Goal: Task Accomplishment & Management: Manage account settings

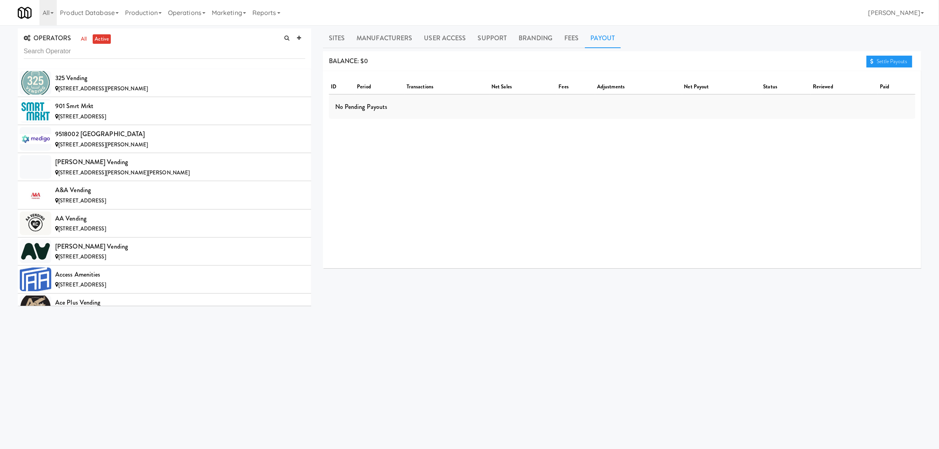
scroll to position [4042, 0]
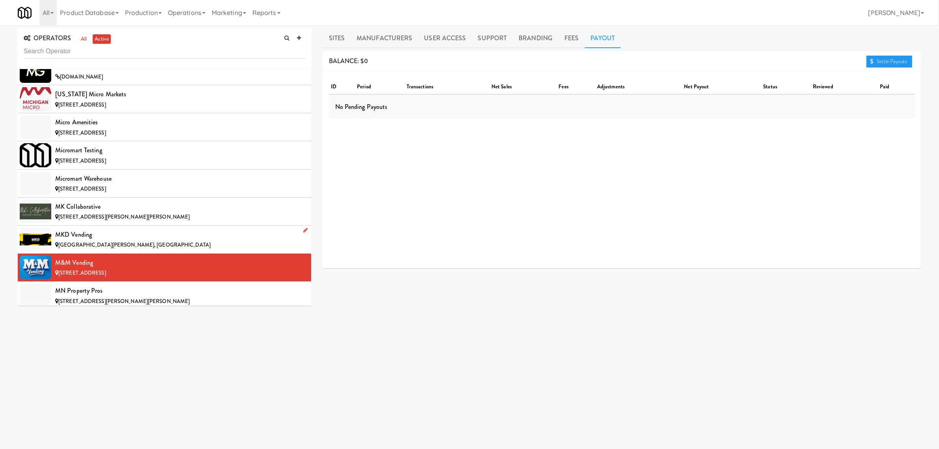
click at [119, 241] on div "MKD Vending" at bounding box center [180, 235] width 250 height 12
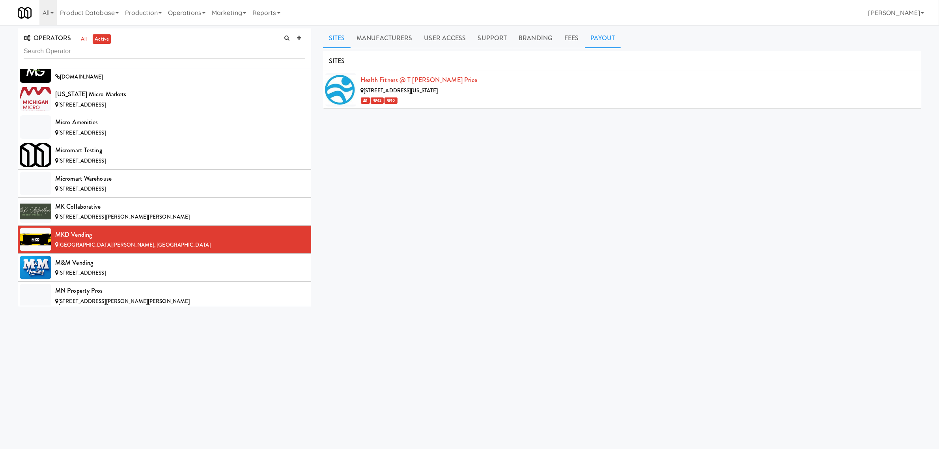
click at [593, 32] on link "Payout" at bounding box center [603, 38] width 36 height 20
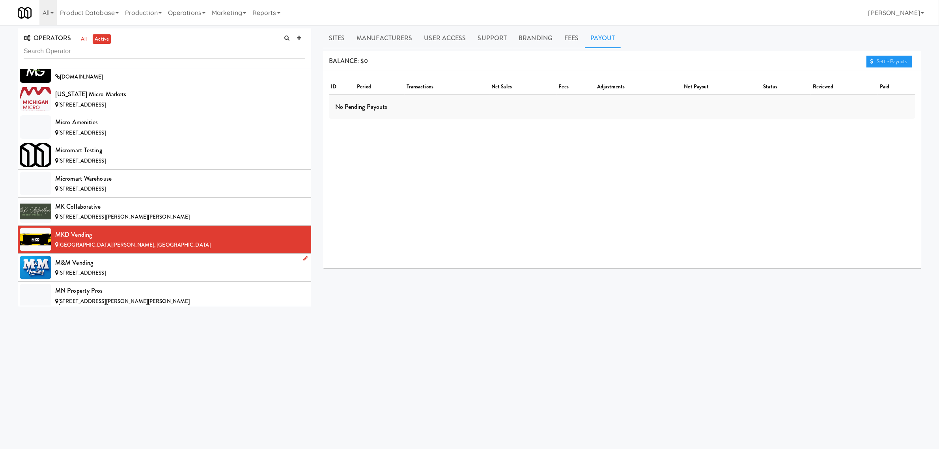
click at [134, 278] on div "[STREET_ADDRESS]" at bounding box center [180, 273] width 250 height 10
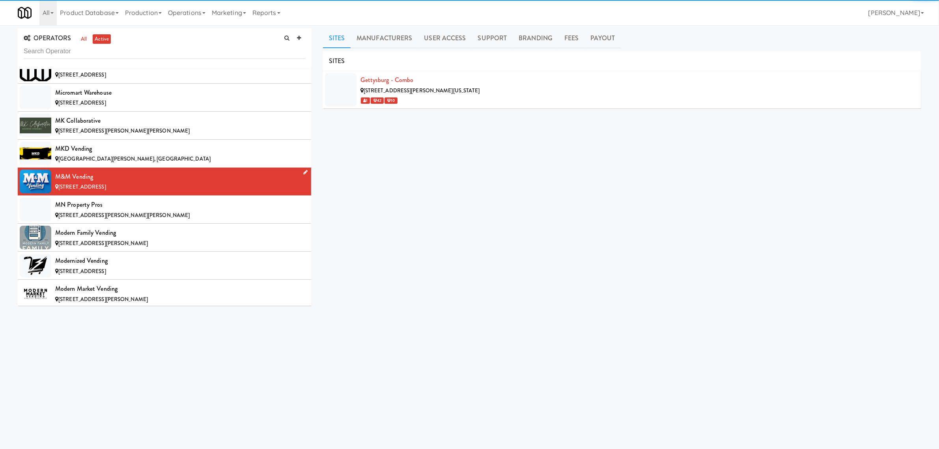
scroll to position [4140, 0]
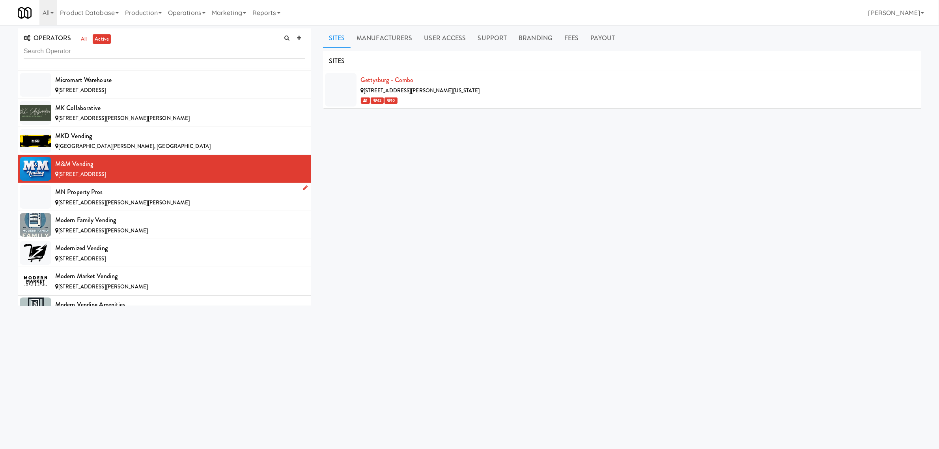
click at [142, 198] on div "MN Property Pros" at bounding box center [180, 192] width 250 height 12
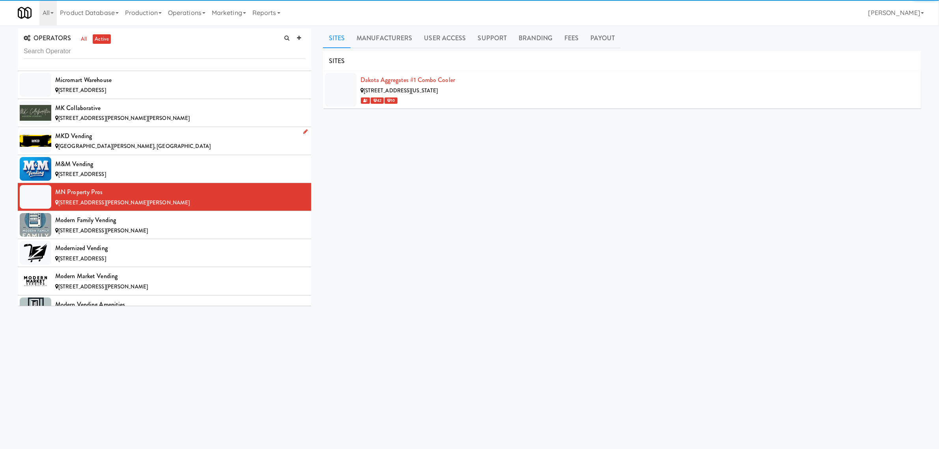
click at [142, 155] on li "MKD Vending [GEOGRAPHIC_DATA][PERSON_NAME], [GEOGRAPHIC_DATA]" at bounding box center [164, 141] width 293 height 28
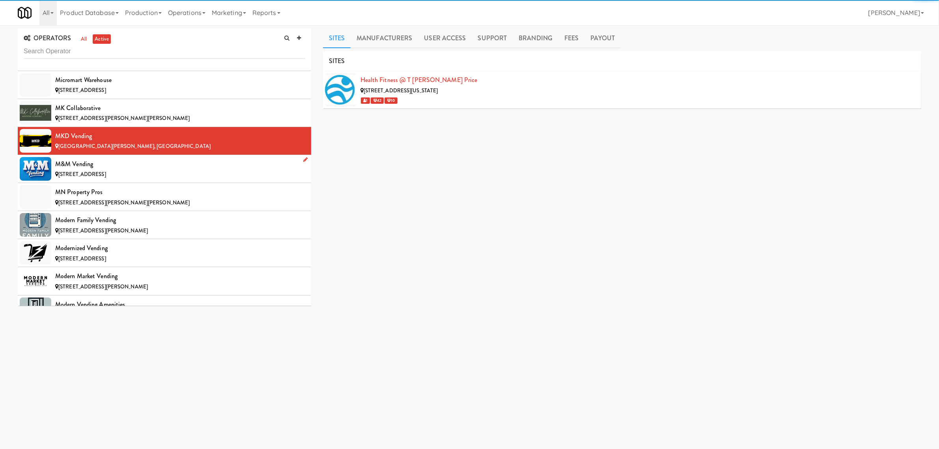
click at [129, 170] on div "M&M Vending" at bounding box center [180, 164] width 250 height 12
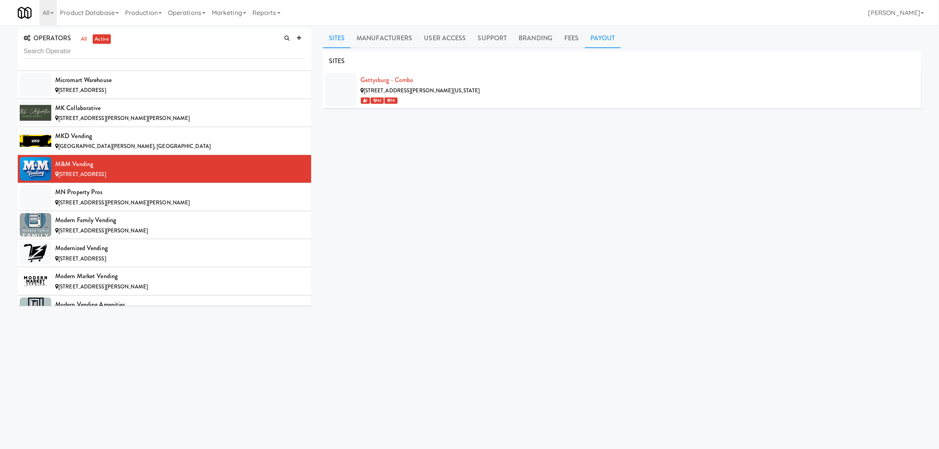
click at [604, 38] on link "Payout" at bounding box center [603, 38] width 36 height 20
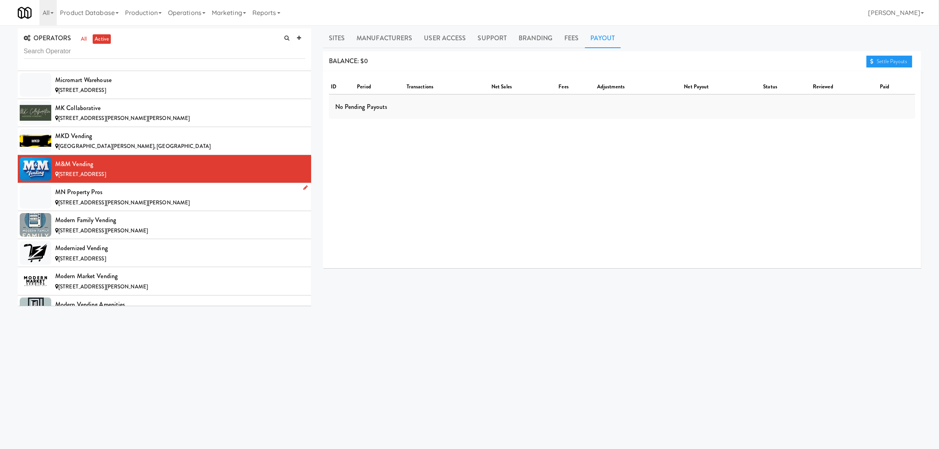
click at [159, 198] on div "MN Property Pros" at bounding box center [180, 192] width 250 height 12
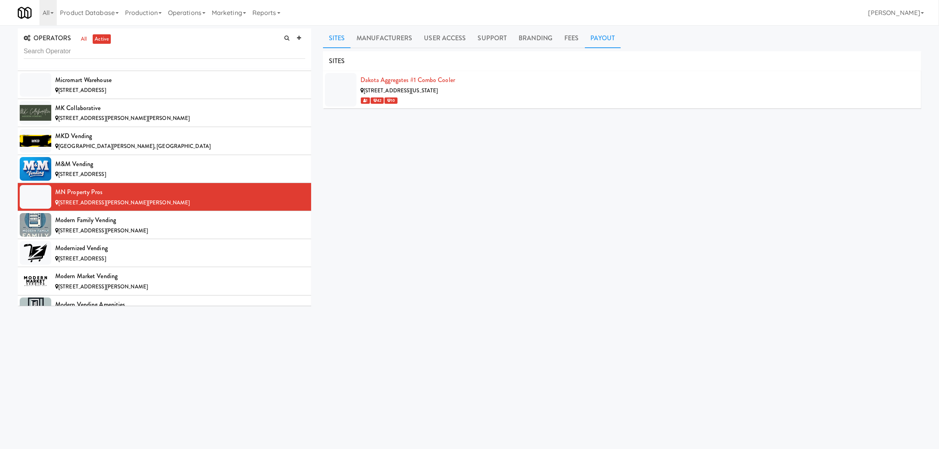
click at [596, 37] on link "Payout" at bounding box center [603, 38] width 36 height 20
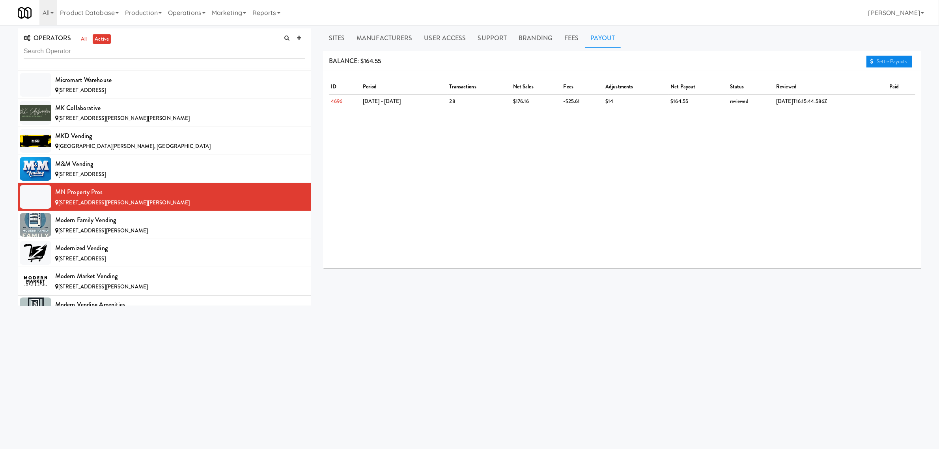
click at [880, 62] on link "Settle Payouts" at bounding box center [889, 62] width 46 height 12
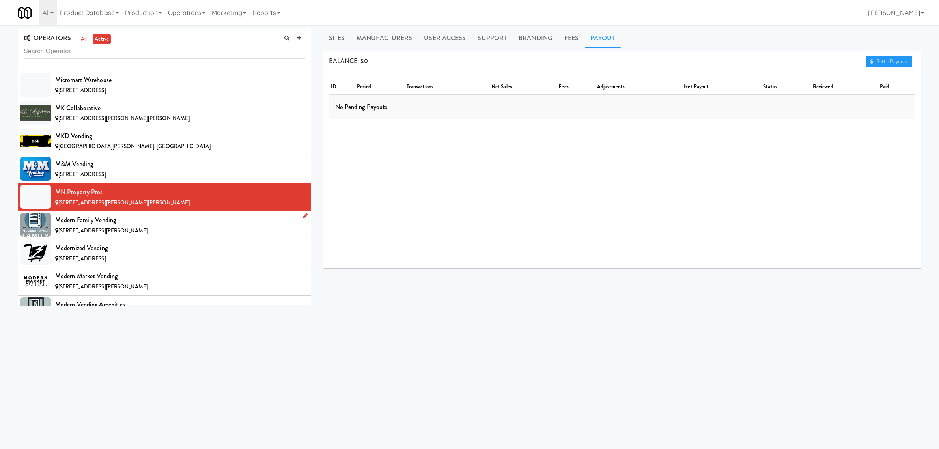
click at [164, 236] on div "[STREET_ADDRESS][PERSON_NAME]" at bounding box center [180, 231] width 250 height 10
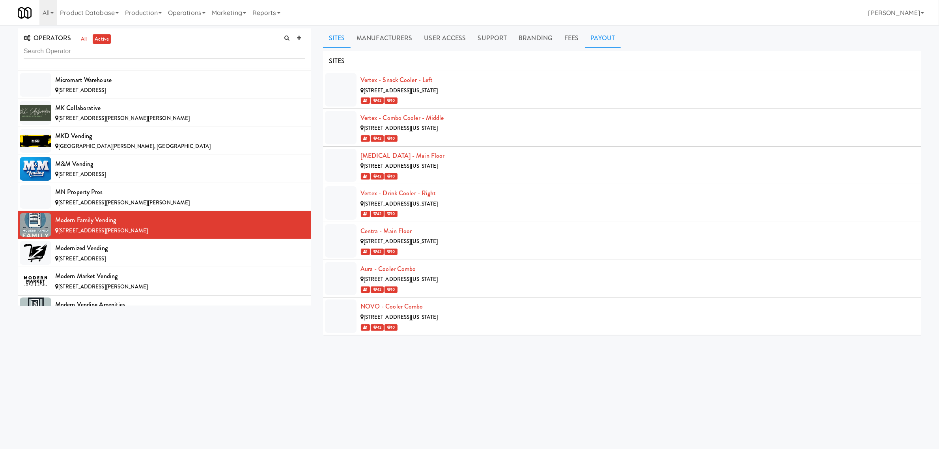
click at [600, 38] on link "Payout" at bounding box center [603, 38] width 36 height 20
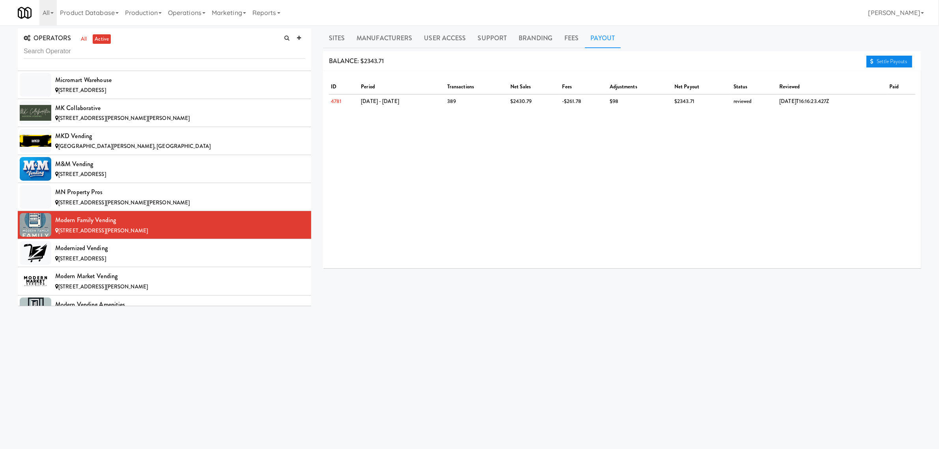
click at [889, 63] on link "Settle Payouts" at bounding box center [889, 62] width 46 height 12
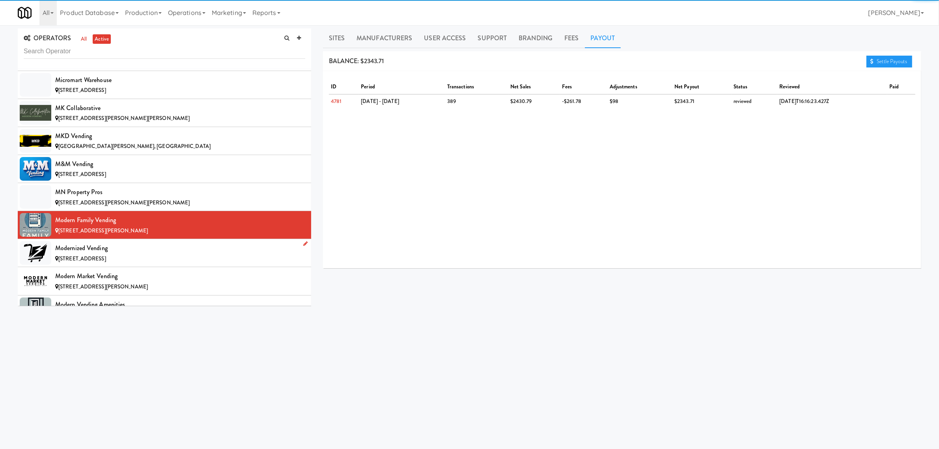
click at [103, 264] on div "[STREET_ADDRESS]" at bounding box center [180, 259] width 250 height 10
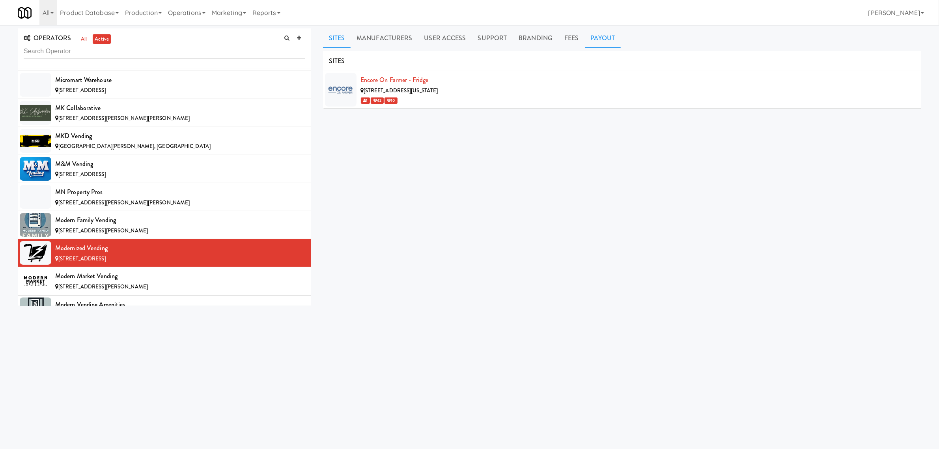
click at [597, 37] on link "Payout" at bounding box center [603, 38] width 36 height 20
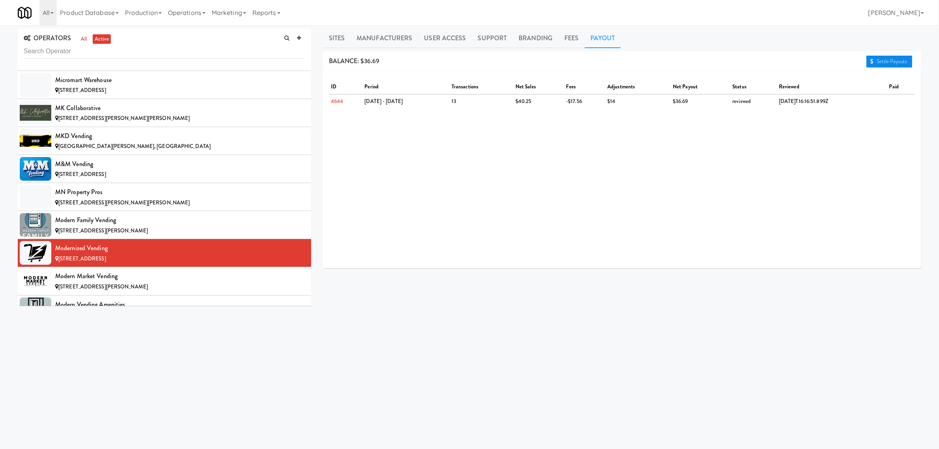
click at [879, 60] on link "Settle Payouts" at bounding box center [889, 62] width 46 height 12
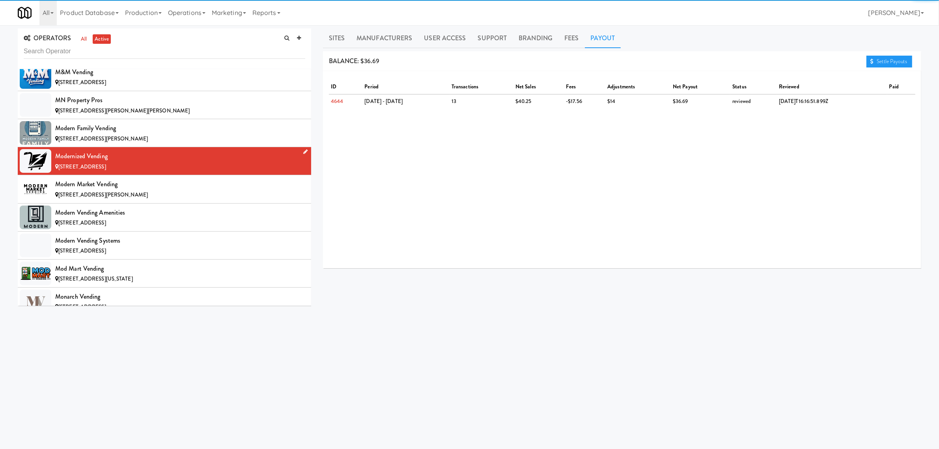
scroll to position [4239, 0]
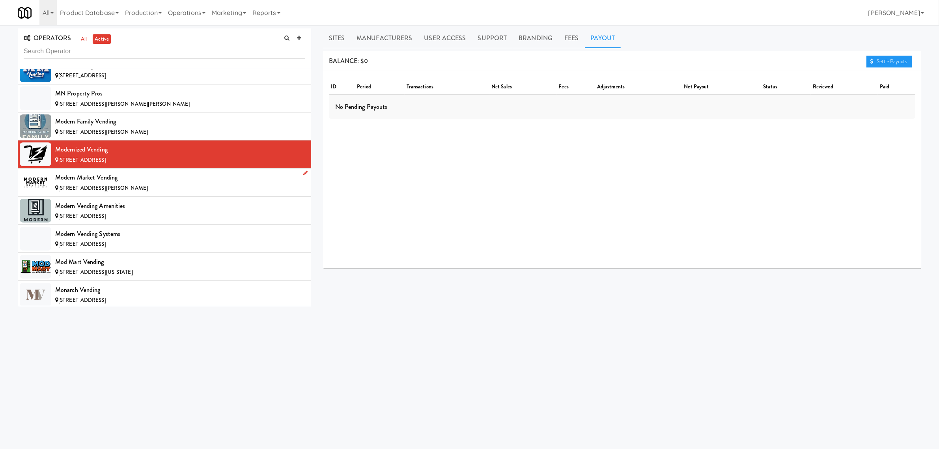
click at [127, 184] on li "Modern Market Vending [STREET_ADDRESS][PERSON_NAME]" at bounding box center [164, 182] width 293 height 28
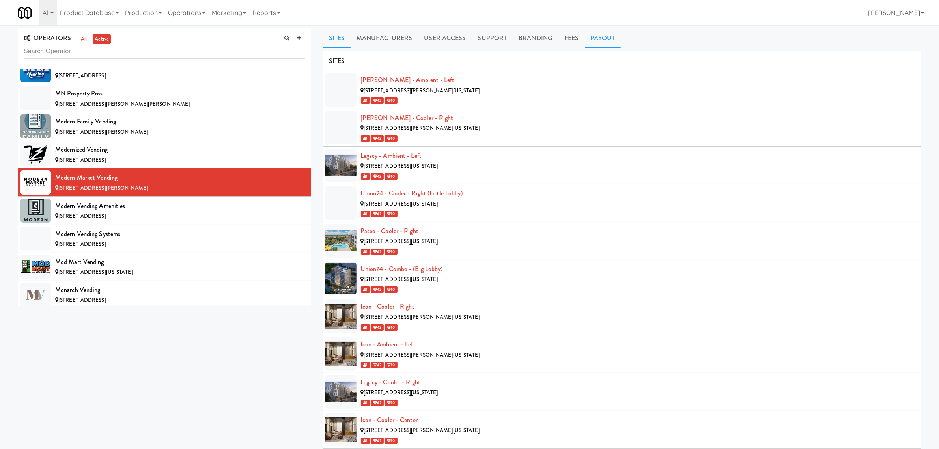
click at [588, 40] on link "Payout" at bounding box center [603, 38] width 36 height 20
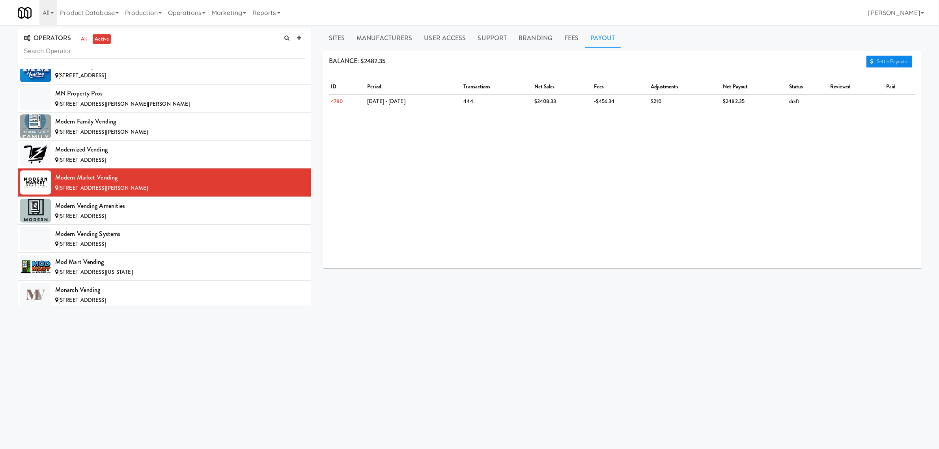
click at [881, 62] on link "Settle Payouts" at bounding box center [889, 62] width 46 height 12
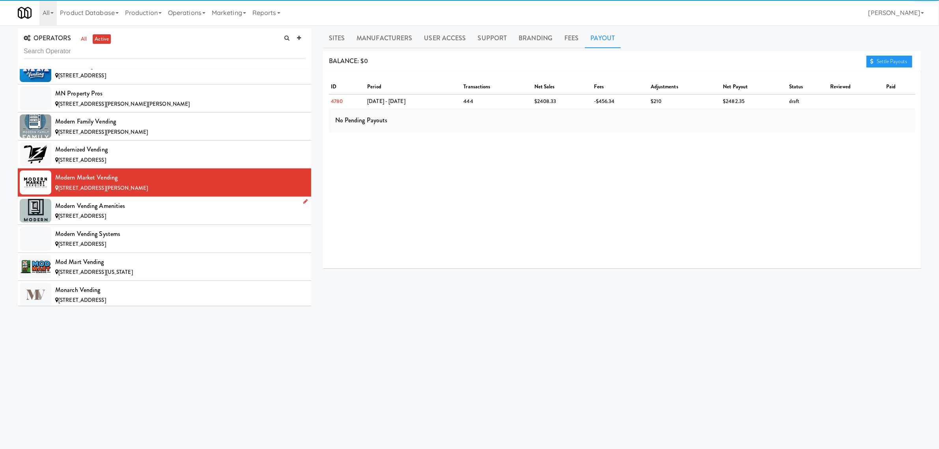
click at [106, 220] on span "[STREET_ADDRESS]" at bounding box center [82, 215] width 48 height 7
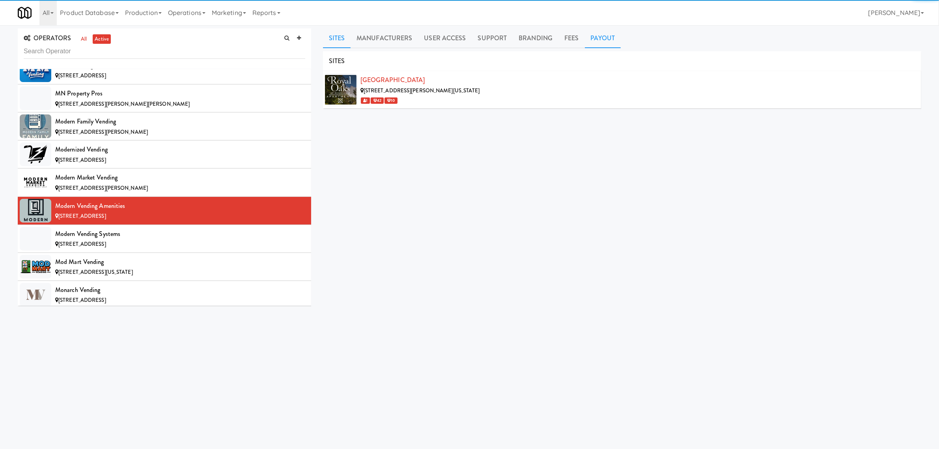
click at [599, 35] on link "Payout" at bounding box center [603, 38] width 36 height 20
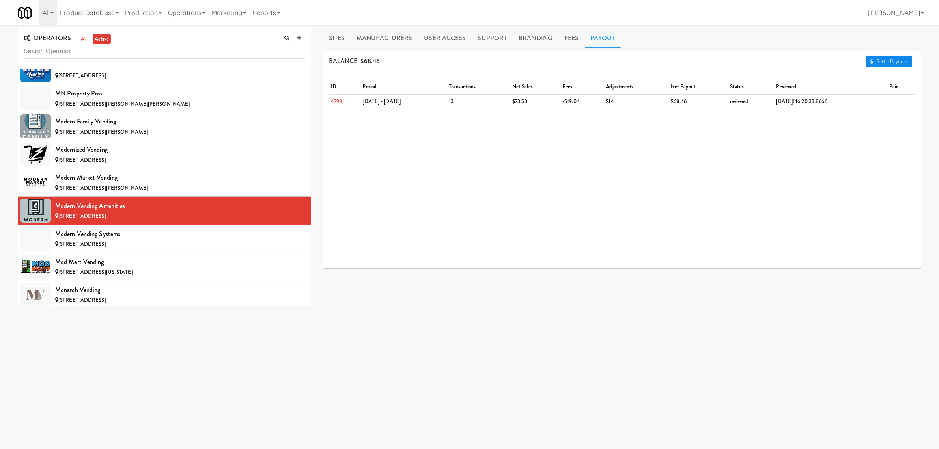
click at [903, 58] on link "Settle Payouts" at bounding box center [889, 62] width 46 height 12
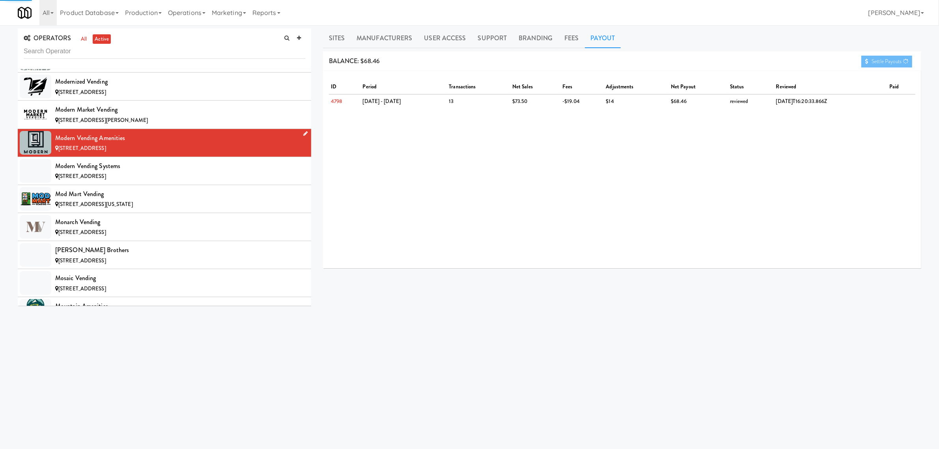
scroll to position [4338, 0]
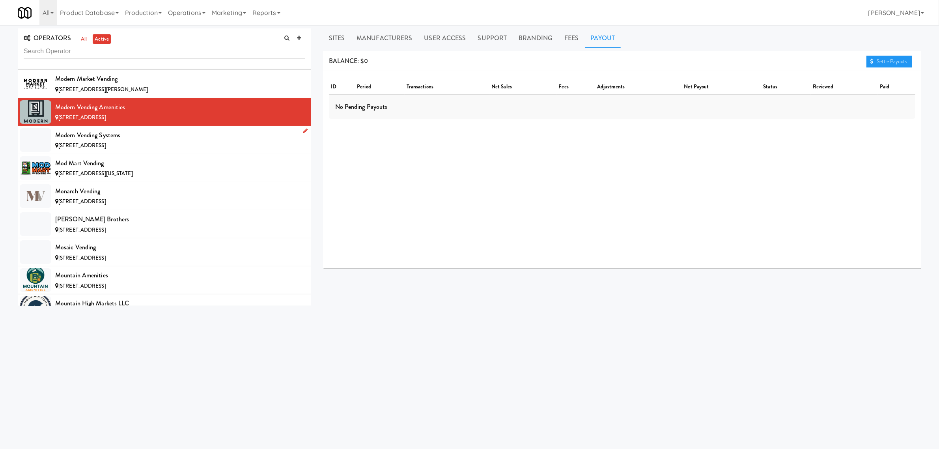
click at [106, 149] on span "[STREET_ADDRESS]" at bounding box center [82, 145] width 48 height 7
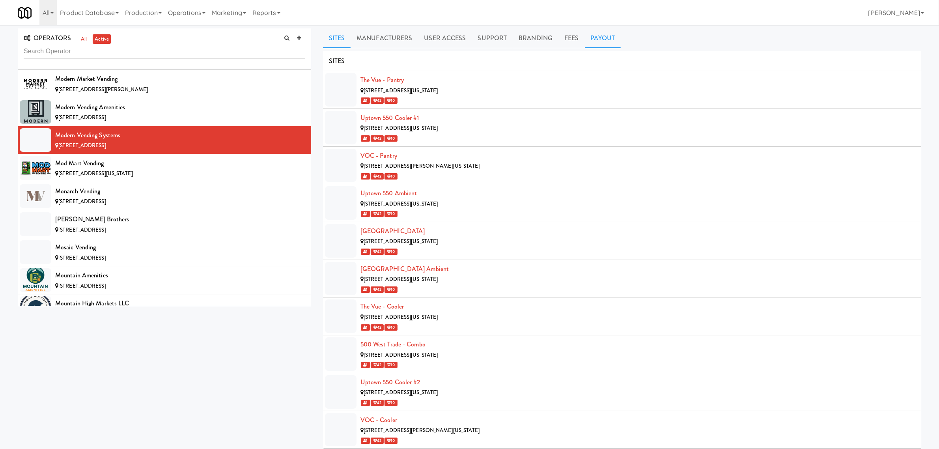
click at [605, 37] on link "Payout" at bounding box center [603, 38] width 36 height 20
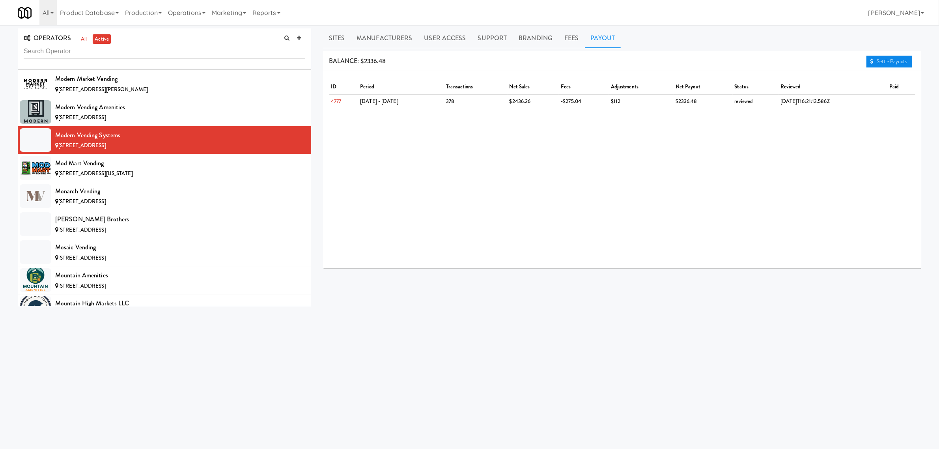
click at [875, 59] on link "Settle Payouts" at bounding box center [889, 62] width 46 height 12
click at [135, 169] on div "Mod Mart Vending" at bounding box center [180, 163] width 250 height 12
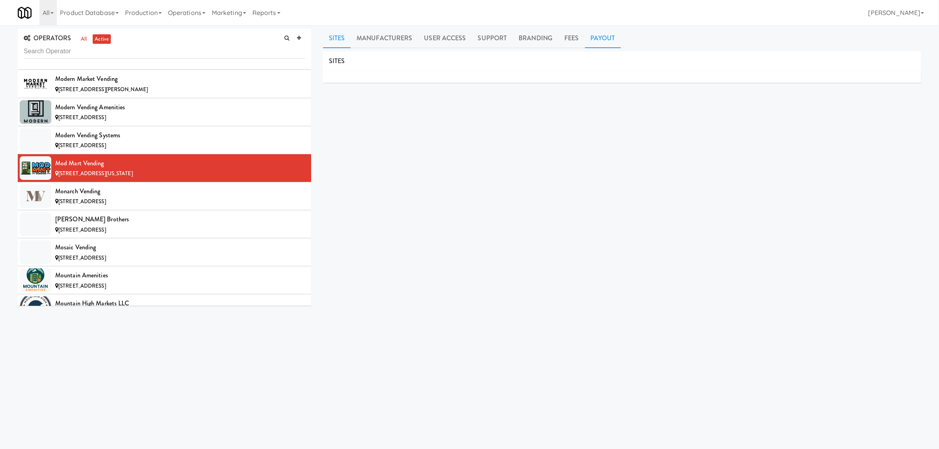
click at [602, 36] on link "Payout" at bounding box center [603, 38] width 36 height 20
click at [138, 207] on div "[STREET_ADDRESS]" at bounding box center [180, 202] width 250 height 10
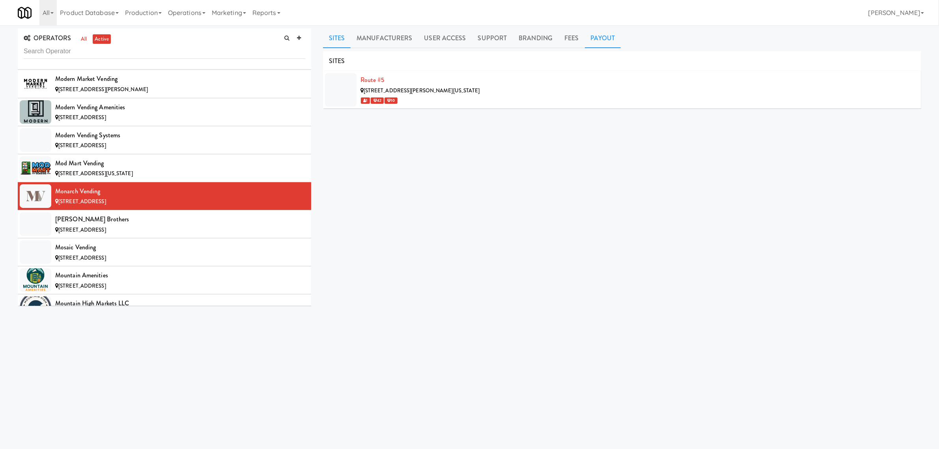
click at [601, 40] on link "Payout" at bounding box center [603, 38] width 36 height 20
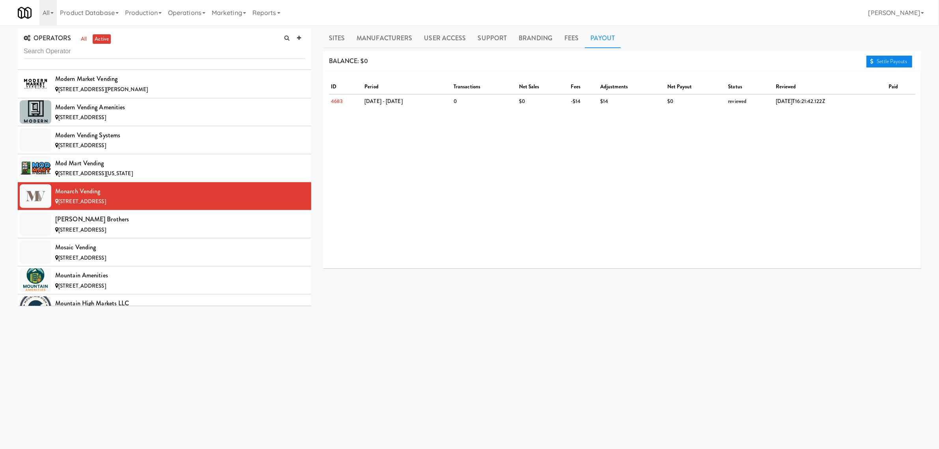
click at [885, 58] on link "Settle Payouts" at bounding box center [889, 62] width 46 height 12
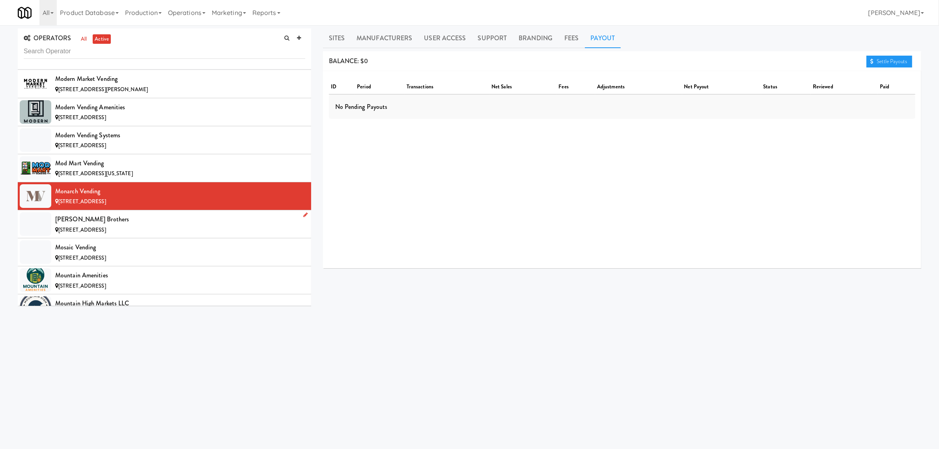
click at [103, 225] on div "[PERSON_NAME] Brothers" at bounding box center [180, 219] width 250 height 12
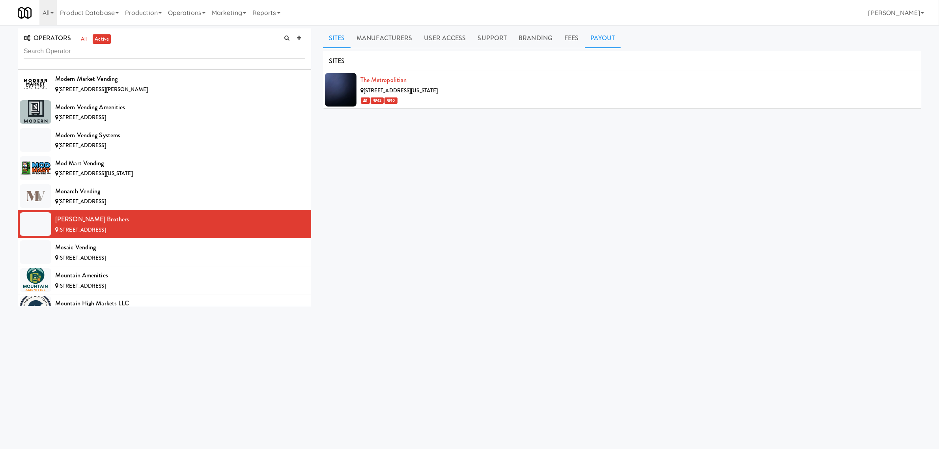
click at [592, 35] on link "Payout" at bounding box center [603, 38] width 36 height 20
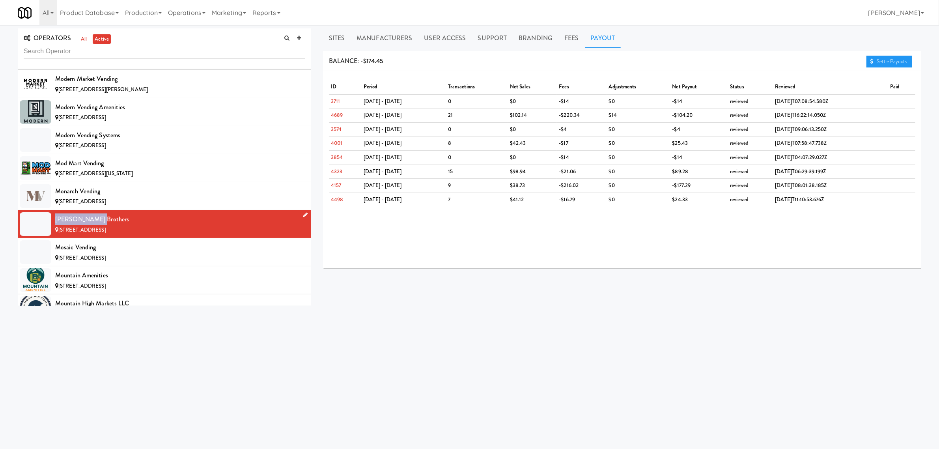
drag, startPoint x: 93, startPoint y: 233, endPoint x: 50, endPoint y: 233, distance: 43.0
click at [50, 233] on li "[PERSON_NAME] Brothers [STREET_ADDRESS]" at bounding box center [164, 224] width 293 height 28
copy li "[PERSON_NAME] Brothers"
click at [135, 253] on div "Mosaic Vending" at bounding box center [180, 247] width 250 height 12
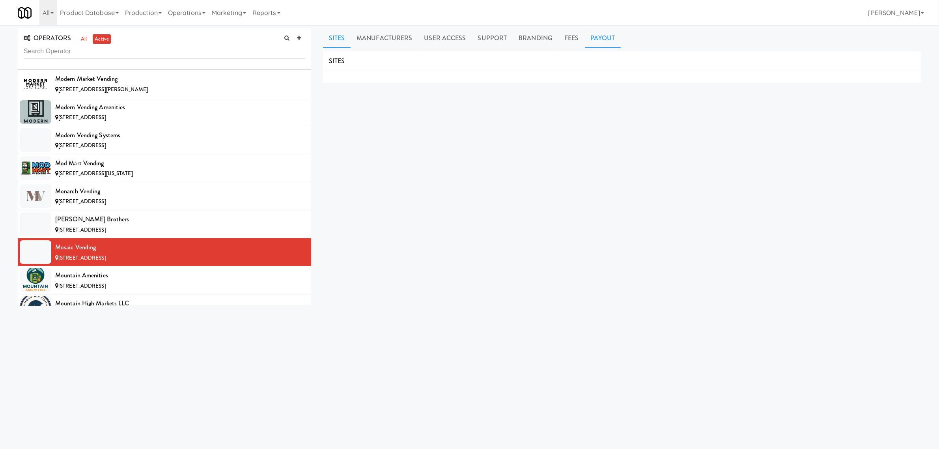
click at [596, 39] on link "Payout" at bounding box center [603, 38] width 36 height 20
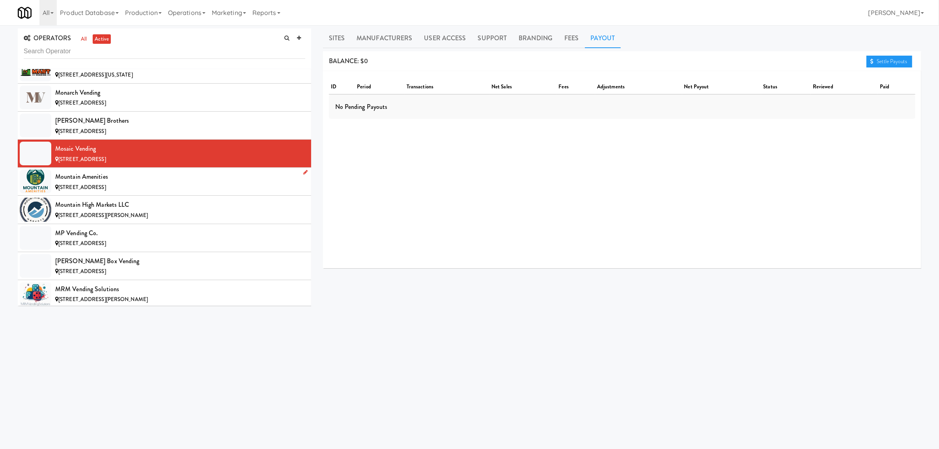
click at [153, 192] on div "[STREET_ADDRESS]" at bounding box center [180, 188] width 250 height 10
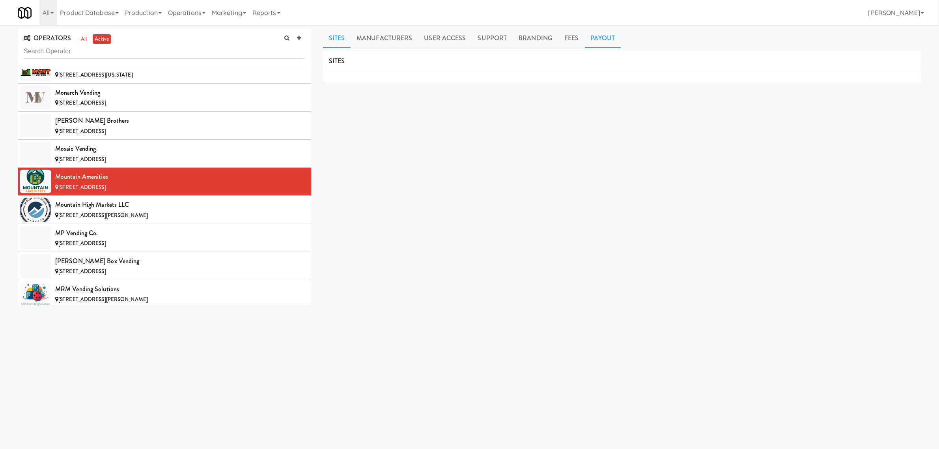
click at [600, 32] on link "Payout" at bounding box center [603, 38] width 36 height 20
click at [336, 38] on link "Sites" at bounding box center [337, 38] width 28 height 20
click at [594, 41] on link "Payout" at bounding box center [603, 38] width 36 height 20
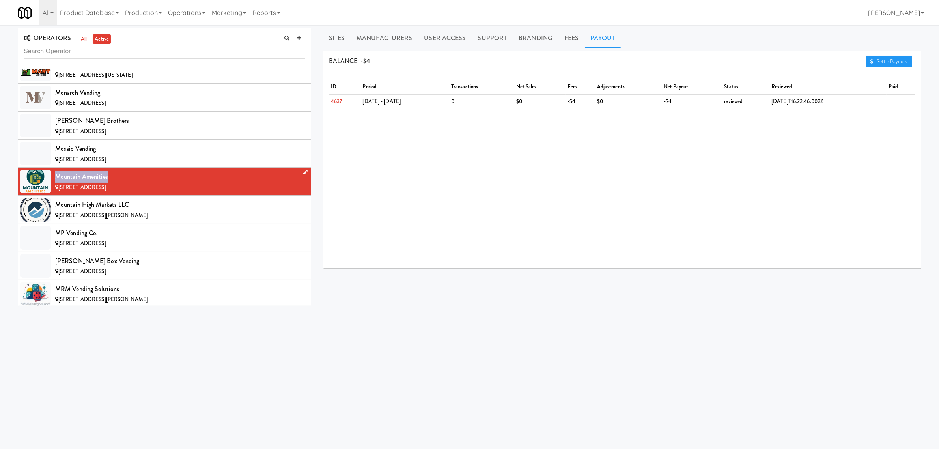
drag, startPoint x: 106, startPoint y: 192, endPoint x: 56, endPoint y: 192, distance: 49.7
click at [56, 183] on div "Mountain Amenities" at bounding box center [180, 177] width 250 height 12
copy div "Mountain Amenities"
click at [141, 211] on div "Mountain High Markets LLC" at bounding box center [180, 205] width 250 height 12
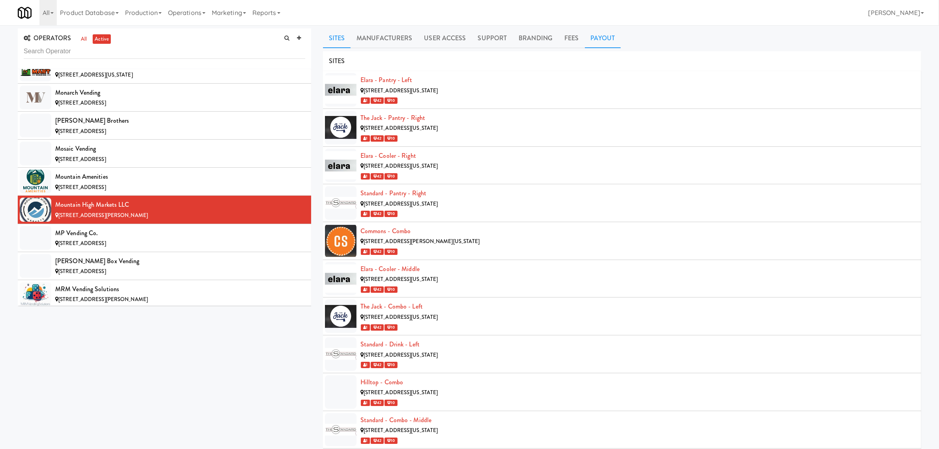
click at [603, 34] on link "Payout" at bounding box center [603, 38] width 36 height 20
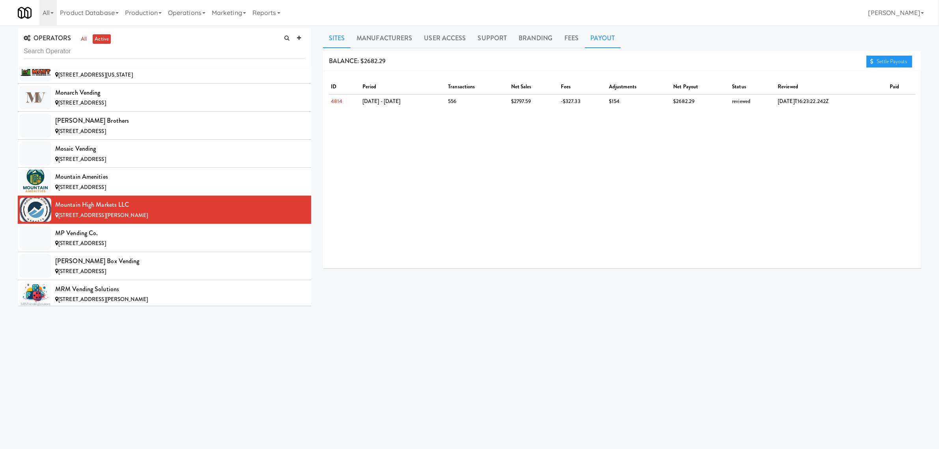
click at [338, 39] on link "Sites" at bounding box center [337, 38] width 28 height 20
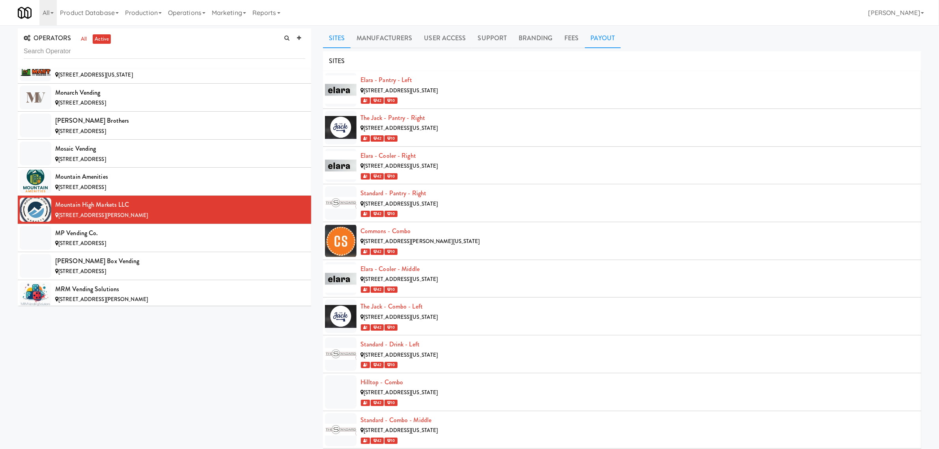
click at [605, 36] on link "Payout" at bounding box center [603, 38] width 36 height 20
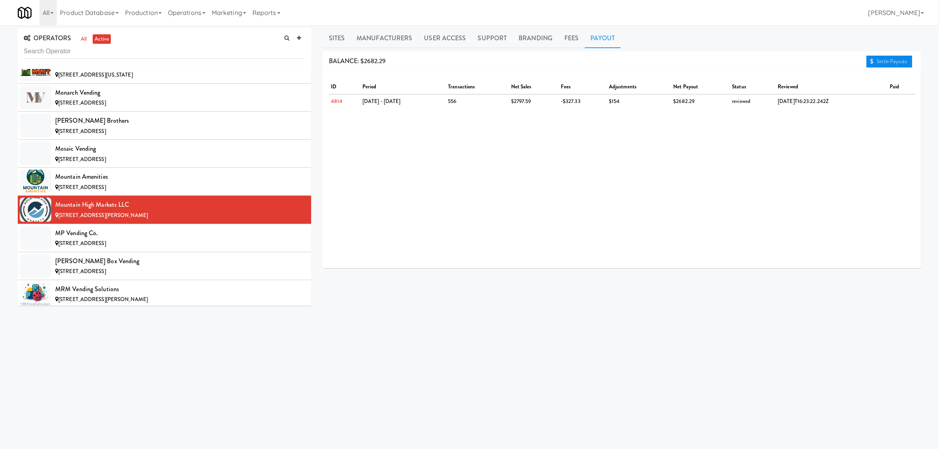
click at [884, 60] on link "Settle Payouts" at bounding box center [889, 62] width 46 height 12
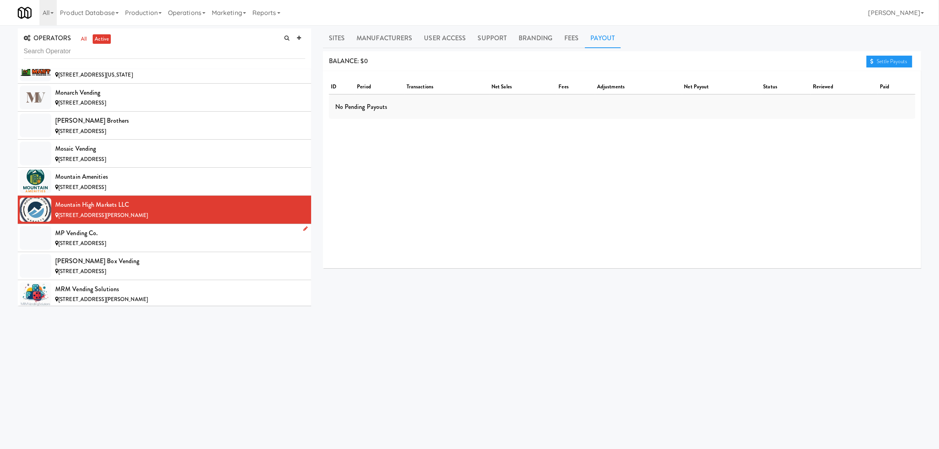
click at [99, 239] on div "MP Vending Co." at bounding box center [180, 233] width 250 height 12
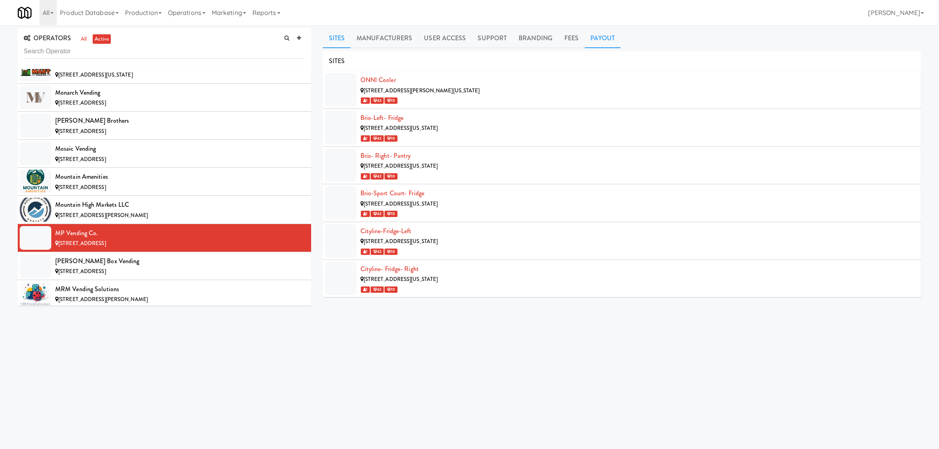
click at [601, 36] on link "Payout" at bounding box center [603, 38] width 36 height 20
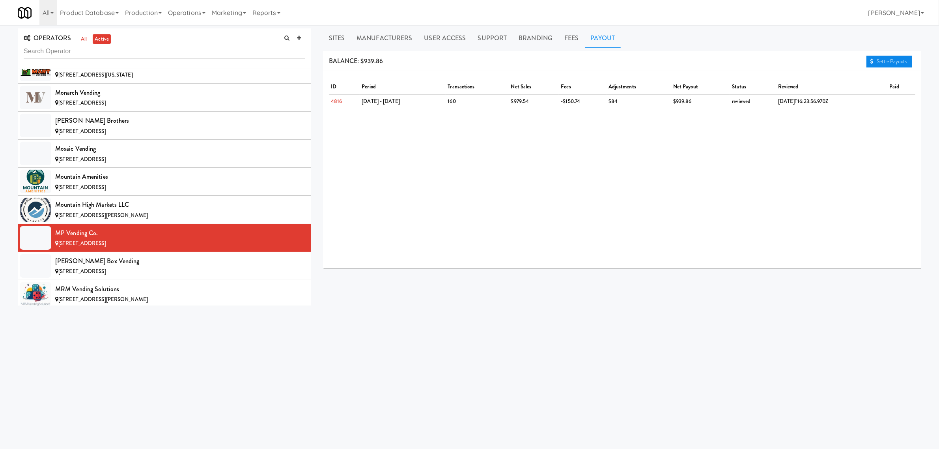
click at [876, 60] on link "Settle Payouts" at bounding box center [889, 62] width 46 height 12
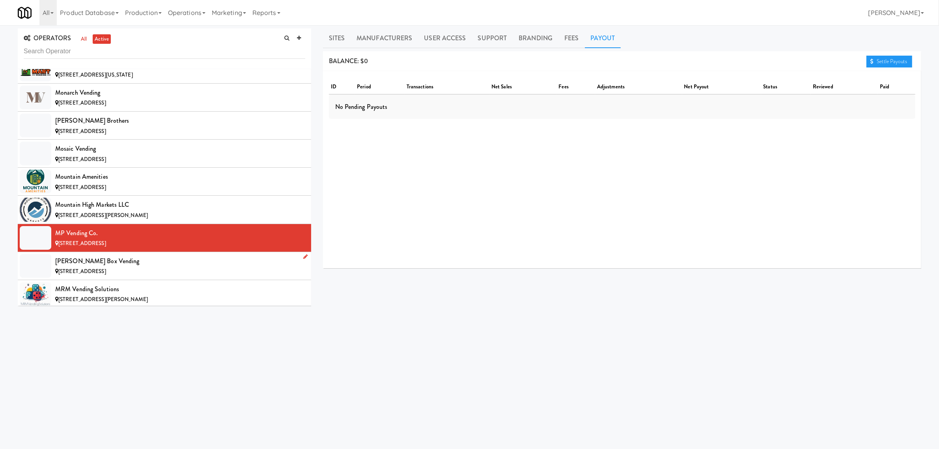
click at [106, 275] on span "[STREET_ADDRESS]" at bounding box center [82, 270] width 48 height 7
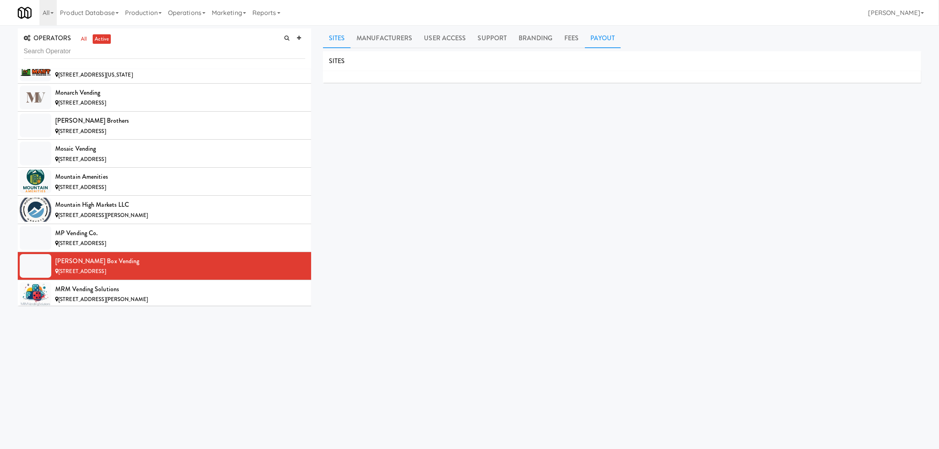
click at [600, 38] on link "Payout" at bounding box center [603, 38] width 36 height 20
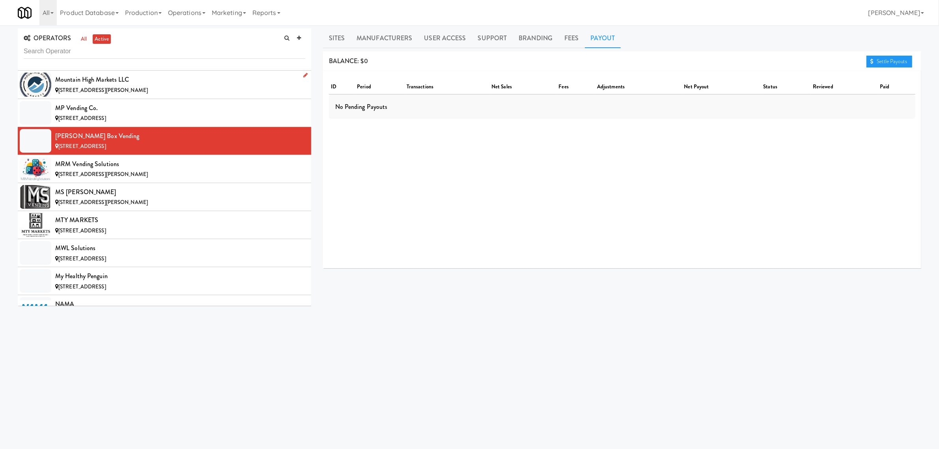
scroll to position [4584, 0]
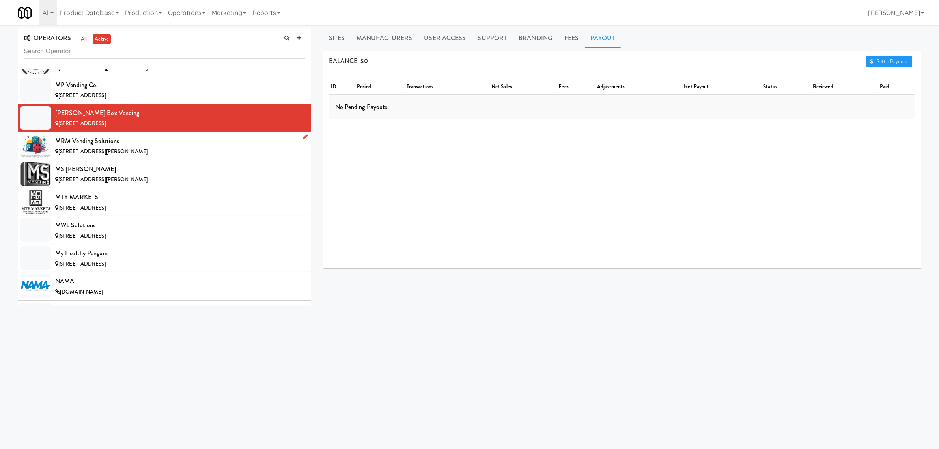
click at [143, 147] on div "MRM Vending Solutions" at bounding box center [180, 141] width 250 height 12
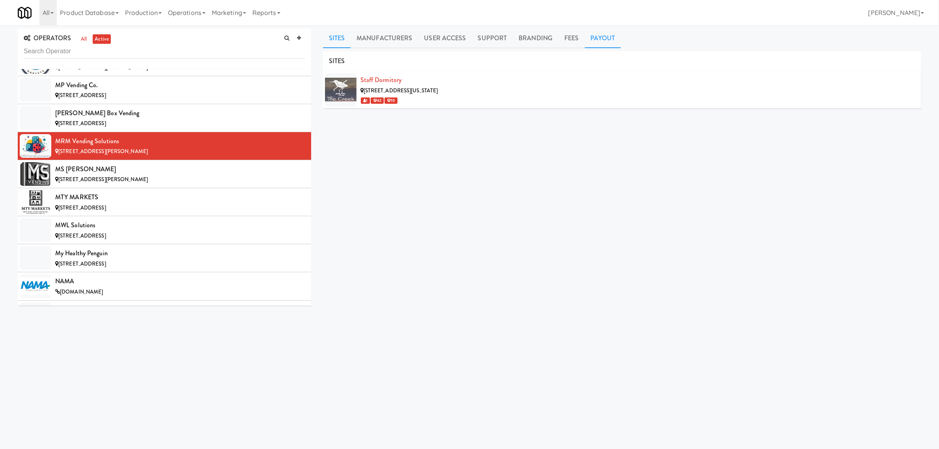
click at [589, 34] on link "Payout" at bounding box center [603, 38] width 36 height 20
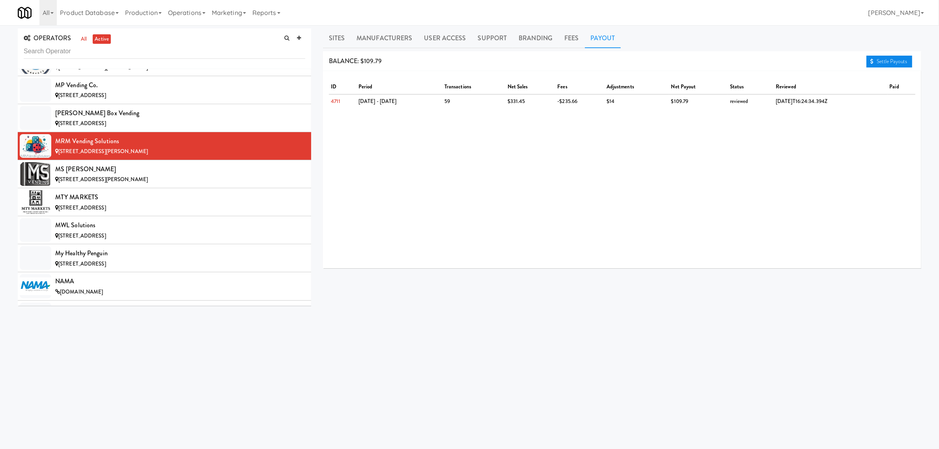
click at [889, 58] on link "Settle Payouts" at bounding box center [889, 62] width 46 height 12
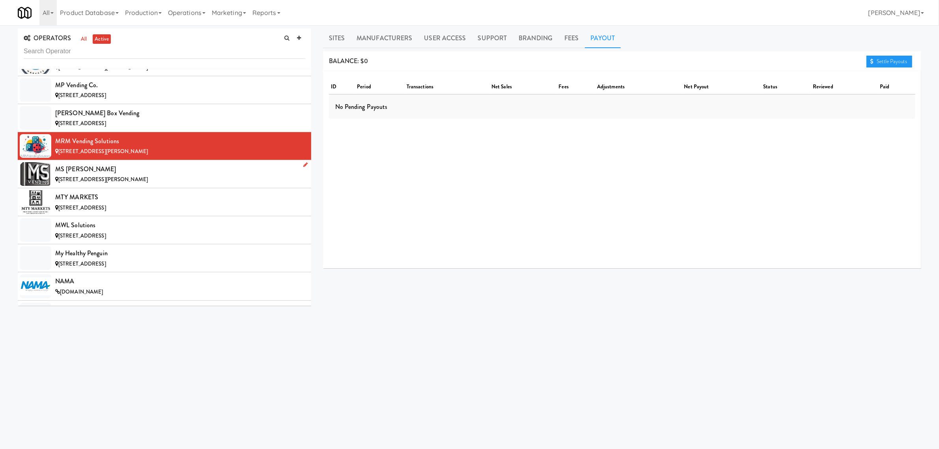
click at [100, 175] on div "MS [PERSON_NAME]" at bounding box center [180, 169] width 250 height 12
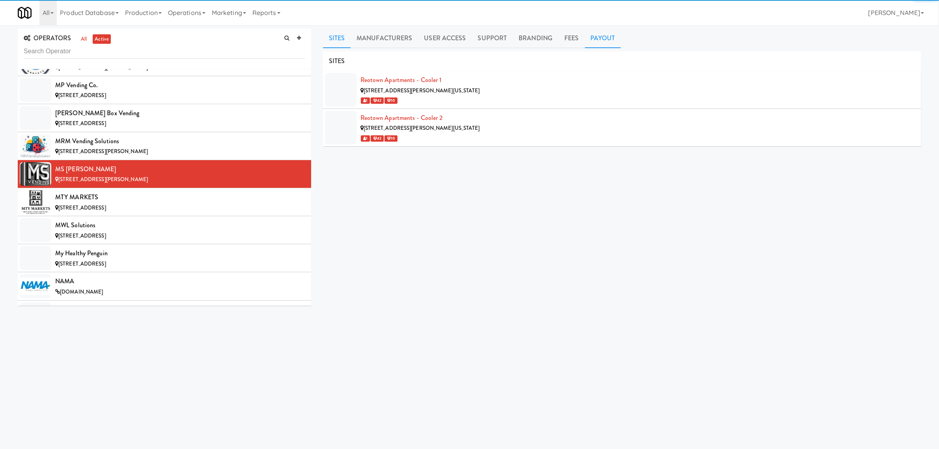
click at [610, 38] on link "Payout" at bounding box center [603, 38] width 36 height 20
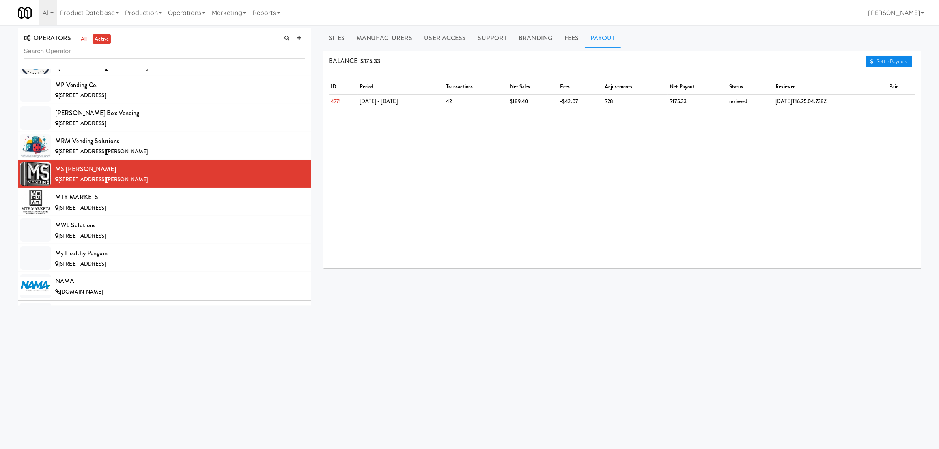
click at [878, 58] on link "Settle Payouts" at bounding box center [889, 62] width 46 height 12
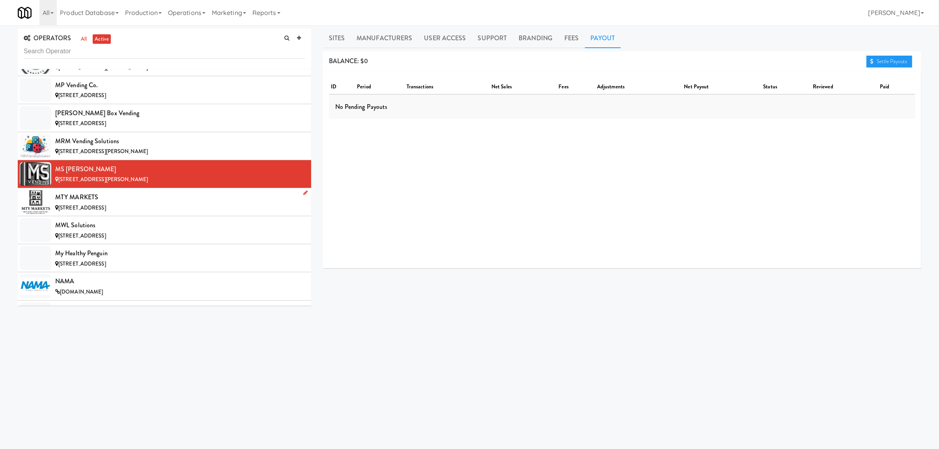
click at [88, 203] on div "MTY MARKETS" at bounding box center [180, 197] width 250 height 12
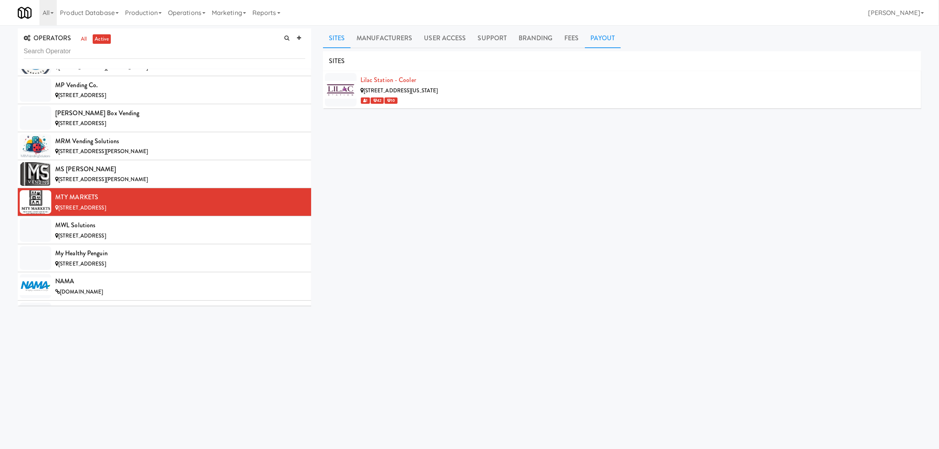
click at [601, 35] on link "Payout" at bounding box center [603, 38] width 36 height 20
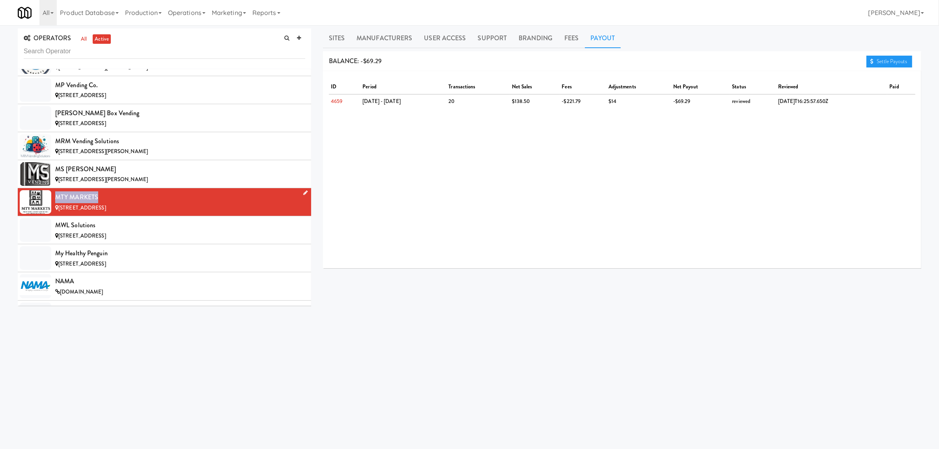
drag, startPoint x: 99, startPoint y: 210, endPoint x: 54, endPoint y: 211, distance: 44.2
click at [54, 211] on li "MTY MARKETS [STREET_ADDRESS]" at bounding box center [164, 202] width 293 height 28
copy div "MTY MARKETS"
click at [338, 35] on link "Sites" at bounding box center [337, 38] width 28 height 20
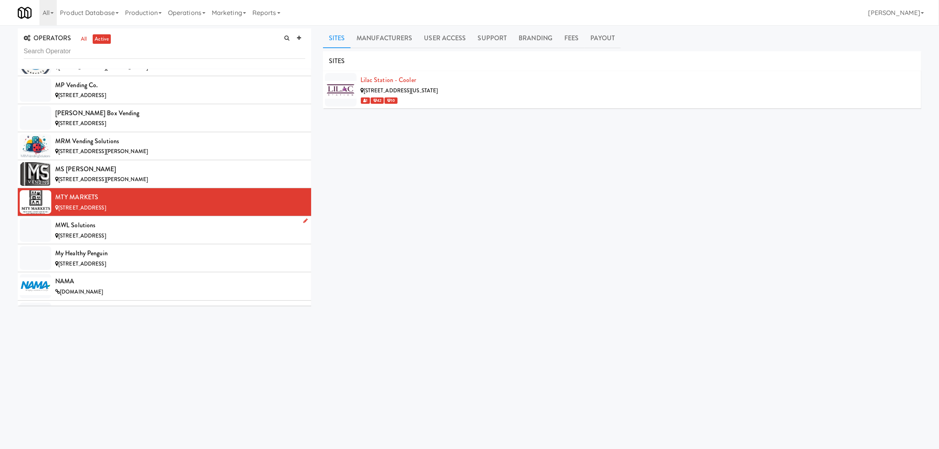
click at [125, 231] on div "MWL Solutions" at bounding box center [180, 225] width 250 height 12
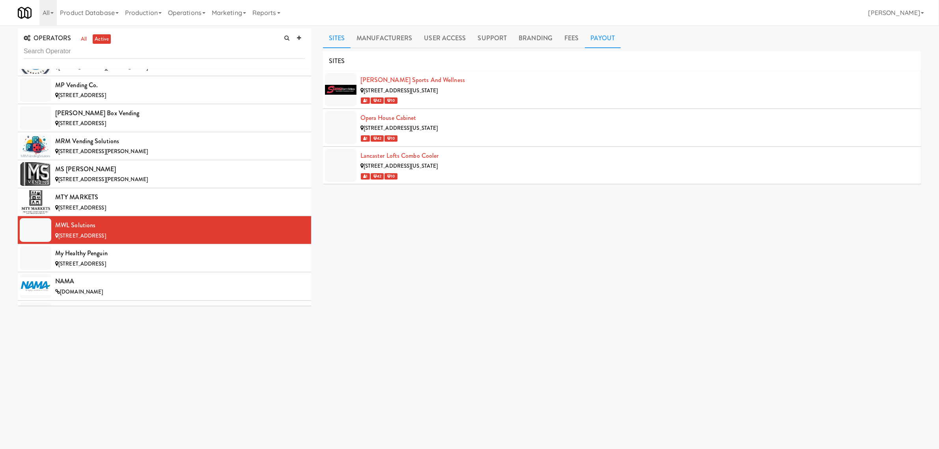
click at [604, 34] on link "Payout" at bounding box center [603, 38] width 36 height 20
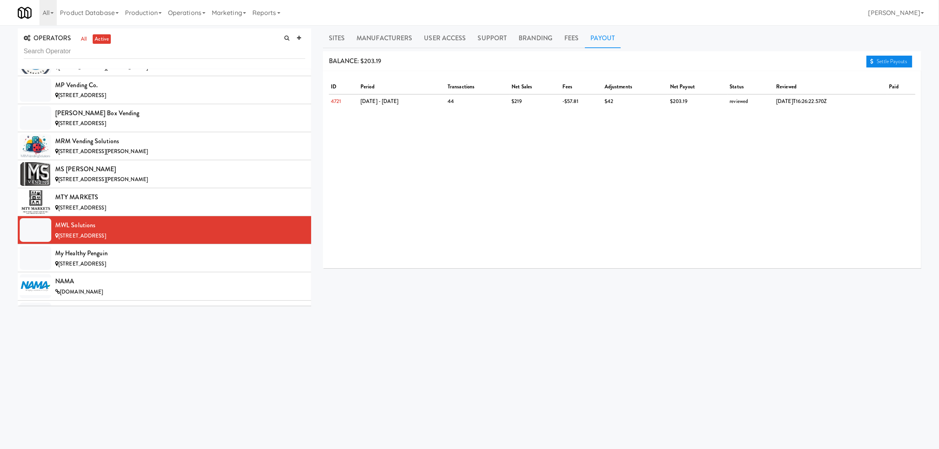
click at [896, 58] on link "Settle Payouts" at bounding box center [889, 62] width 46 height 12
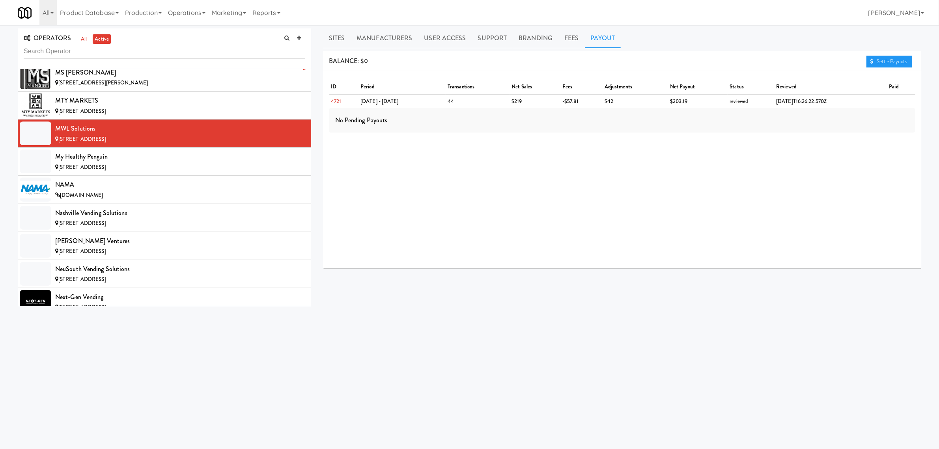
scroll to position [4683, 0]
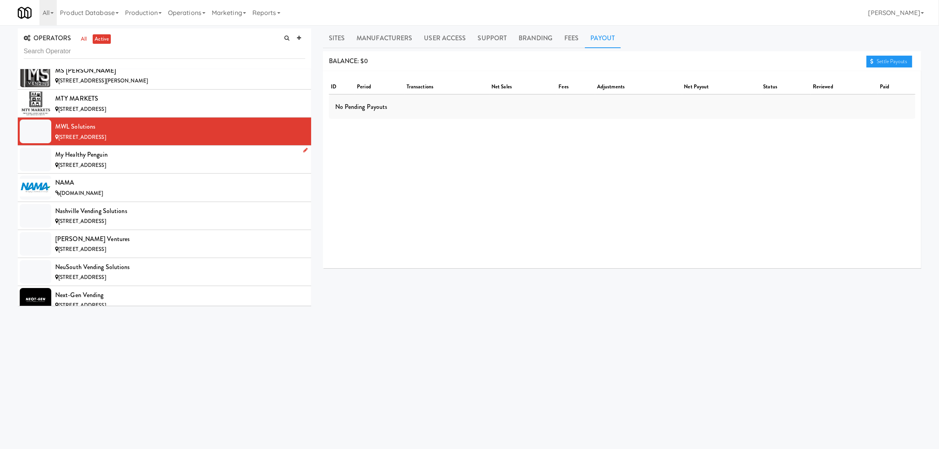
click at [106, 169] on span "[STREET_ADDRESS]" at bounding box center [82, 164] width 48 height 7
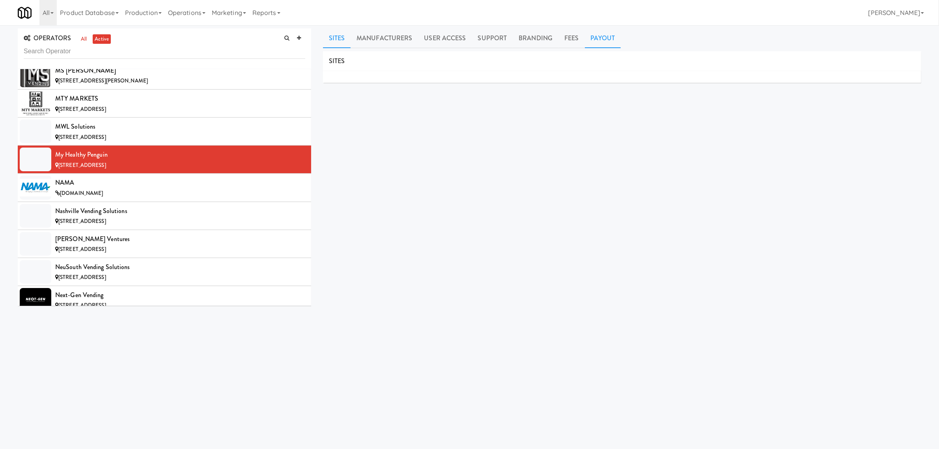
click at [602, 43] on link "Payout" at bounding box center [603, 38] width 36 height 20
click at [131, 188] on div "NAMA" at bounding box center [180, 183] width 250 height 12
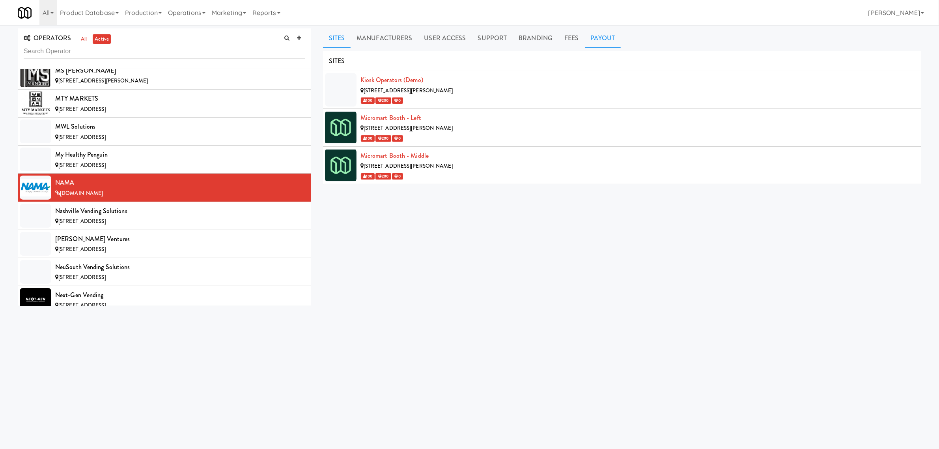
click at [594, 38] on link "Payout" at bounding box center [603, 38] width 36 height 20
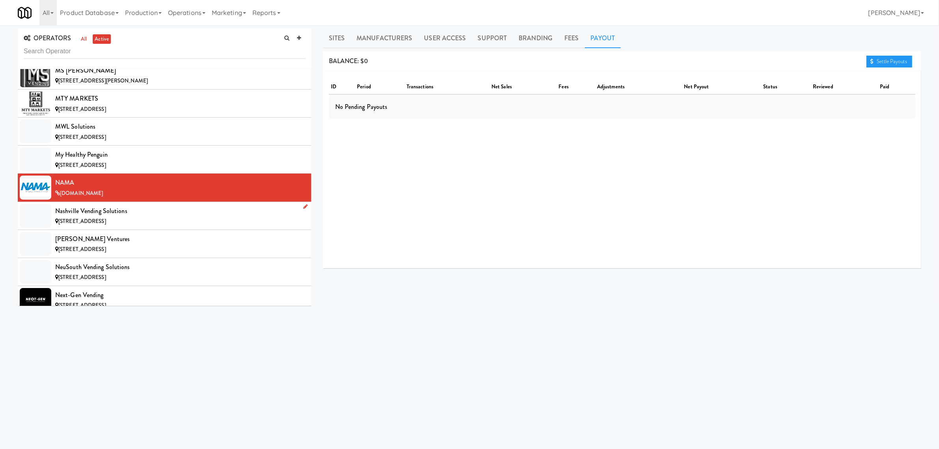
click at [129, 217] on div "Nashville Vending Solutions" at bounding box center [180, 211] width 250 height 12
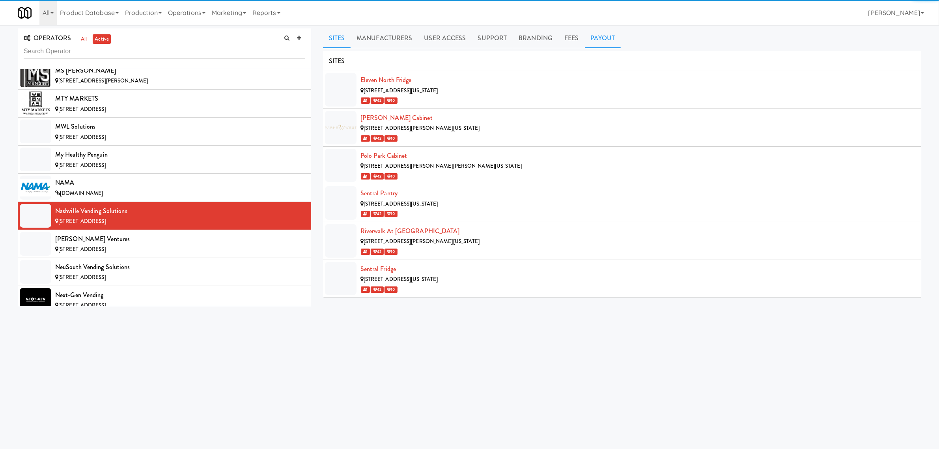
click at [588, 41] on link "Payout" at bounding box center [603, 38] width 36 height 20
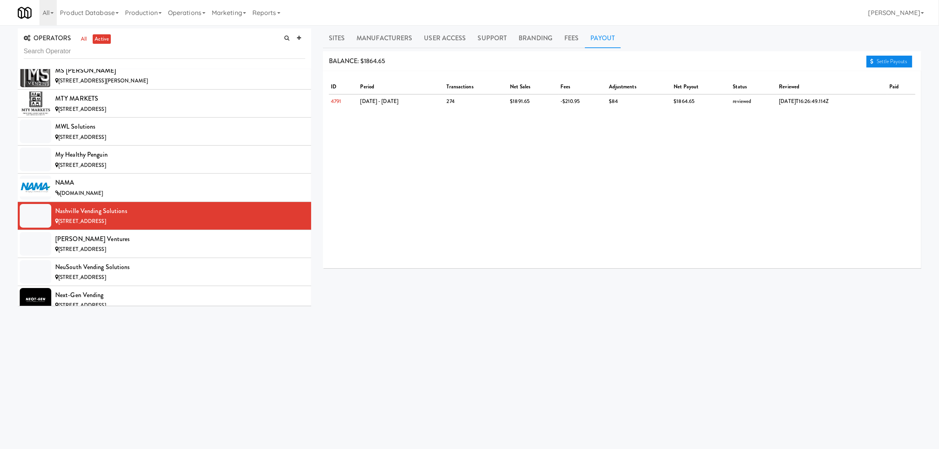
click at [896, 62] on link "Settle Payouts" at bounding box center [889, 62] width 46 height 12
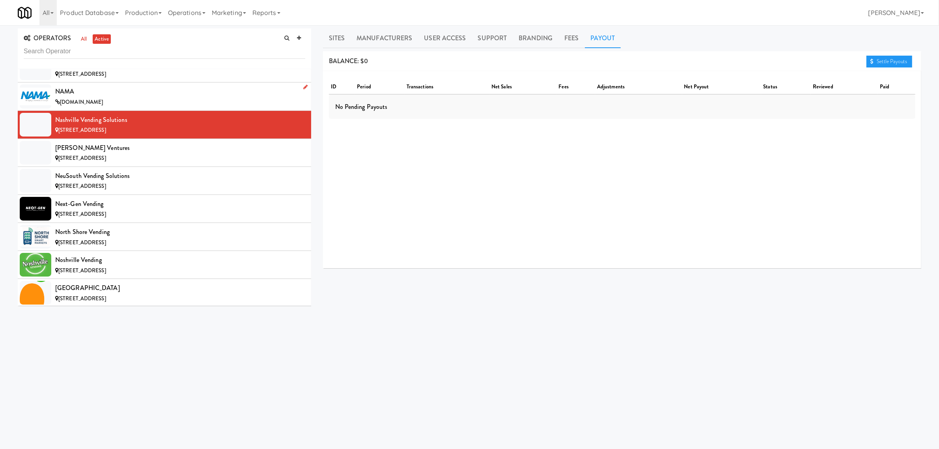
scroll to position [4781, 0]
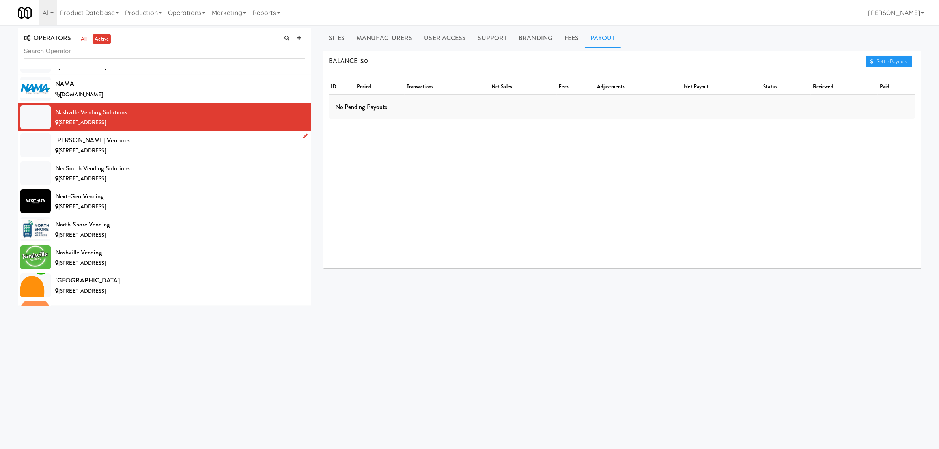
click at [105, 154] on span "[STREET_ADDRESS]" at bounding box center [82, 150] width 48 height 7
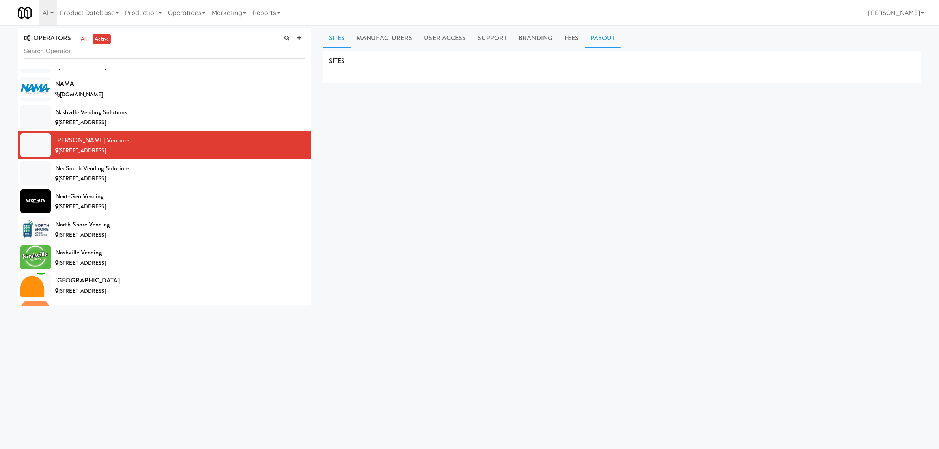
click at [597, 41] on link "Payout" at bounding box center [603, 38] width 36 height 20
click at [133, 174] on div "NeuSouth Vending Solutions" at bounding box center [180, 168] width 250 height 12
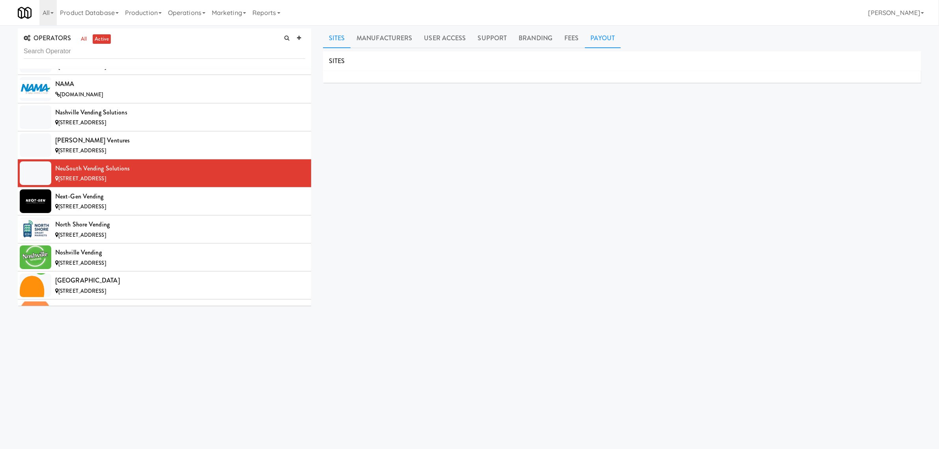
click at [593, 39] on link "Payout" at bounding box center [603, 38] width 36 height 20
click at [61, 202] on div "Next-Gen Vending" at bounding box center [180, 196] width 250 height 12
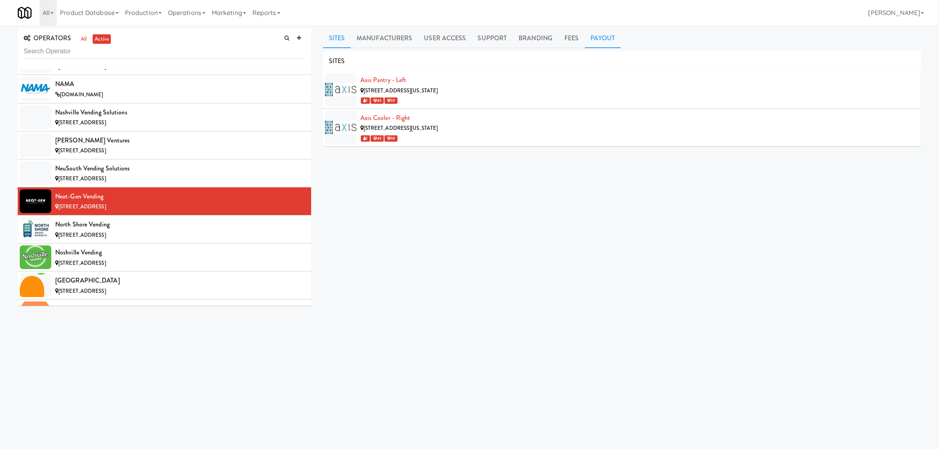
click at [588, 35] on link "Payout" at bounding box center [603, 38] width 36 height 20
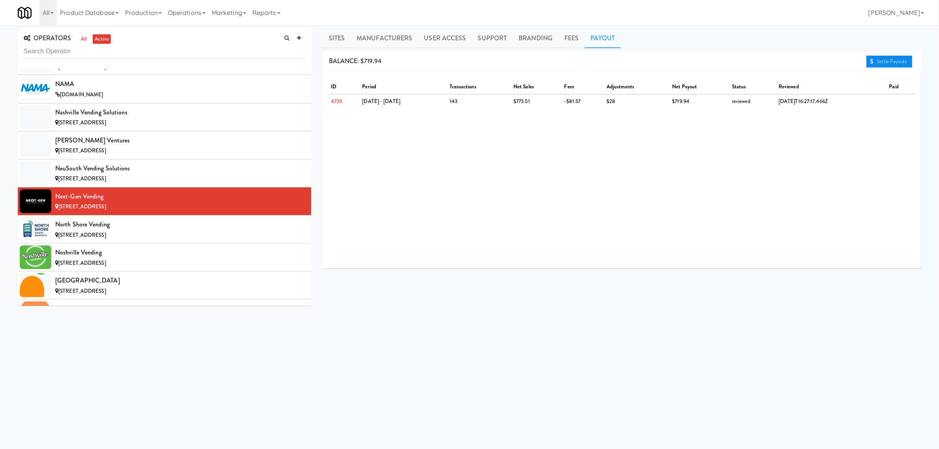
click at [908, 60] on link "Settle Payouts" at bounding box center [889, 62] width 46 height 12
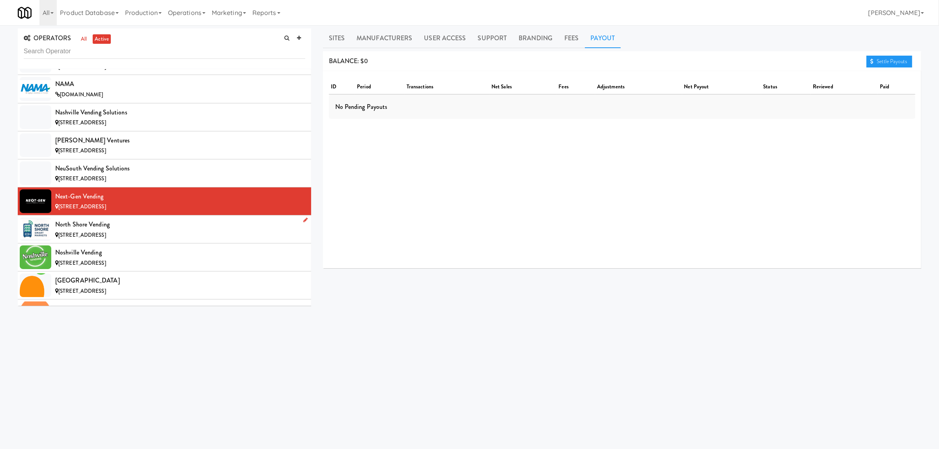
click at [100, 230] on div "North Shore Vending" at bounding box center [180, 224] width 250 height 12
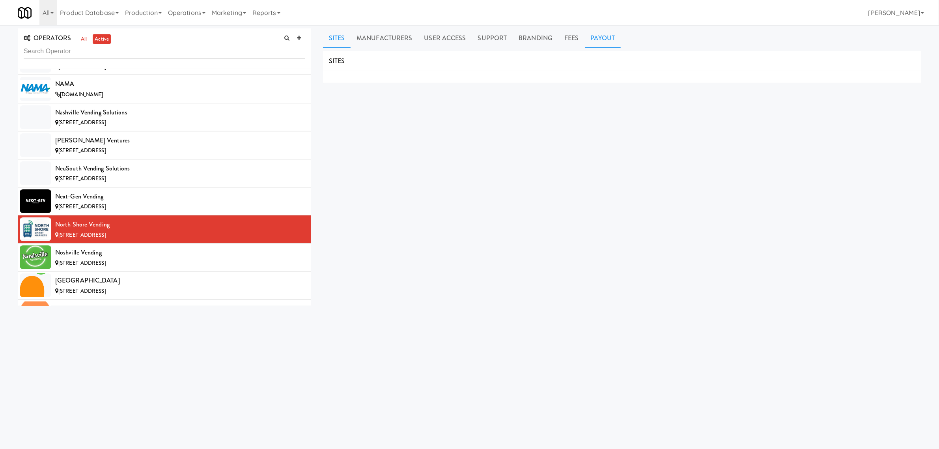
click at [613, 36] on link "Payout" at bounding box center [603, 38] width 36 height 20
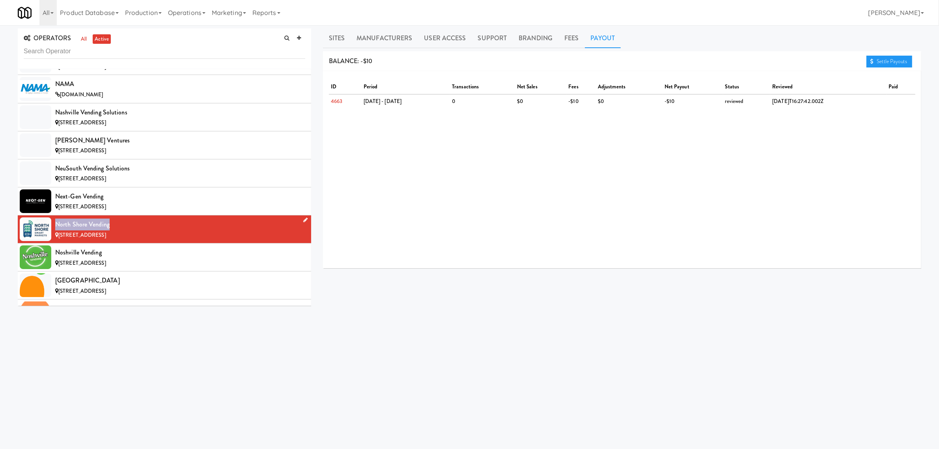
drag, startPoint x: 109, startPoint y: 241, endPoint x: 56, endPoint y: 240, distance: 53.2
click at [56, 230] on div "North Shore Vending" at bounding box center [180, 224] width 250 height 12
copy div "North Shore Vending"
click at [109, 258] on div "Noshville Vending" at bounding box center [180, 252] width 250 height 12
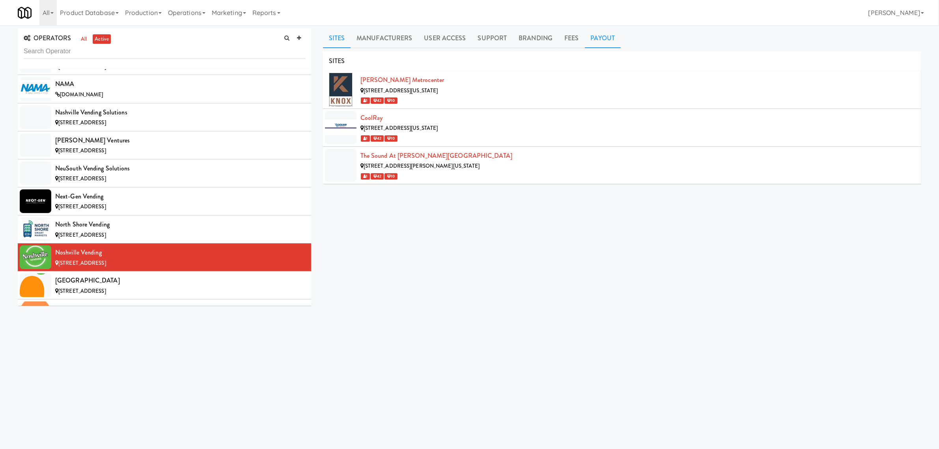
click at [593, 34] on link "Payout" at bounding box center [603, 38] width 36 height 20
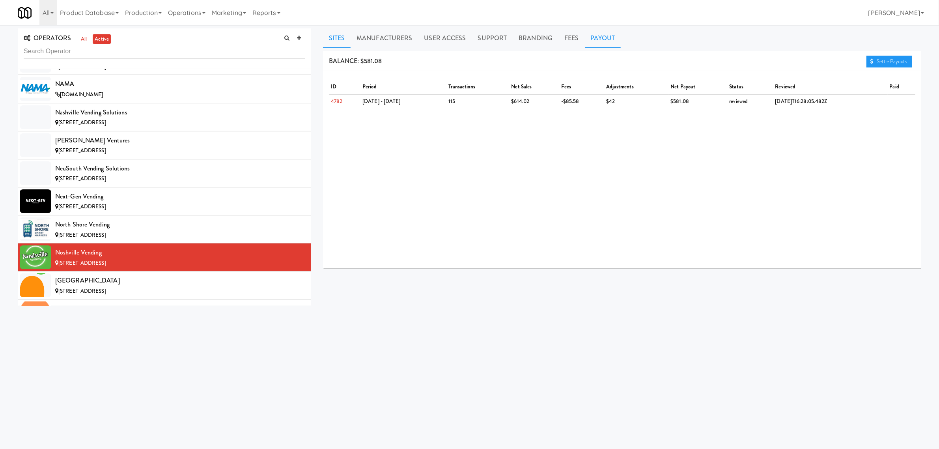
click at [336, 32] on link "Sites" at bounding box center [337, 38] width 28 height 20
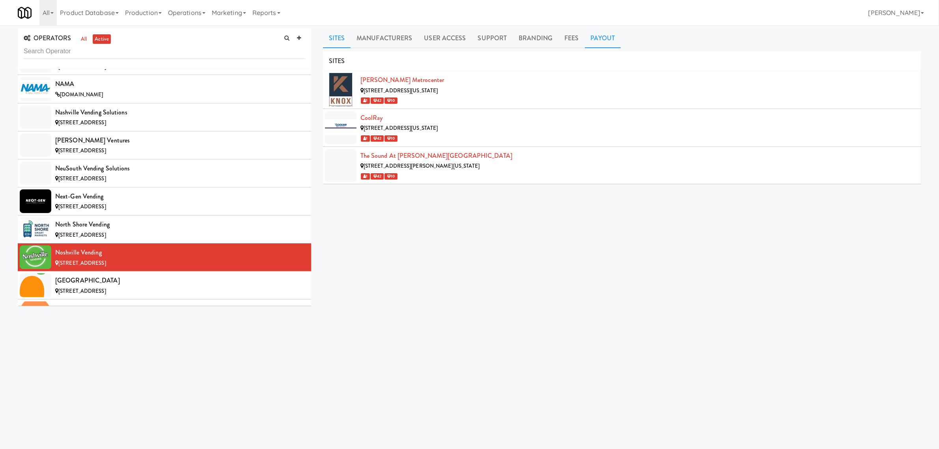
click at [600, 43] on link "Payout" at bounding box center [603, 38] width 36 height 20
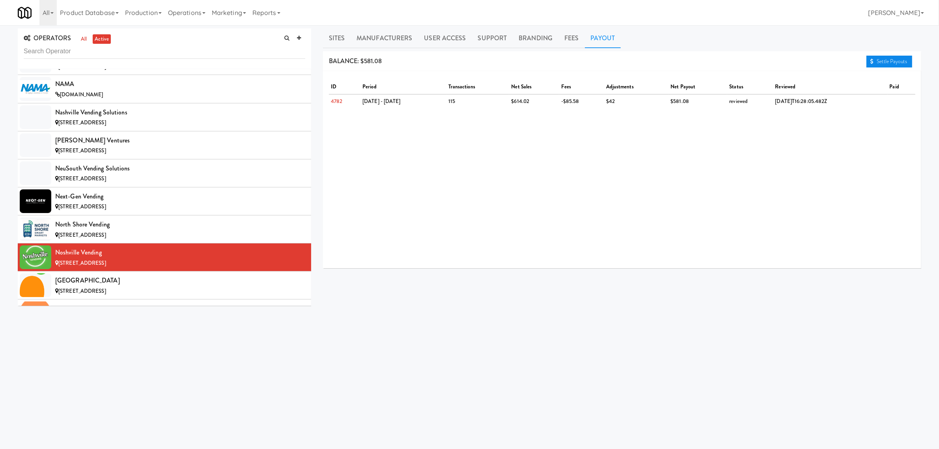
click at [882, 62] on link "Settle Payouts" at bounding box center [889, 62] width 46 height 12
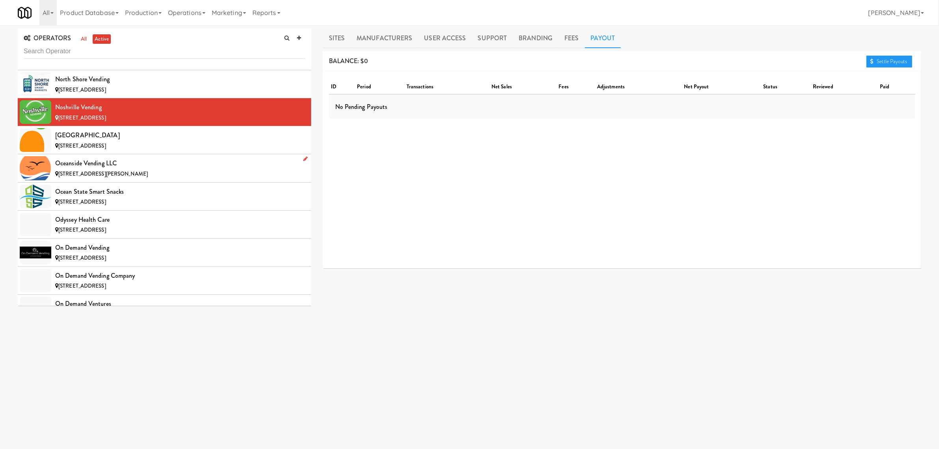
scroll to position [4929, 0]
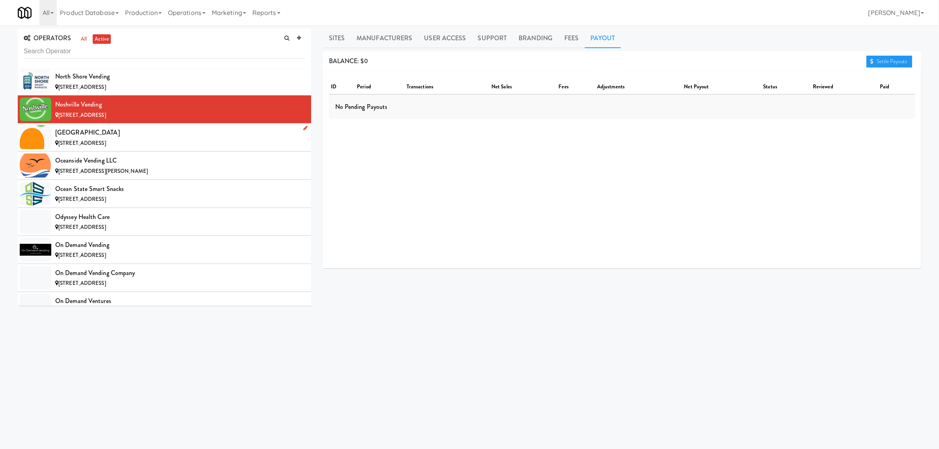
click at [85, 147] on span "[STREET_ADDRESS]" at bounding box center [82, 142] width 48 height 7
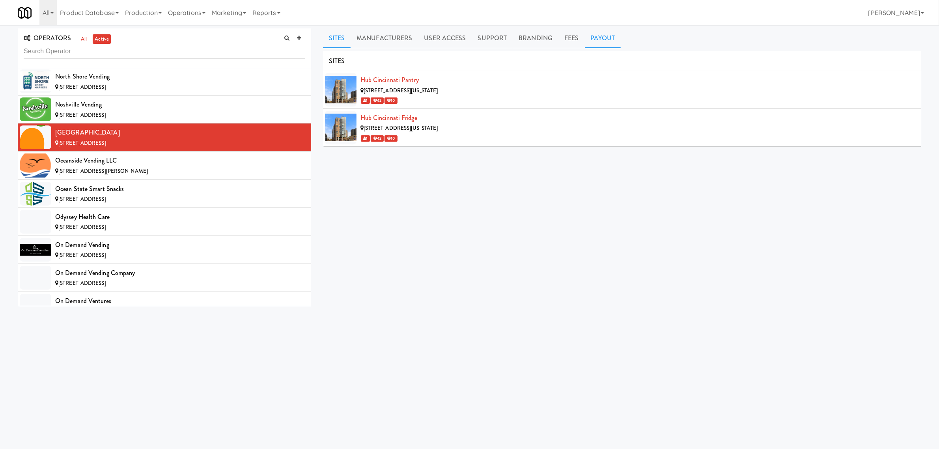
click at [606, 36] on link "Payout" at bounding box center [603, 38] width 36 height 20
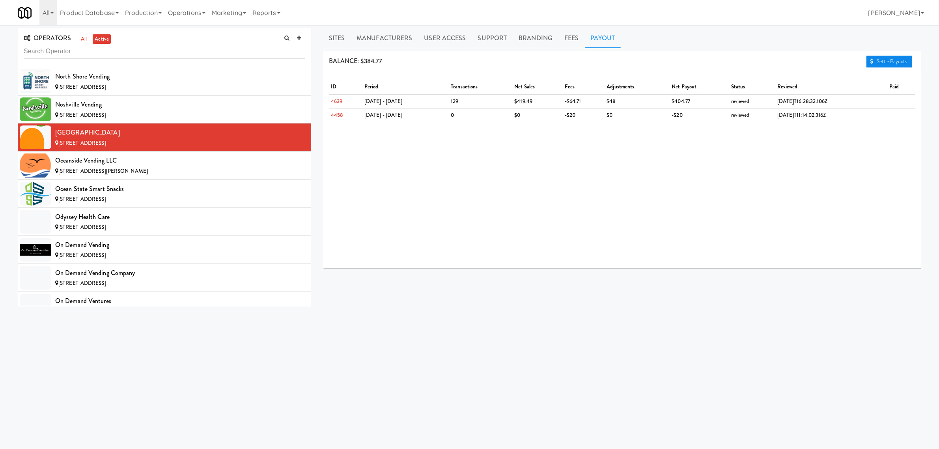
click at [901, 62] on link "Settle Payouts" at bounding box center [889, 62] width 46 height 12
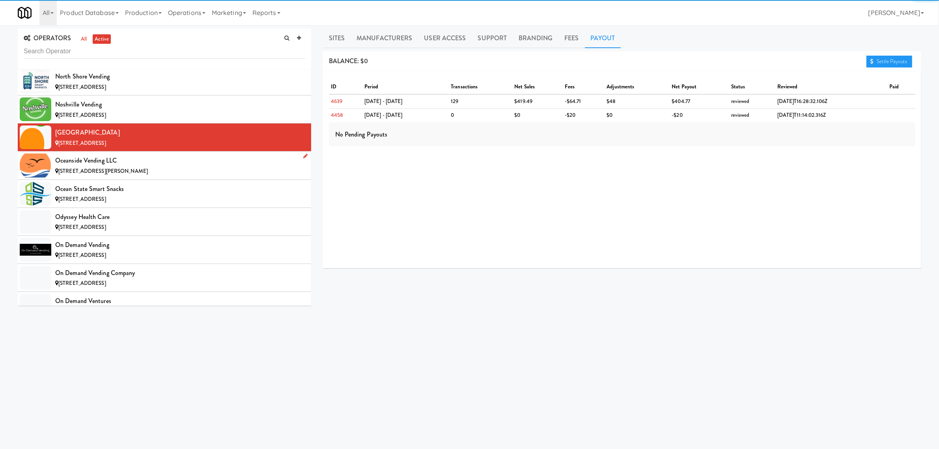
click at [127, 166] on div "Oceanside Vending LLC" at bounding box center [180, 161] width 250 height 12
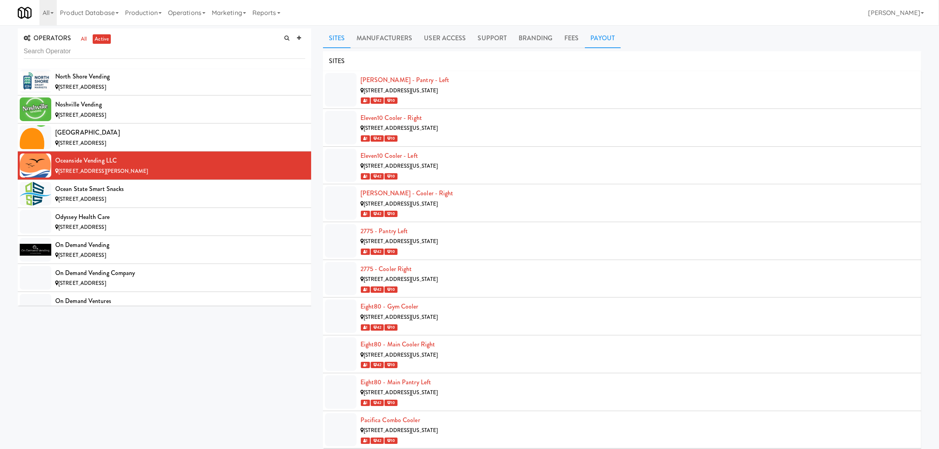
click at [600, 40] on link "Payout" at bounding box center [603, 38] width 36 height 20
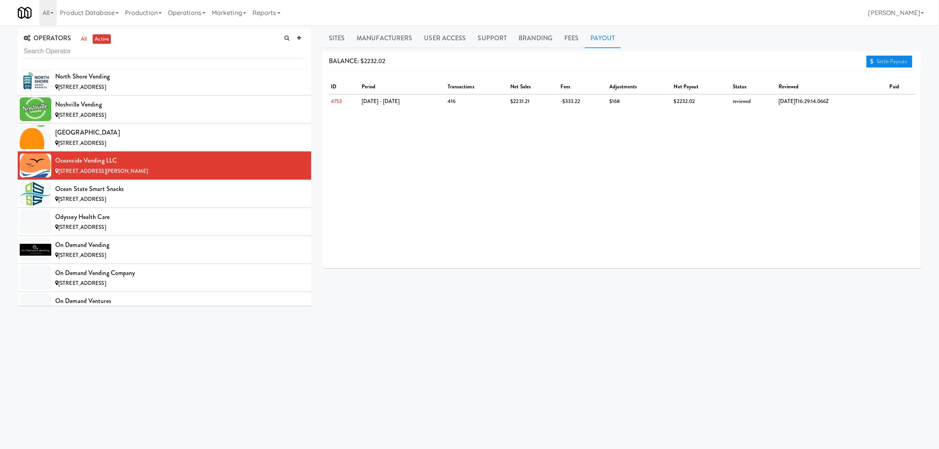
click at [906, 63] on link "Settle Payouts" at bounding box center [889, 62] width 46 height 12
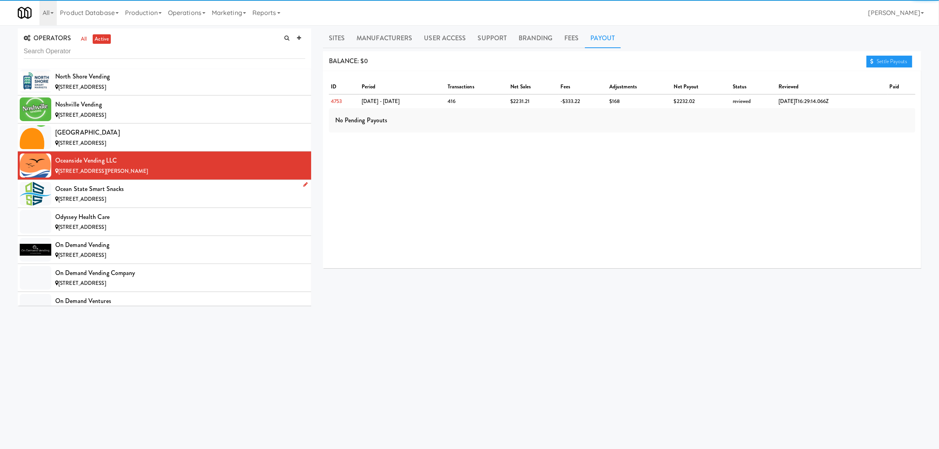
click at [122, 195] on div "Ocean State Smart Snacks" at bounding box center [180, 189] width 250 height 12
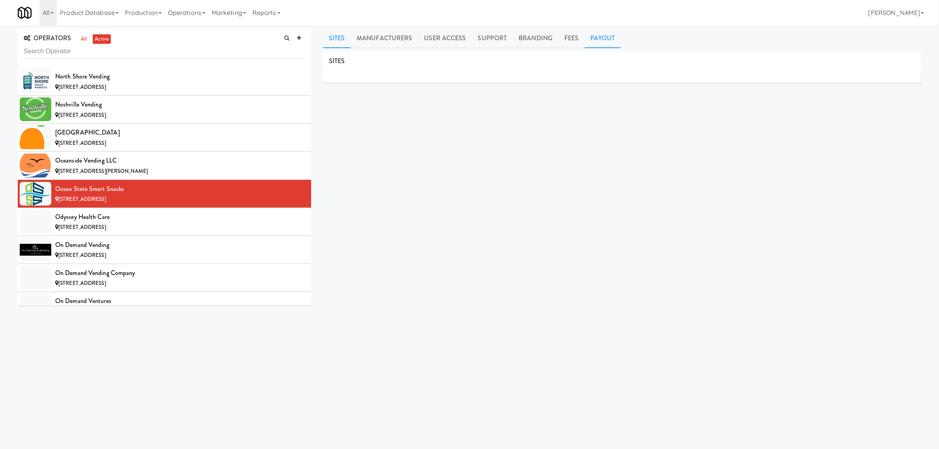
click at [600, 36] on link "Payout" at bounding box center [603, 38] width 36 height 20
click at [108, 223] on div "Odyssey Health Care" at bounding box center [180, 217] width 250 height 12
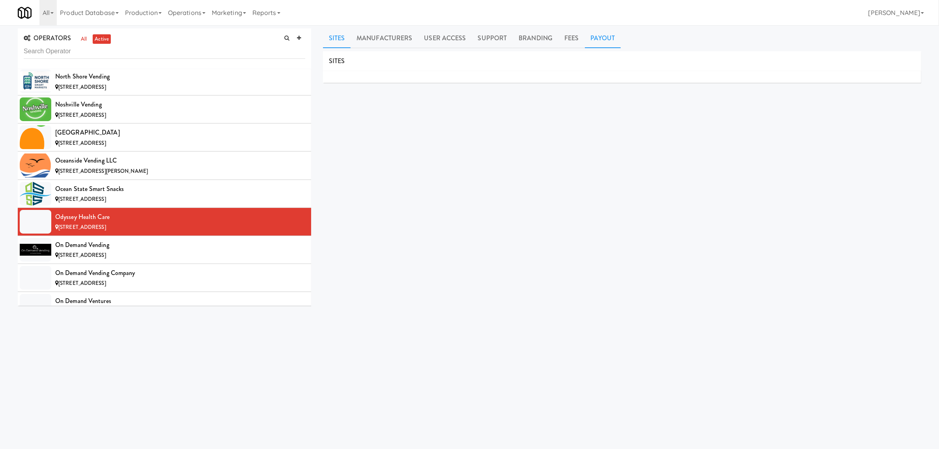
click at [600, 38] on link "Payout" at bounding box center [603, 38] width 36 height 20
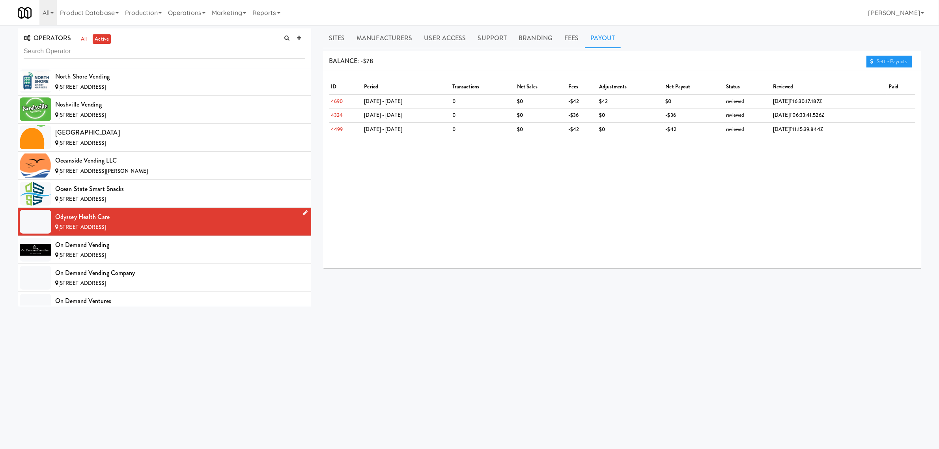
click at [112, 223] on div "Odyssey Health Care" at bounding box center [180, 217] width 250 height 12
drag, startPoint x: 112, startPoint y: 231, endPoint x: 56, endPoint y: 229, distance: 56.1
click at [56, 223] on div "Odyssey Health Care" at bounding box center [180, 217] width 250 height 12
copy div "Odyssey Health Care"
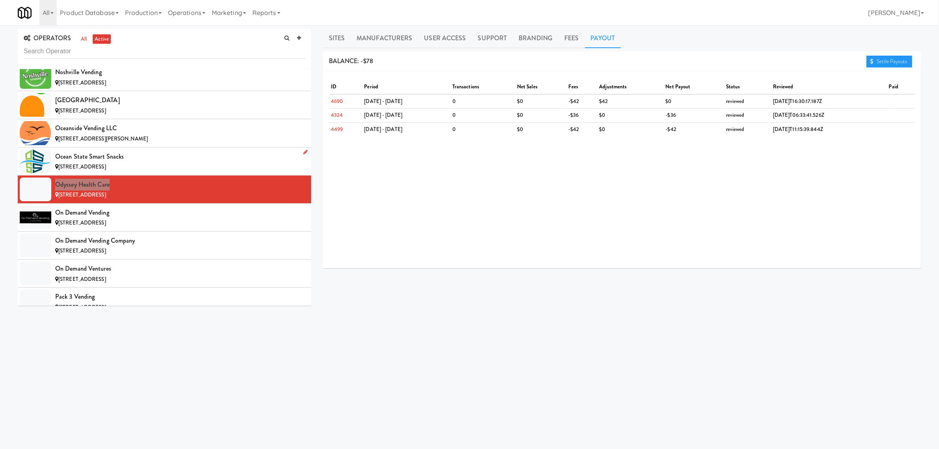
scroll to position [4978, 0]
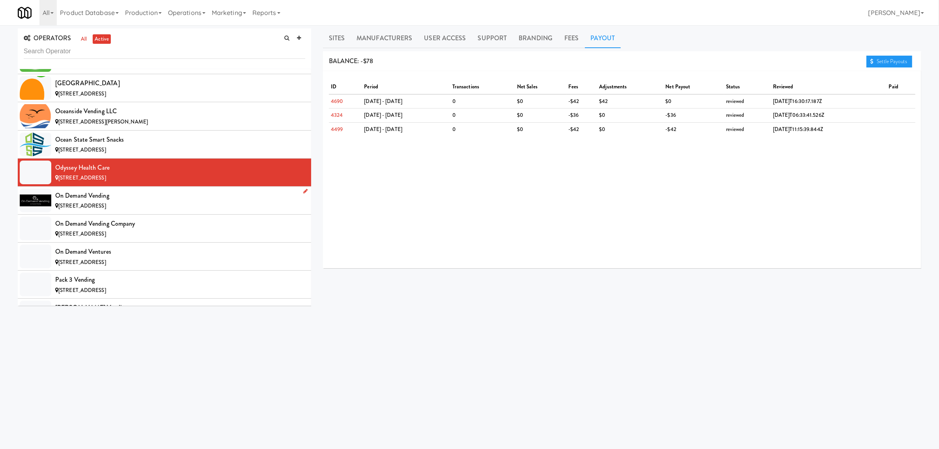
click at [129, 211] on div "[STREET_ADDRESS]" at bounding box center [180, 206] width 250 height 10
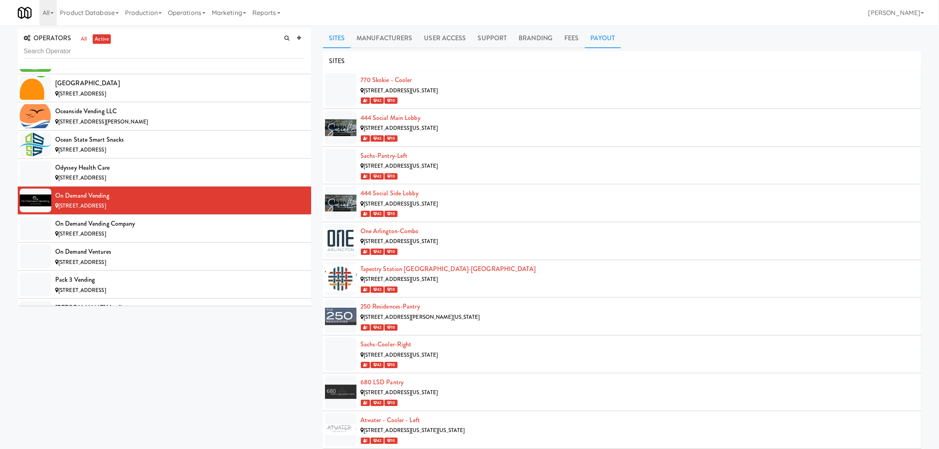
click at [604, 38] on link "Payout" at bounding box center [603, 38] width 36 height 20
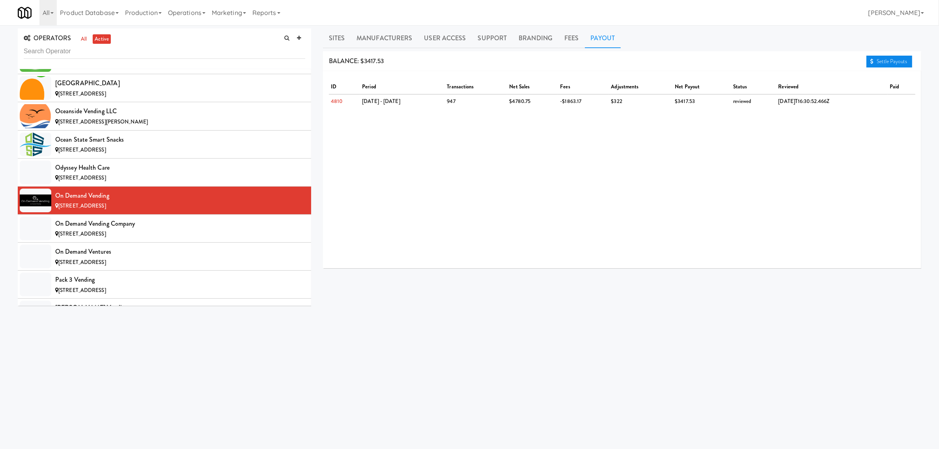
click at [880, 63] on link "Settle Payouts" at bounding box center [889, 62] width 46 height 12
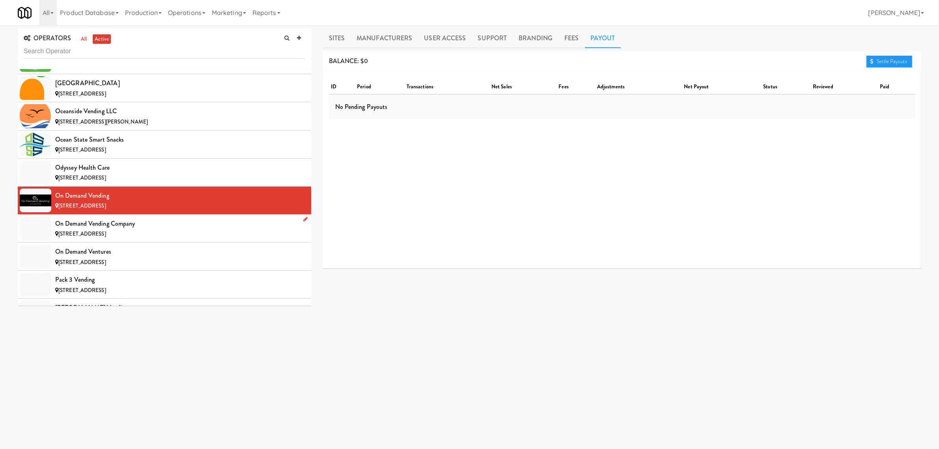
click at [78, 229] on div "On Demand Vending Company" at bounding box center [180, 224] width 250 height 12
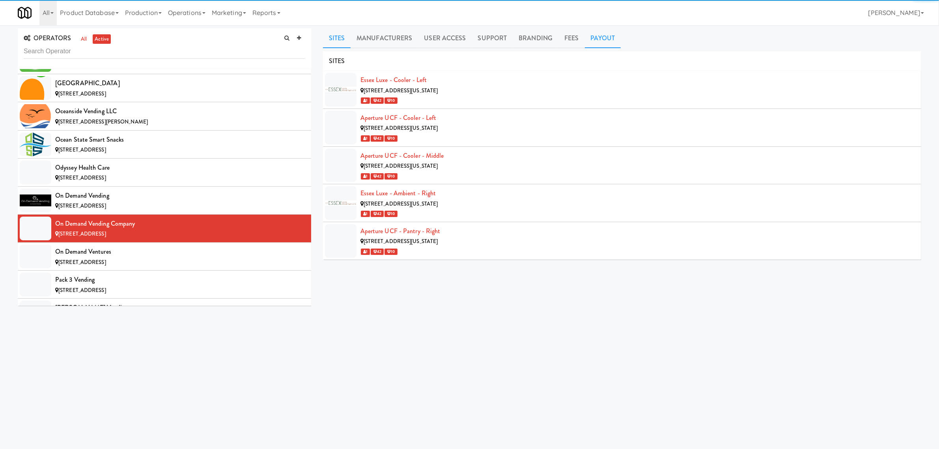
click at [593, 34] on link "Payout" at bounding box center [603, 38] width 36 height 20
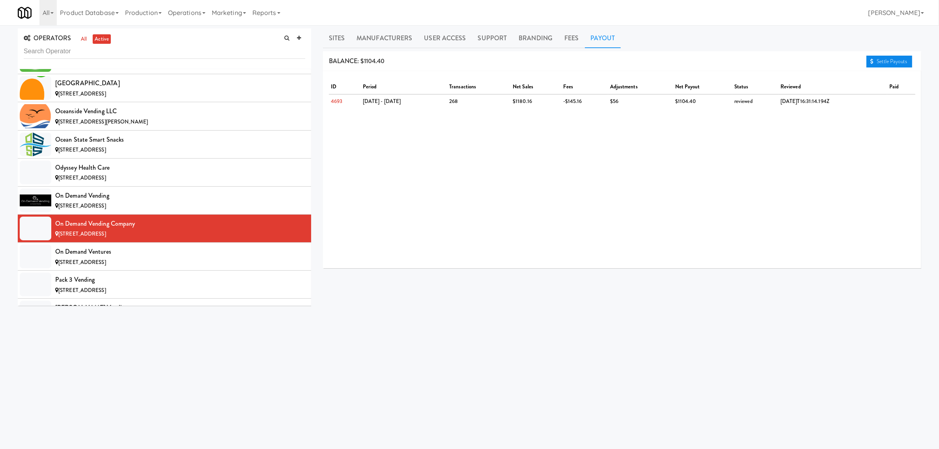
click at [896, 63] on link "Settle Payouts" at bounding box center [889, 62] width 46 height 12
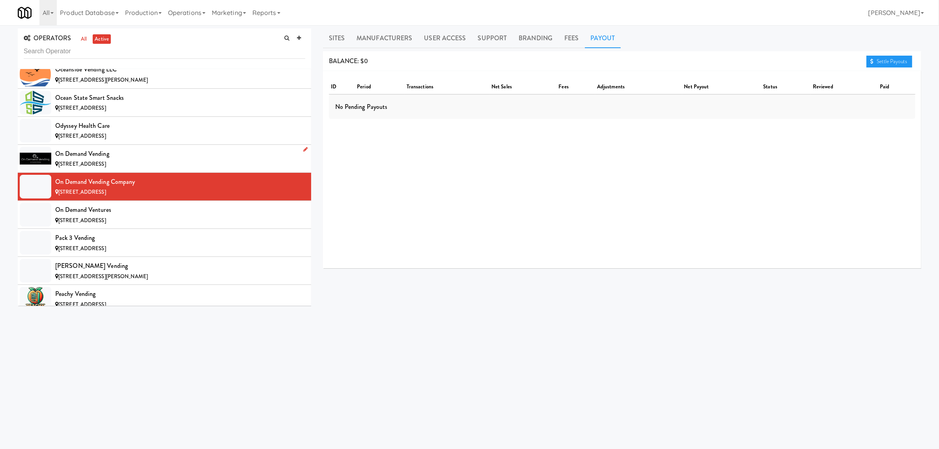
scroll to position [5077, 0]
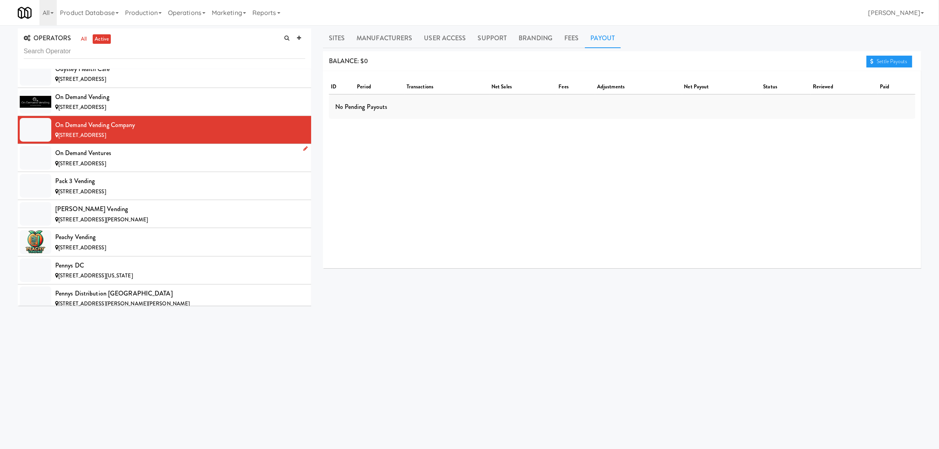
click at [105, 159] on div "On Demand Ventures" at bounding box center [180, 153] width 250 height 12
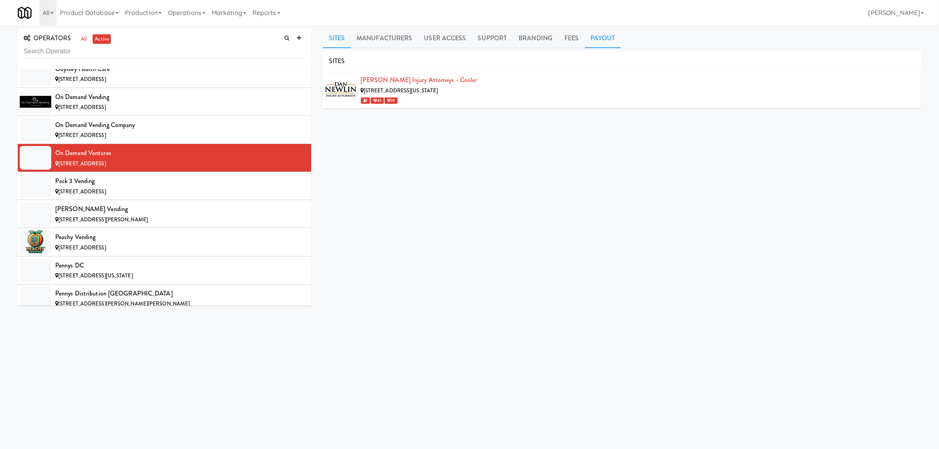
click at [600, 35] on link "Payout" at bounding box center [603, 38] width 36 height 20
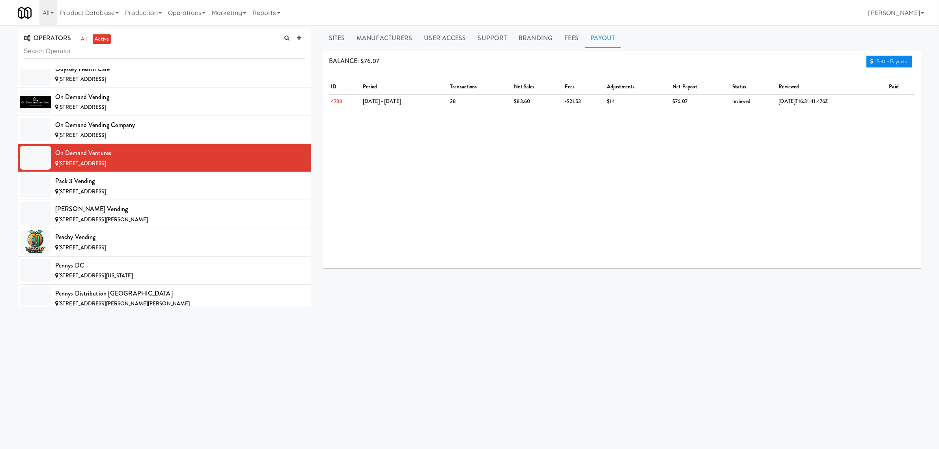
click at [871, 60] on icon at bounding box center [871, 61] width 3 height 5
click at [137, 187] on div "Pack 3 Vending" at bounding box center [180, 181] width 250 height 12
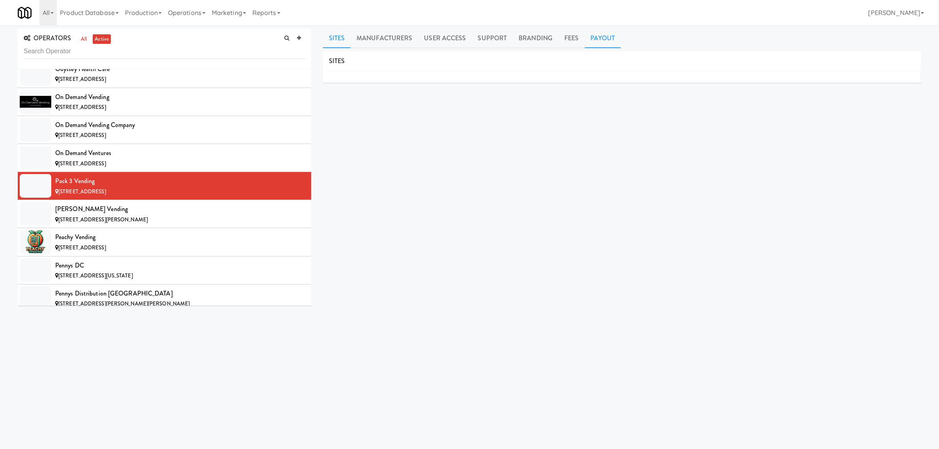
click at [603, 36] on link "Payout" at bounding box center [603, 38] width 36 height 20
click at [132, 215] on div "[PERSON_NAME] Vending" at bounding box center [180, 209] width 250 height 12
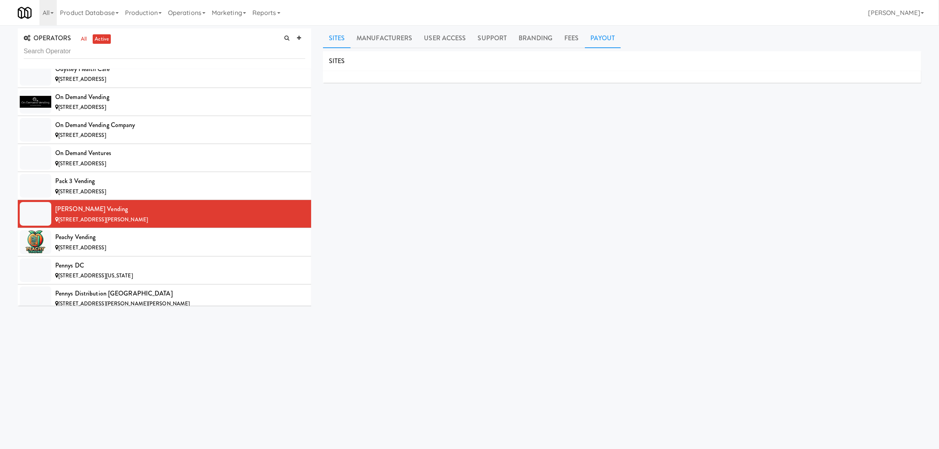
click at [610, 40] on link "Payout" at bounding box center [603, 38] width 36 height 20
click at [150, 243] on div "Peachy Vending" at bounding box center [180, 237] width 250 height 12
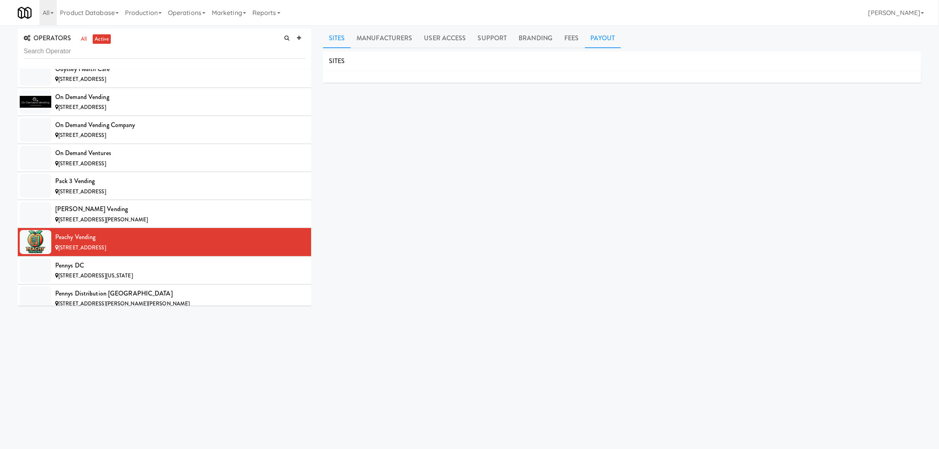
click at [588, 36] on link "Payout" at bounding box center [603, 38] width 36 height 20
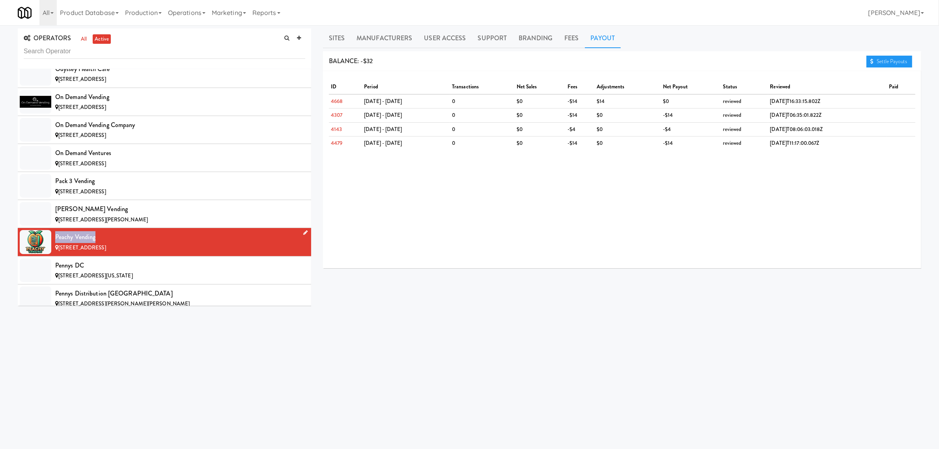
drag, startPoint x: 101, startPoint y: 252, endPoint x: 56, endPoint y: 252, distance: 45.3
click at [56, 243] on div "Peachy Vending" at bounding box center [180, 237] width 250 height 12
copy div "Peachy Vending"
click at [113, 271] on div "Pennys DC" at bounding box center [180, 265] width 250 height 12
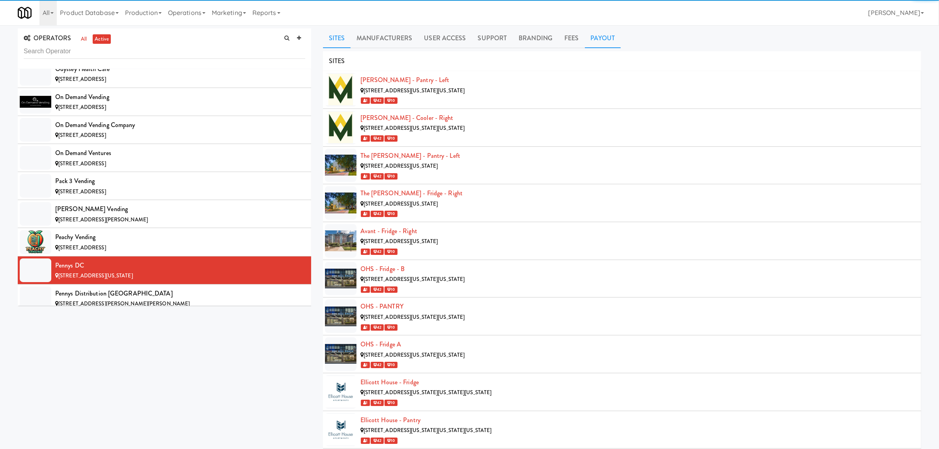
click at [600, 36] on link "Payout" at bounding box center [603, 38] width 36 height 20
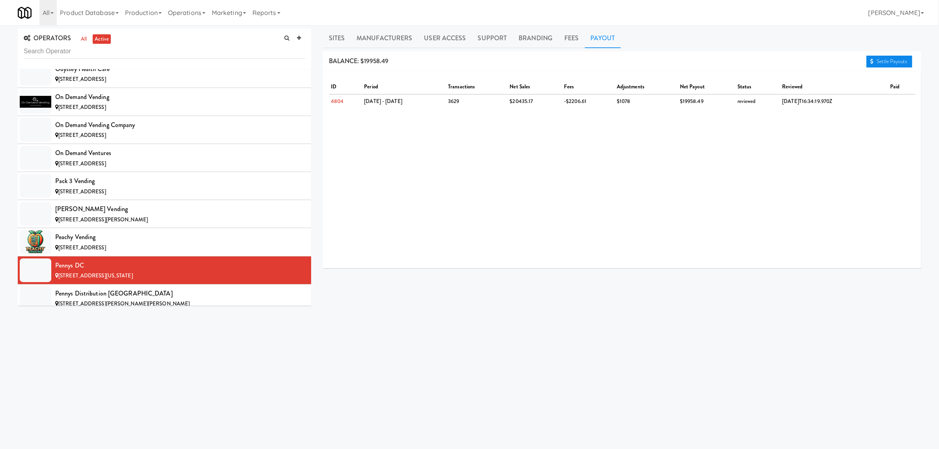
click at [886, 60] on link "Settle Payouts" at bounding box center [889, 62] width 46 height 12
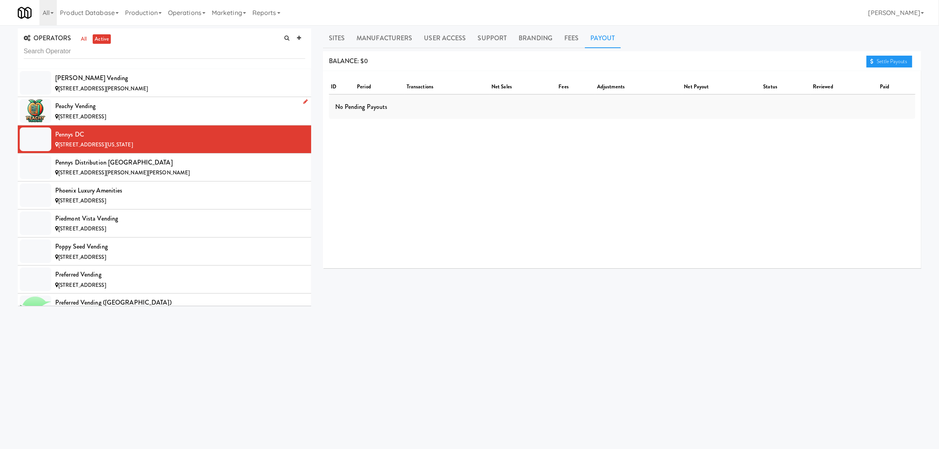
scroll to position [5225, 0]
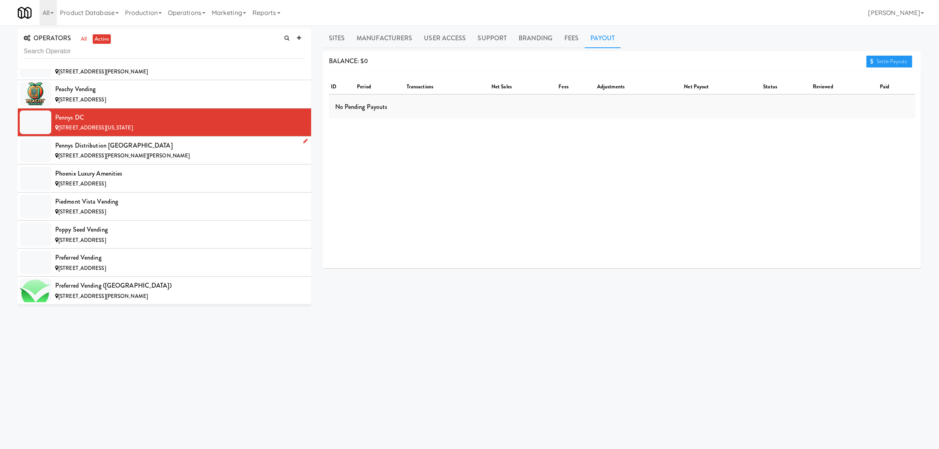
click at [140, 161] on div "[STREET_ADDRESS][PERSON_NAME][PERSON_NAME]" at bounding box center [180, 156] width 250 height 10
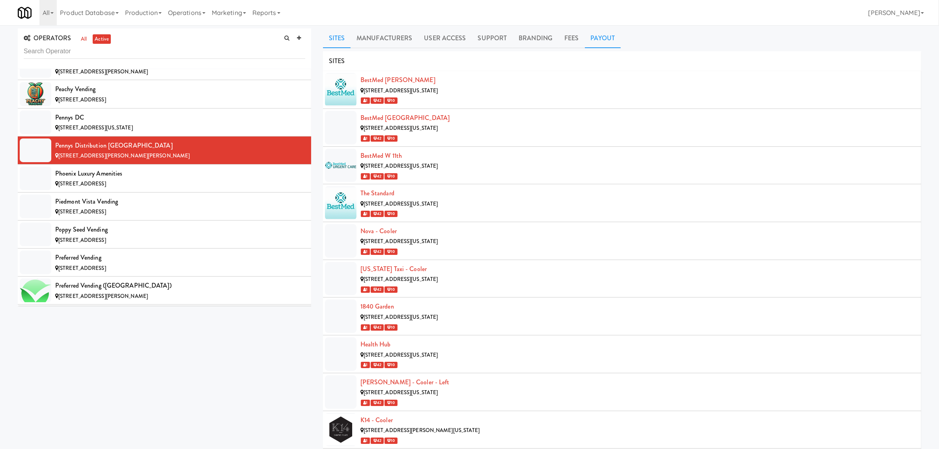
click at [600, 38] on link "Payout" at bounding box center [603, 38] width 36 height 20
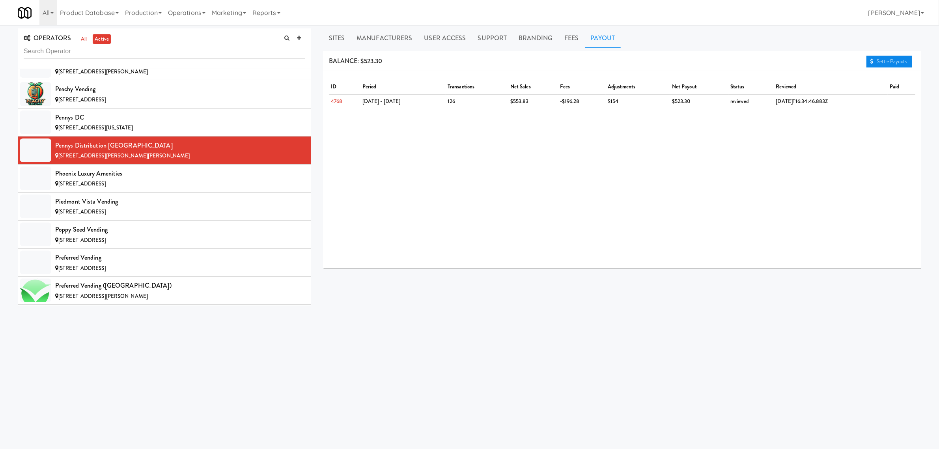
click at [889, 58] on link "Settle Payouts" at bounding box center [889, 62] width 46 height 12
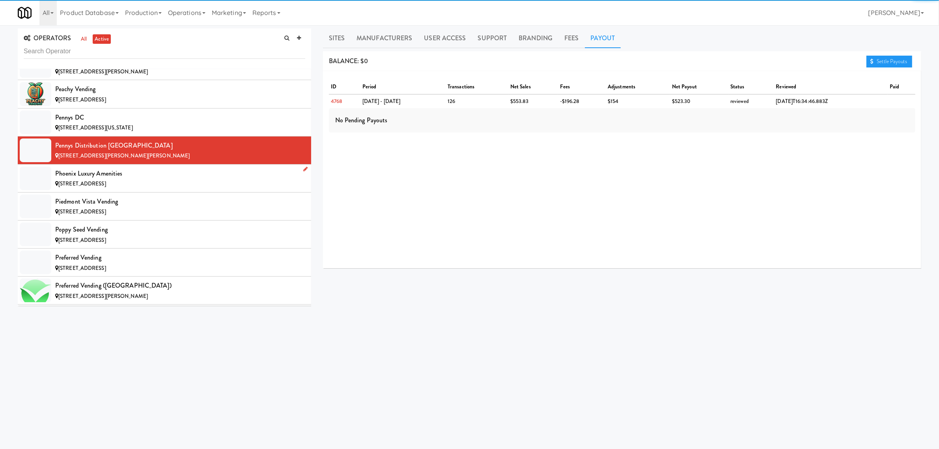
click at [130, 179] on div "Phoenix Luxury Amenities" at bounding box center [180, 174] width 250 height 12
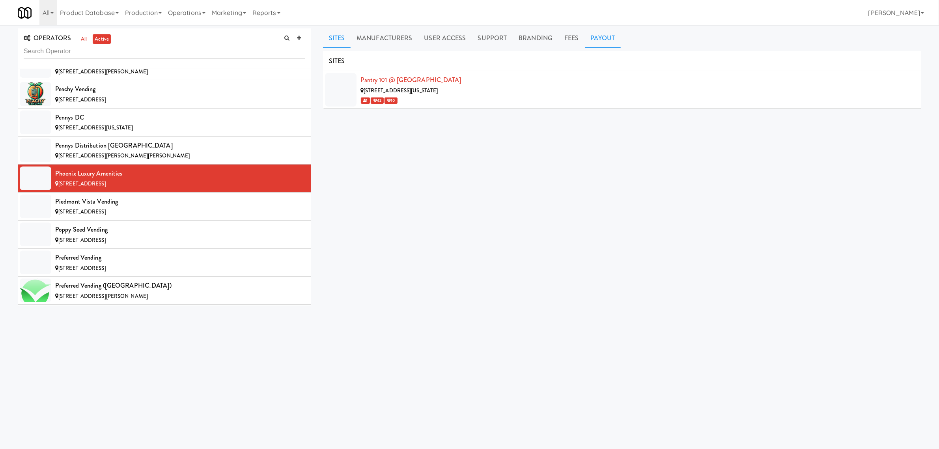
click at [597, 38] on link "Payout" at bounding box center [603, 38] width 36 height 20
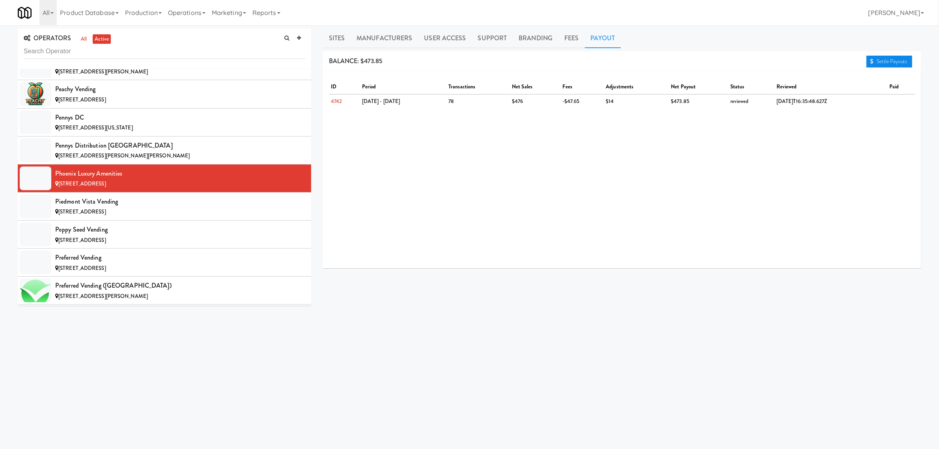
click at [880, 62] on link "Settle Payouts" at bounding box center [889, 62] width 46 height 12
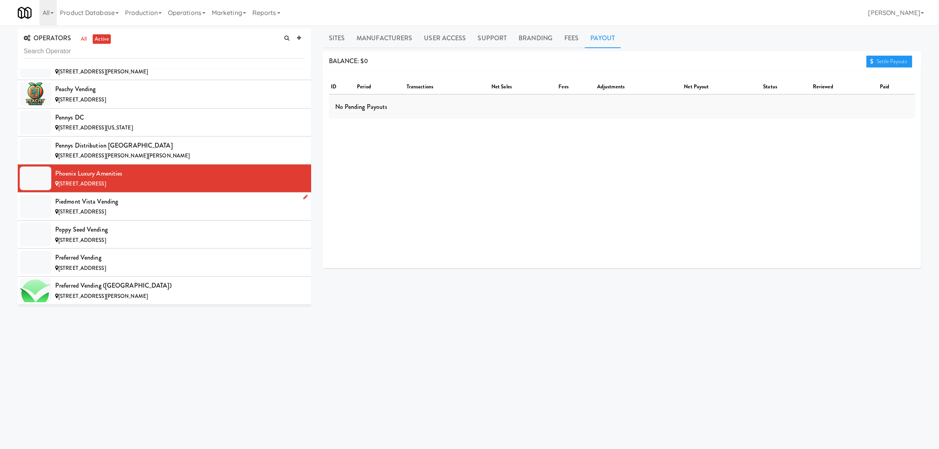
click at [116, 207] on div "Piedmont Vista Vending" at bounding box center [180, 202] width 250 height 12
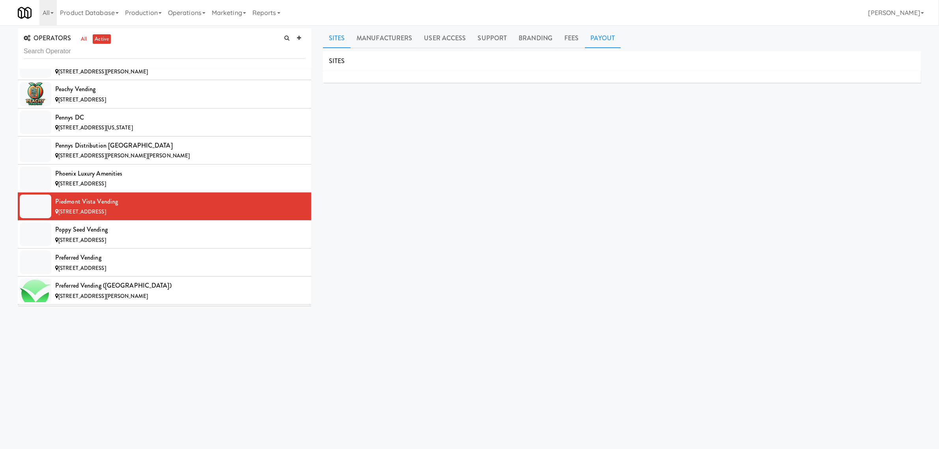
click at [593, 39] on link "Payout" at bounding box center [603, 38] width 36 height 20
click at [880, 60] on link "Settle Payouts" at bounding box center [889, 62] width 46 height 12
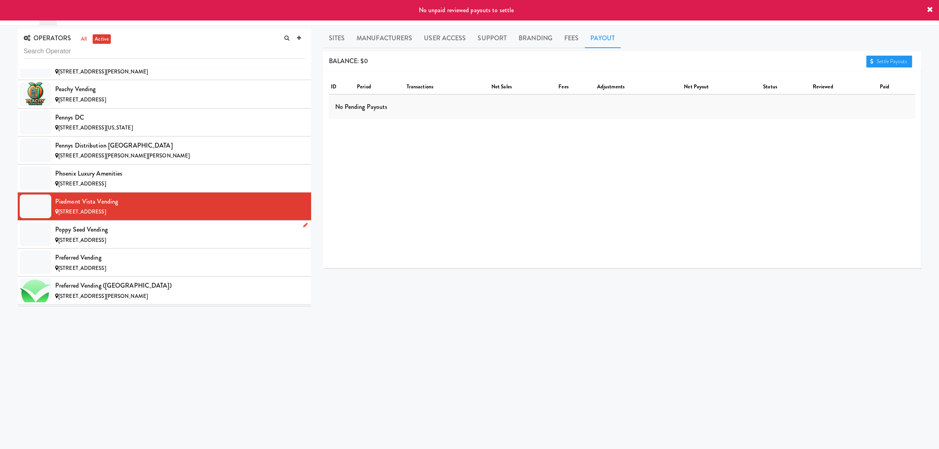
click at [89, 235] on div "Poppy Seed Vending" at bounding box center [180, 230] width 250 height 12
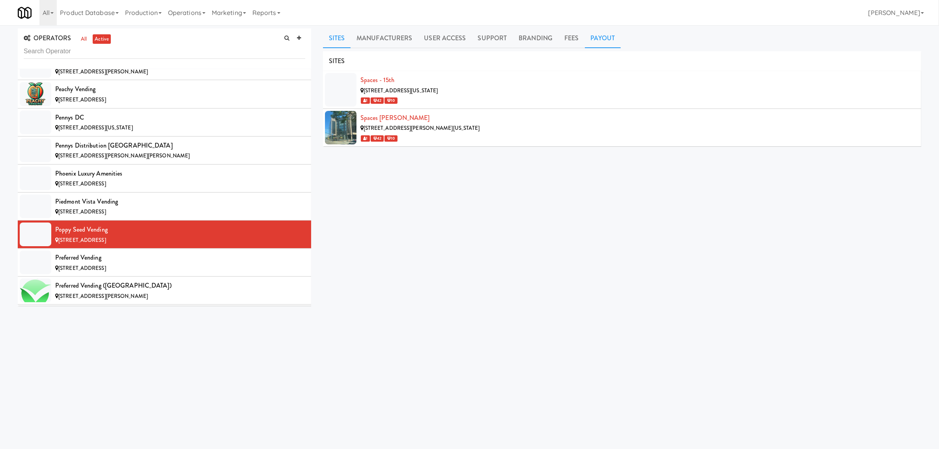
click at [604, 40] on link "Payout" at bounding box center [603, 38] width 36 height 20
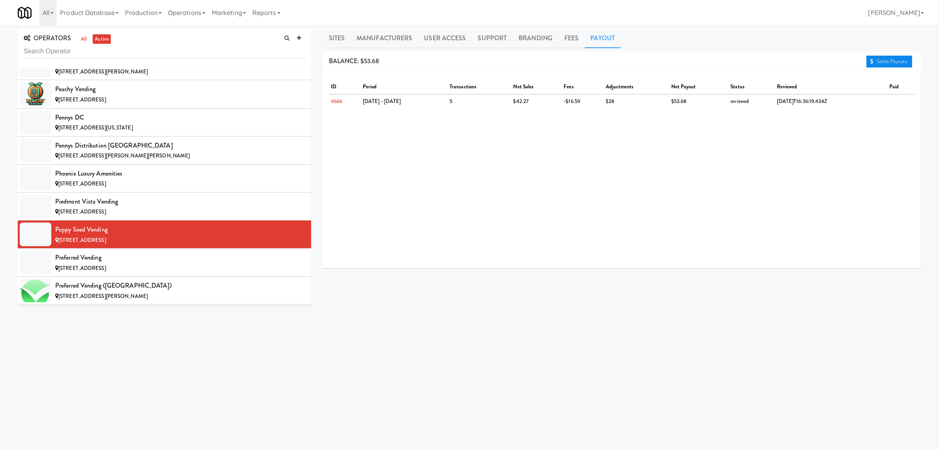
click at [879, 62] on link "Settle Payouts" at bounding box center [889, 62] width 46 height 12
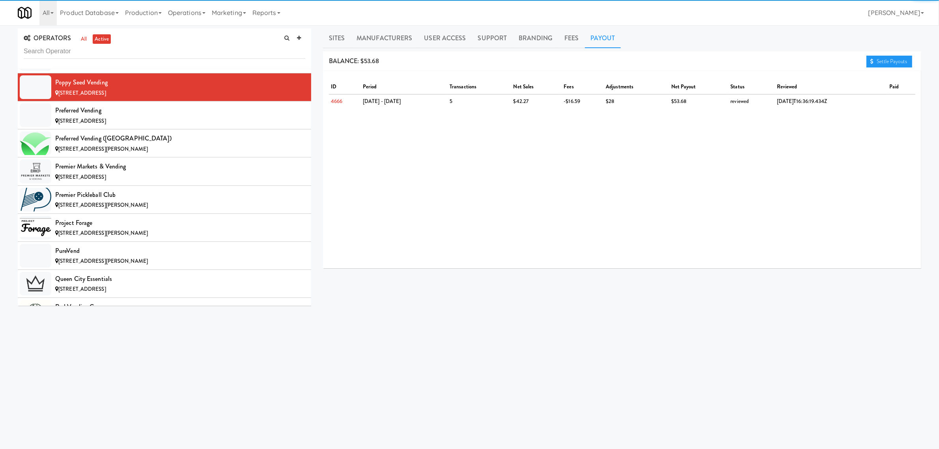
scroll to position [5373, 0]
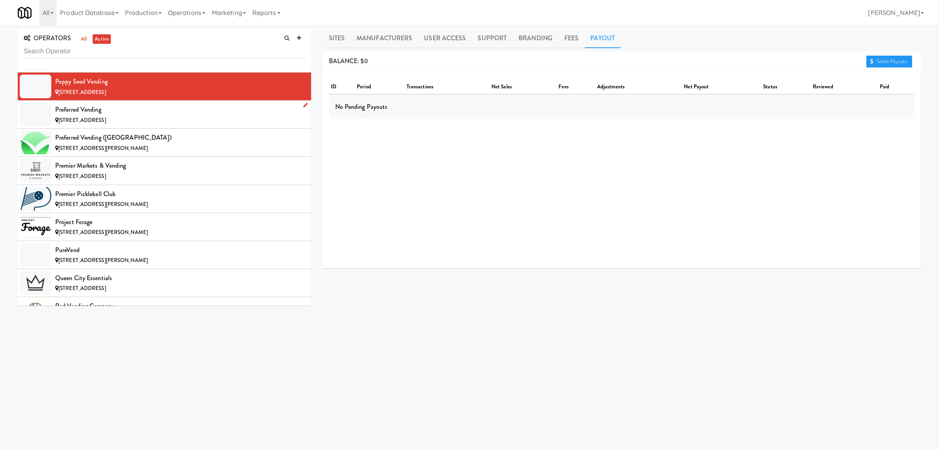
click at [136, 116] on div "Preferred Vending" at bounding box center [180, 110] width 250 height 12
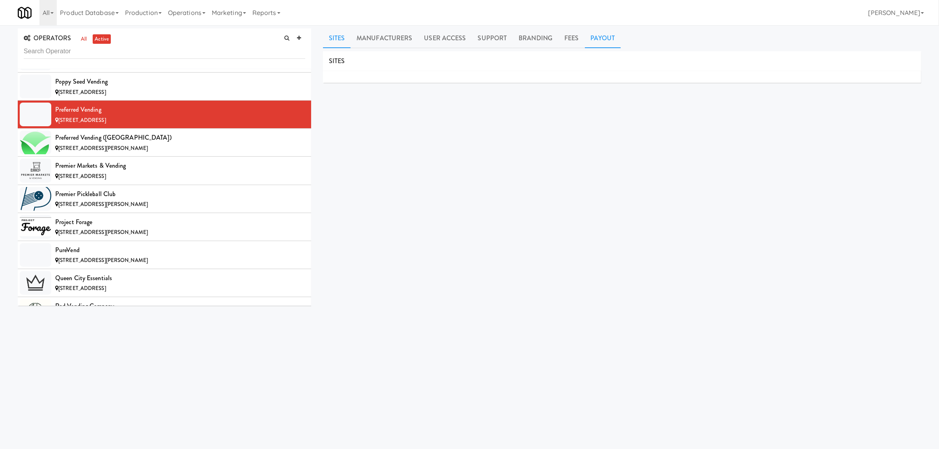
click at [604, 38] on link "Payout" at bounding box center [603, 38] width 36 height 20
click at [175, 153] on div "[STREET_ADDRESS][PERSON_NAME]" at bounding box center [180, 149] width 250 height 10
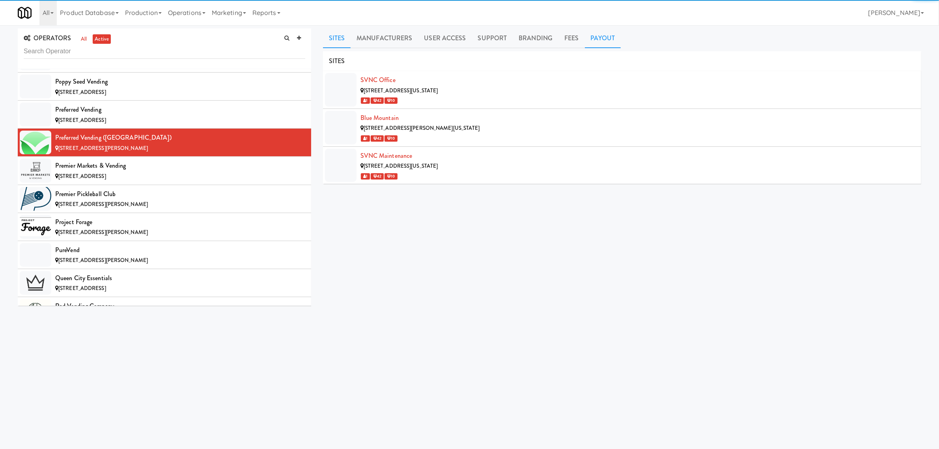
click at [600, 35] on link "Payout" at bounding box center [603, 38] width 36 height 20
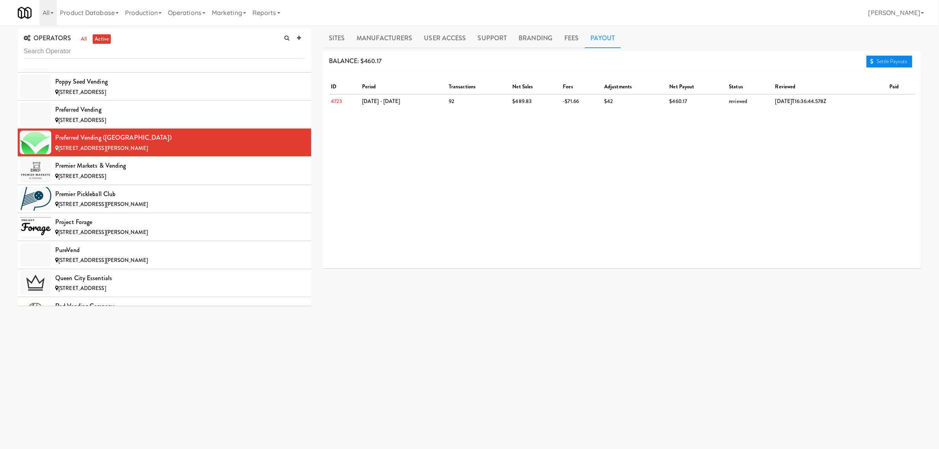
click at [877, 62] on link "Settle Payouts" at bounding box center [889, 62] width 46 height 12
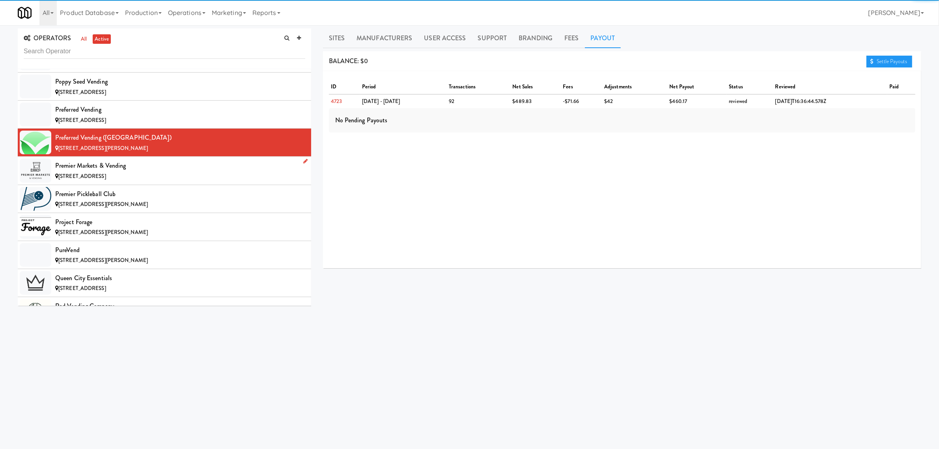
click at [145, 172] on div "Premier Markets & Vending" at bounding box center [180, 166] width 250 height 12
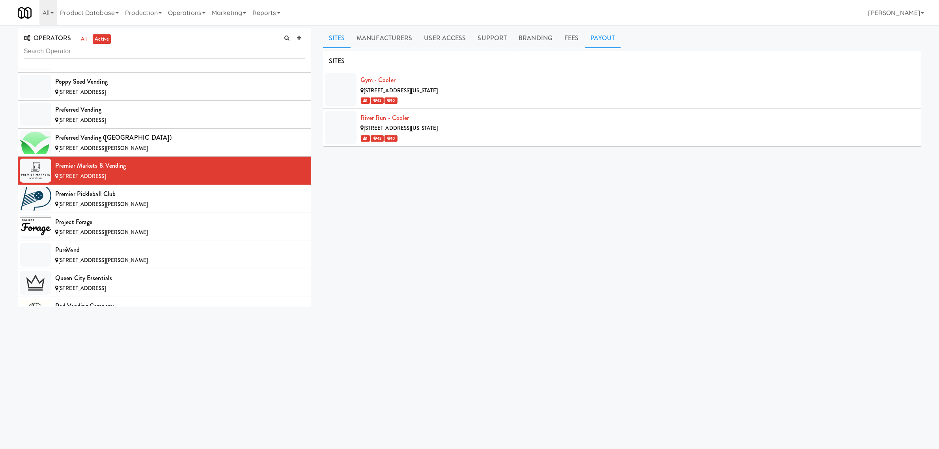
click at [604, 34] on link "Payout" at bounding box center [603, 38] width 36 height 20
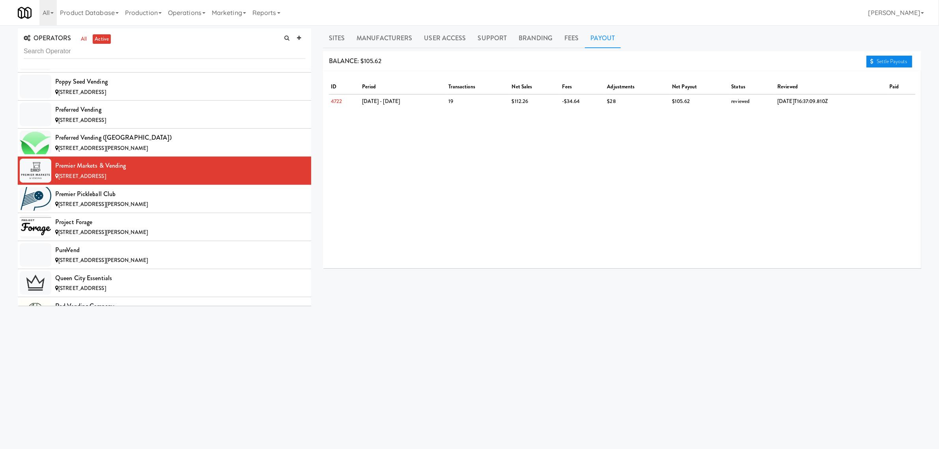
click at [879, 59] on link "Settle Payouts" at bounding box center [889, 62] width 46 height 12
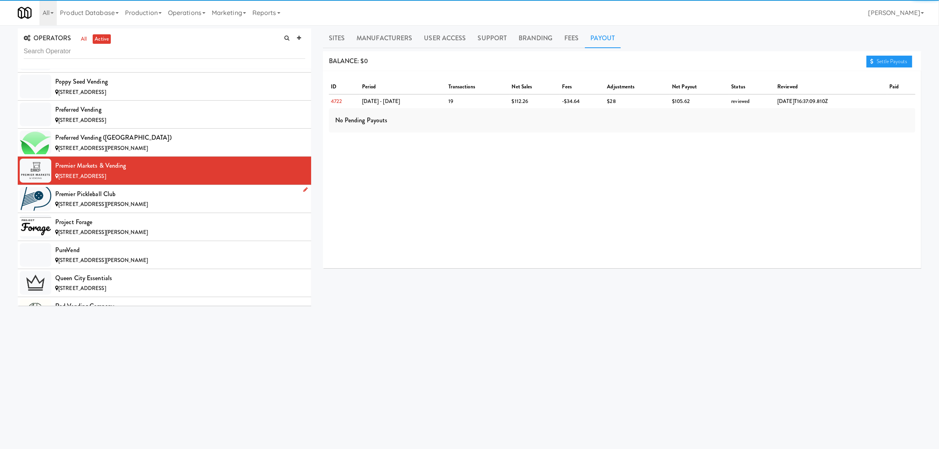
click at [110, 200] on div "Premier Pickleball Club" at bounding box center [180, 194] width 250 height 12
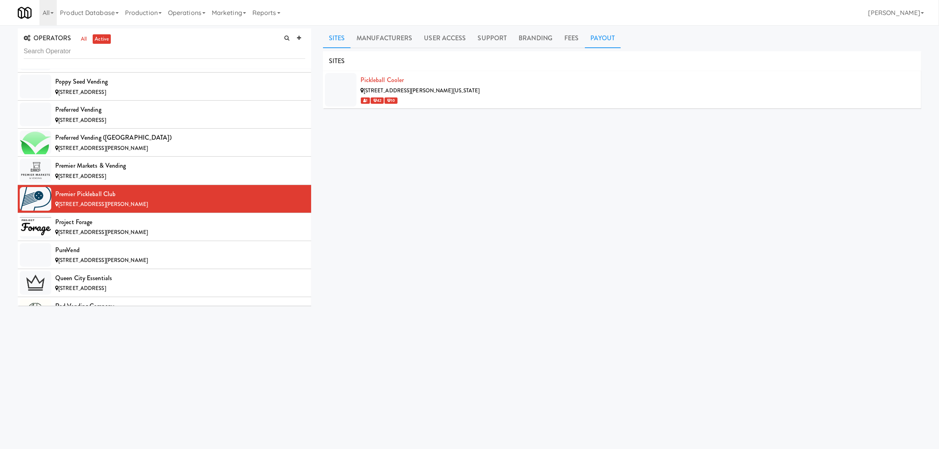
click at [603, 37] on link "Payout" at bounding box center [603, 38] width 36 height 20
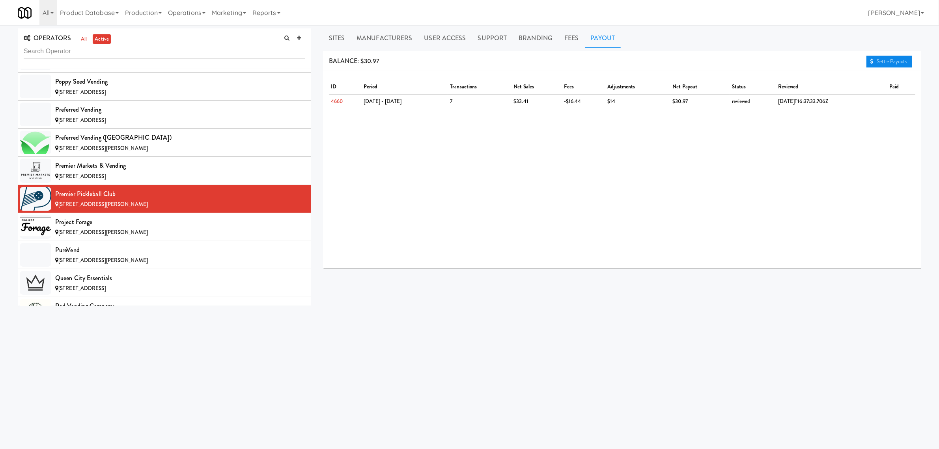
click at [906, 62] on link "Settle Payouts" at bounding box center [889, 62] width 46 height 12
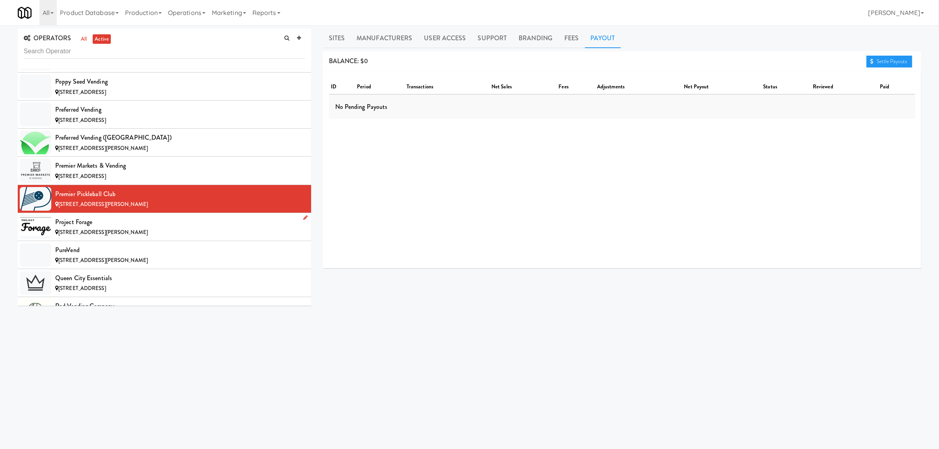
click at [101, 237] on div "[STREET_ADDRESS][PERSON_NAME]" at bounding box center [180, 233] width 250 height 10
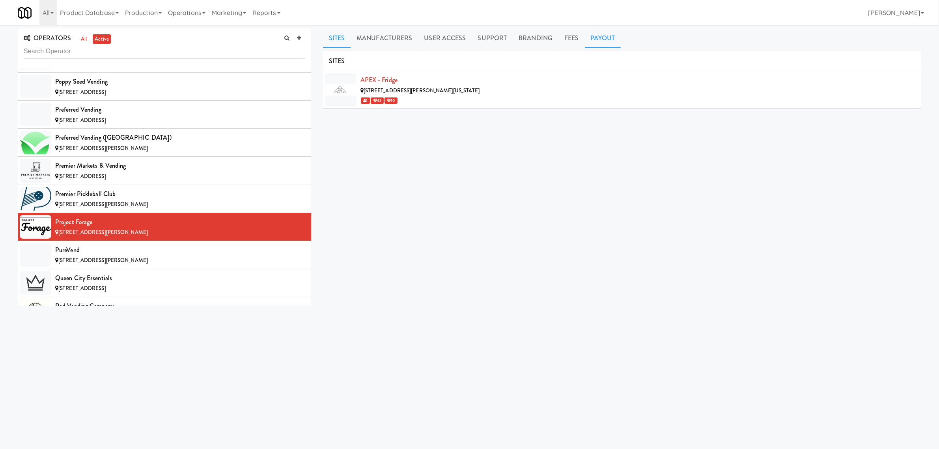
click at [595, 41] on link "Payout" at bounding box center [603, 38] width 36 height 20
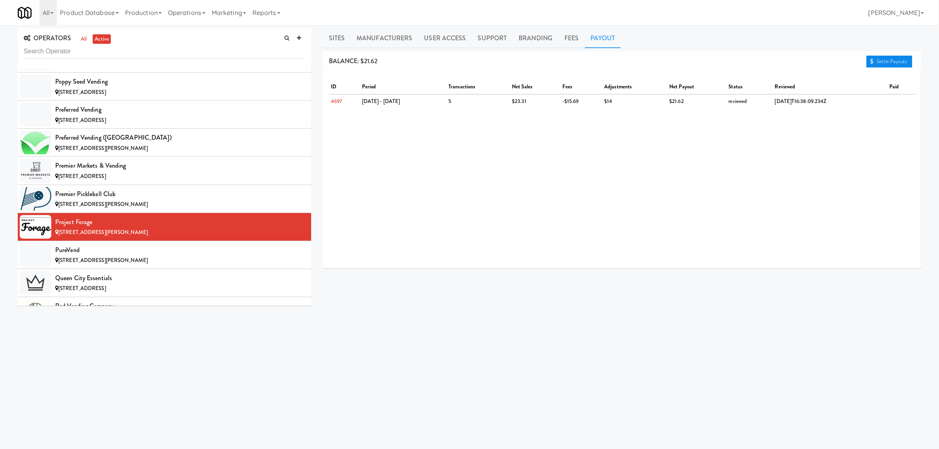
click at [874, 61] on link "Settle Payouts" at bounding box center [889, 62] width 46 height 12
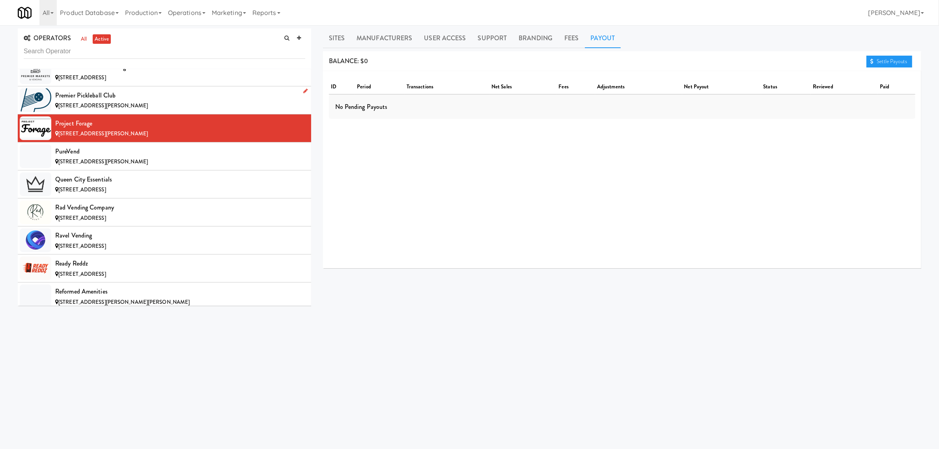
scroll to position [5520, 0]
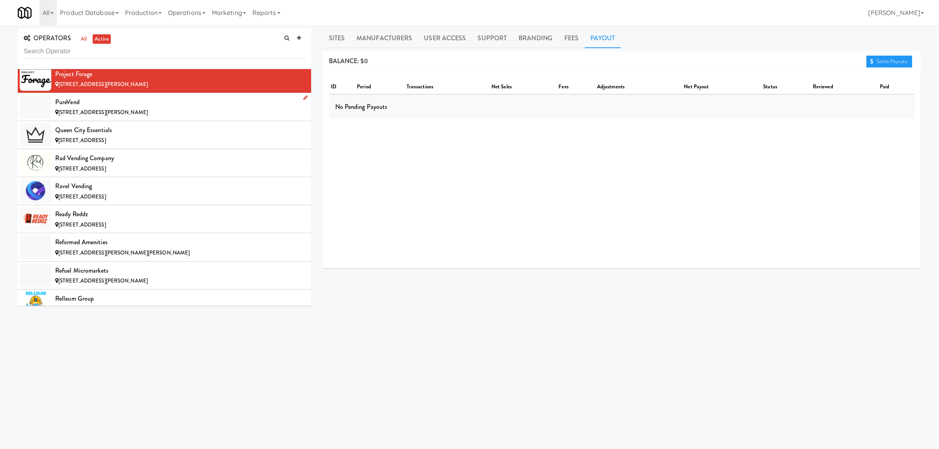
click at [143, 108] on div "PureVend" at bounding box center [180, 102] width 250 height 12
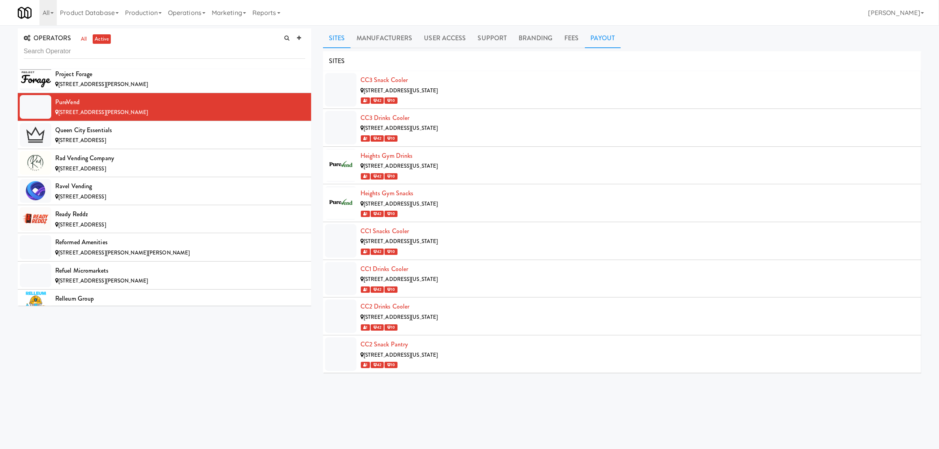
click at [596, 37] on link "Payout" at bounding box center [603, 38] width 36 height 20
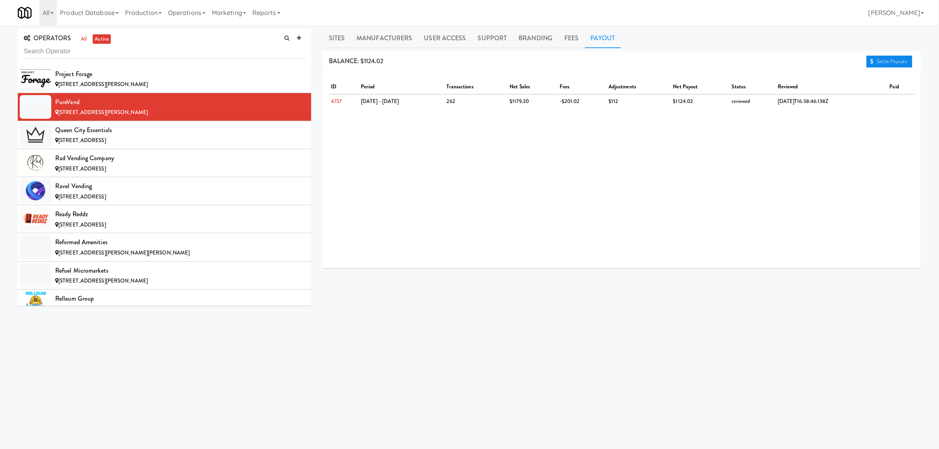
click at [875, 56] on link "Settle Payouts" at bounding box center [889, 62] width 46 height 12
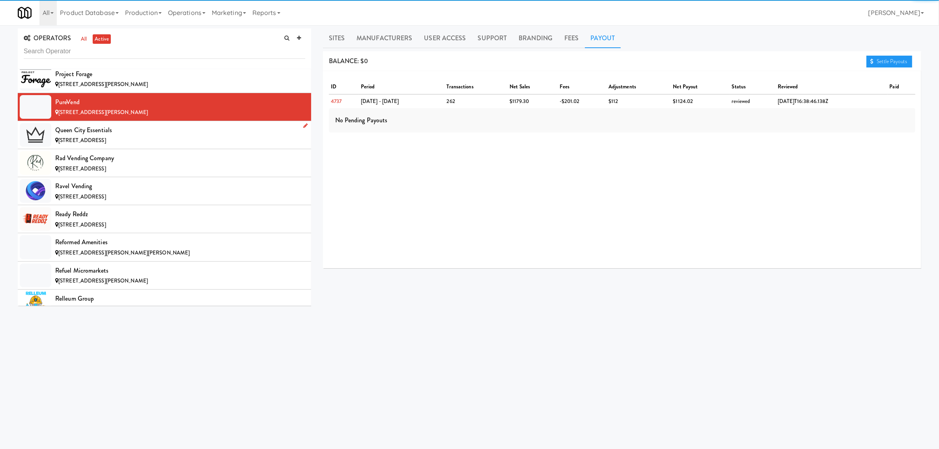
click at [124, 136] on div "Queen City Essentials" at bounding box center [180, 130] width 250 height 12
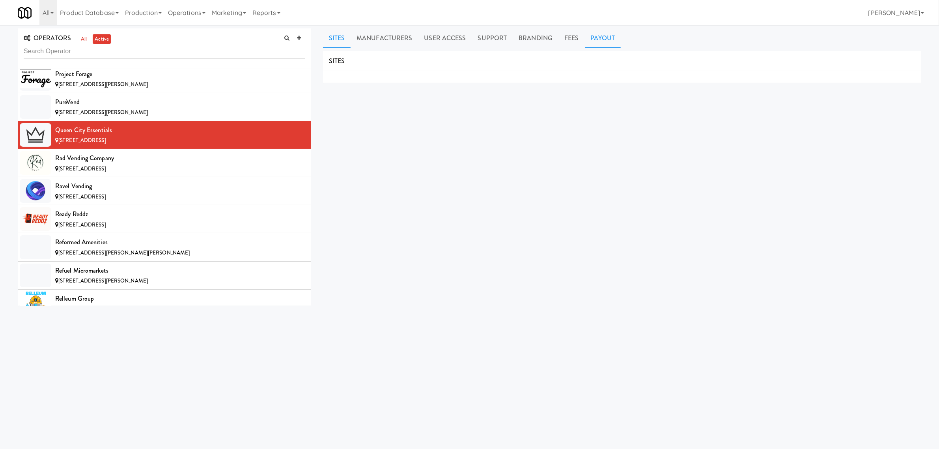
click at [593, 37] on link "Payout" at bounding box center [603, 38] width 36 height 20
click at [97, 164] on div "Rad Vending Company" at bounding box center [180, 158] width 250 height 12
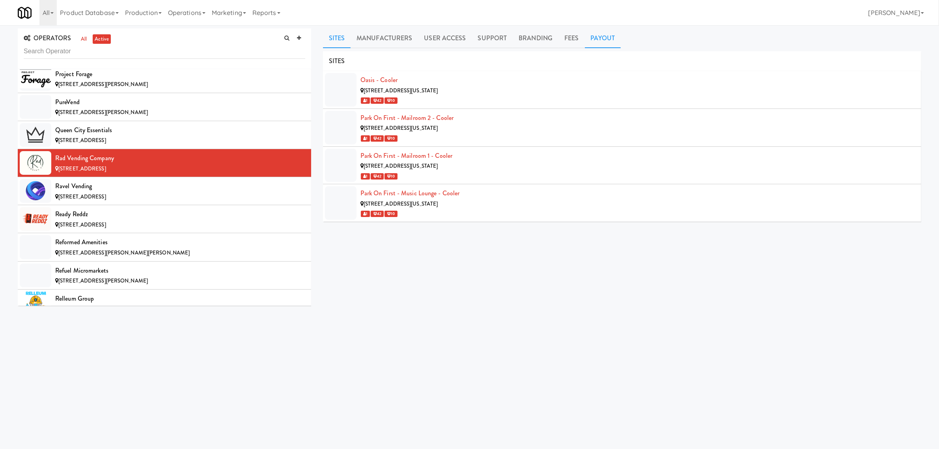
click at [603, 36] on link "Payout" at bounding box center [603, 38] width 36 height 20
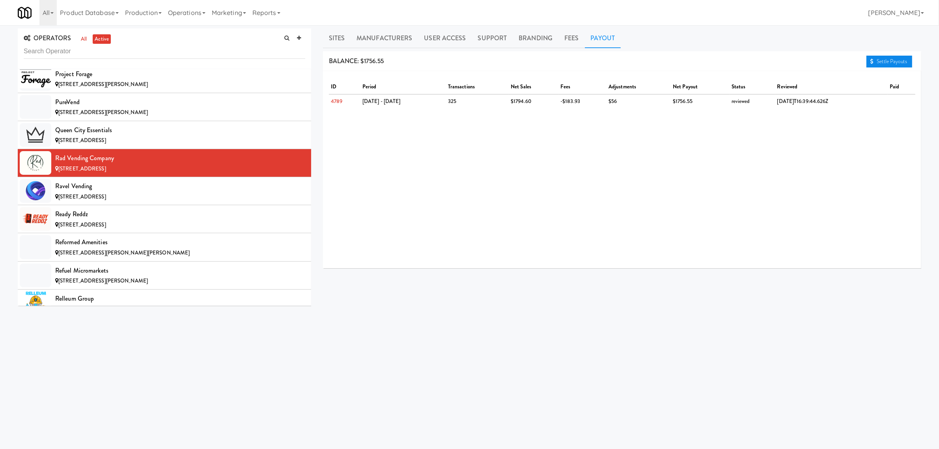
click at [875, 61] on link "Settle Payouts" at bounding box center [889, 62] width 46 height 12
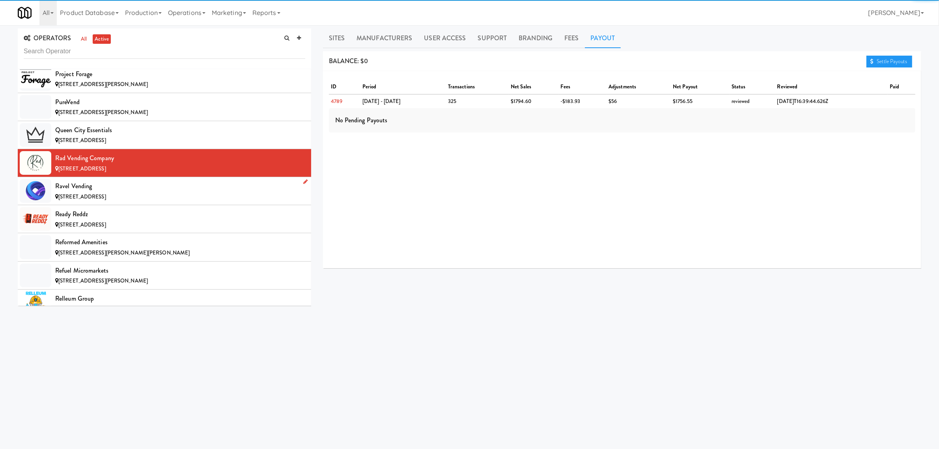
click at [107, 192] on div "Ravel Vending" at bounding box center [180, 186] width 250 height 12
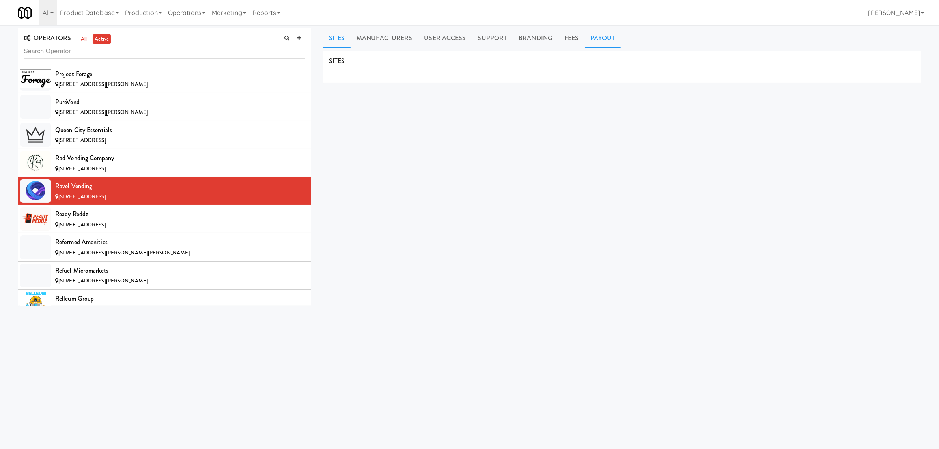
click at [600, 42] on link "Payout" at bounding box center [603, 38] width 36 height 20
click at [90, 220] on div "Ready Reddz" at bounding box center [180, 214] width 250 height 12
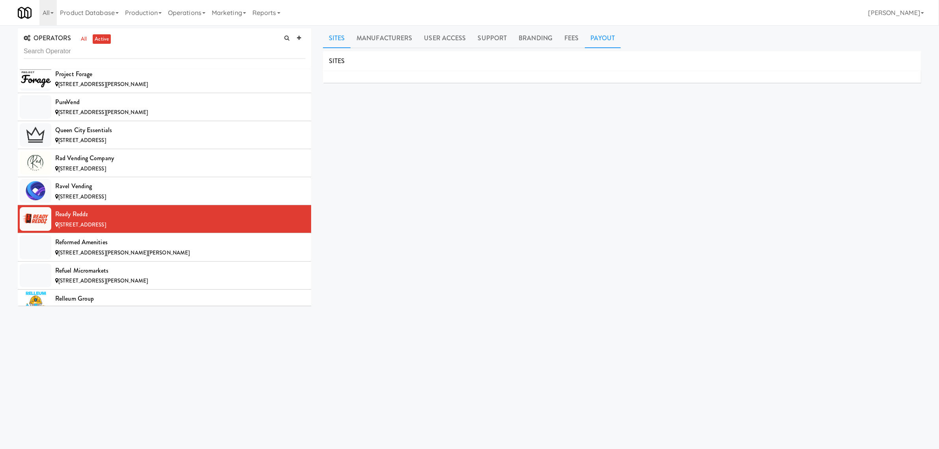
click at [600, 40] on link "Payout" at bounding box center [603, 38] width 36 height 20
click at [128, 248] on div "Reformed Amenities" at bounding box center [180, 242] width 250 height 12
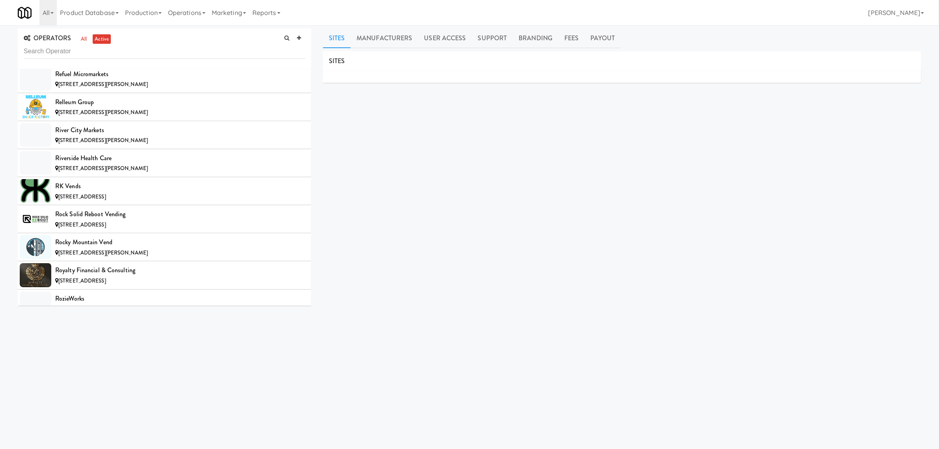
scroll to position [5718, 0]
click at [608, 37] on link "Payout" at bounding box center [603, 38] width 36 height 20
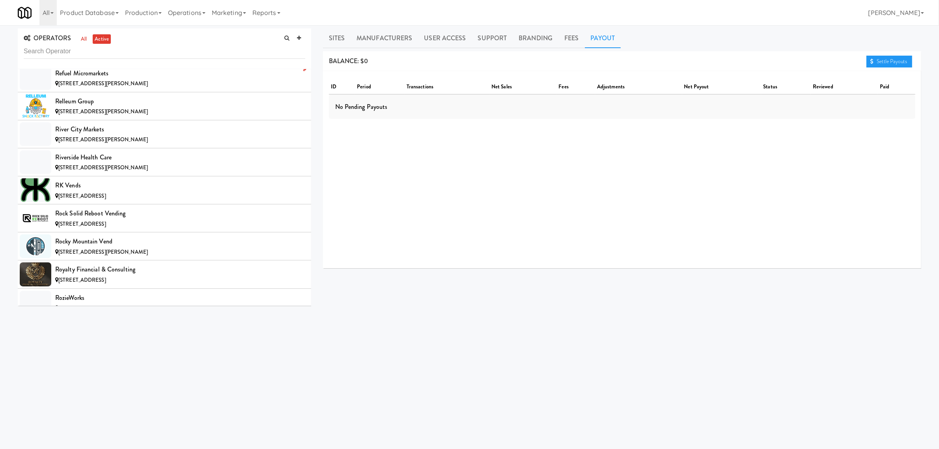
click at [146, 79] on div "Refuel Micromarkets" at bounding box center [180, 73] width 250 height 12
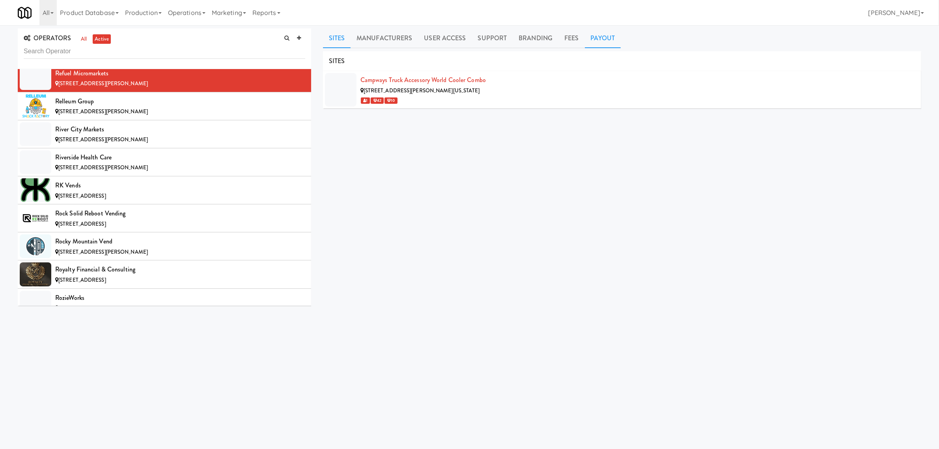
click at [596, 35] on link "Payout" at bounding box center [603, 38] width 36 height 20
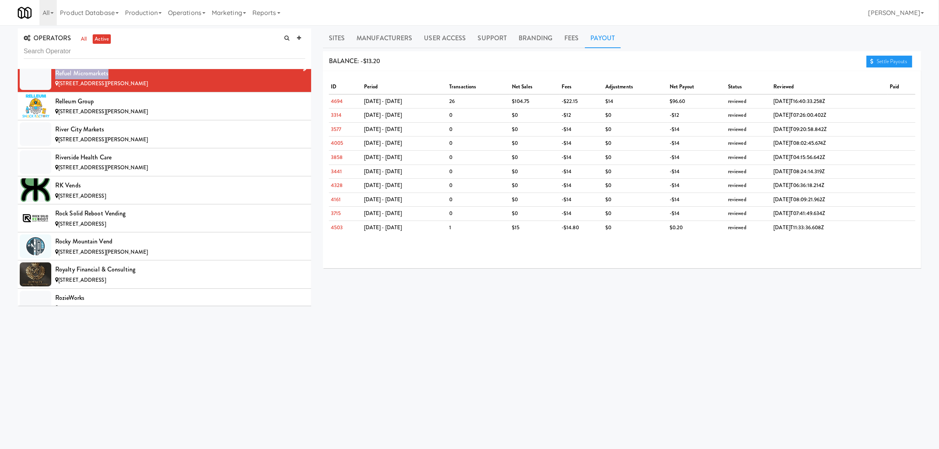
drag, startPoint x: 110, startPoint y: 91, endPoint x: 54, endPoint y: 90, distance: 55.6
click at [54, 90] on li "Refuel Micromarkets [STREET_ADDRESS][PERSON_NAME]" at bounding box center [164, 78] width 293 height 28
copy div "Refuel Micromarkets"
click at [129, 117] on div "[STREET_ADDRESS][PERSON_NAME]" at bounding box center [180, 112] width 250 height 10
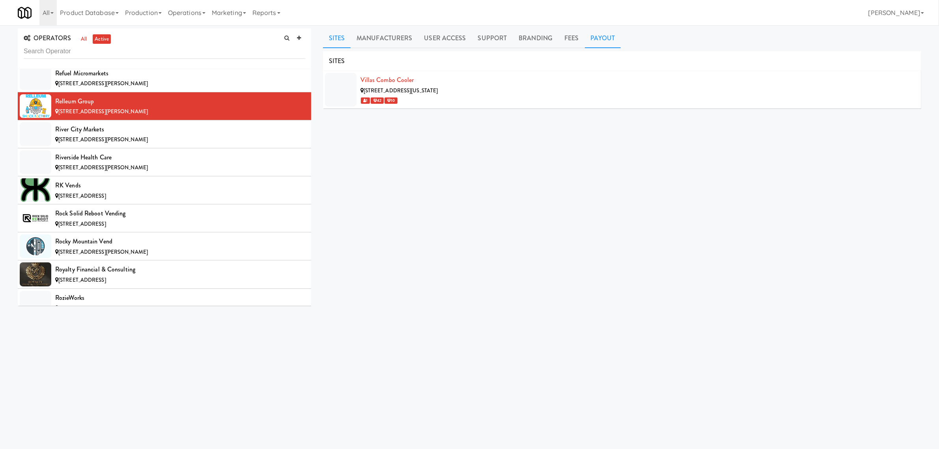
click at [595, 35] on link "Payout" at bounding box center [603, 38] width 36 height 20
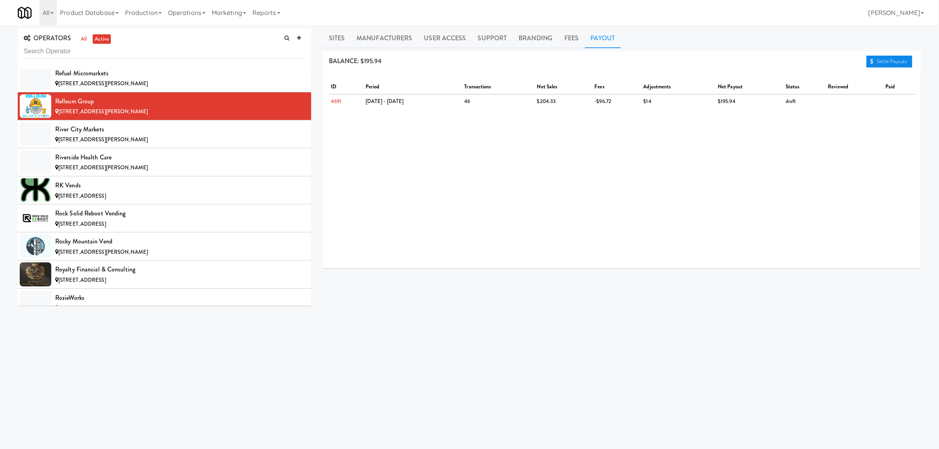
click at [892, 63] on link "Settle Payouts" at bounding box center [889, 62] width 46 height 12
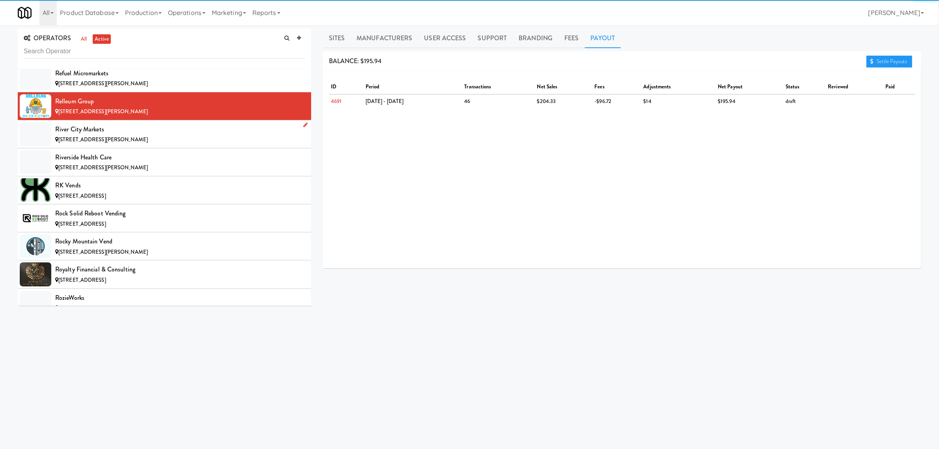
click at [188, 145] on div "[STREET_ADDRESS][PERSON_NAME]" at bounding box center [180, 140] width 250 height 10
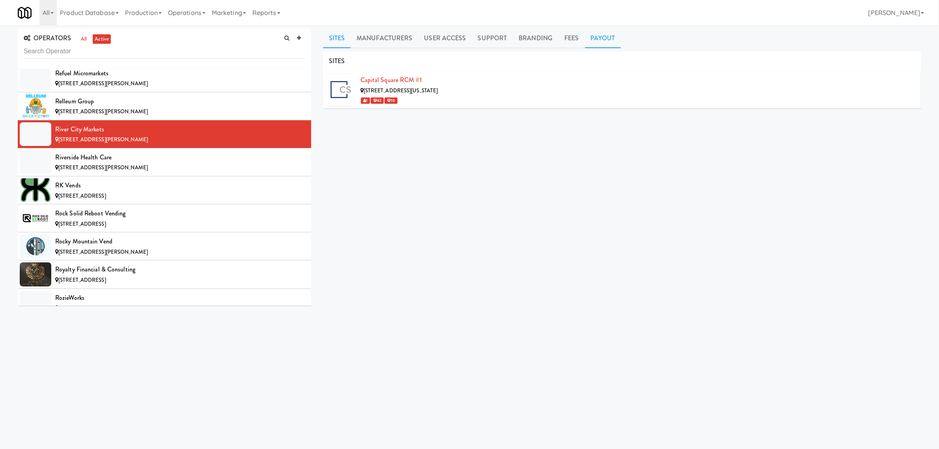
click at [586, 35] on link "Payout" at bounding box center [603, 38] width 36 height 20
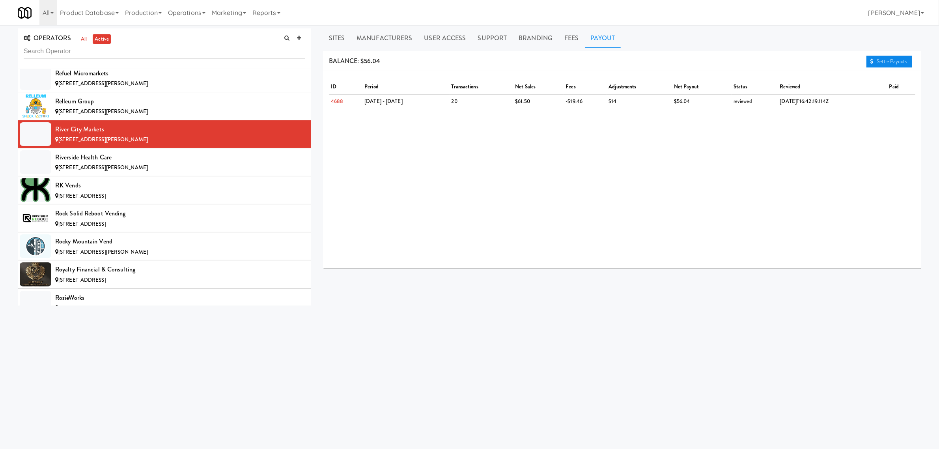
click at [889, 59] on link "Settle Payouts" at bounding box center [889, 62] width 46 height 12
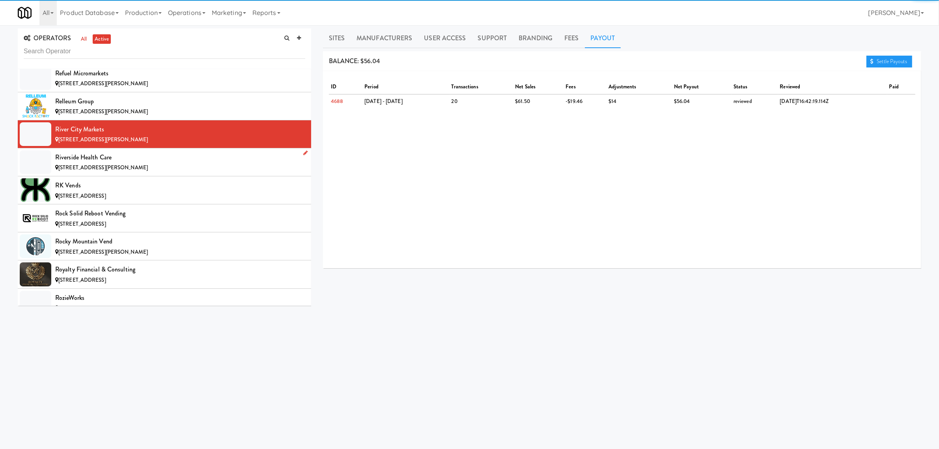
click at [109, 163] on div "Riverside Health Care" at bounding box center [180, 157] width 250 height 12
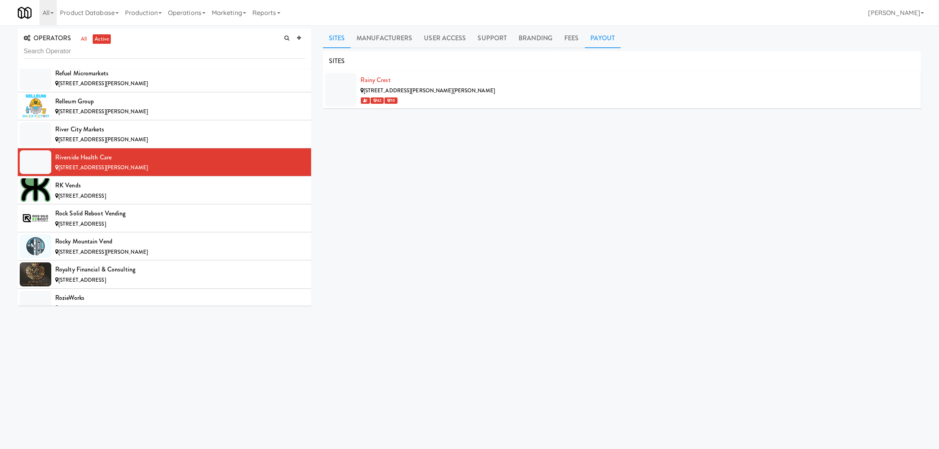
click at [604, 34] on link "Payout" at bounding box center [603, 38] width 36 height 20
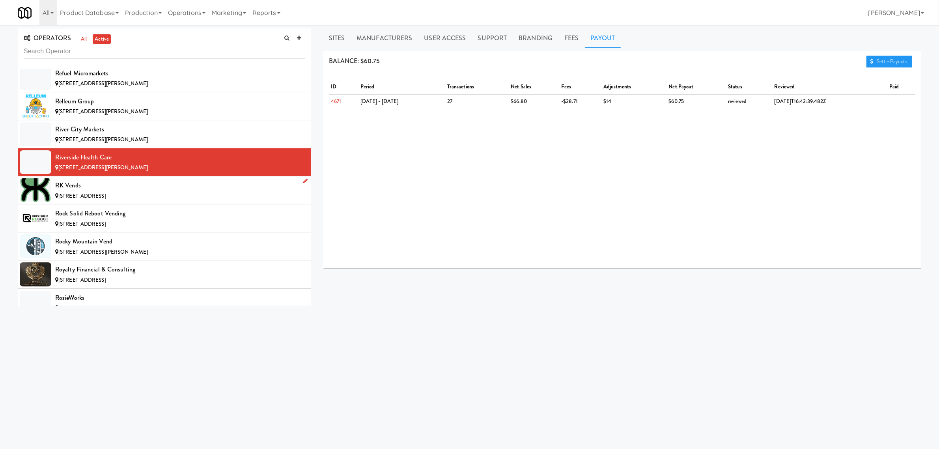
click at [106, 200] on span "[STREET_ADDRESS]" at bounding box center [82, 195] width 48 height 7
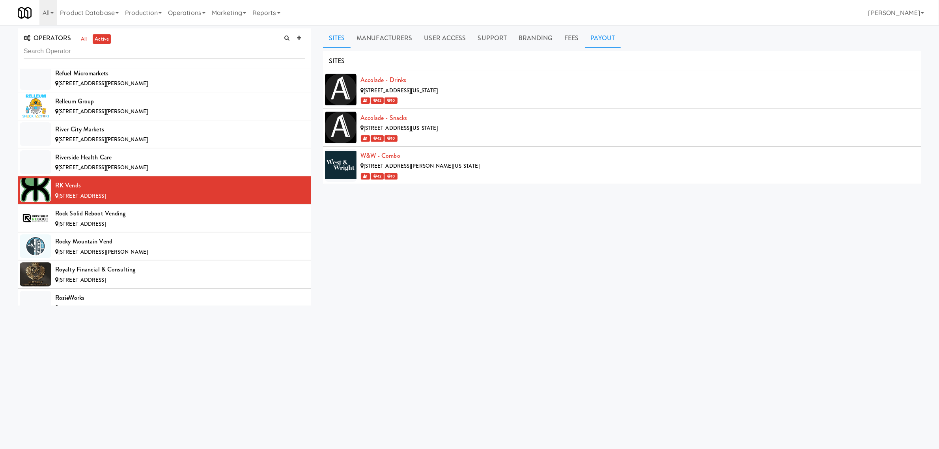
click at [601, 33] on link "Payout" at bounding box center [603, 38] width 36 height 20
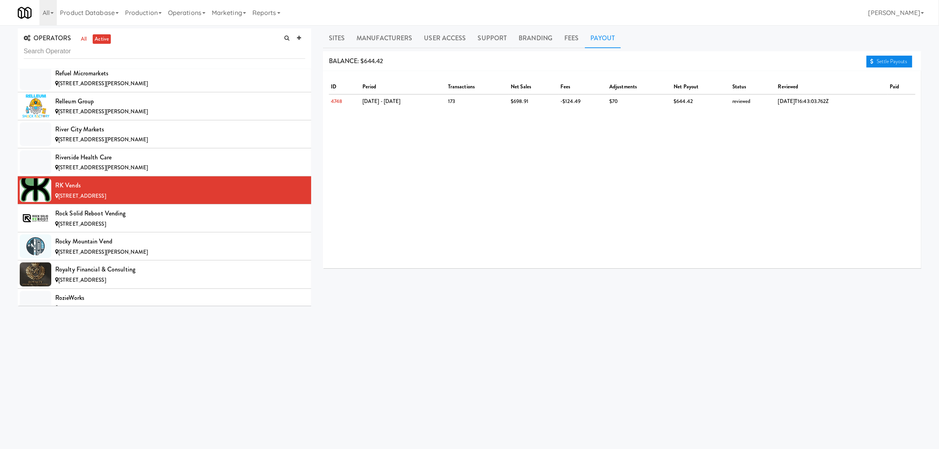
click at [879, 60] on link "Settle Payouts" at bounding box center [889, 62] width 46 height 12
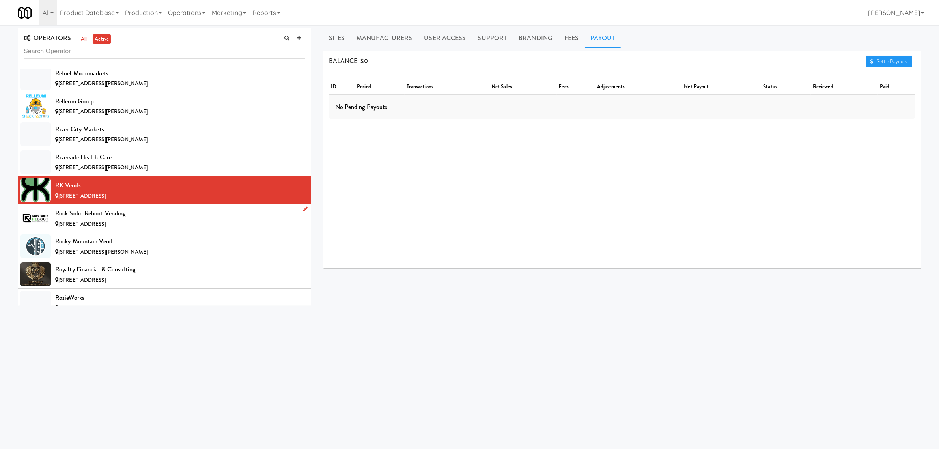
click at [135, 219] on div "Rock Solid Reboot Vending" at bounding box center [180, 213] width 250 height 12
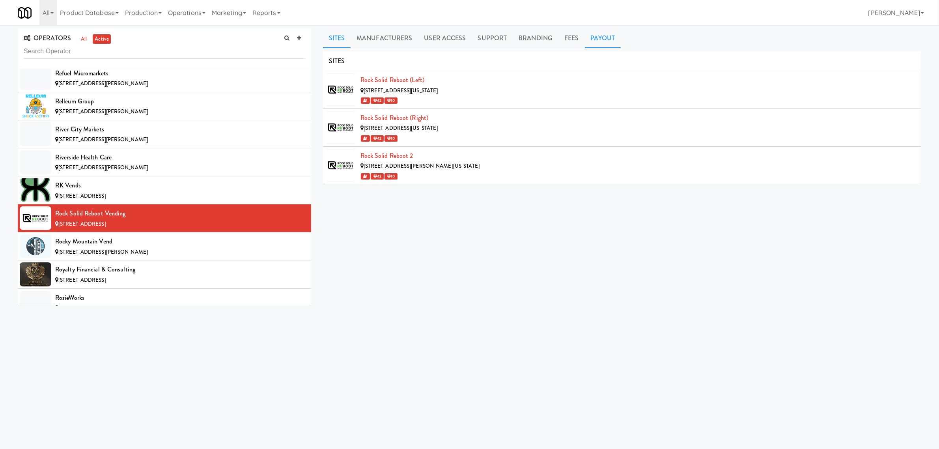
click at [592, 38] on link "Payout" at bounding box center [603, 38] width 36 height 20
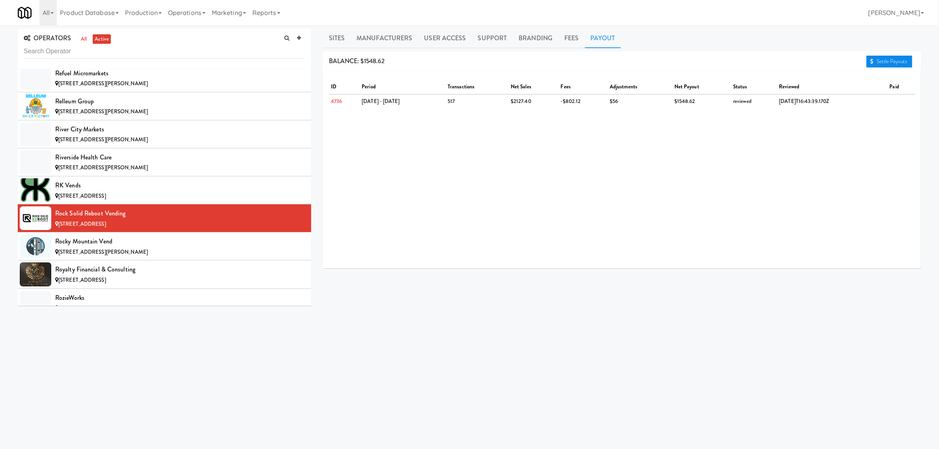
click at [874, 60] on link "Settle Payouts" at bounding box center [889, 62] width 46 height 12
click at [97, 247] on div "Rocky Mountain Vend" at bounding box center [180, 241] width 250 height 12
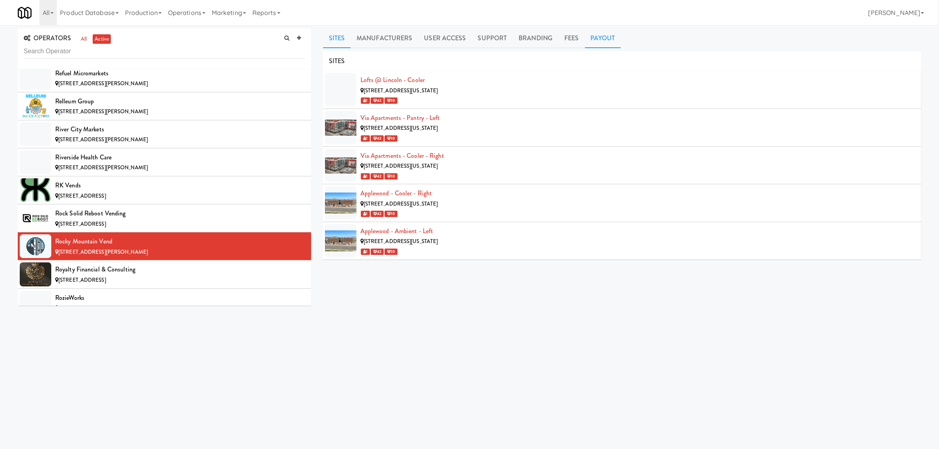
click at [596, 37] on link "Payout" at bounding box center [603, 38] width 36 height 20
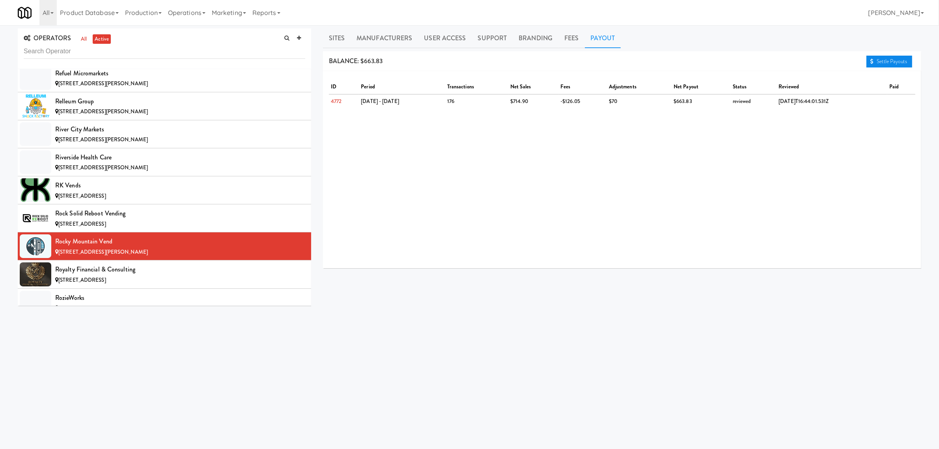
click at [875, 60] on link "Settle Payouts" at bounding box center [889, 62] width 46 height 12
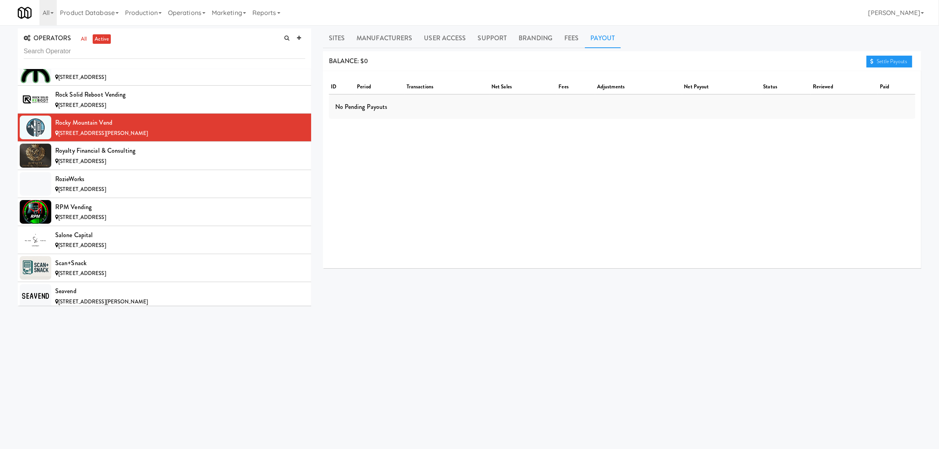
scroll to position [5866, 0]
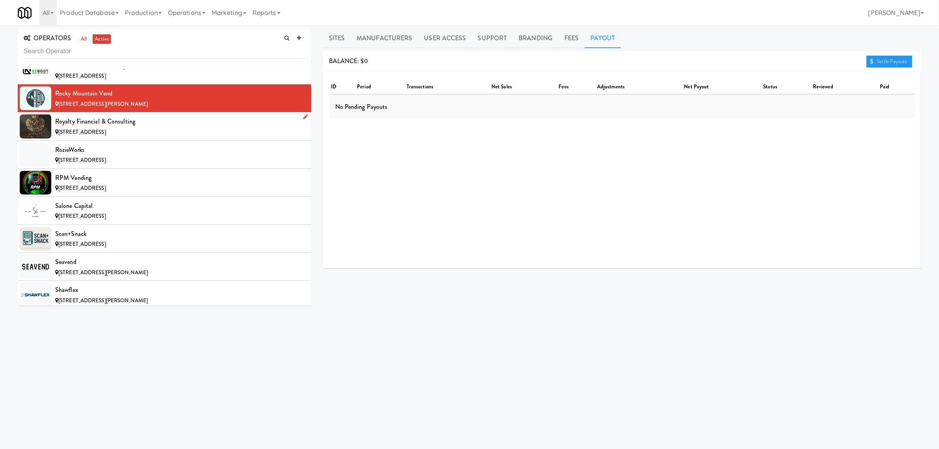
click at [106, 136] on span "[STREET_ADDRESS]" at bounding box center [82, 131] width 48 height 7
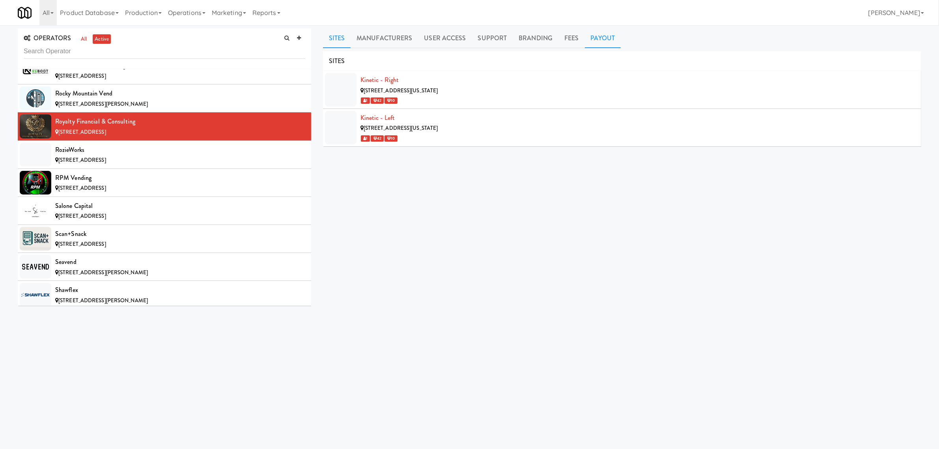
click at [606, 34] on link "Payout" at bounding box center [603, 38] width 36 height 20
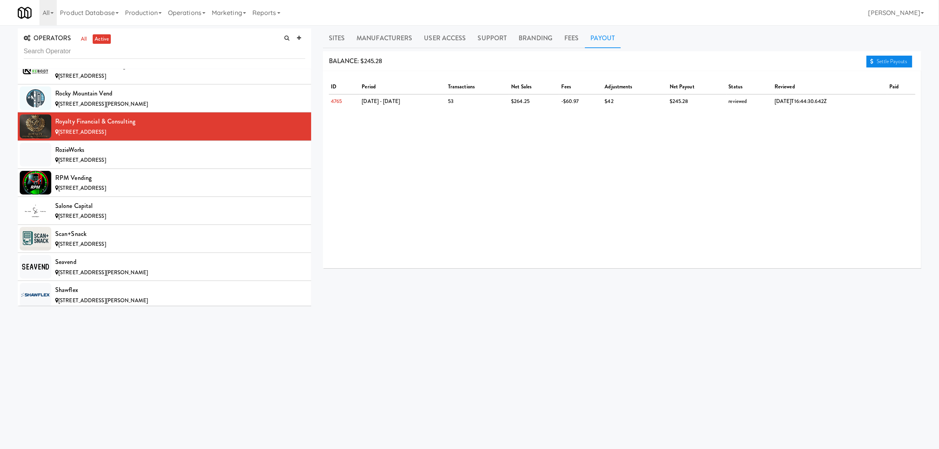
click at [895, 62] on link "Settle Payouts" at bounding box center [889, 62] width 46 height 12
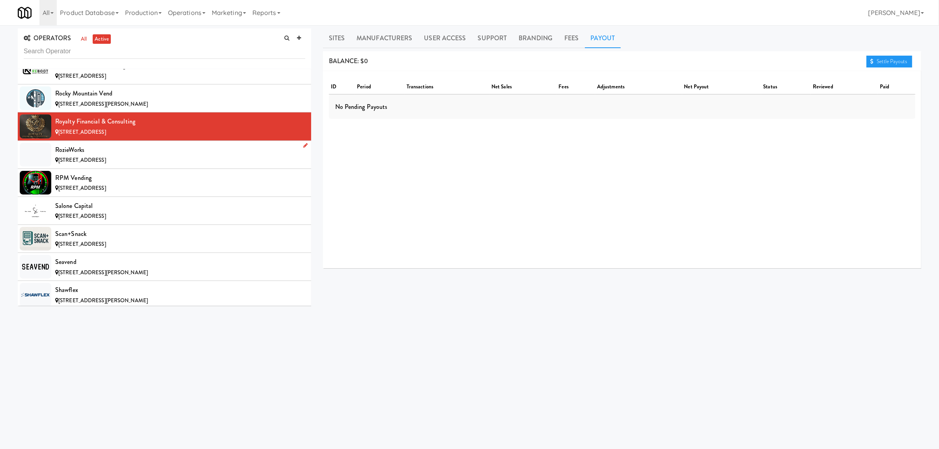
click at [88, 156] on div "RozieWorks" at bounding box center [180, 150] width 250 height 12
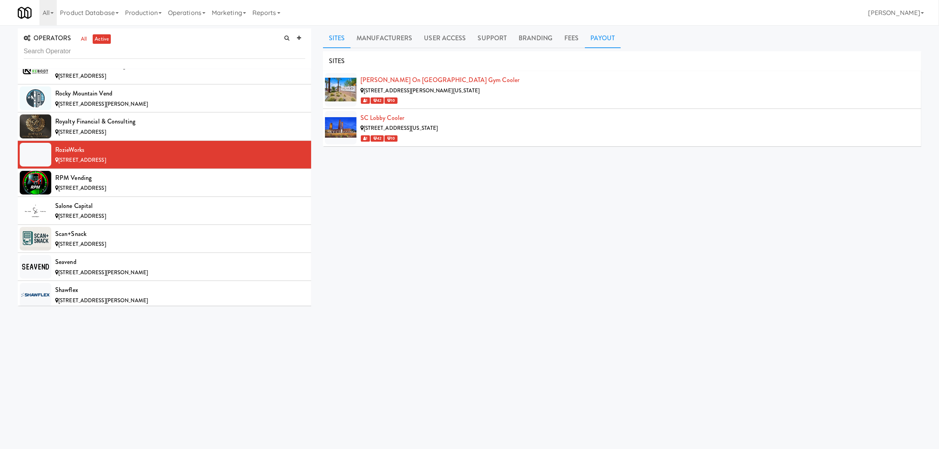
click at [602, 37] on link "Payout" at bounding box center [603, 38] width 36 height 20
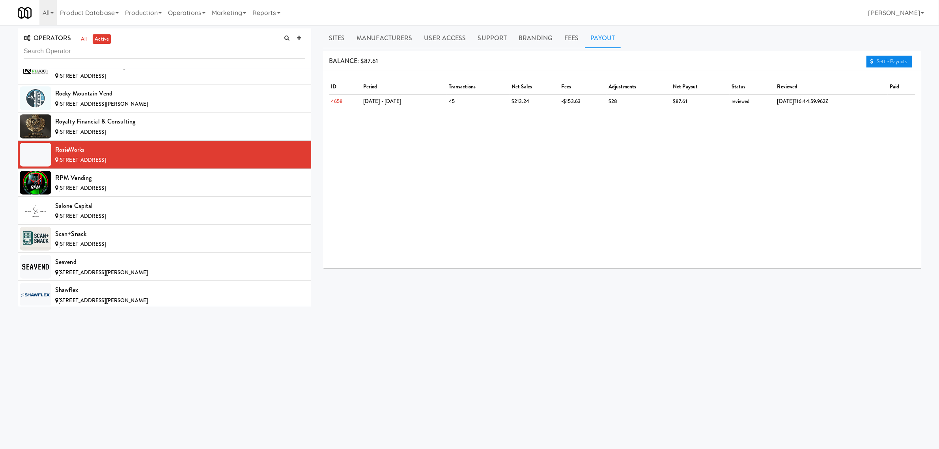
click at [876, 62] on link "Settle Payouts" at bounding box center [889, 62] width 46 height 12
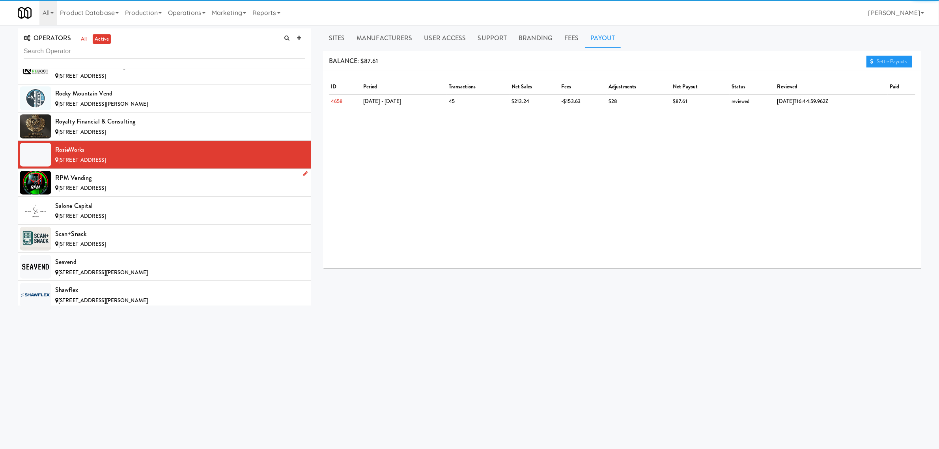
click at [131, 184] on div "RPM Vending" at bounding box center [180, 178] width 250 height 12
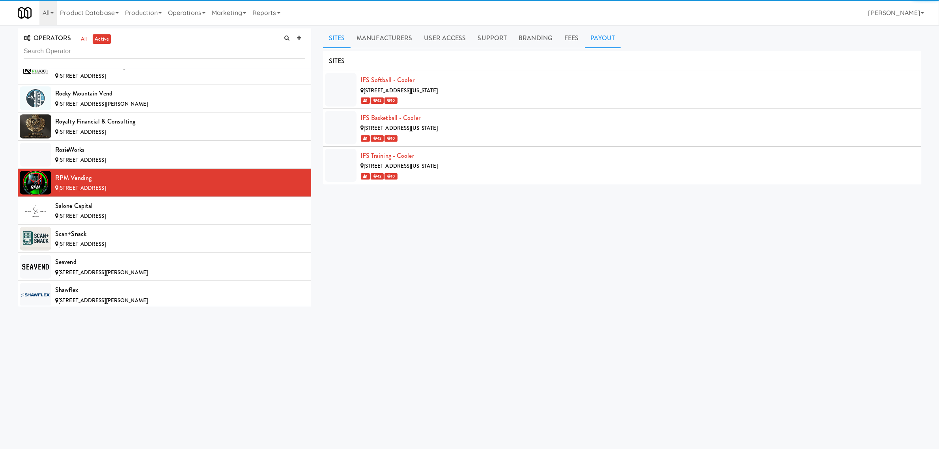
click at [600, 38] on link "Payout" at bounding box center [603, 38] width 36 height 20
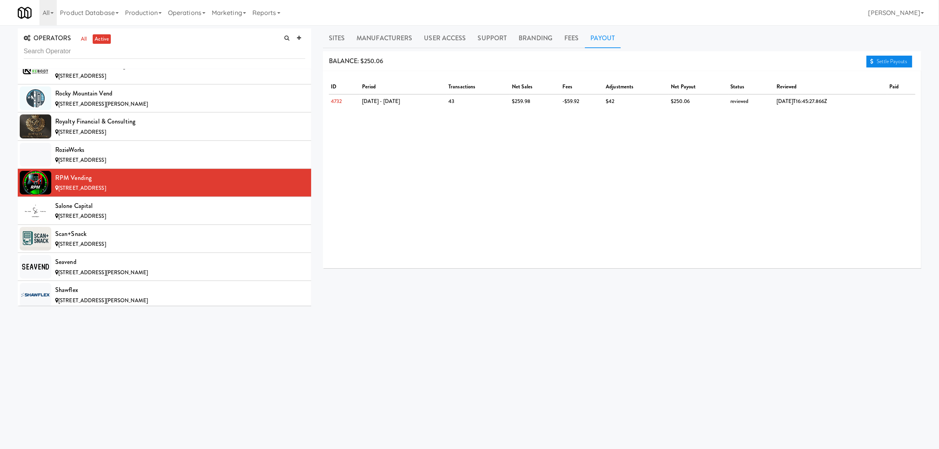
click at [887, 57] on link "Settle Payouts" at bounding box center [889, 62] width 46 height 12
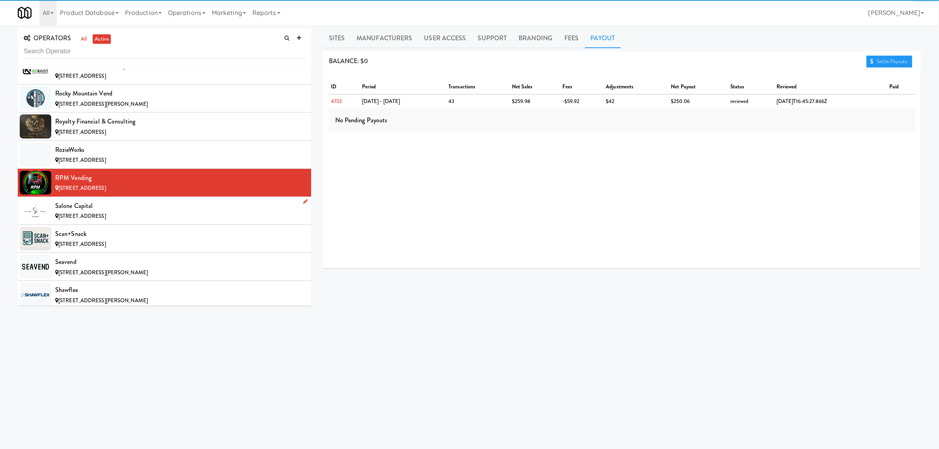
click at [127, 212] on div "Salone Capital" at bounding box center [180, 206] width 250 height 12
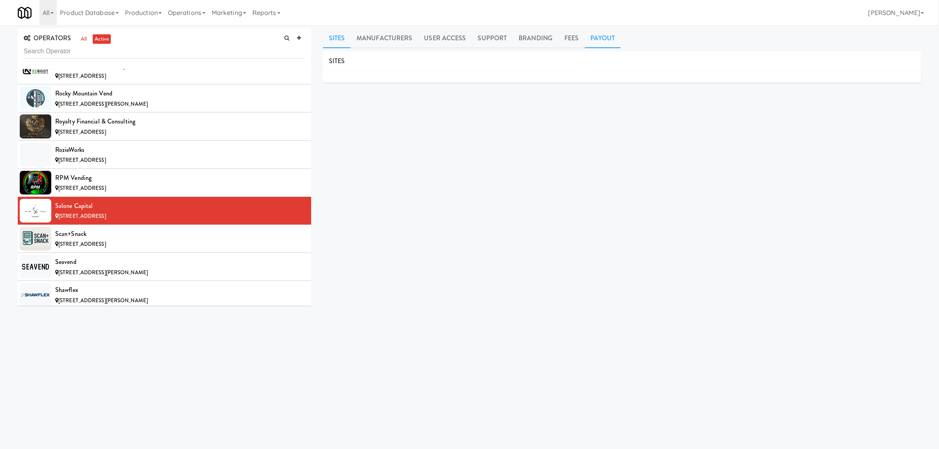
click at [595, 38] on link "Payout" at bounding box center [603, 38] width 36 height 20
click at [115, 240] on div "Scan+Snack" at bounding box center [180, 234] width 250 height 12
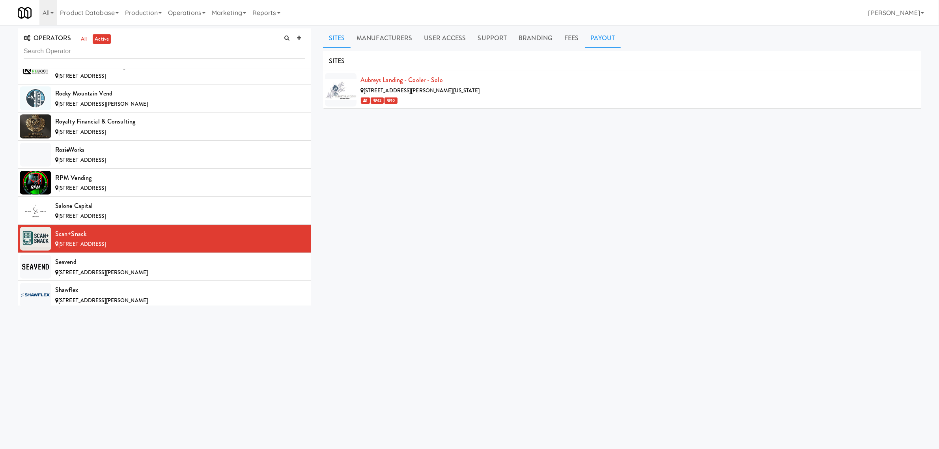
click at [603, 38] on link "Payout" at bounding box center [603, 38] width 36 height 20
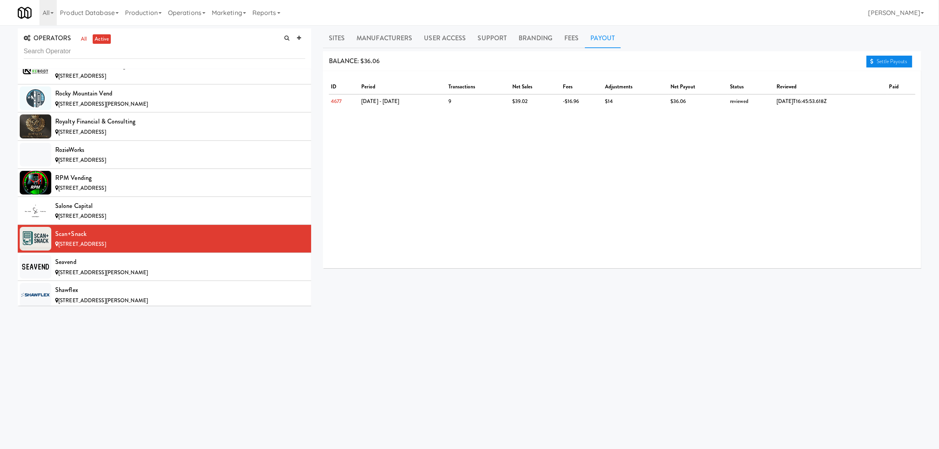
click at [874, 60] on link "Settle Payouts" at bounding box center [889, 62] width 46 height 12
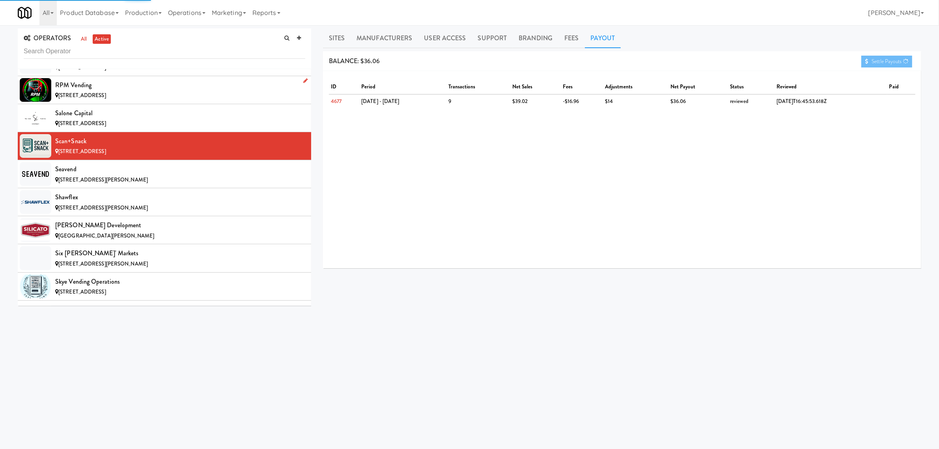
scroll to position [6013, 0]
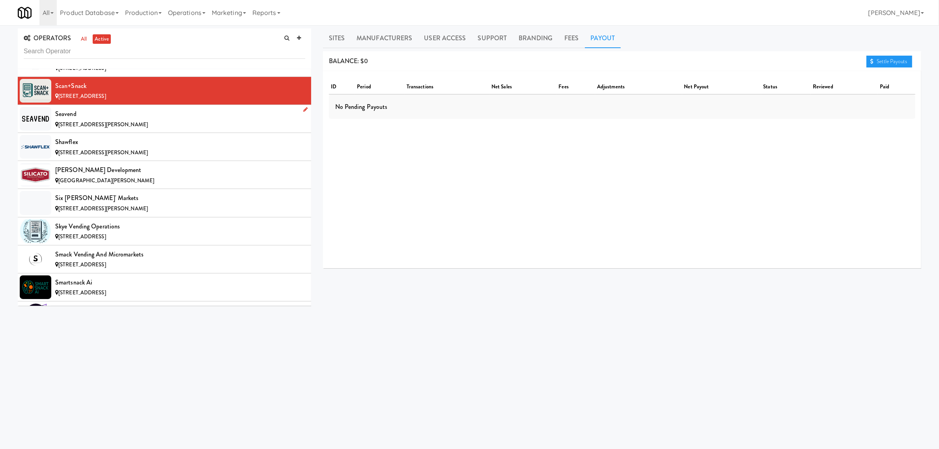
click at [135, 120] on div "Seavend" at bounding box center [180, 114] width 250 height 12
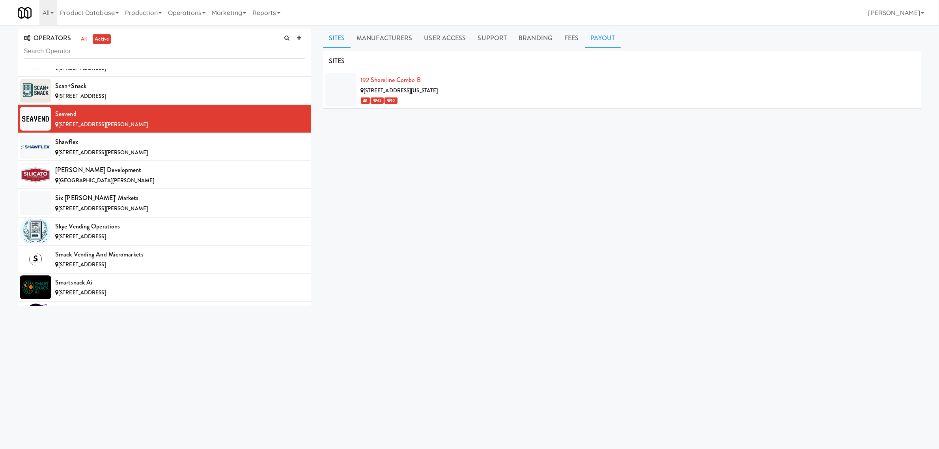
click at [592, 30] on link "Payout" at bounding box center [603, 38] width 36 height 20
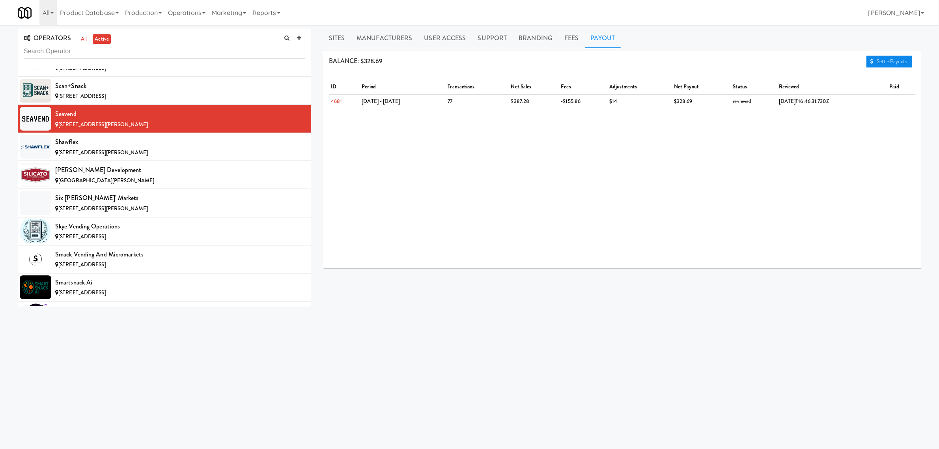
click at [872, 58] on link "Settle Payouts" at bounding box center [889, 62] width 46 height 12
click at [174, 158] on div "[STREET_ADDRESS][PERSON_NAME]" at bounding box center [180, 153] width 250 height 10
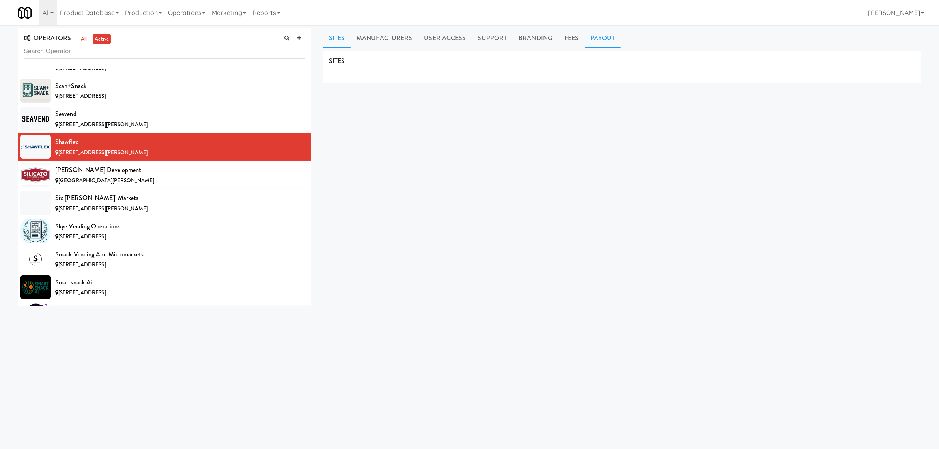
click at [598, 40] on link "Payout" at bounding box center [603, 38] width 36 height 20
click at [111, 186] on div "[GEOGRAPHIC_DATA][PERSON_NAME]" at bounding box center [180, 181] width 250 height 10
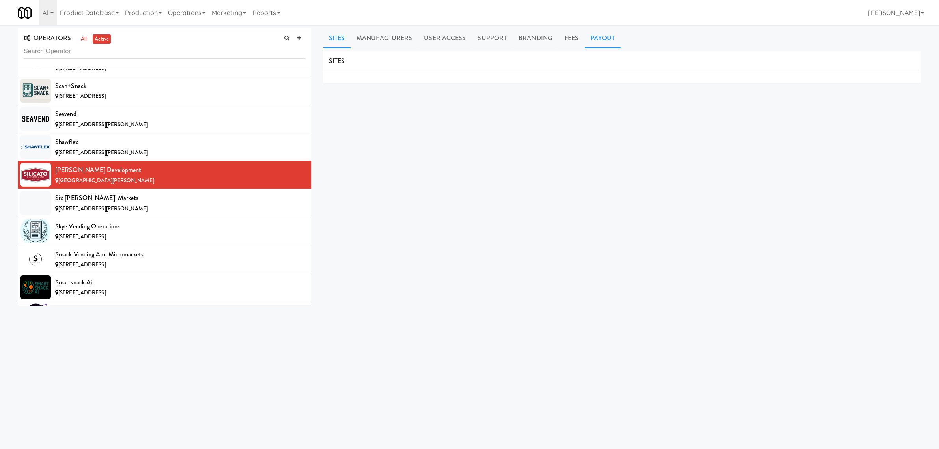
click at [595, 37] on link "Payout" at bounding box center [603, 38] width 36 height 20
click at [131, 204] on div "Six [PERSON_NAME]' Markets" at bounding box center [180, 198] width 250 height 12
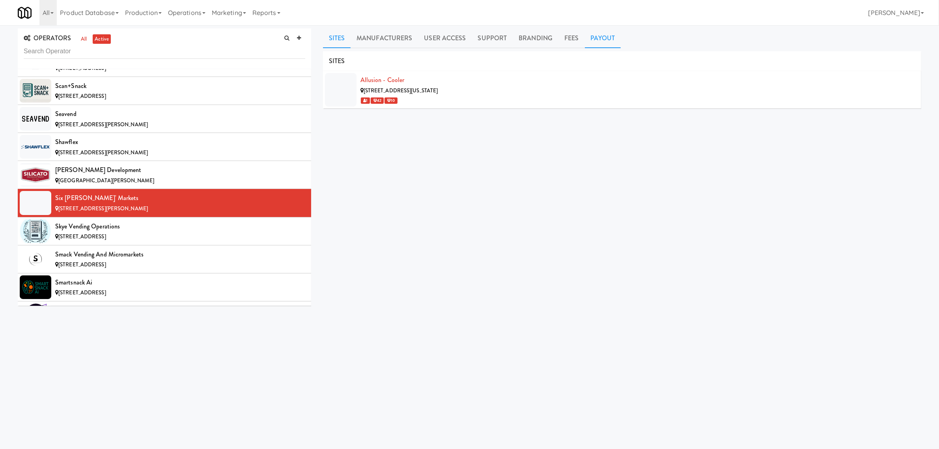
click at [601, 34] on link "Payout" at bounding box center [603, 38] width 36 height 20
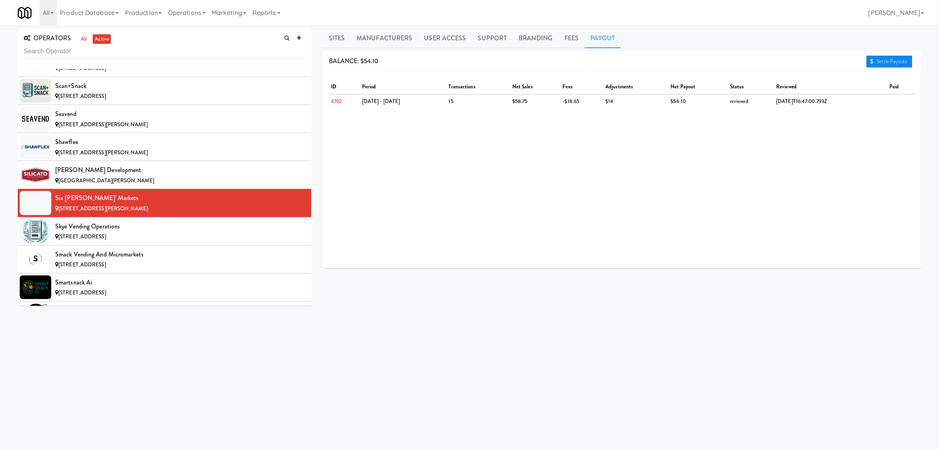
click at [878, 63] on link "Settle Payouts" at bounding box center [889, 62] width 46 height 12
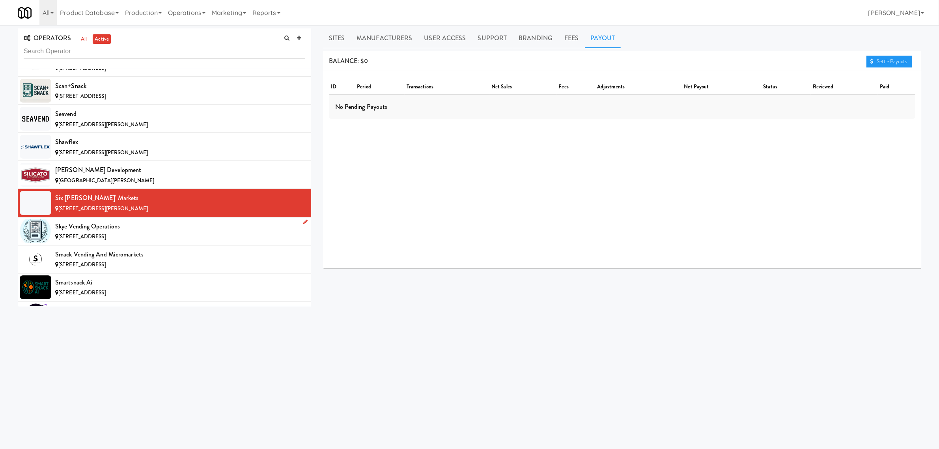
click at [140, 232] on div "Skye Vending Operations" at bounding box center [180, 226] width 250 height 12
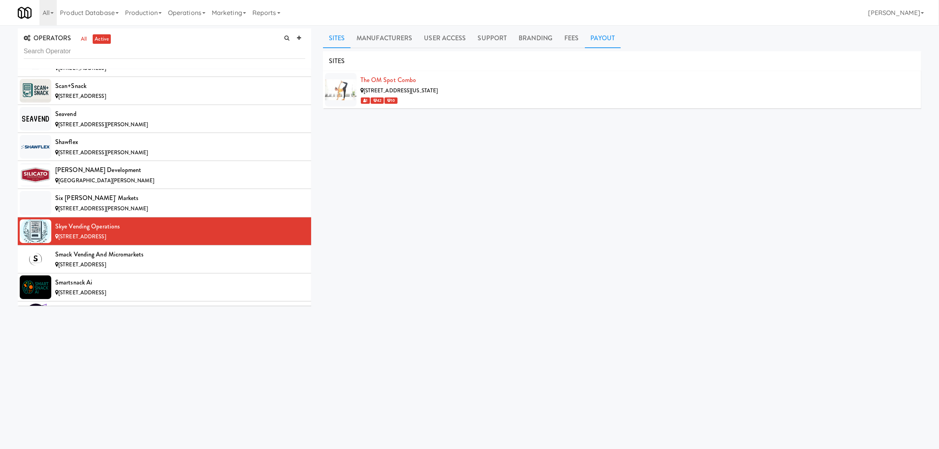
click at [598, 39] on link "Payout" at bounding box center [603, 38] width 36 height 20
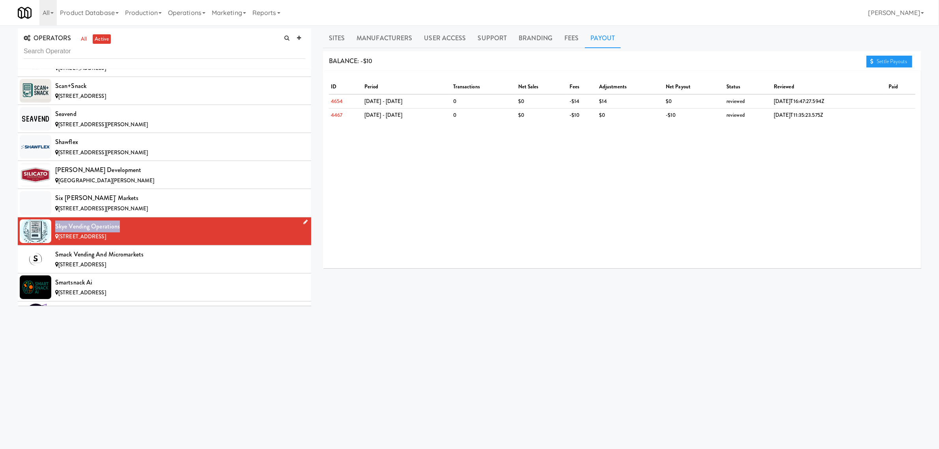
drag, startPoint x: 121, startPoint y: 244, endPoint x: 55, endPoint y: 246, distance: 65.5
click at [55, 232] on div "Skye Vending Operations" at bounding box center [180, 226] width 250 height 12
copy div "Skye Vending Operations"
click at [126, 260] on div "Smack Vending and Micromarkets" at bounding box center [180, 254] width 250 height 12
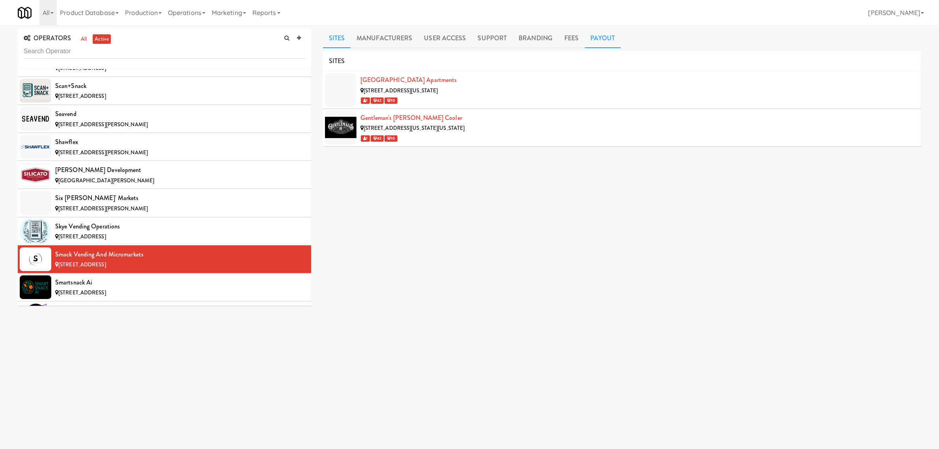
click at [609, 37] on link "Payout" at bounding box center [603, 38] width 36 height 20
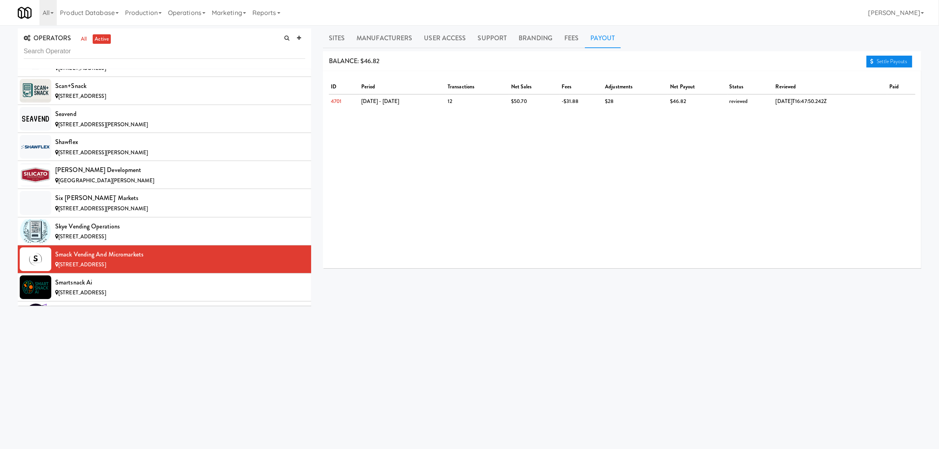
click at [877, 62] on link "Settle Payouts" at bounding box center [889, 62] width 46 height 12
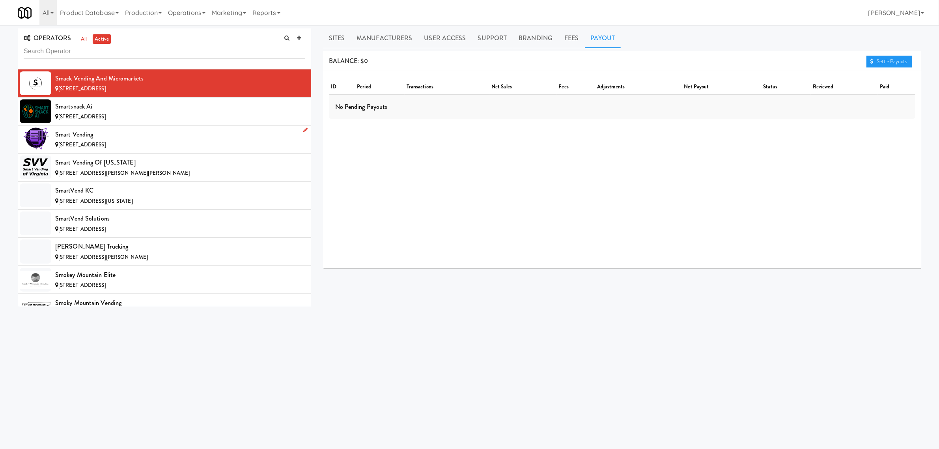
scroll to position [6161, 0]
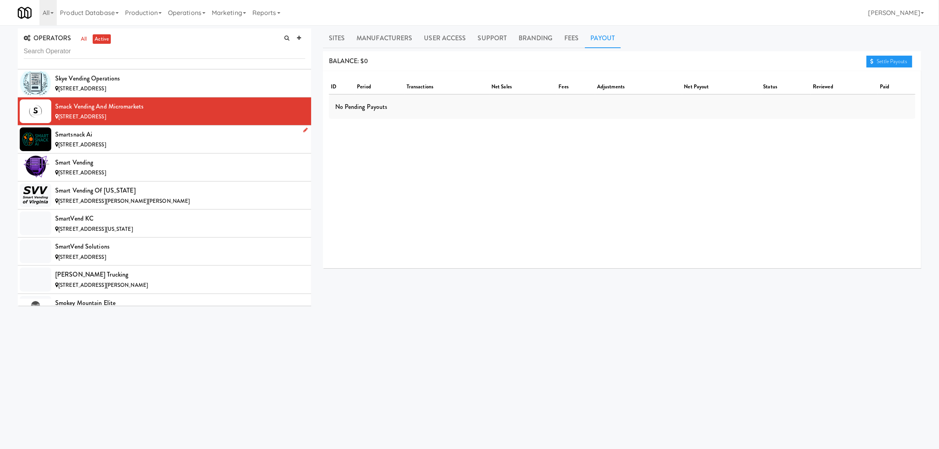
click at [169, 140] on div "Smartsnack Ai" at bounding box center [180, 135] width 250 height 12
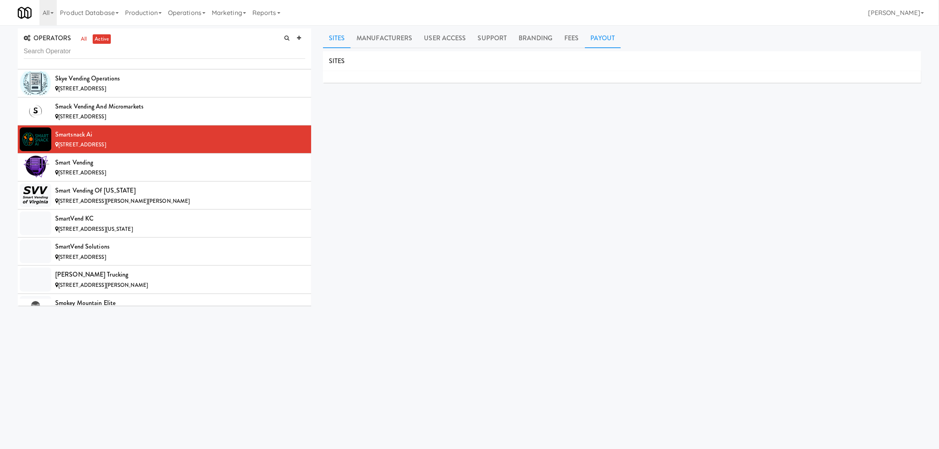
click at [606, 35] on link "Payout" at bounding box center [603, 38] width 36 height 20
click at [109, 168] on div "Smart Vending" at bounding box center [180, 163] width 250 height 12
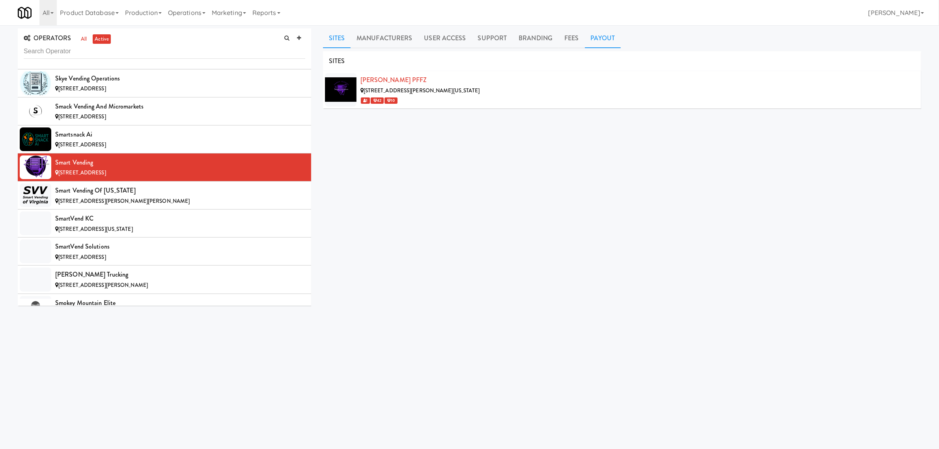
click at [590, 37] on link "Payout" at bounding box center [603, 38] width 36 height 20
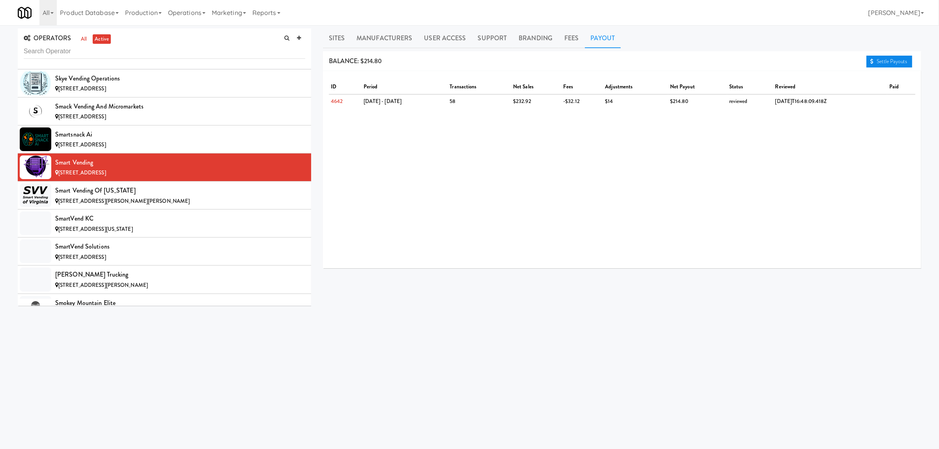
click at [879, 63] on link "Settle Payouts" at bounding box center [889, 62] width 46 height 12
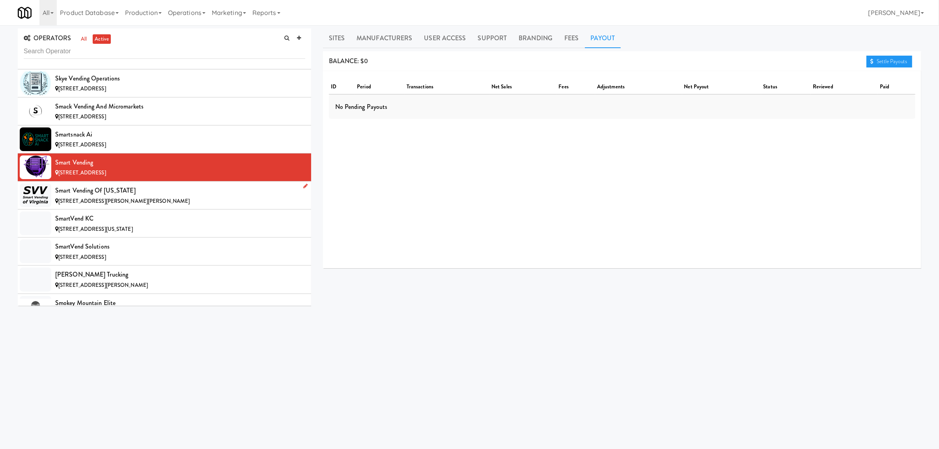
click at [108, 196] on div "Smart Vending of [US_STATE]" at bounding box center [180, 191] width 250 height 12
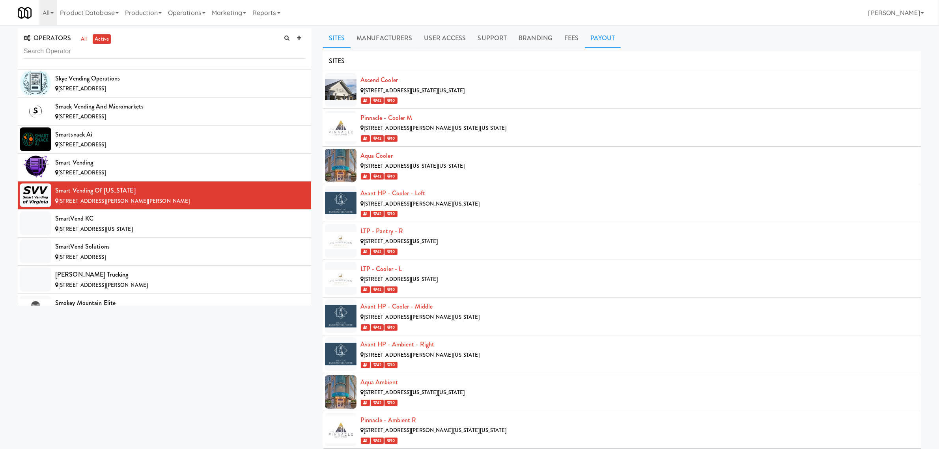
click at [607, 34] on link "Payout" at bounding box center [603, 38] width 36 height 20
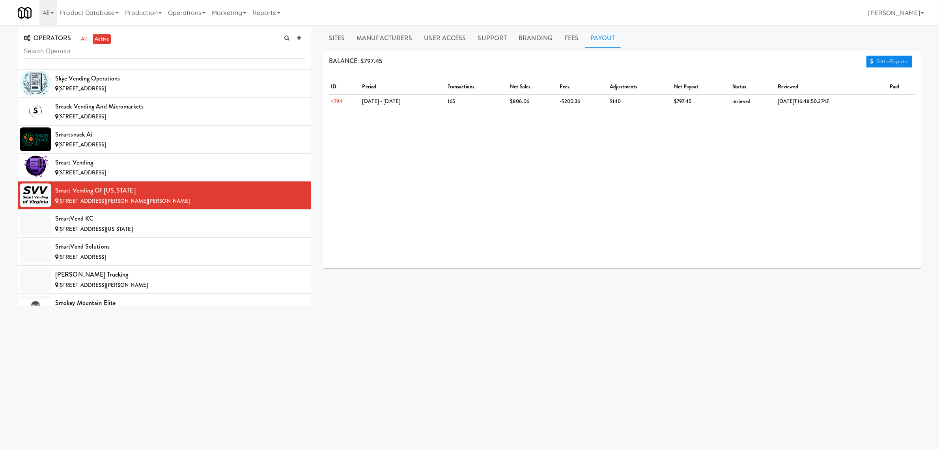
click at [892, 58] on link "Settle Payouts" at bounding box center [889, 62] width 46 height 12
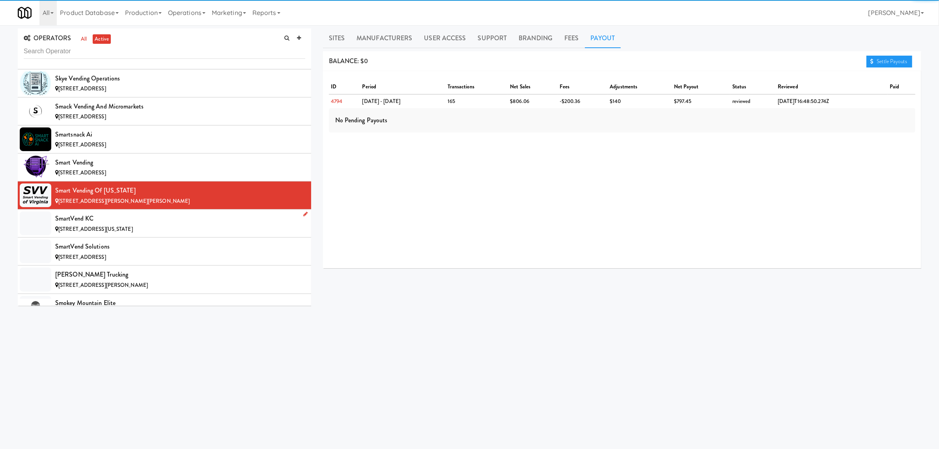
click at [149, 224] on div "SmartVend KC" at bounding box center [180, 219] width 250 height 12
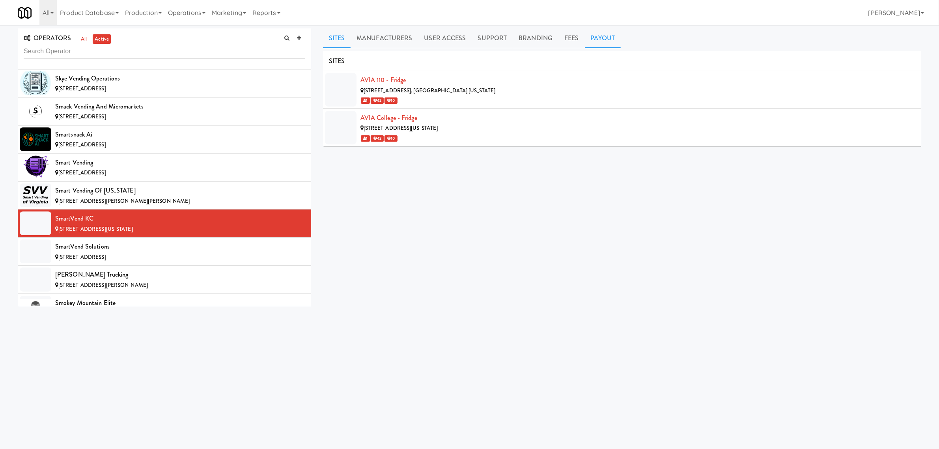
click at [603, 39] on link "Payout" at bounding box center [603, 38] width 36 height 20
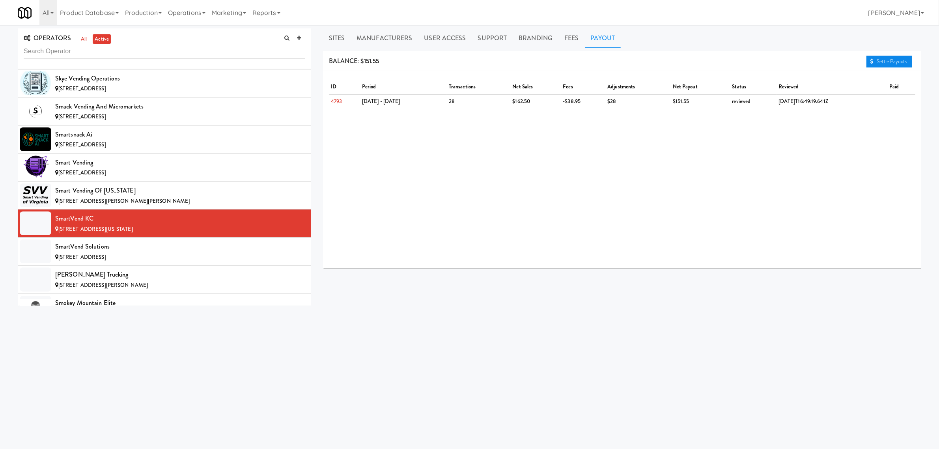
click at [890, 62] on link "Settle Payouts" at bounding box center [889, 62] width 46 height 12
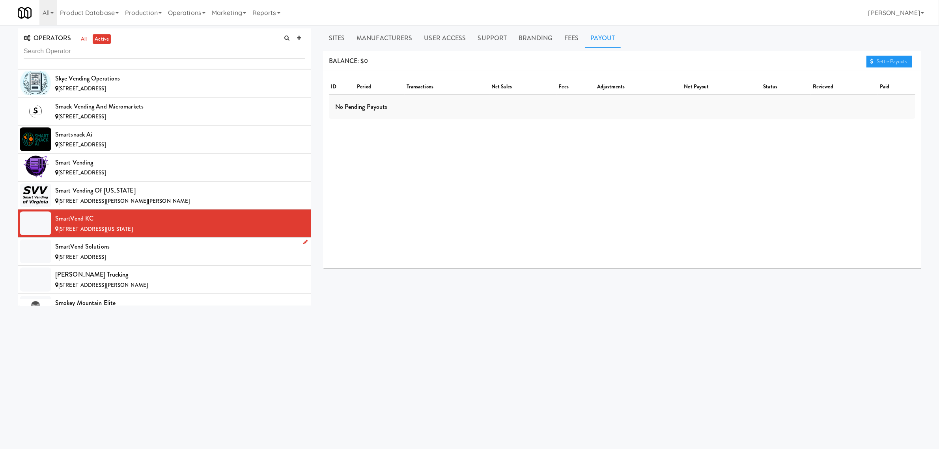
click at [121, 262] on div "[STREET_ADDRESS]" at bounding box center [180, 257] width 250 height 10
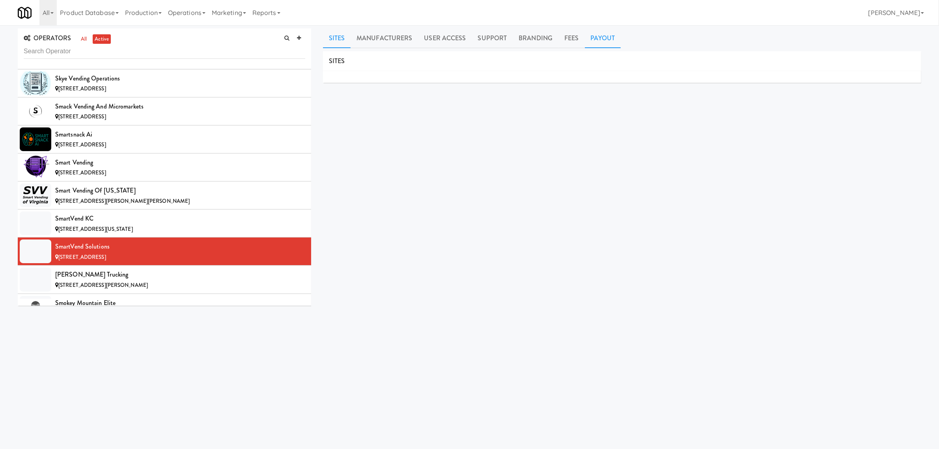
click at [608, 39] on link "Payout" at bounding box center [603, 38] width 36 height 20
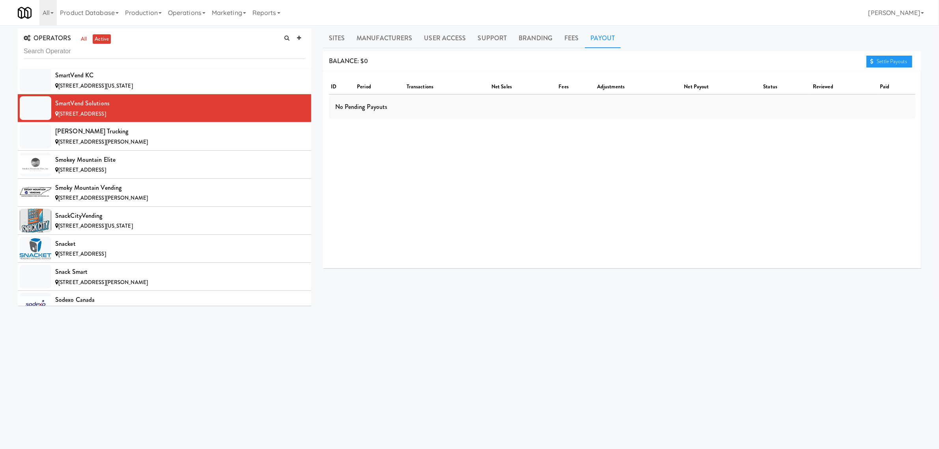
scroll to position [6309, 0]
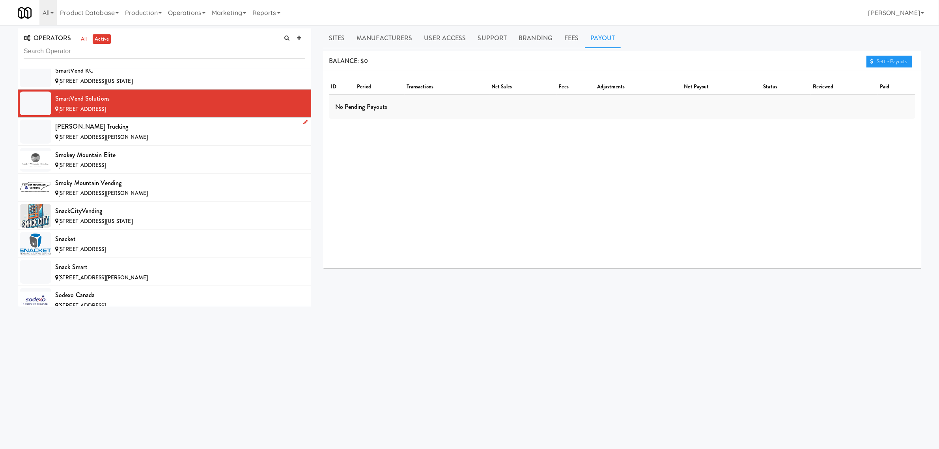
click at [143, 132] on div "[PERSON_NAME] Trucking" at bounding box center [180, 127] width 250 height 12
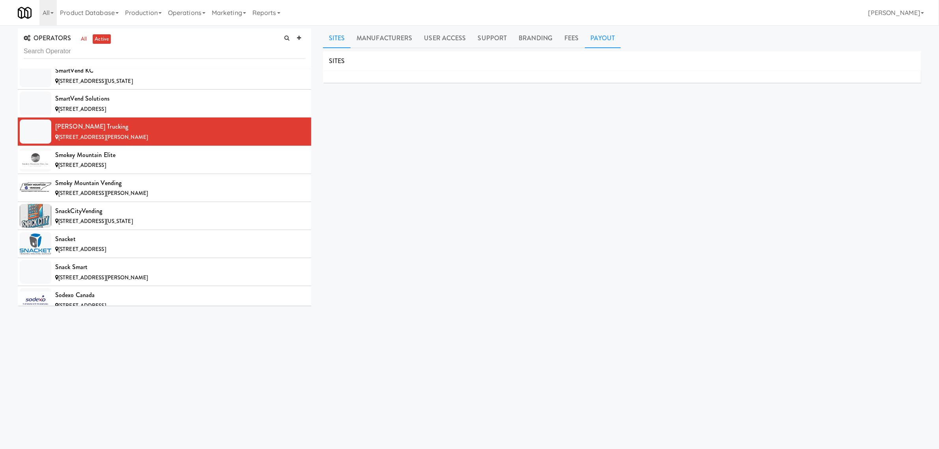
click at [601, 35] on link "Payout" at bounding box center [603, 38] width 36 height 20
click at [142, 161] on div "Smokey Mountain Elite" at bounding box center [180, 155] width 250 height 12
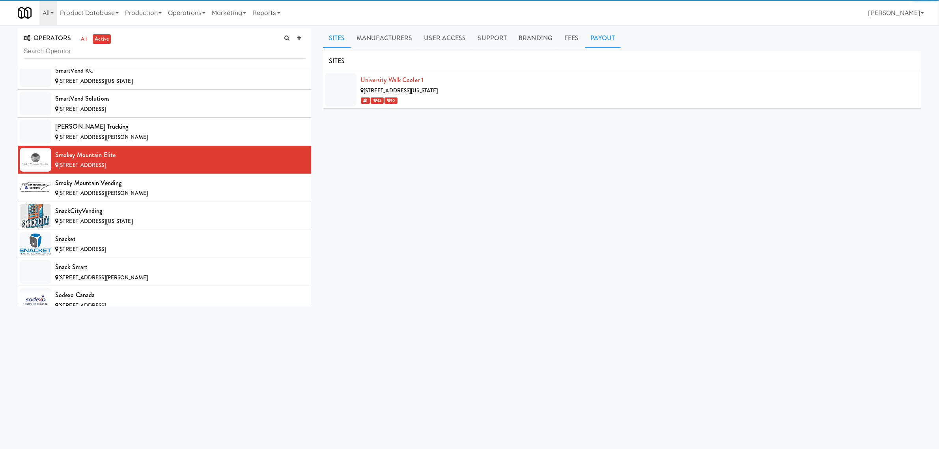
click at [606, 37] on link "Payout" at bounding box center [603, 38] width 36 height 20
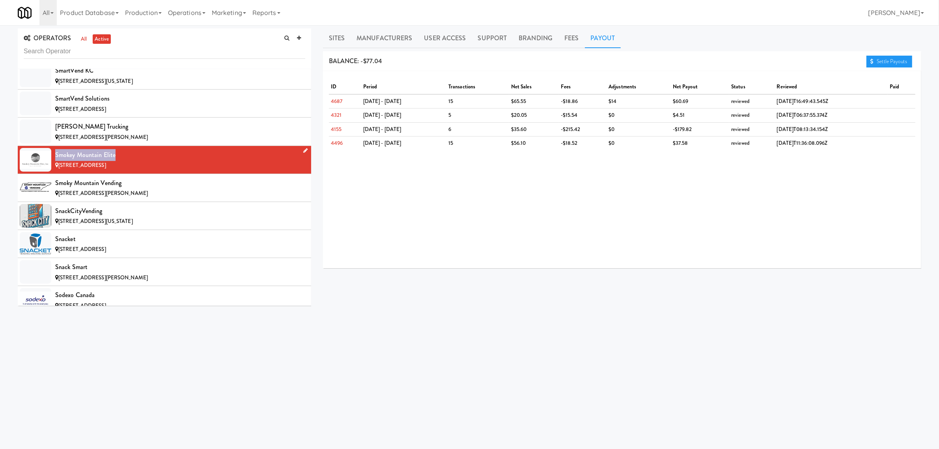
drag, startPoint x: 115, startPoint y: 174, endPoint x: 54, endPoint y: 174, distance: 60.7
click at [54, 174] on li "Smokey Mountain Elite [STREET_ADDRESS]" at bounding box center [164, 160] width 293 height 28
copy div "Smokey Mountain Elite"
click at [143, 189] on div "Smoky Mountain Vending" at bounding box center [180, 183] width 250 height 12
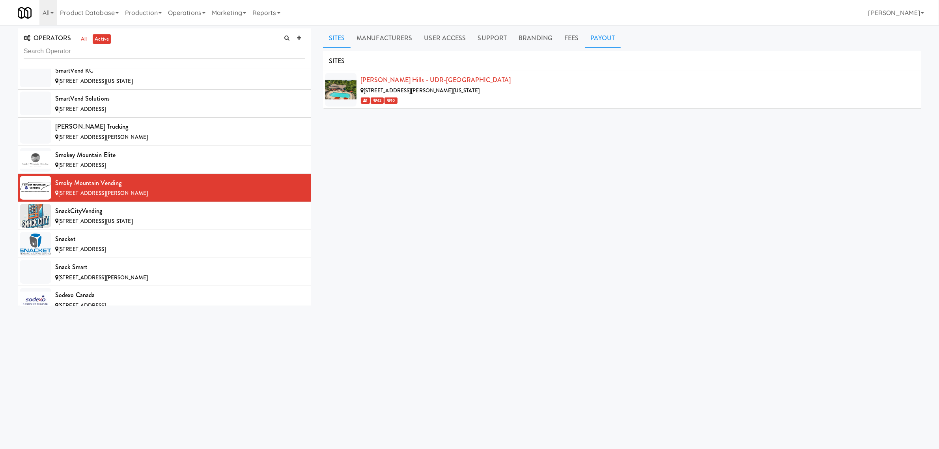
click at [597, 39] on link "Payout" at bounding box center [603, 38] width 36 height 20
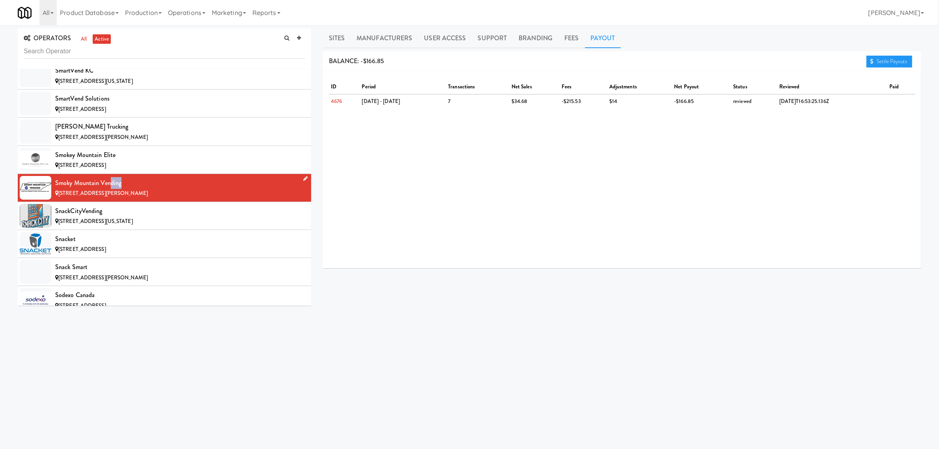
drag, startPoint x: 119, startPoint y: 202, endPoint x: 87, endPoint y: 205, distance: 32.5
click at [90, 189] on div "Smoky Mountain Vending" at bounding box center [180, 183] width 250 height 12
click at [56, 189] on div "Smoky Mountain Vending" at bounding box center [180, 183] width 250 height 12
drag, startPoint x: 58, startPoint y: 203, endPoint x: 126, endPoint y: 204, distance: 68.6
click at [126, 189] on div "Smoky Mountain Vending" at bounding box center [180, 183] width 250 height 12
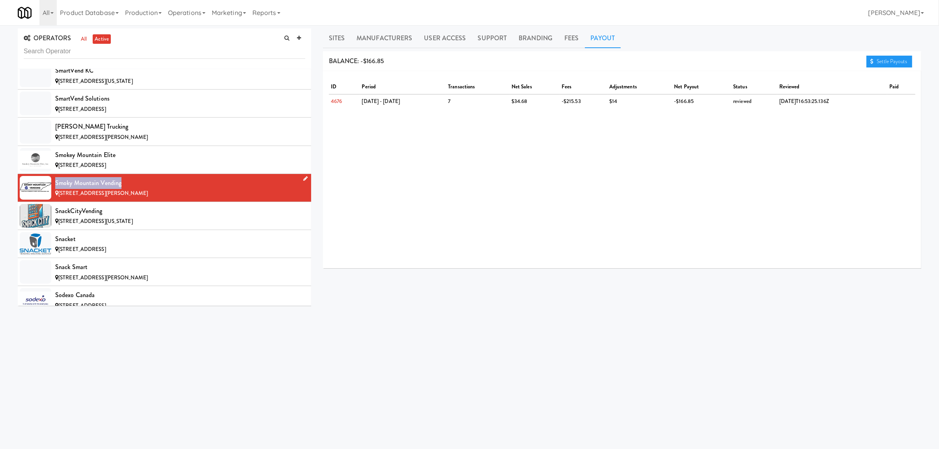
drag, startPoint x: 54, startPoint y: 202, endPoint x: 128, endPoint y: 202, distance: 74.1
click at [128, 202] on li "Smoky Mountain Vending [STREET_ADDRESS][PERSON_NAME]" at bounding box center [164, 188] width 293 height 28
copy div "Smoky Mountain Vending"
click at [137, 217] on div "SnackCityVending" at bounding box center [180, 211] width 250 height 12
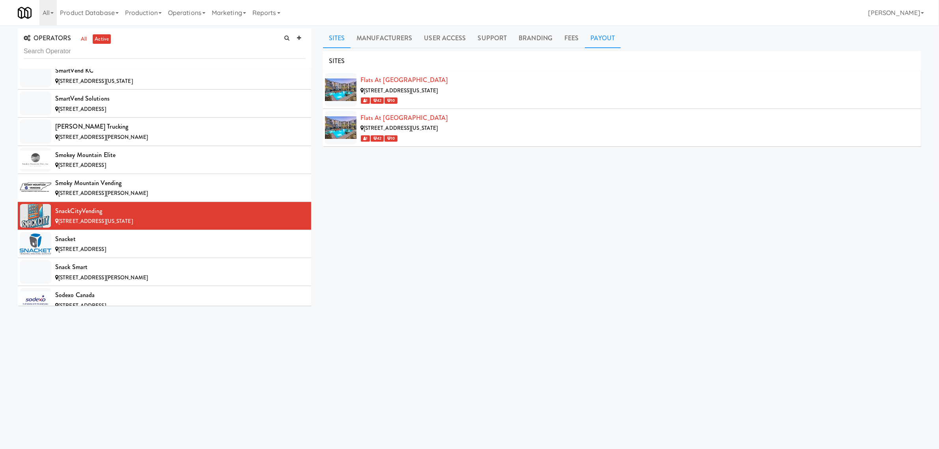
click at [599, 34] on link "Payout" at bounding box center [603, 38] width 36 height 20
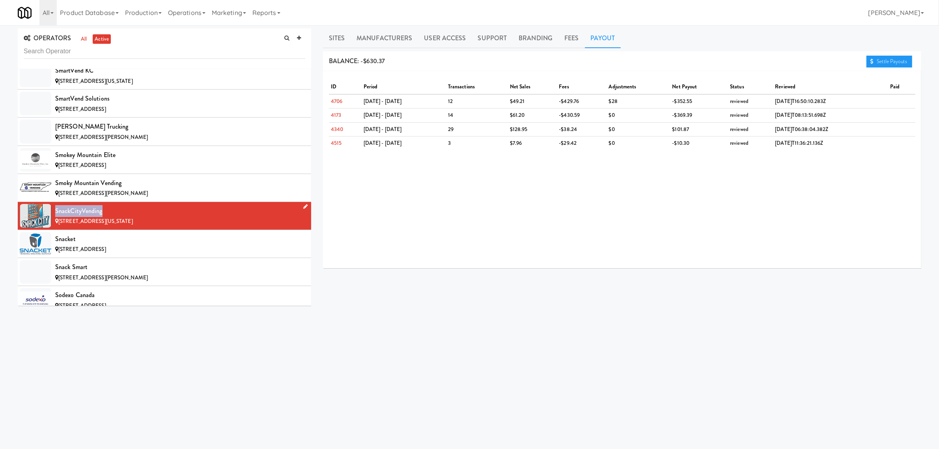
drag, startPoint x: 108, startPoint y: 229, endPoint x: 26, endPoint y: 225, distance: 82.1
click at [26, 225] on li "SnackCityVending [STREET_ADDRESS][US_STATE]" at bounding box center [164, 216] width 293 height 28
click at [122, 245] on div "Snacket" at bounding box center [180, 239] width 250 height 12
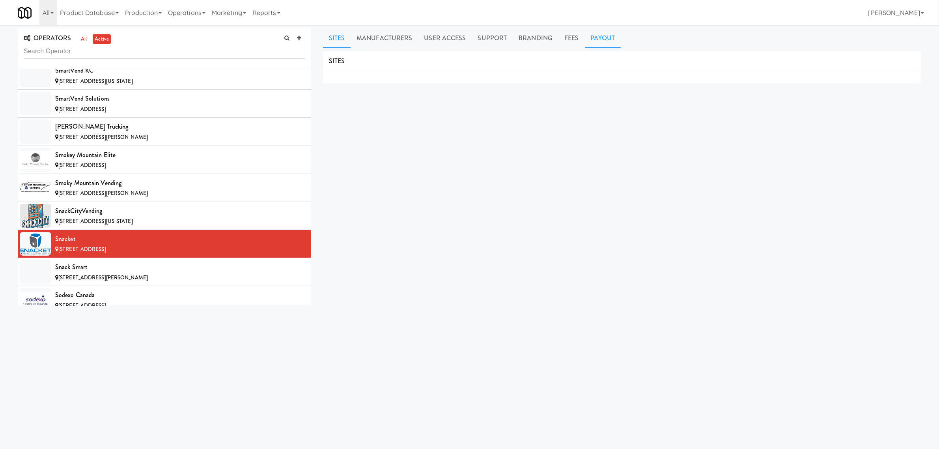
click at [600, 39] on link "Payout" at bounding box center [603, 38] width 36 height 20
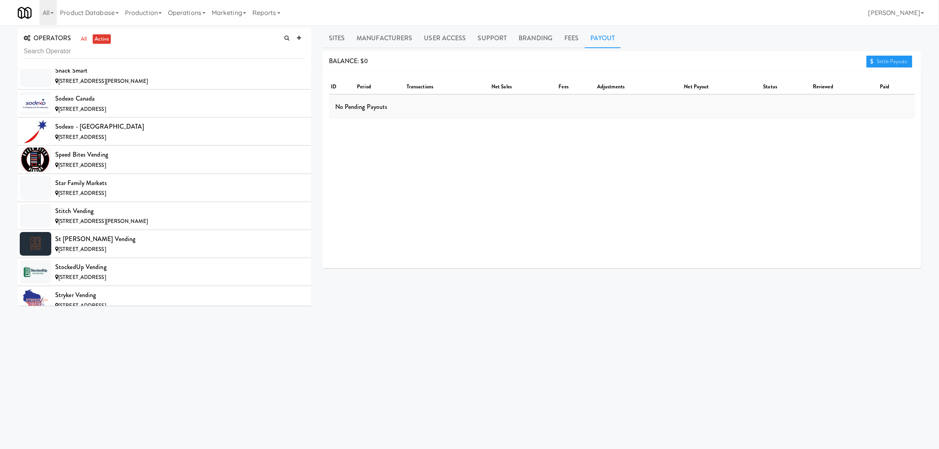
scroll to position [6506, 0]
click at [110, 76] on div "Snack Smart" at bounding box center [180, 70] width 250 height 12
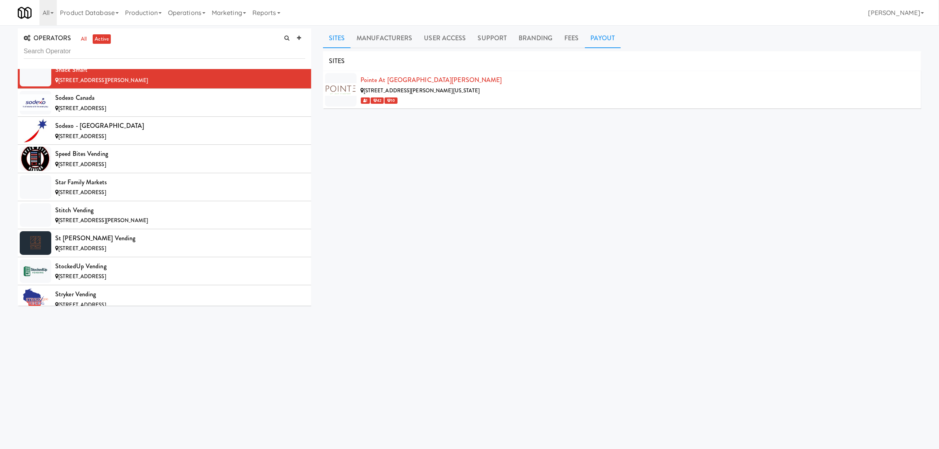
click at [596, 38] on link "Payout" at bounding box center [603, 38] width 36 height 20
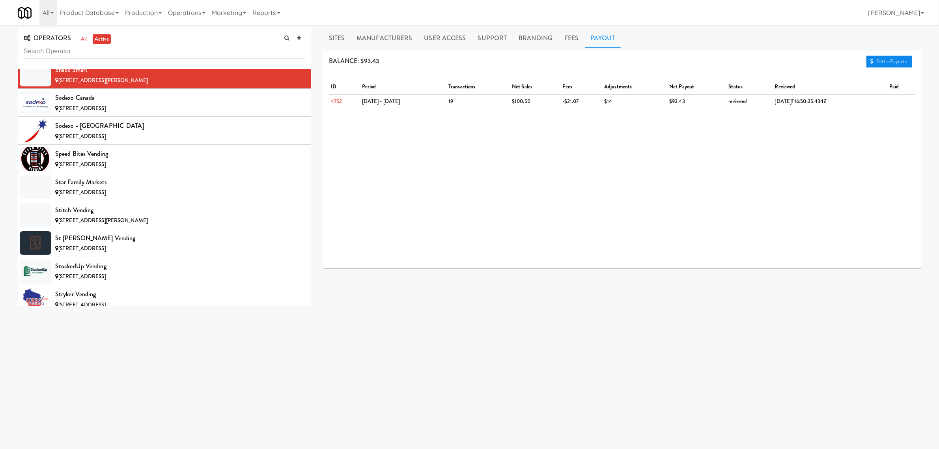
click at [896, 58] on link "Settle Payouts" at bounding box center [889, 62] width 46 height 12
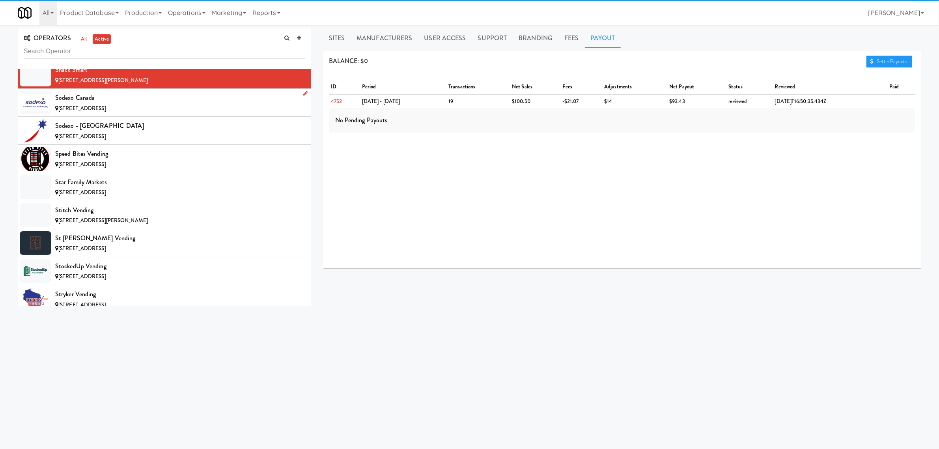
click at [174, 114] on div "[STREET_ADDRESS]" at bounding box center [180, 109] width 250 height 10
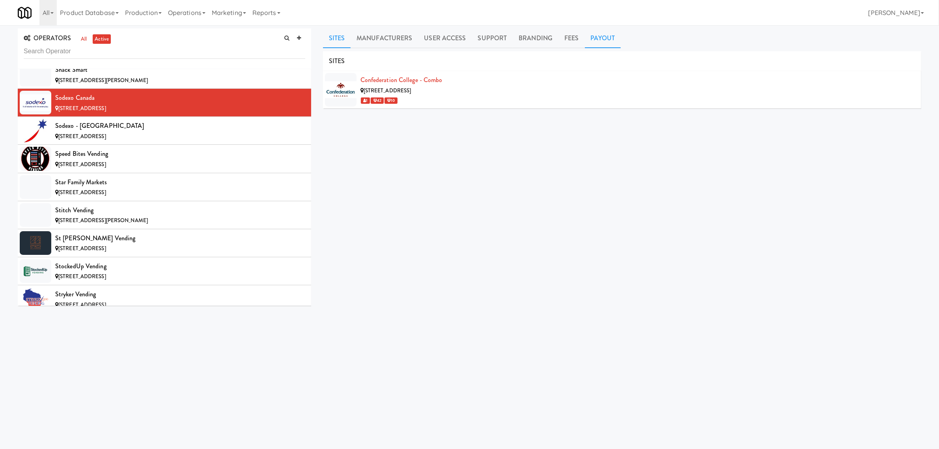
click at [588, 36] on link "Payout" at bounding box center [603, 38] width 36 height 20
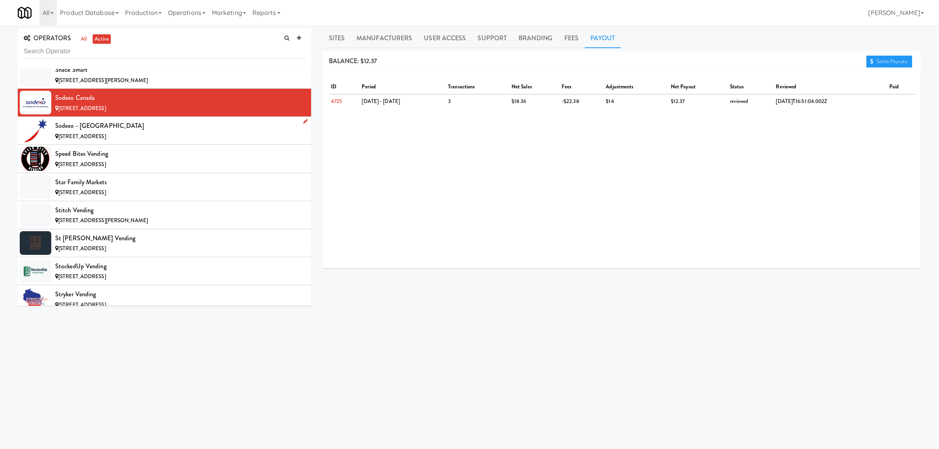
click at [142, 142] on div "[STREET_ADDRESS]" at bounding box center [180, 137] width 250 height 10
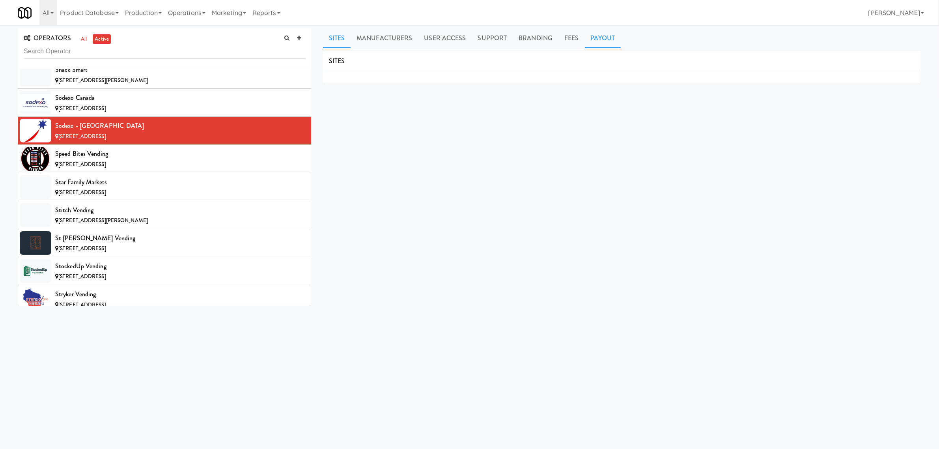
click at [588, 34] on link "Payout" at bounding box center [603, 38] width 36 height 20
click at [119, 160] on div "Speed Bites Vending" at bounding box center [180, 154] width 250 height 12
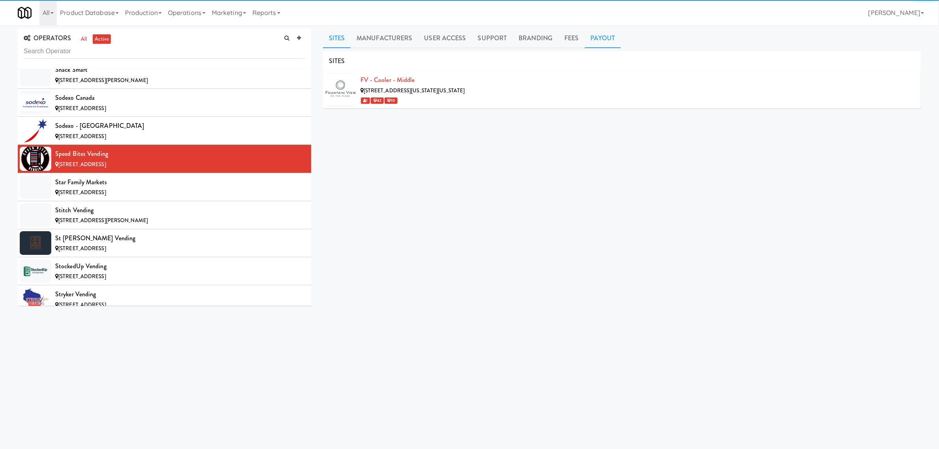
click at [597, 34] on link "Payout" at bounding box center [603, 38] width 36 height 20
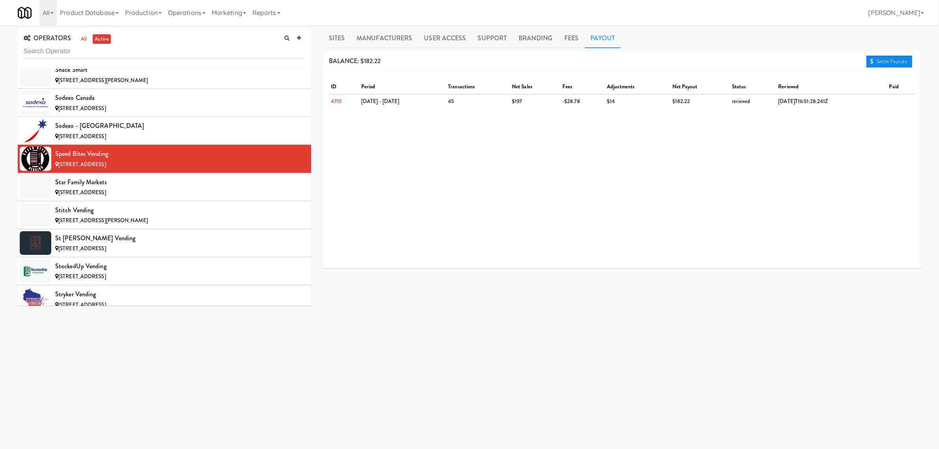
click at [902, 62] on link "Settle Payouts" at bounding box center [889, 62] width 46 height 12
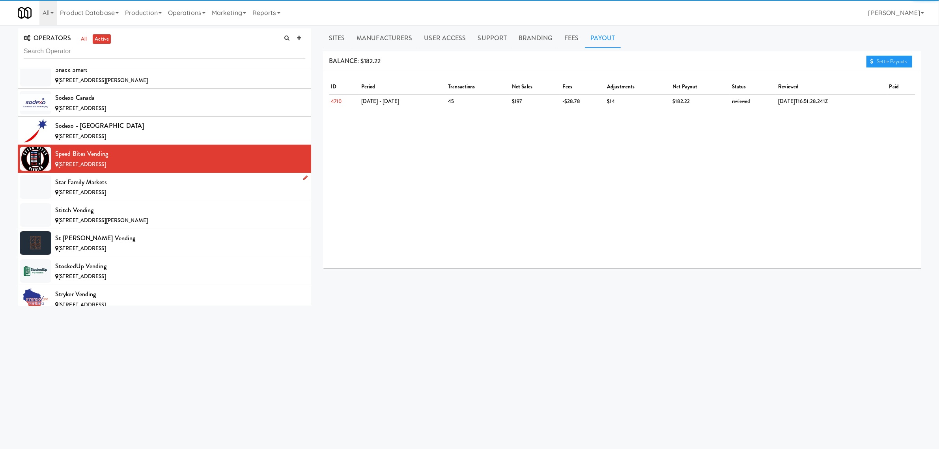
click at [106, 196] on span "[STREET_ADDRESS]" at bounding box center [82, 191] width 48 height 7
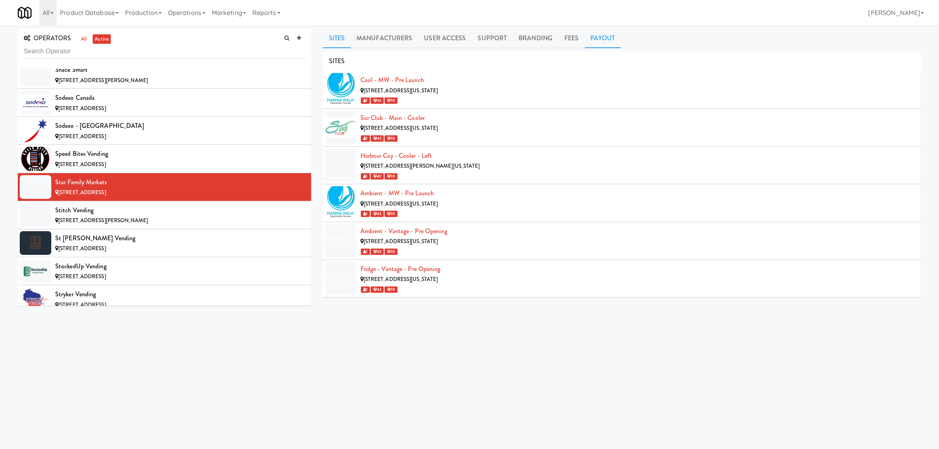
click at [597, 39] on link "Payout" at bounding box center [603, 38] width 36 height 20
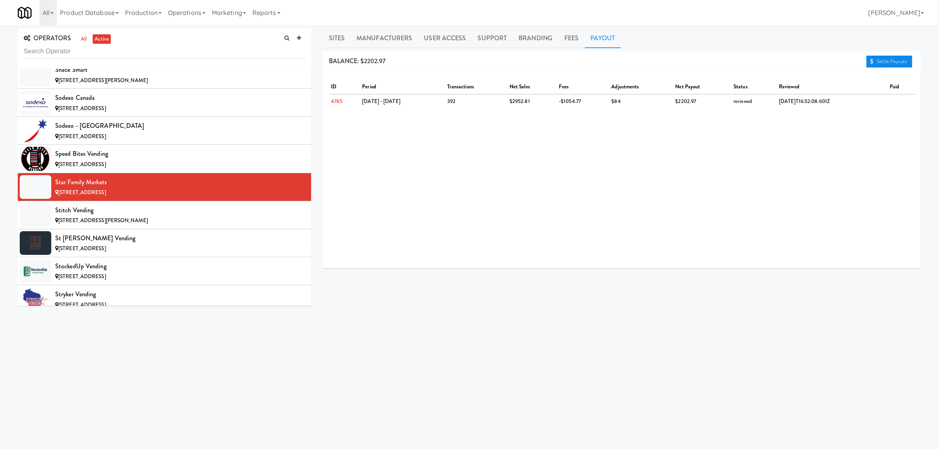
click at [887, 60] on link "Settle Payouts" at bounding box center [889, 62] width 46 height 12
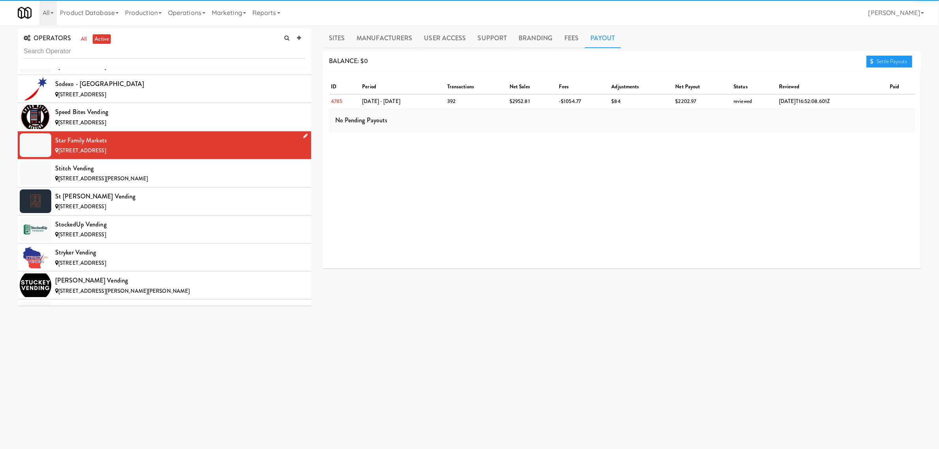
scroll to position [6605, 0]
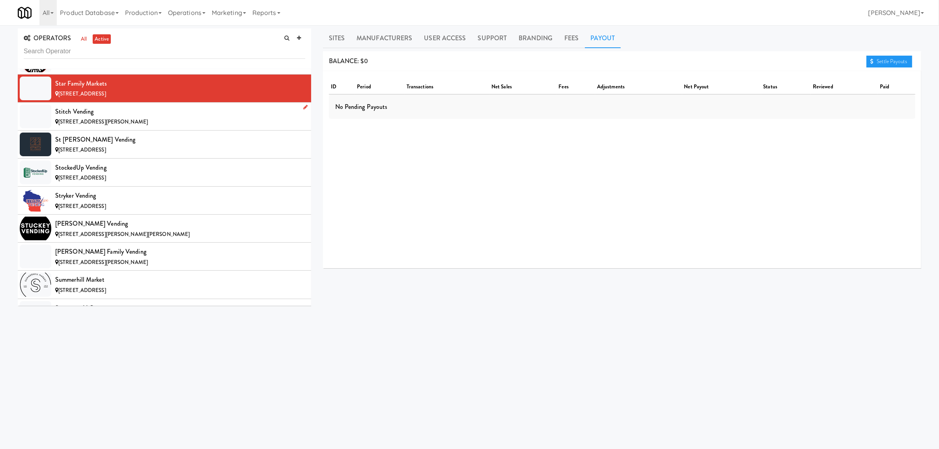
click at [89, 118] on div "Stitch Vending" at bounding box center [180, 112] width 250 height 12
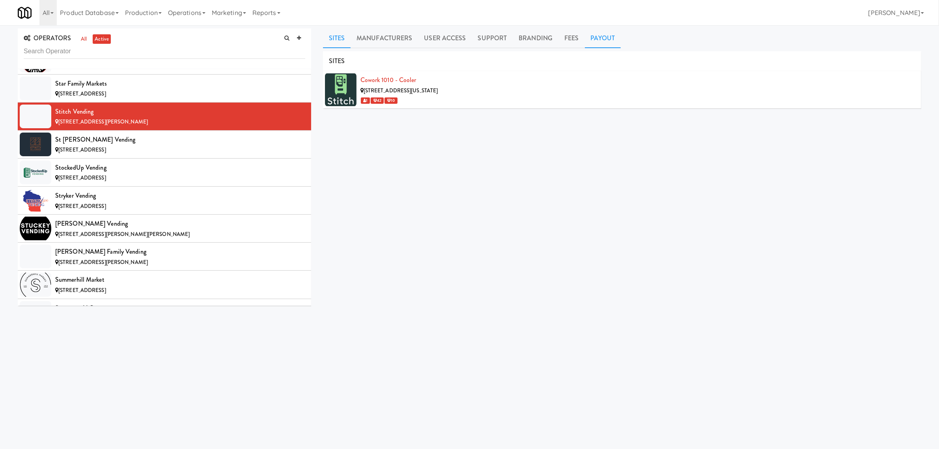
click at [594, 34] on link "Payout" at bounding box center [603, 38] width 36 height 20
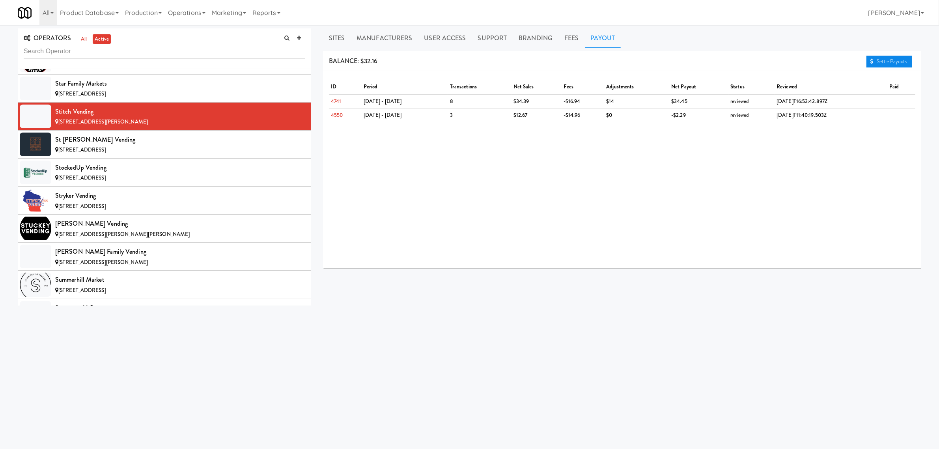
click at [882, 62] on link "Settle Payouts" at bounding box center [889, 62] width 46 height 12
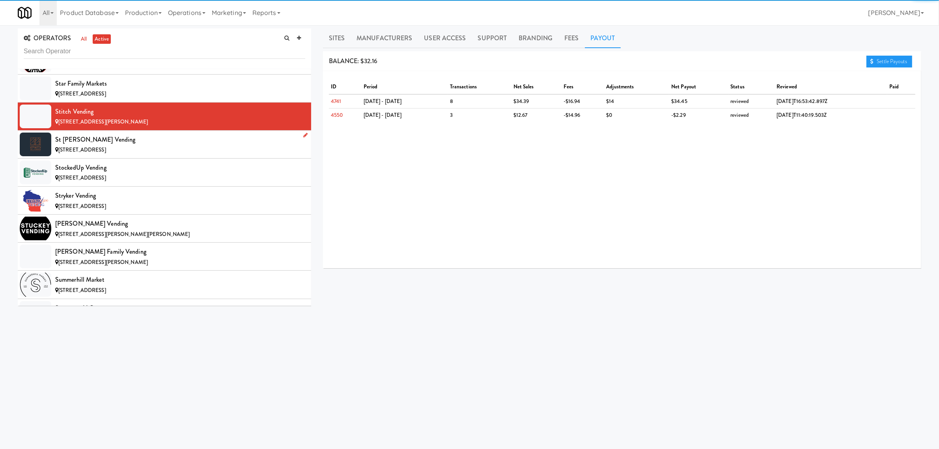
click at [125, 155] on div "[STREET_ADDRESS]" at bounding box center [180, 150] width 250 height 10
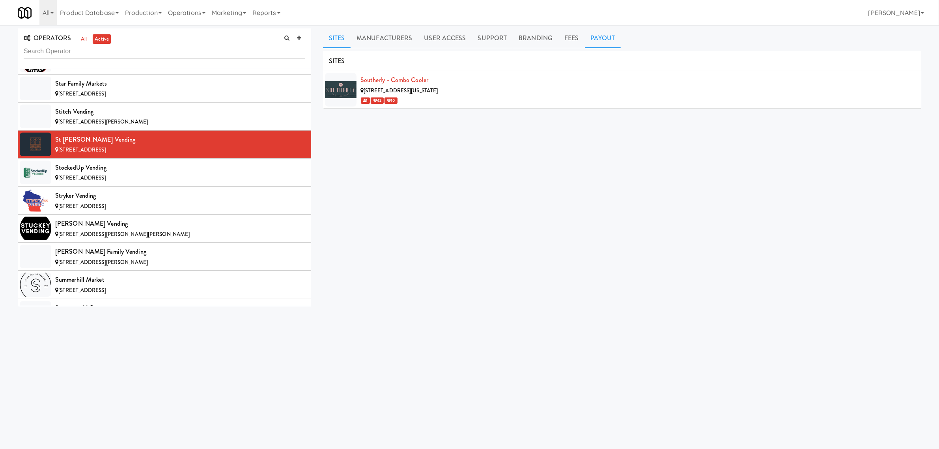
click at [607, 40] on link "Payout" at bounding box center [603, 38] width 36 height 20
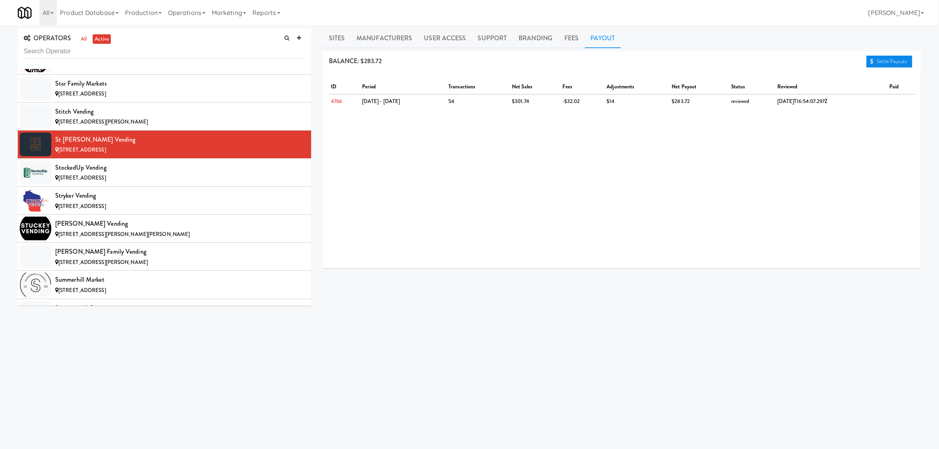
click at [876, 62] on link "Settle Payouts" at bounding box center [889, 62] width 46 height 12
click at [154, 183] on div "[STREET_ADDRESS]" at bounding box center [180, 178] width 250 height 10
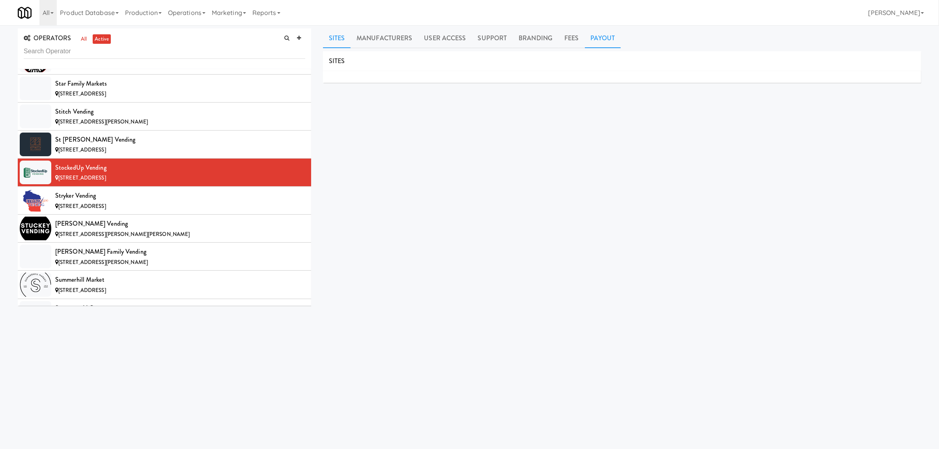
click at [601, 35] on link "Payout" at bounding box center [603, 38] width 36 height 20
click at [886, 60] on link "Settle Payouts" at bounding box center [889, 62] width 46 height 12
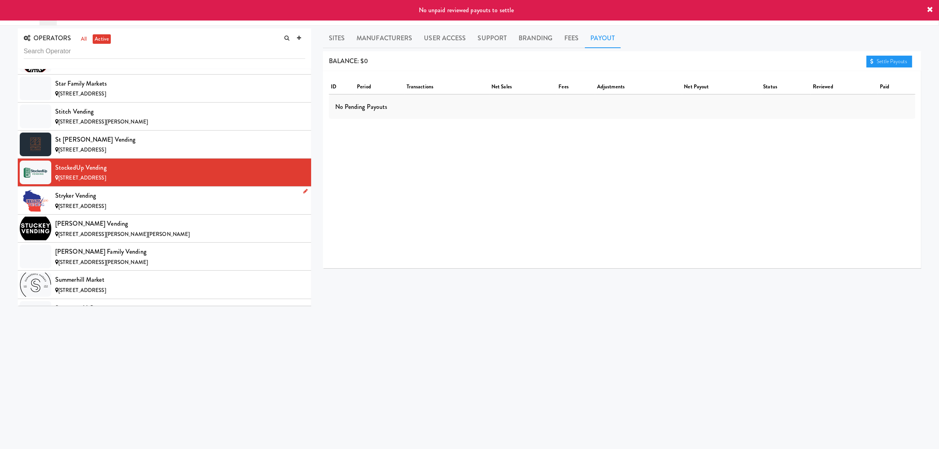
click at [123, 211] on div "[STREET_ADDRESS]" at bounding box center [180, 206] width 250 height 10
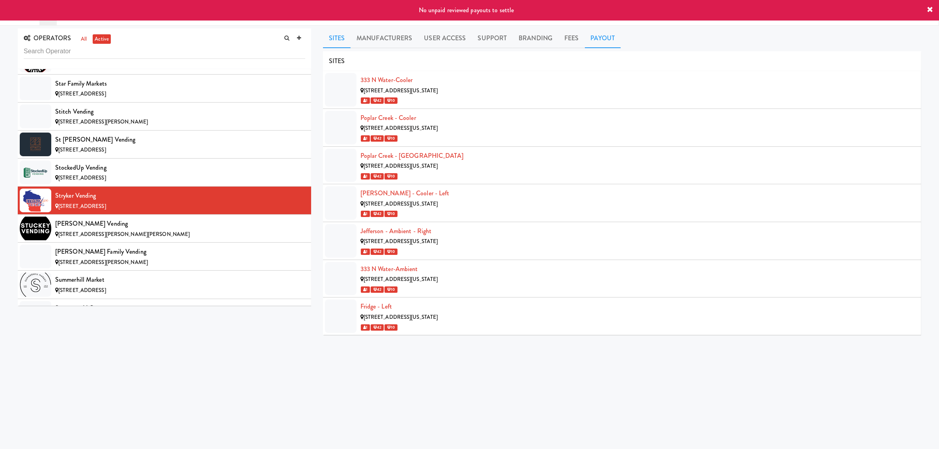
click at [605, 40] on link "Payout" at bounding box center [603, 38] width 36 height 20
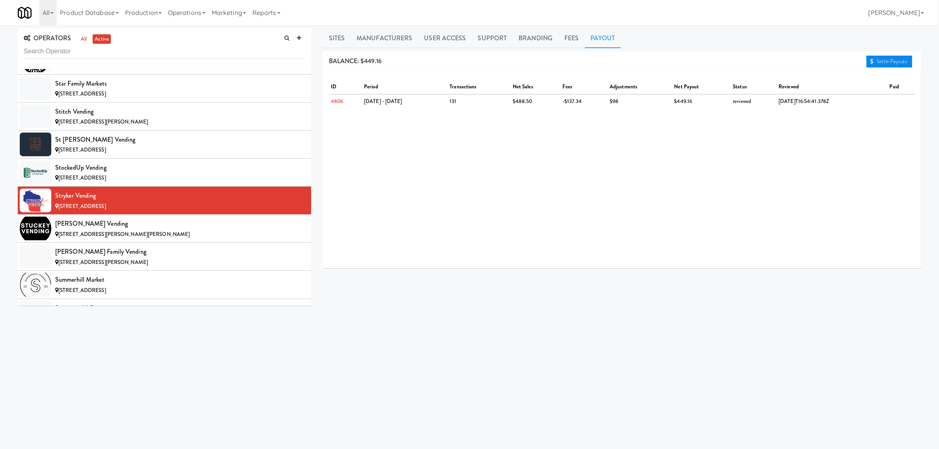
click at [890, 60] on link "Settle Payouts" at bounding box center [889, 62] width 46 height 12
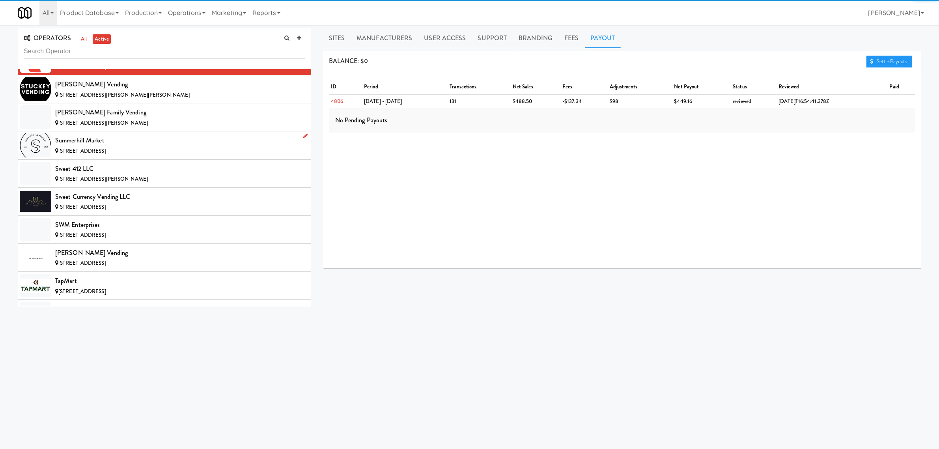
scroll to position [6753, 0]
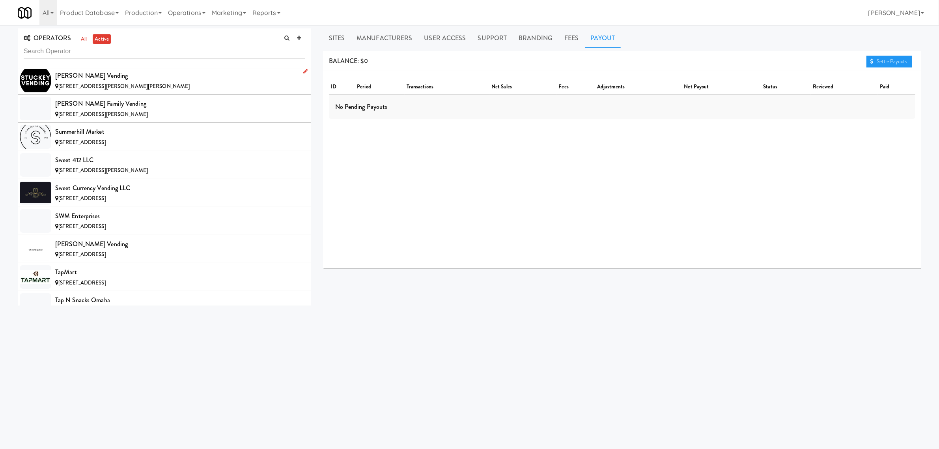
click at [114, 82] on div "[PERSON_NAME] Vending" at bounding box center [180, 76] width 250 height 12
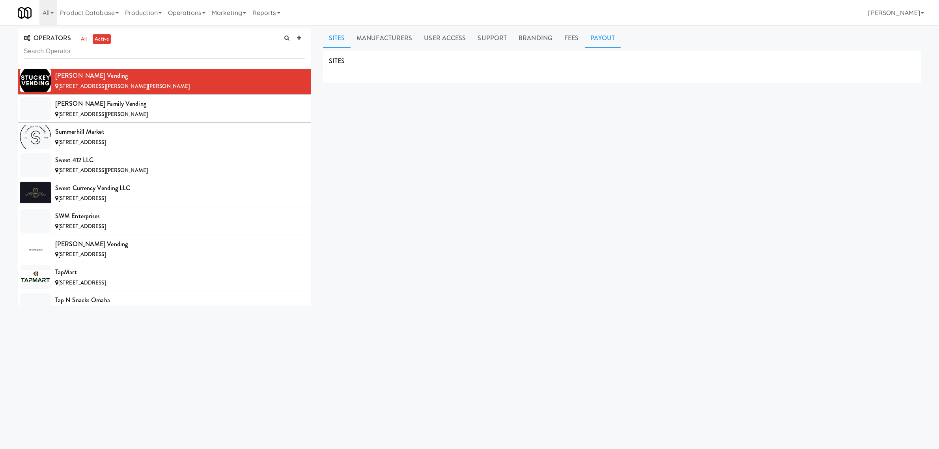
click at [610, 37] on link "Payout" at bounding box center [603, 38] width 36 height 20
click at [118, 119] on div "[STREET_ADDRESS][PERSON_NAME]" at bounding box center [180, 115] width 250 height 10
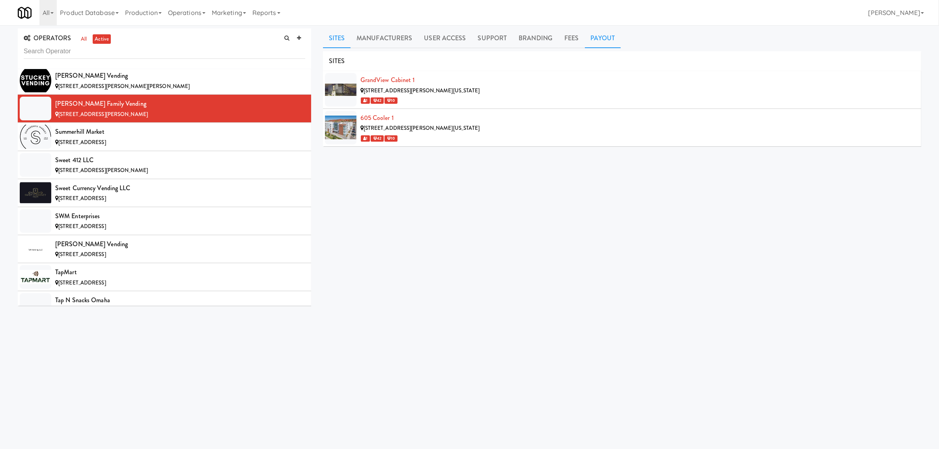
click at [610, 38] on link "Payout" at bounding box center [603, 38] width 36 height 20
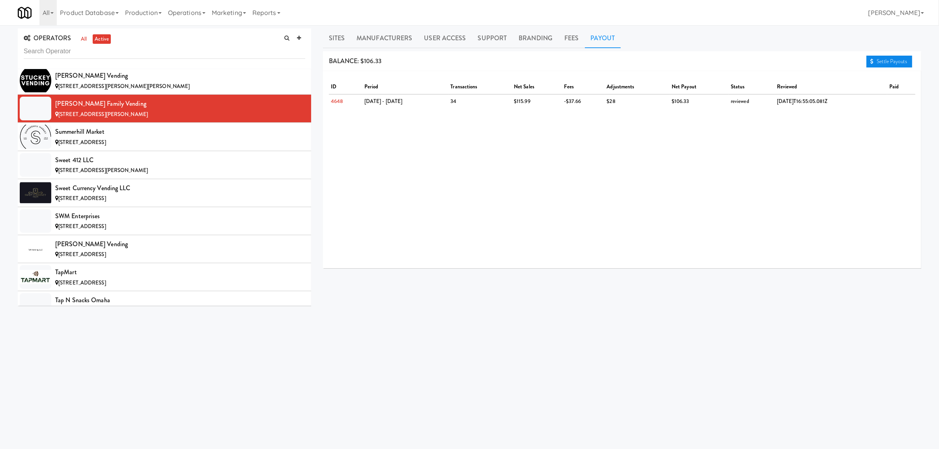
click at [886, 58] on link "Settle Payouts" at bounding box center [889, 62] width 46 height 12
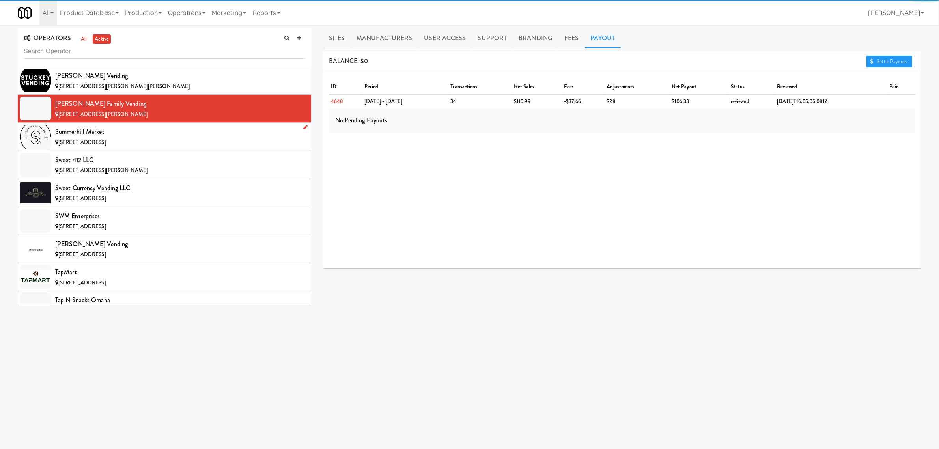
click at [144, 138] on div "Summerhill Market" at bounding box center [180, 132] width 250 height 12
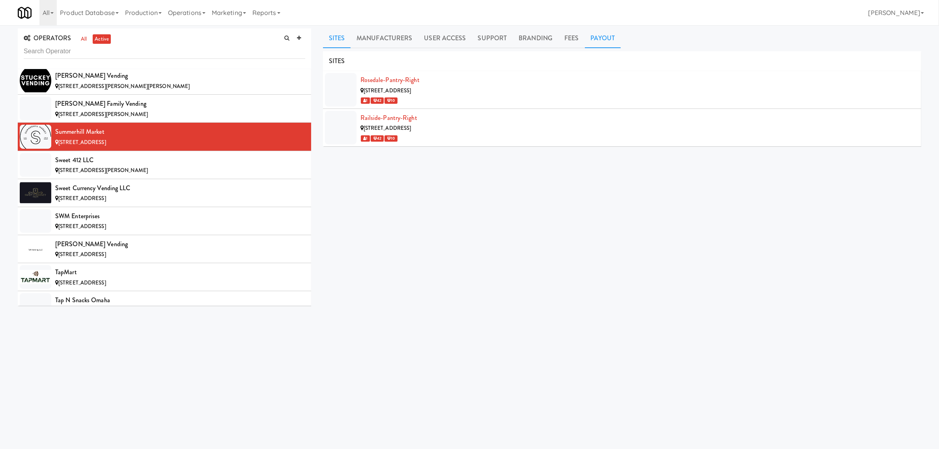
click at [598, 36] on link "Payout" at bounding box center [603, 38] width 36 height 20
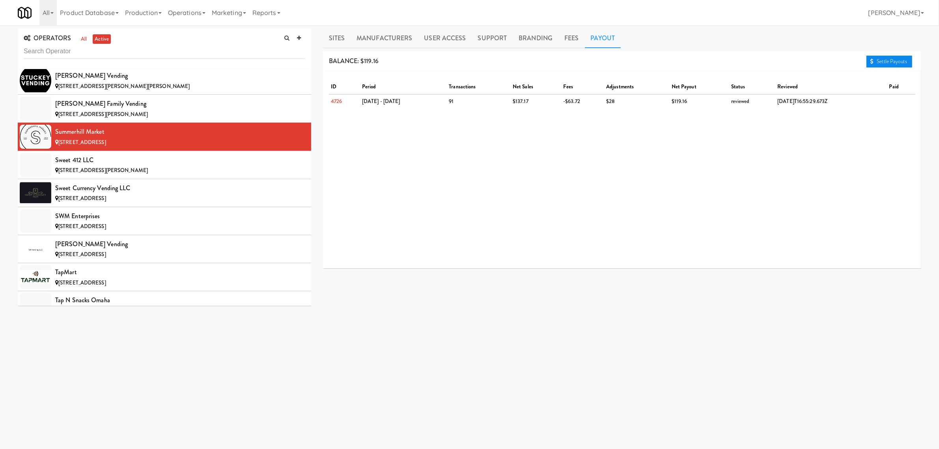
click at [880, 62] on link "Settle Payouts" at bounding box center [889, 62] width 46 height 12
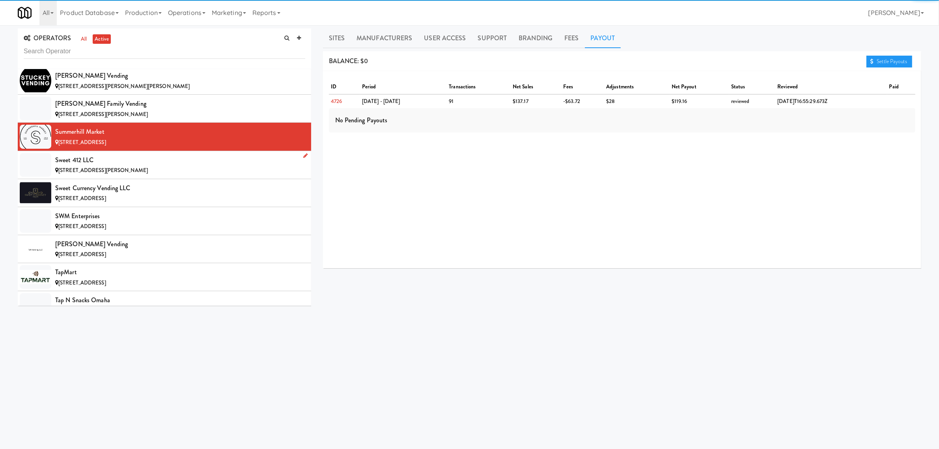
click at [139, 166] on div "Sweet 412 LLC" at bounding box center [180, 160] width 250 height 12
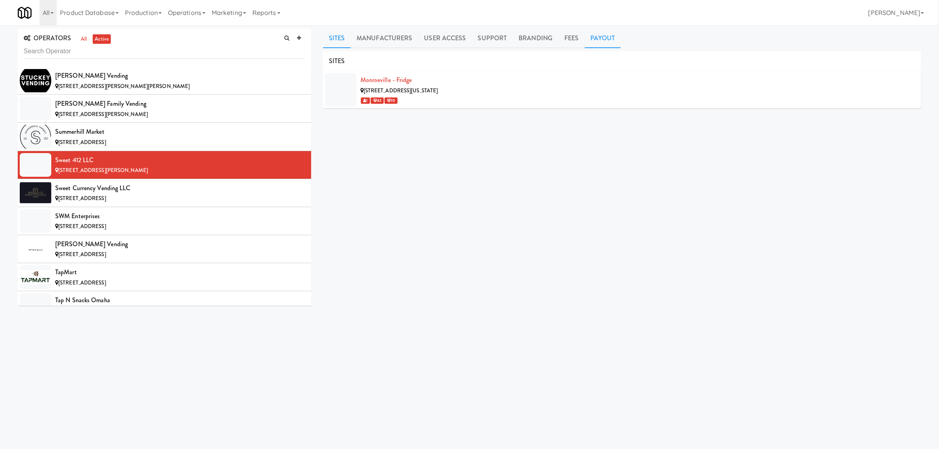
click at [603, 39] on link "Payout" at bounding box center [603, 38] width 36 height 20
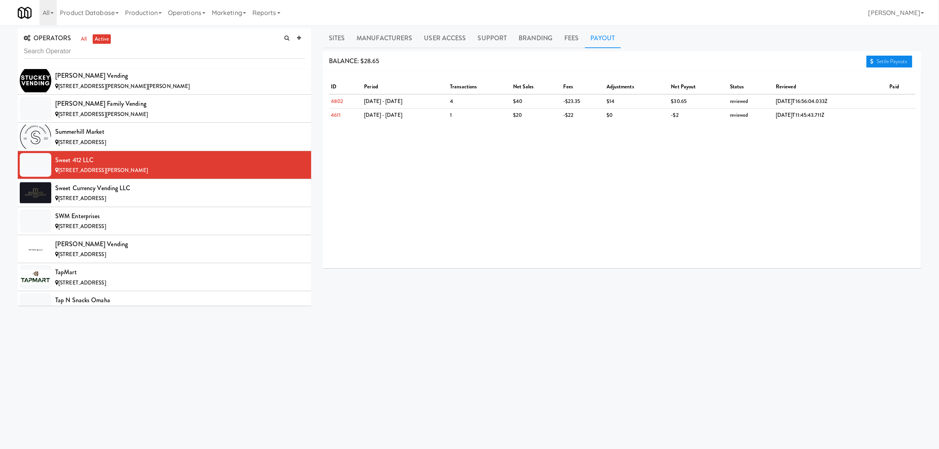
click at [884, 60] on link "Settle Payouts" at bounding box center [889, 62] width 46 height 12
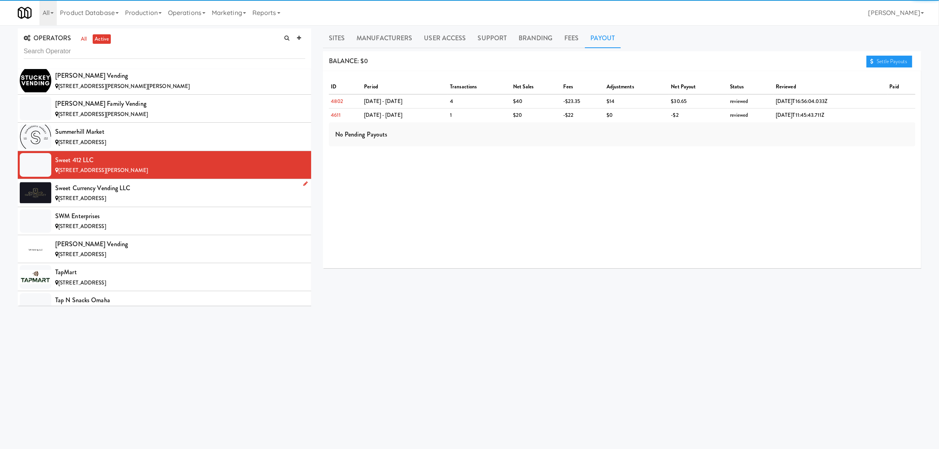
click at [163, 194] on div "Sweet Currency Vending LLC" at bounding box center [180, 188] width 250 height 12
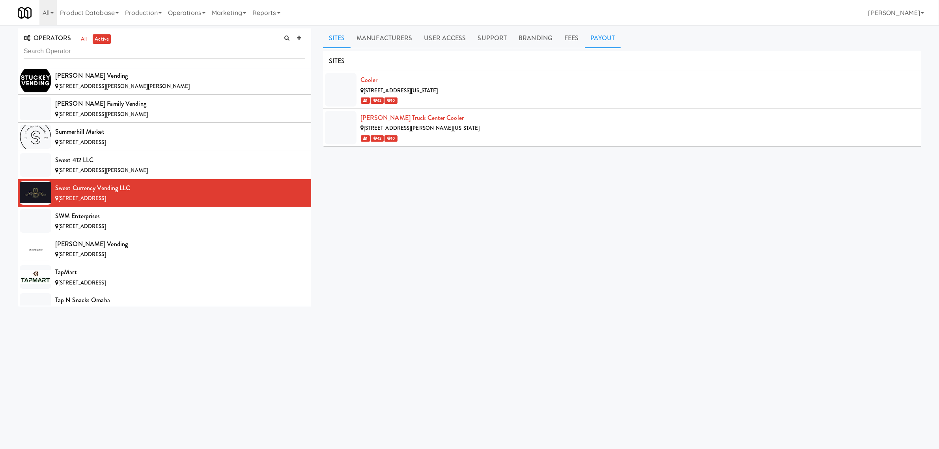
click at [610, 35] on link "Payout" at bounding box center [603, 38] width 36 height 20
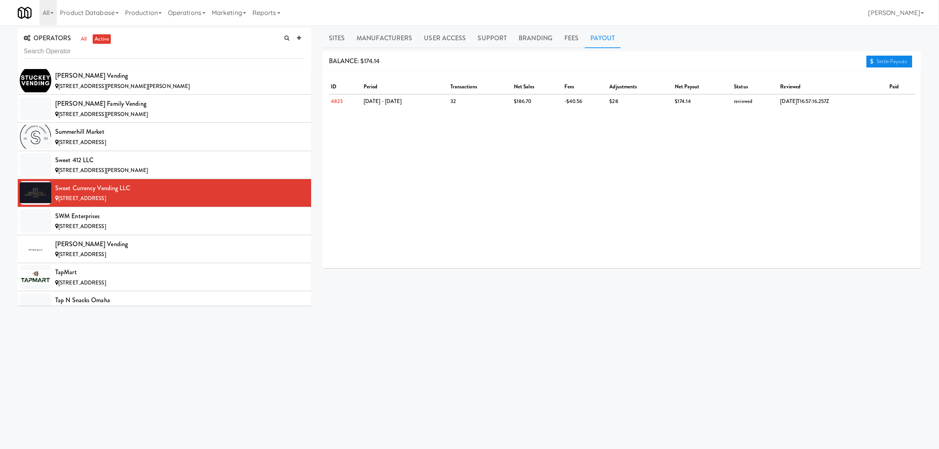
click at [872, 62] on icon at bounding box center [871, 61] width 3 height 5
click at [122, 222] on div "SWM Enterprises" at bounding box center [180, 216] width 250 height 12
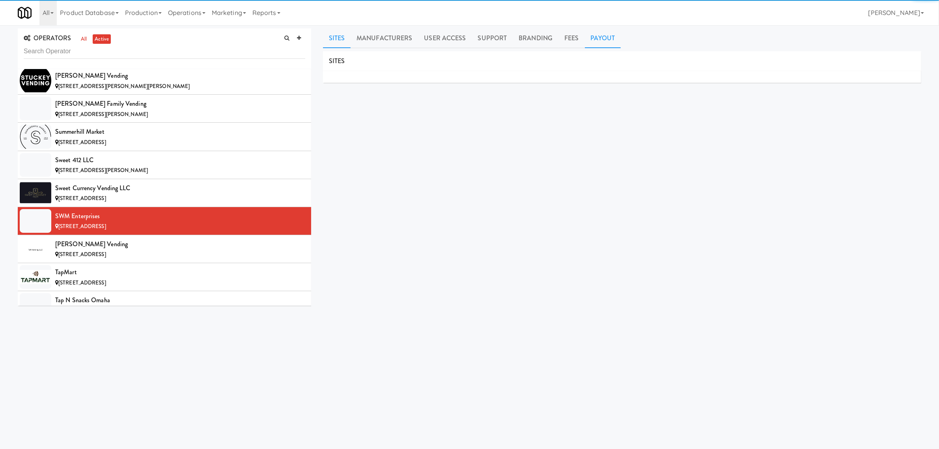
click at [599, 37] on link "Payout" at bounding box center [603, 38] width 36 height 20
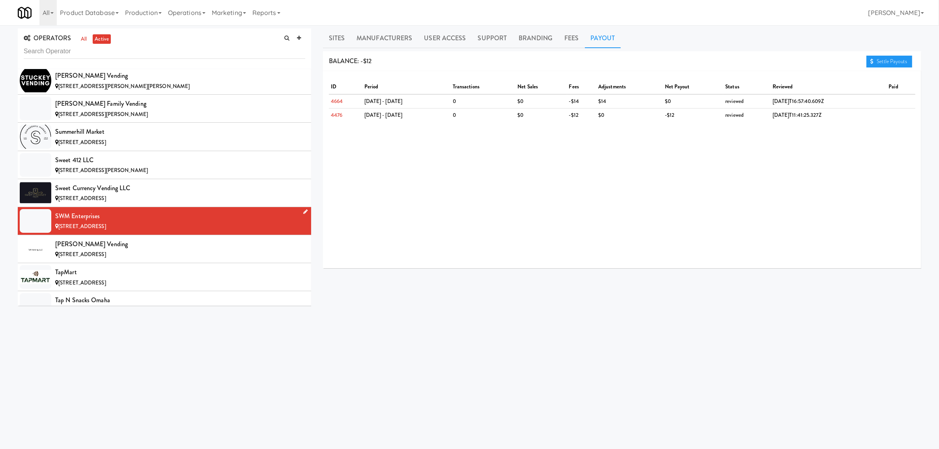
click at [97, 222] on div "SWM Enterprises" at bounding box center [180, 216] width 250 height 12
drag, startPoint x: 105, startPoint y: 237, endPoint x: 56, endPoint y: 237, distance: 48.5
click at [56, 222] on div "SWM Enterprises" at bounding box center [180, 216] width 250 height 12
click at [104, 250] on div "[PERSON_NAME] Vending" at bounding box center [180, 244] width 250 height 12
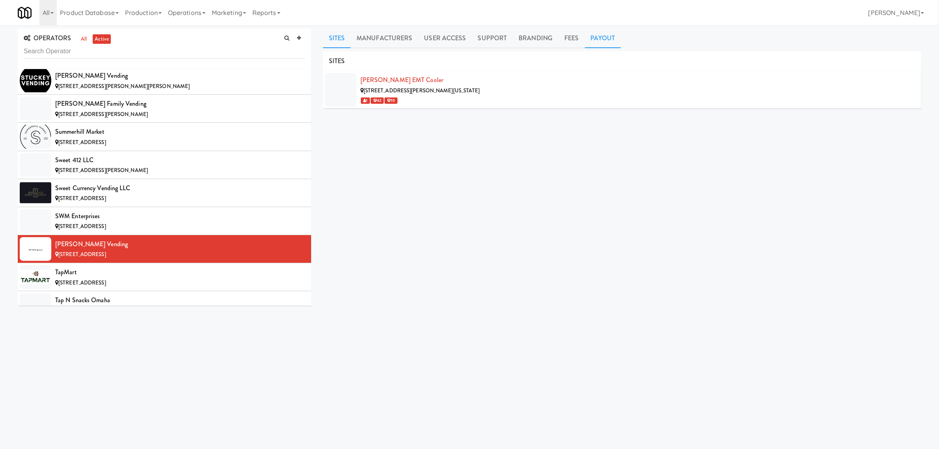
click at [601, 34] on link "Payout" at bounding box center [603, 38] width 36 height 20
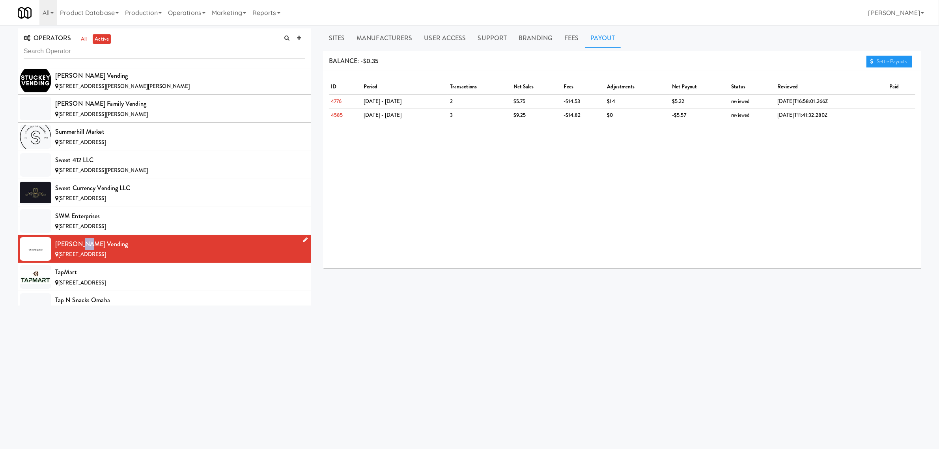
drag, startPoint x: 81, startPoint y: 263, endPoint x: 75, endPoint y: 264, distance: 6.4
click at [75, 250] on div "[PERSON_NAME] Vending" at bounding box center [180, 244] width 250 height 12
drag, startPoint x: 87, startPoint y: 267, endPoint x: 51, endPoint y: 265, distance: 35.6
click at [51, 263] on li "[PERSON_NAME] Vending [STREET_ADDRESS]" at bounding box center [164, 249] width 293 height 28
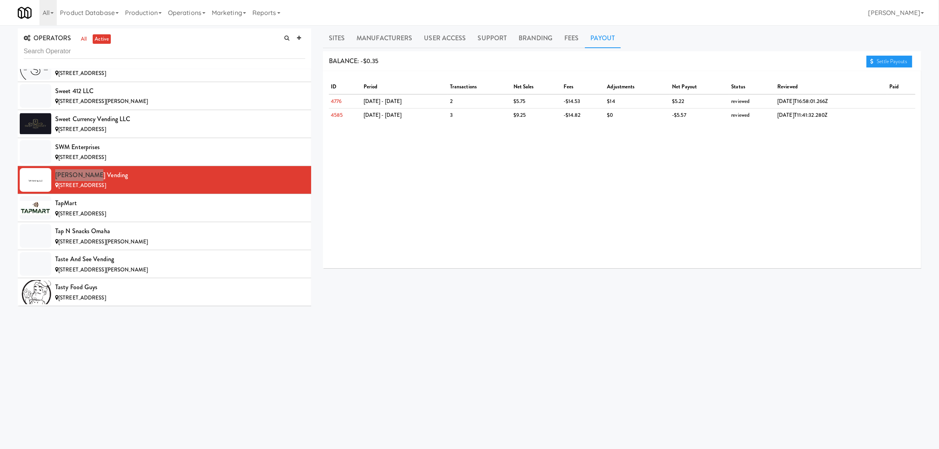
scroll to position [6851, 0]
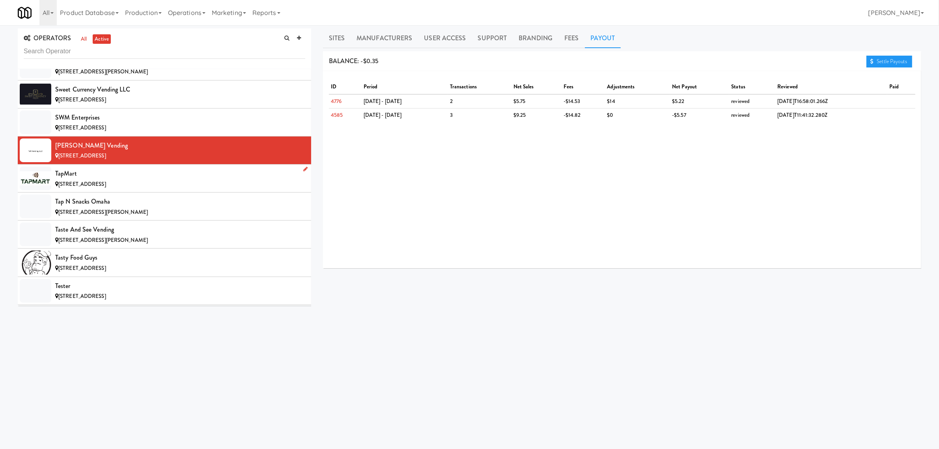
click at [91, 188] on span "[STREET_ADDRESS]" at bounding box center [82, 183] width 48 height 7
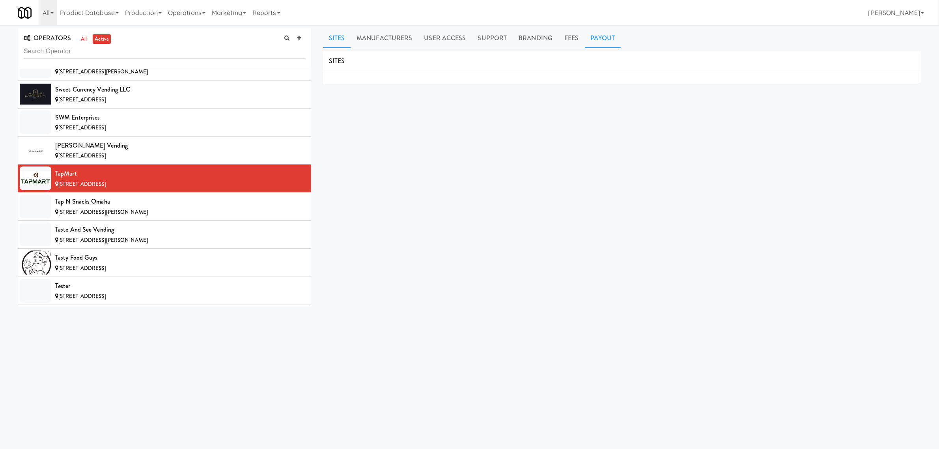
click at [593, 42] on link "Payout" at bounding box center [603, 38] width 36 height 20
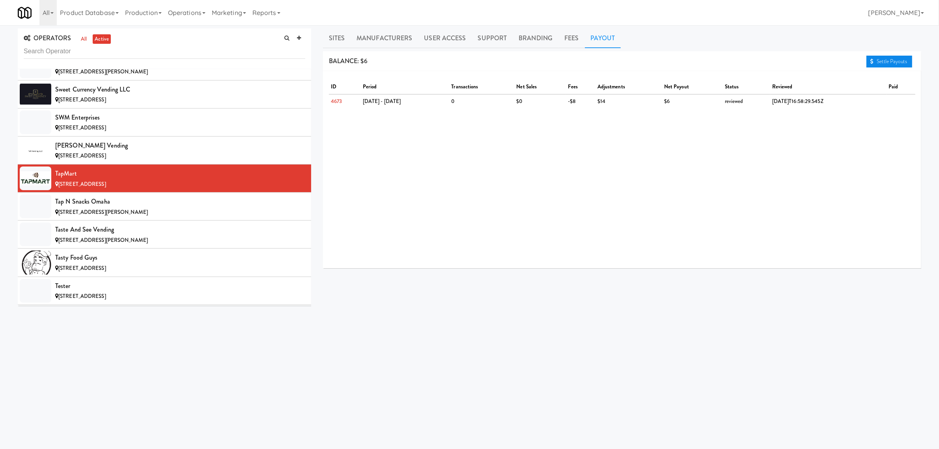
click at [884, 62] on link "Settle Payouts" at bounding box center [889, 62] width 46 height 12
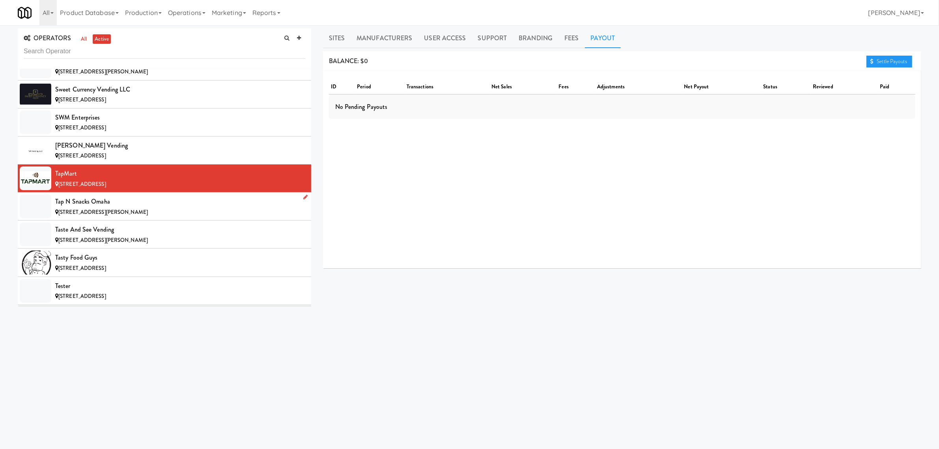
click at [129, 207] on div "Tap N Snacks Omaha" at bounding box center [180, 202] width 250 height 12
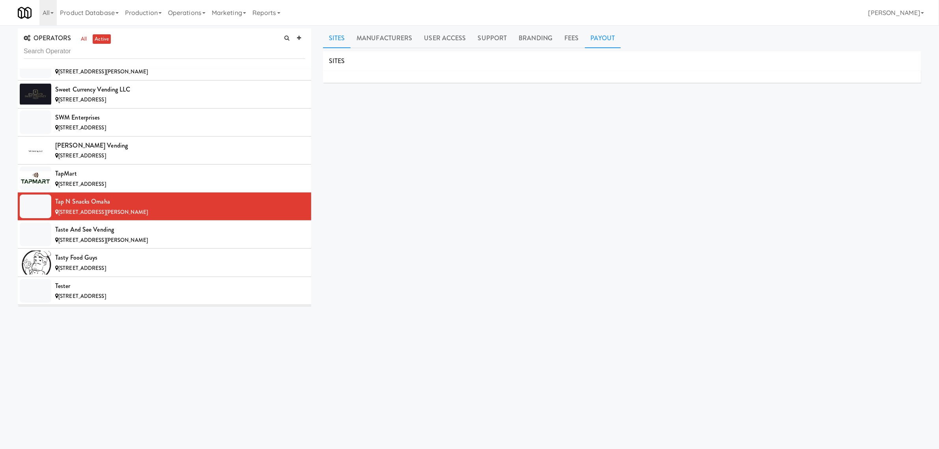
click at [597, 31] on link "Payout" at bounding box center [603, 38] width 36 height 20
click at [161, 245] on div "[STREET_ADDRESS][PERSON_NAME]" at bounding box center [180, 240] width 250 height 10
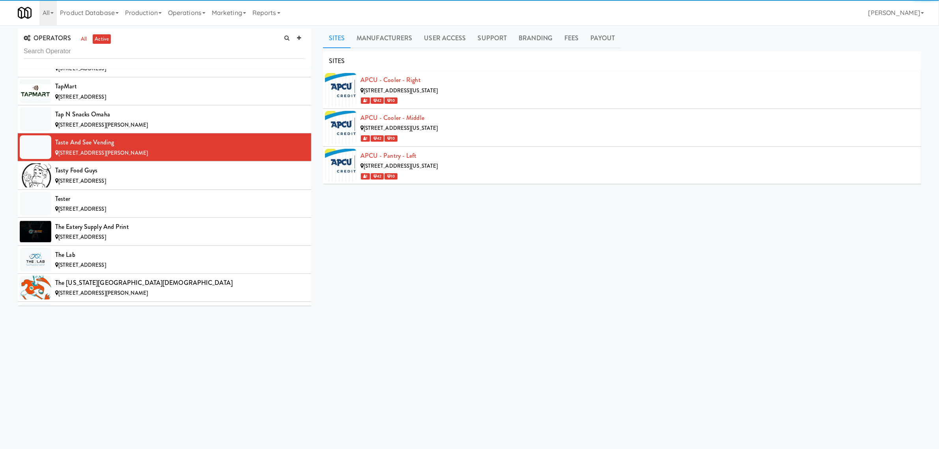
scroll to position [6999, 0]
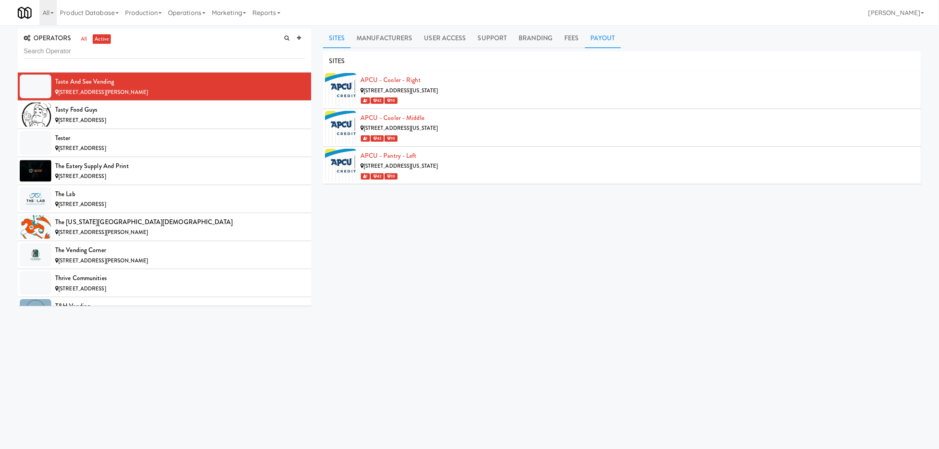
click at [608, 38] on link "Payout" at bounding box center [603, 38] width 36 height 20
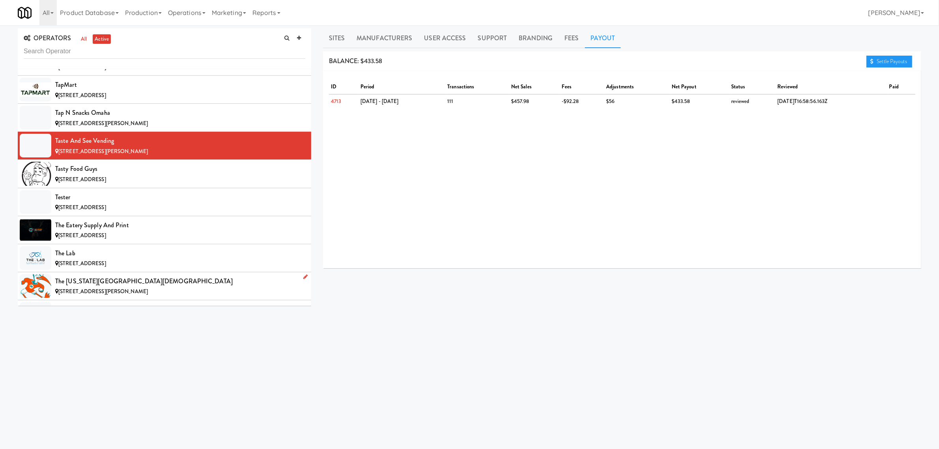
scroll to position [6901, 0]
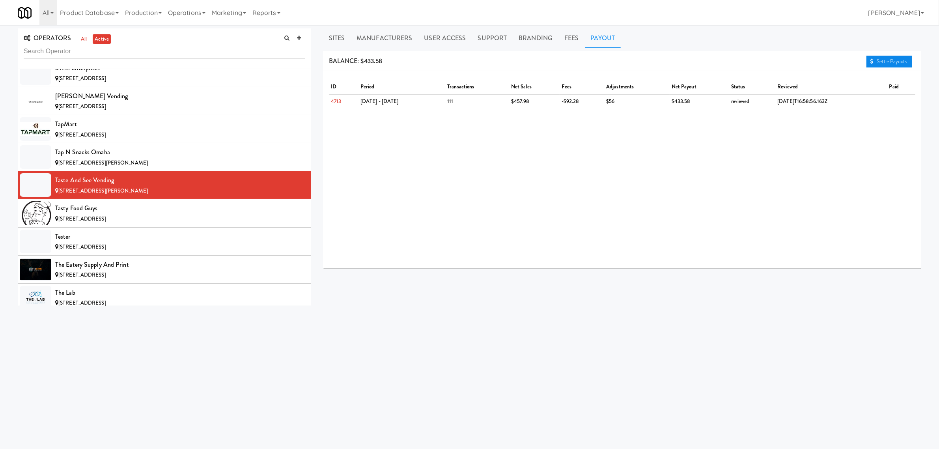
click at [896, 60] on link "Settle Payouts" at bounding box center [889, 62] width 46 height 12
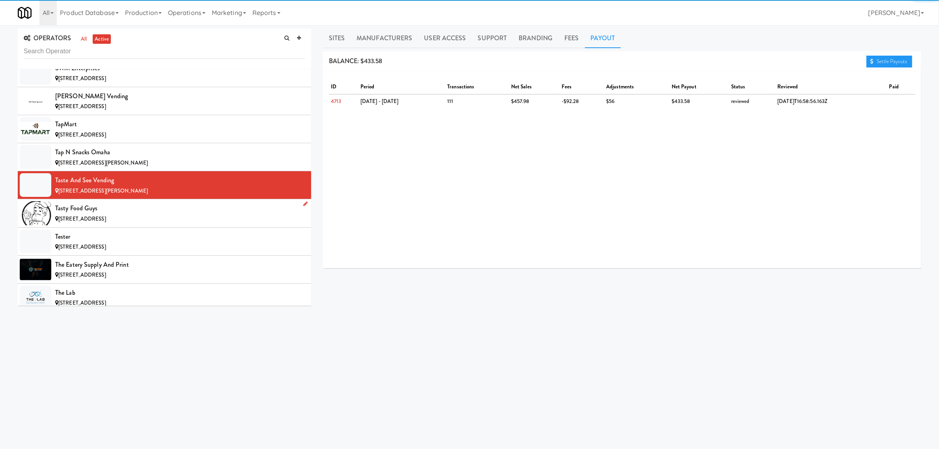
click at [114, 214] on div "Tasty Food Guys" at bounding box center [180, 208] width 250 height 12
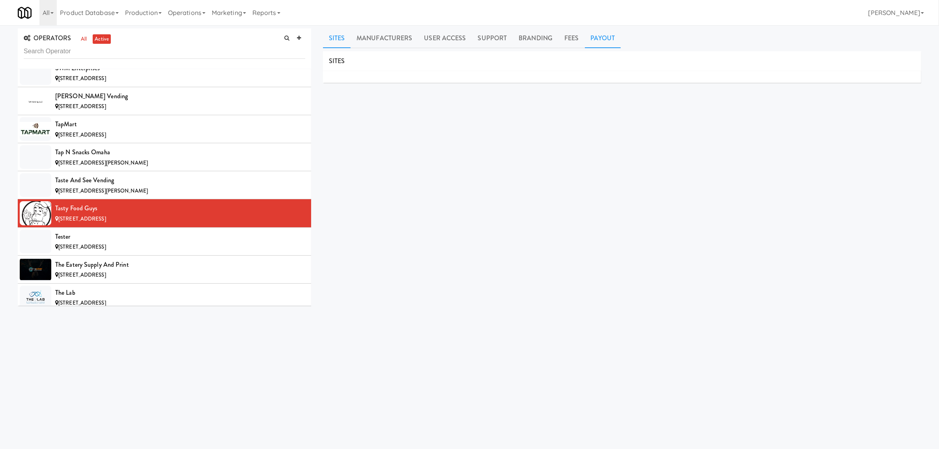
click at [608, 42] on link "Payout" at bounding box center [603, 38] width 36 height 20
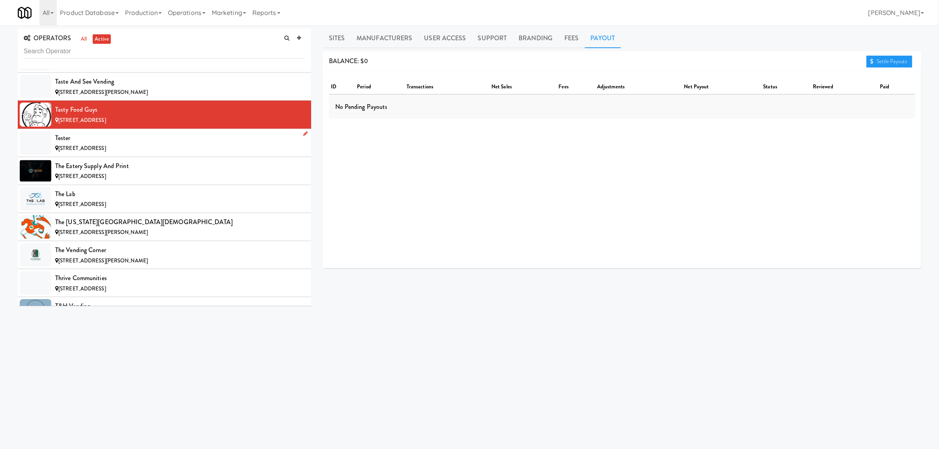
click at [106, 152] on span "[STREET_ADDRESS]" at bounding box center [82, 147] width 48 height 7
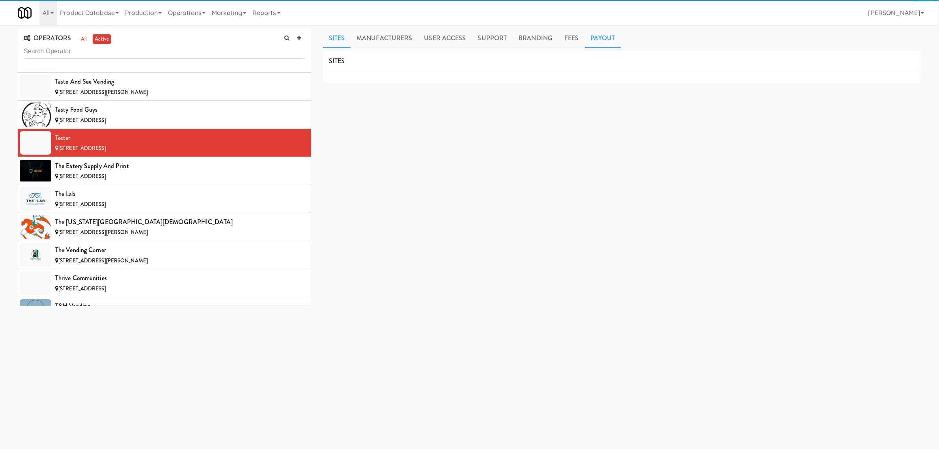
click at [594, 37] on link "Payout" at bounding box center [603, 38] width 36 height 20
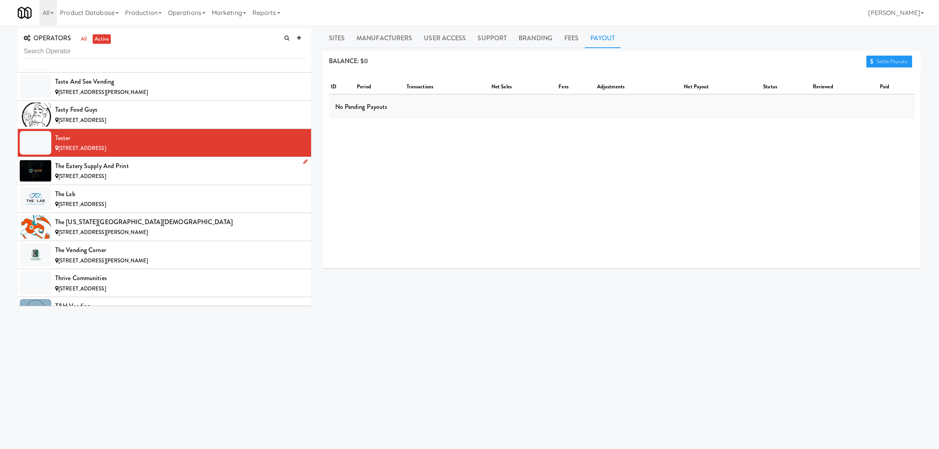
click at [121, 172] on div "The Eatery Supply and Print" at bounding box center [180, 166] width 250 height 12
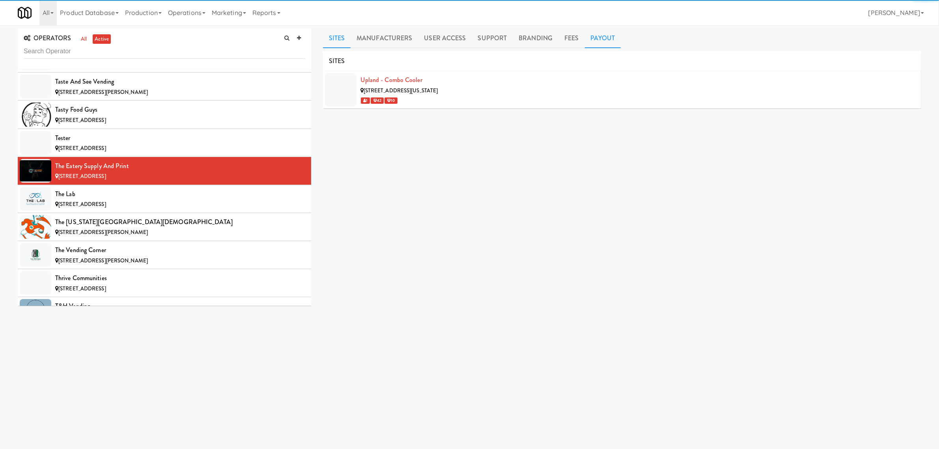
click at [595, 39] on link "Payout" at bounding box center [603, 38] width 36 height 20
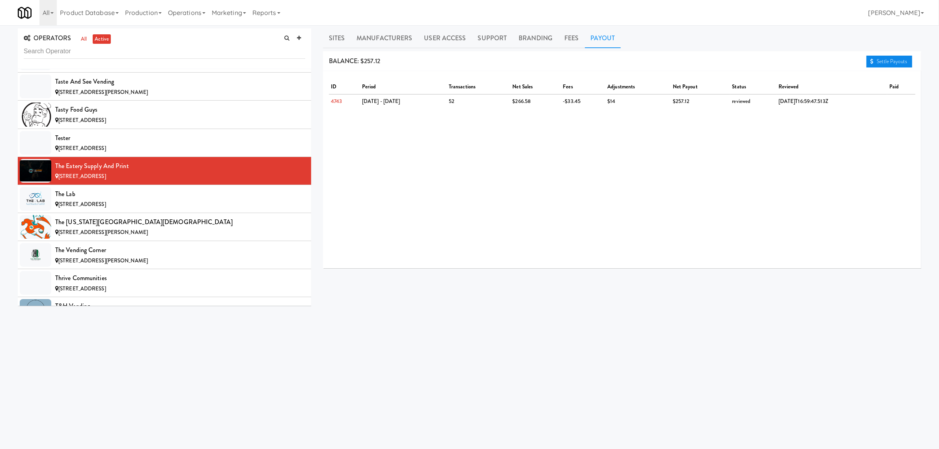
click at [872, 60] on link "Settle Payouts" at bounding box center [889, 62] width 46 height 12
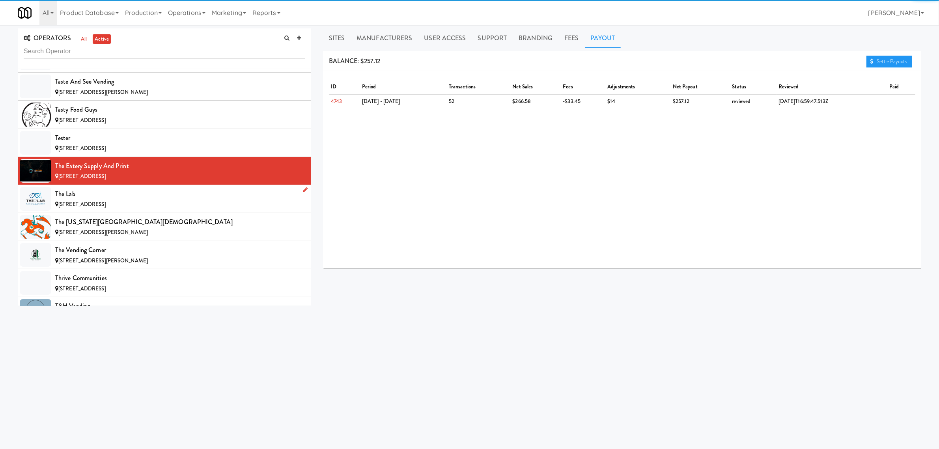
click at [131, 200] on div "The Lab" at bounding box center [180, 194] width 250 height 12
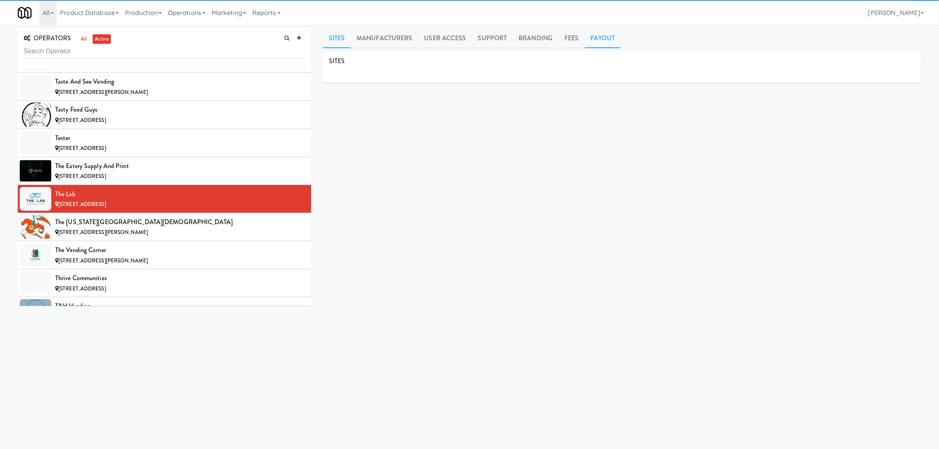
click at [591, 36] on link "Payout" at bounding box center [603, 38] width 36 height 20
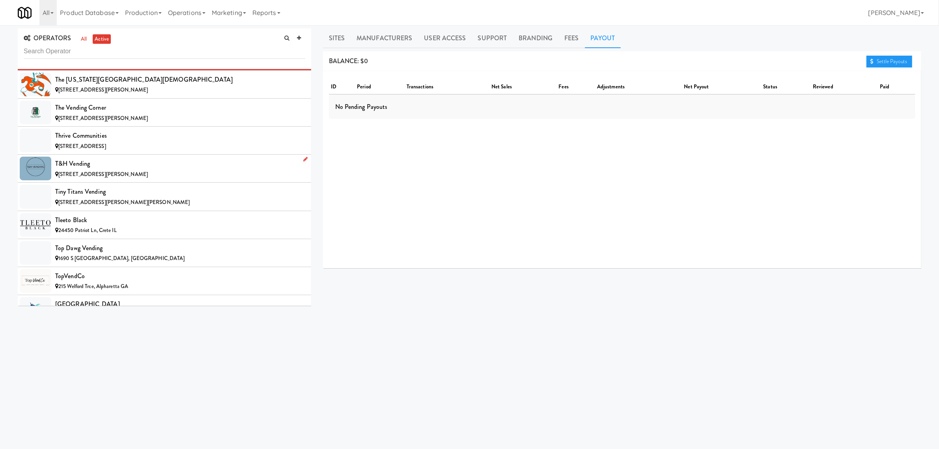
scroll to position [7147, 0]
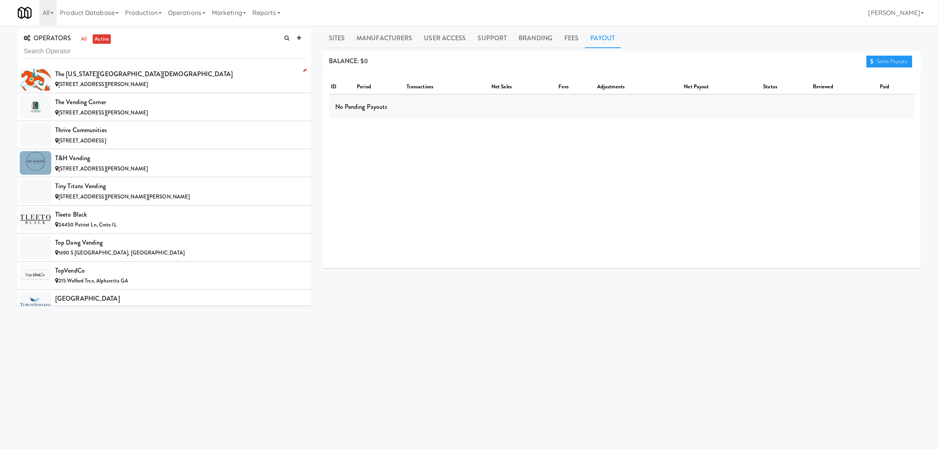
click at [109, 88] on span "[STREET_ADDRESS][PERSON_NAME]" at bounding box center [103, 83] width 90 height 7
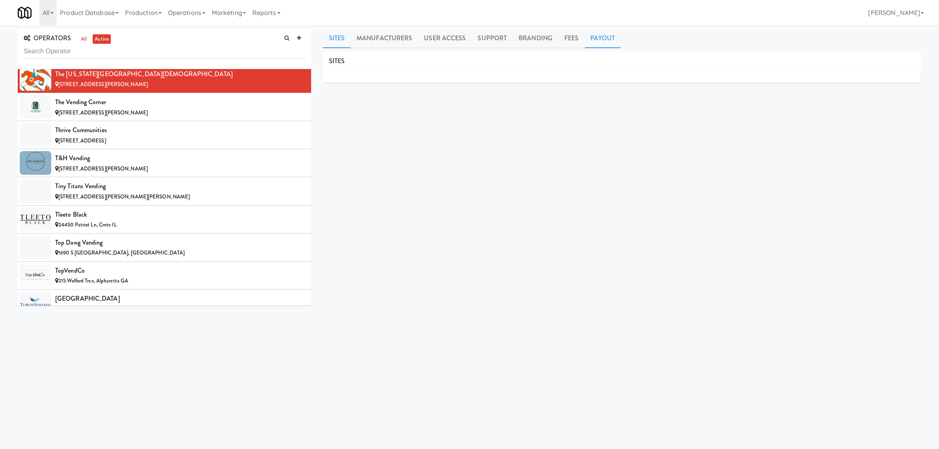
click at [592, 38] on link "Payout" at bounding box center [603, 38] width 36 height 20
click at [106, 108] on div "The Vending Corner" at bounding box center [180, 102] width 250 height 12
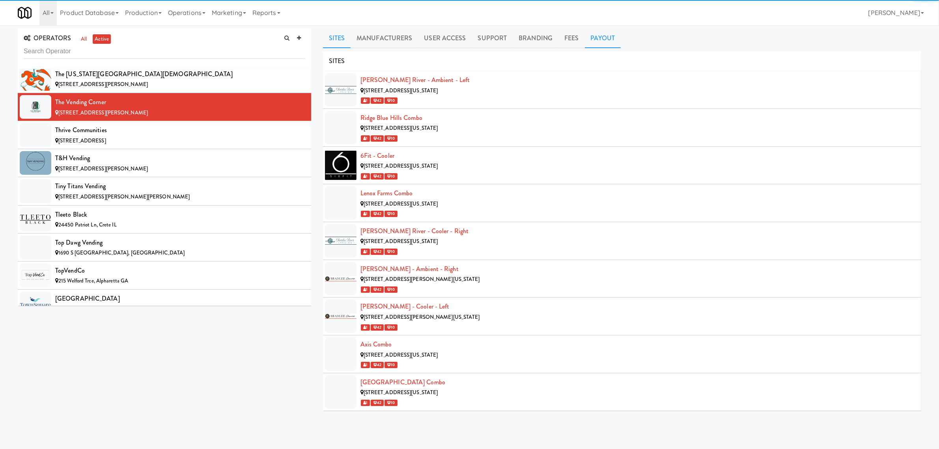
click at [599, 34] on link "Payout" at bounding box center [603, 38] width 36 height 20
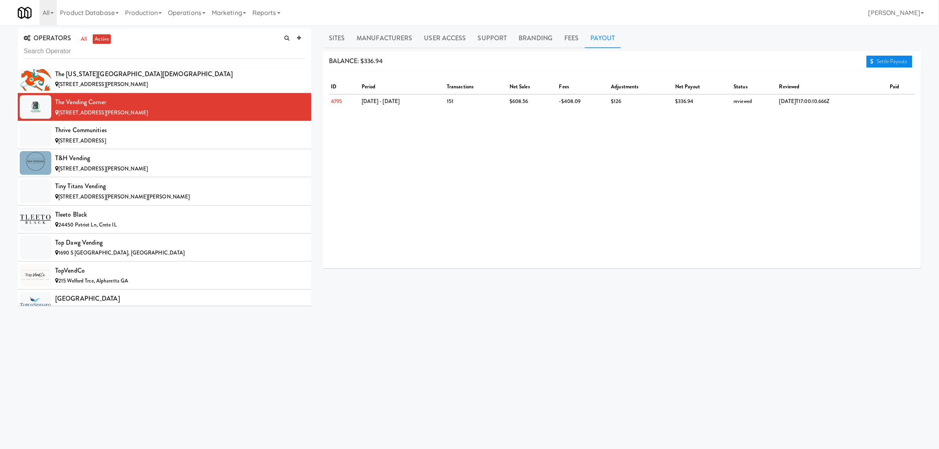
click at [872, 61] on icon at bounding box center [871, 61] width 3 height 5
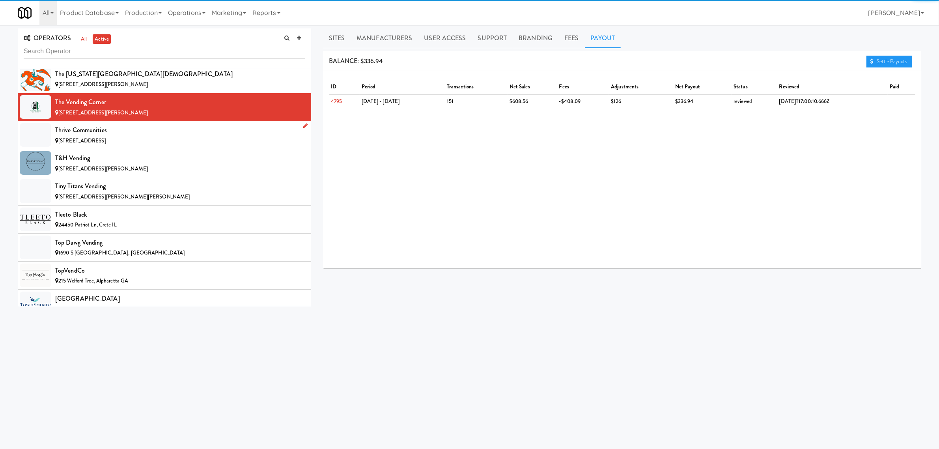
click at [162, 136] on div "Thrive Communities" at bounding box center [180, 130] width 250 height 12
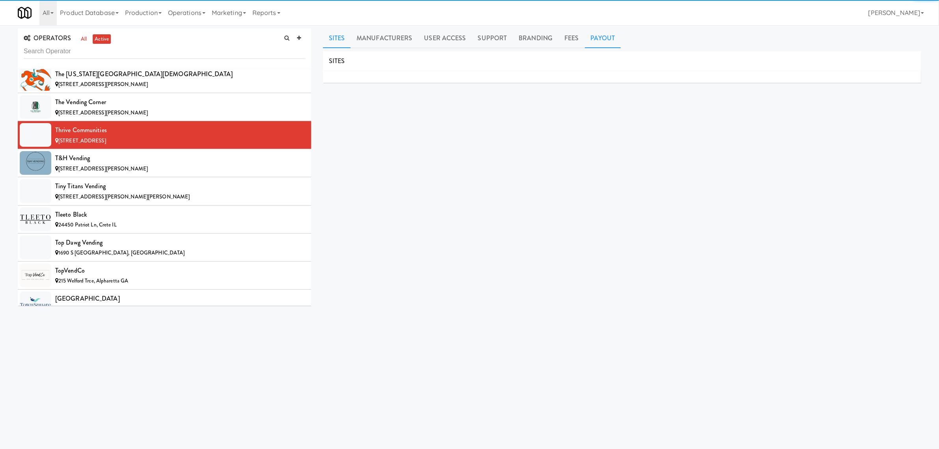
click at [614, 35] on link "Payout" at bounding box center [603, 38] width 36 height 20
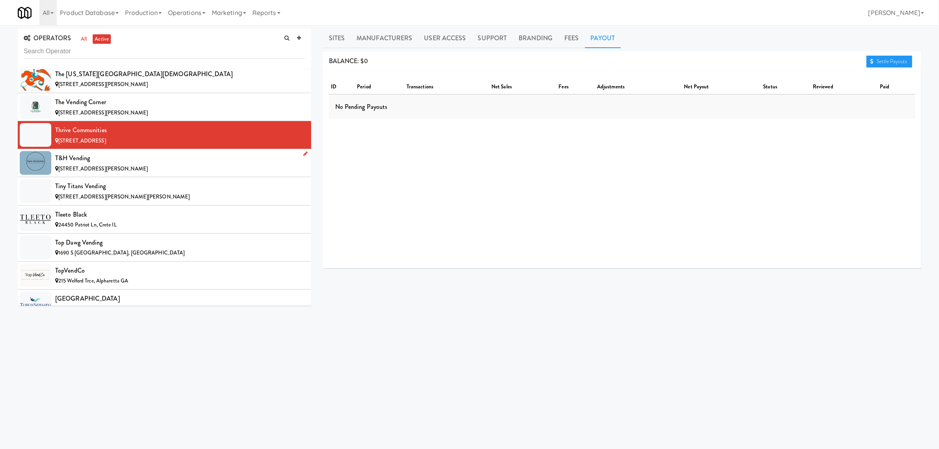
click at [156, 164] on div "T&H Vending" at bounding box center [180, 158] width 250 height 12
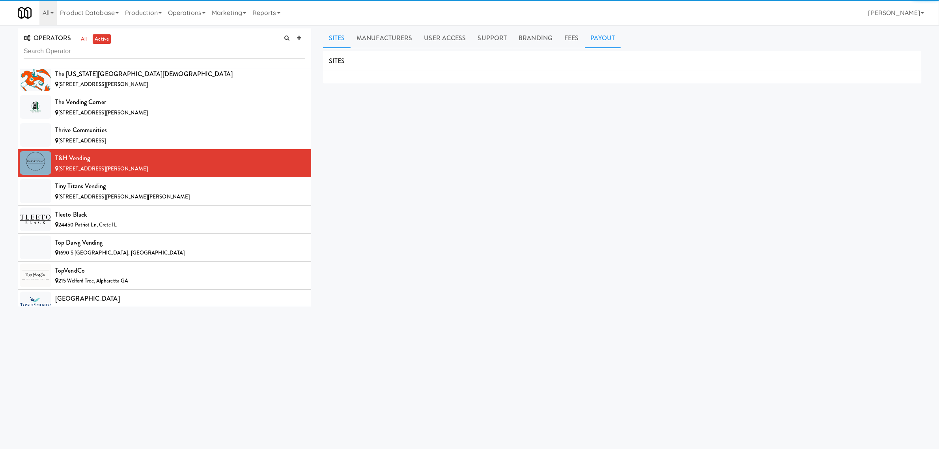
click at [596, 39] on link "Payout" at bounding box center [603, 38] width 36 height 20
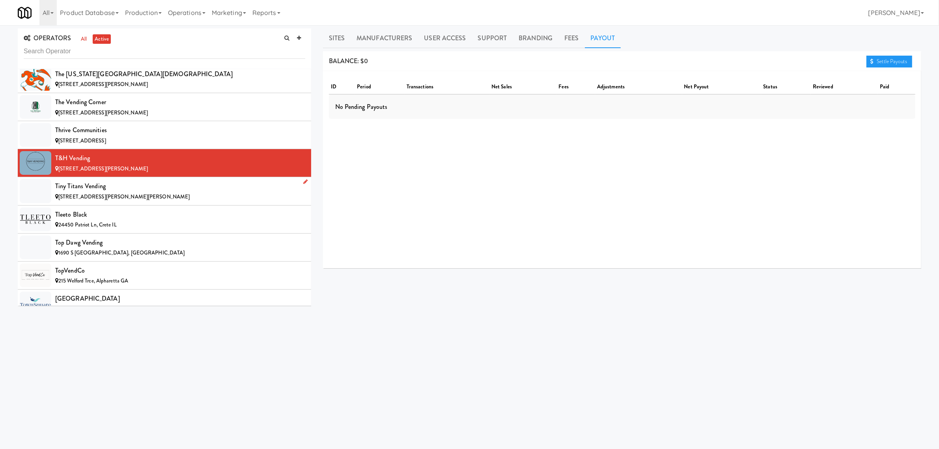
click at [118, 192] on div "Tiny Titans Vending" at bounding box center [180, 186] width 250 height 12
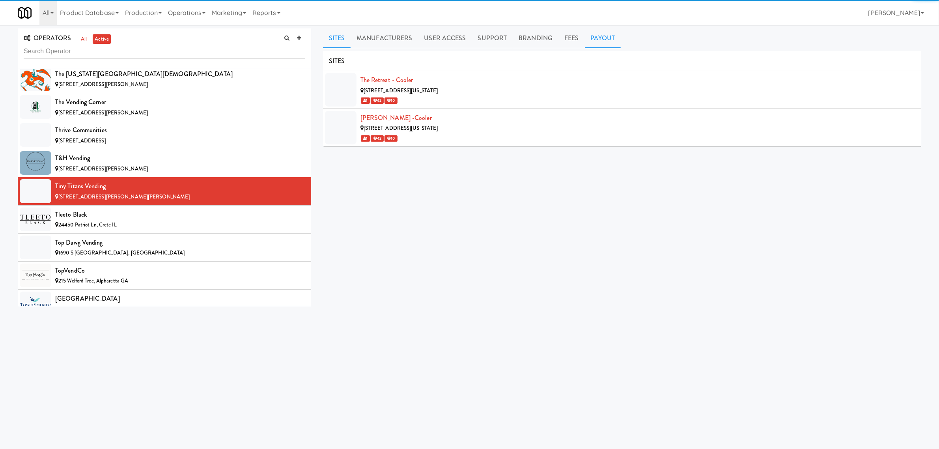
click at [599, 36] on link "Payout" at bounding box center [603, 38] width 36 height 20
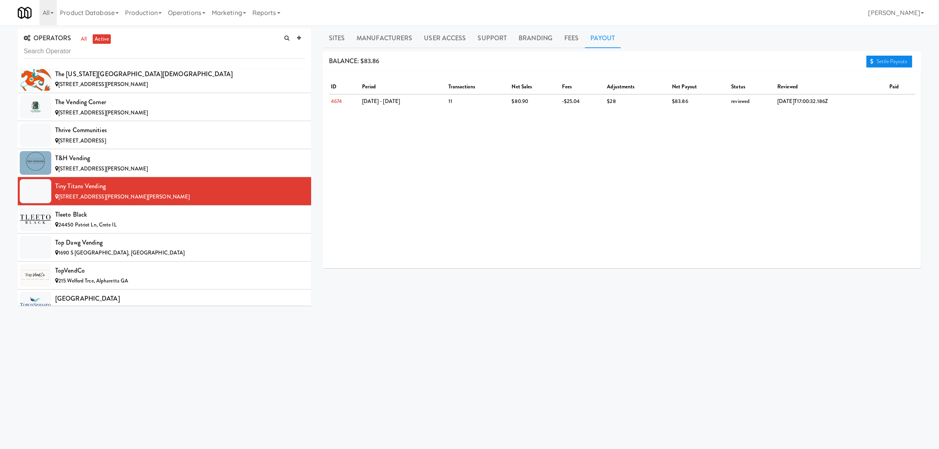
click at [886, 62] on link "Settle Payouts" at bounding box center [889, 62] width 46 height 12
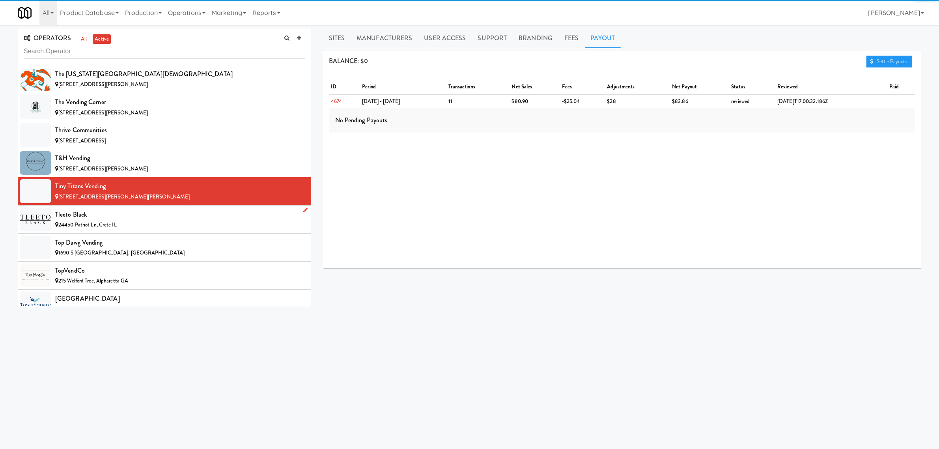
click at [126, 230] on div "24450 Patriot Ln, Crete IL" at bounding box center [180, 225] width 250 height 10
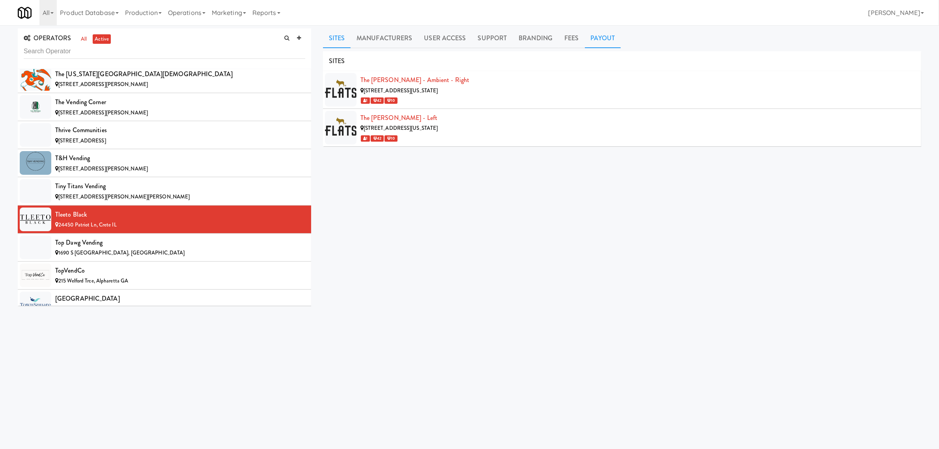
click at [603, 34] on link "Payout" at bounding box center [603, 38] width 36 height 20
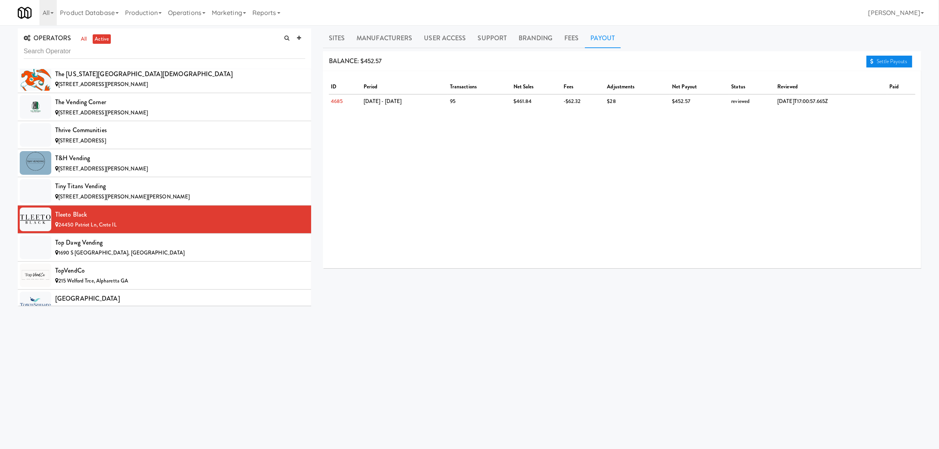
click at [880, 60] on link "Settle Payouts" at bounding box center [889, 62] width 46 height 12
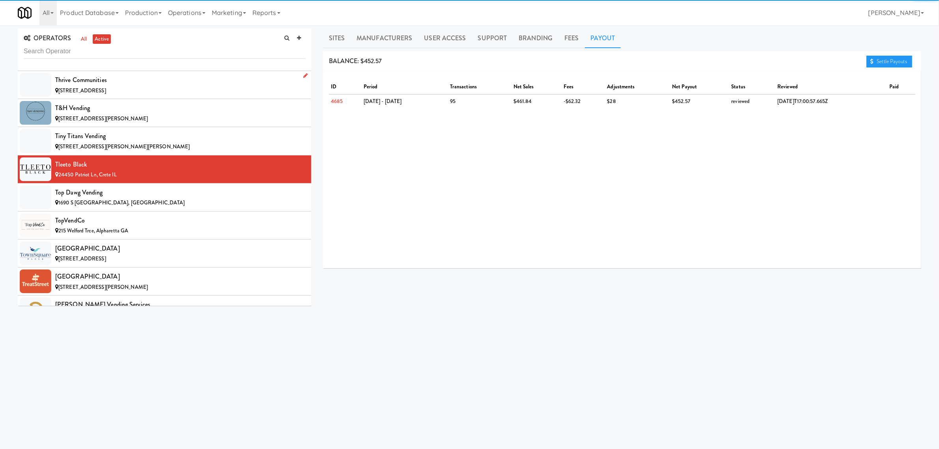
scroll to position [7246, 0]
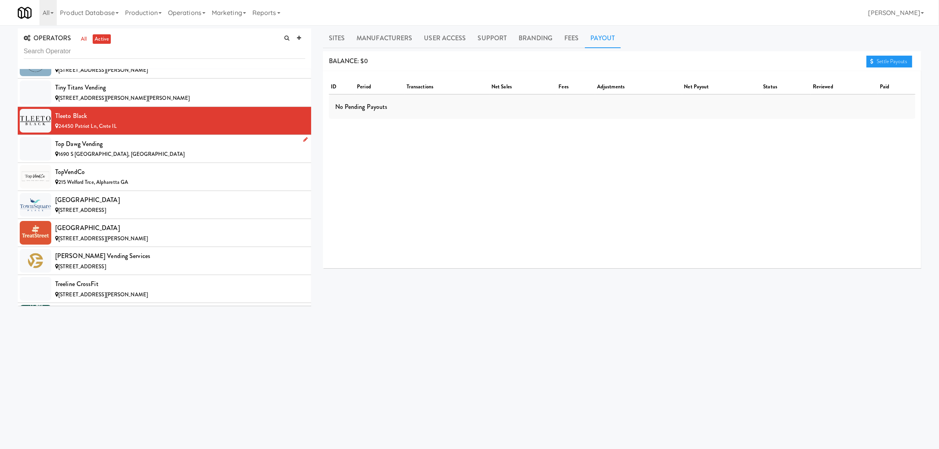
click at [97, 163] on li "Top Dawg Vending 1690 S [GEOGRAPHIC_DATA], [GEOGRAPHIC_DATA]" at bounding box center [164, 149] width 293 height 28
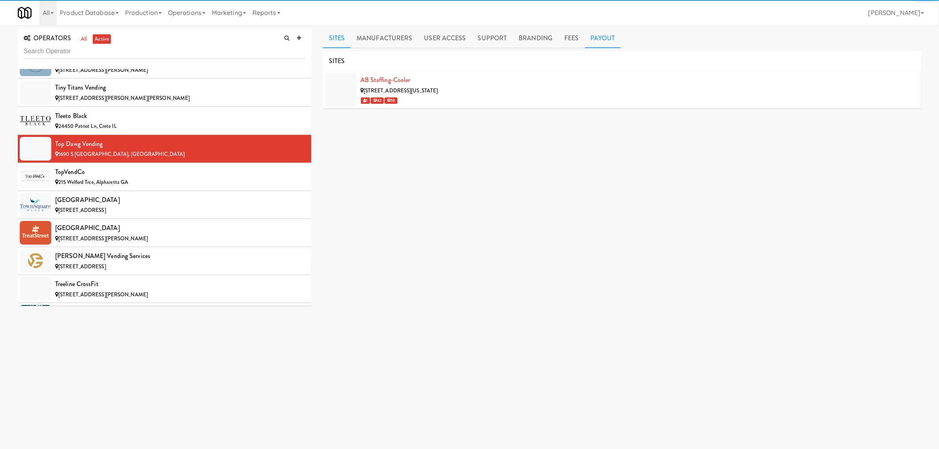
click at [594, 40] on link "Payout" at bounding box center [603, 38] width 36 height 20
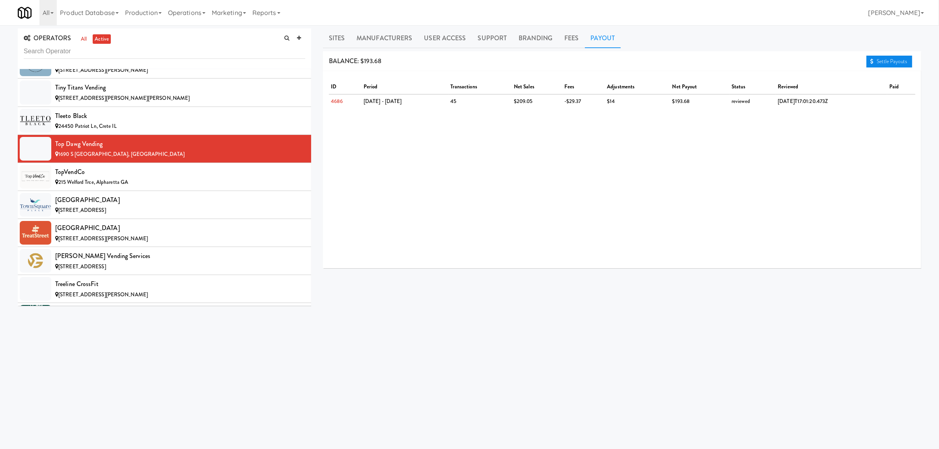
click at [877, 60] on link "Settle Payouts" at bounding box center [889, 62] width 46 height 12
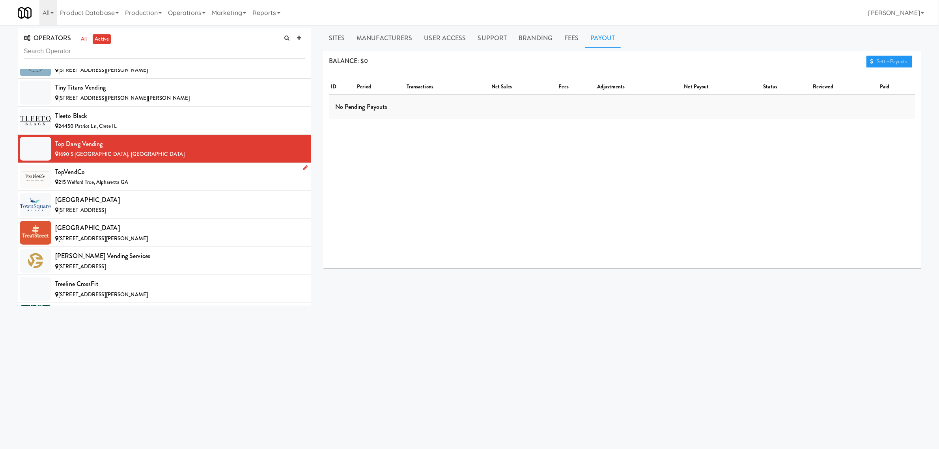
click at [69, 178] on div "TopVendCo" at bounding box center [180, 172] width 250 height 12
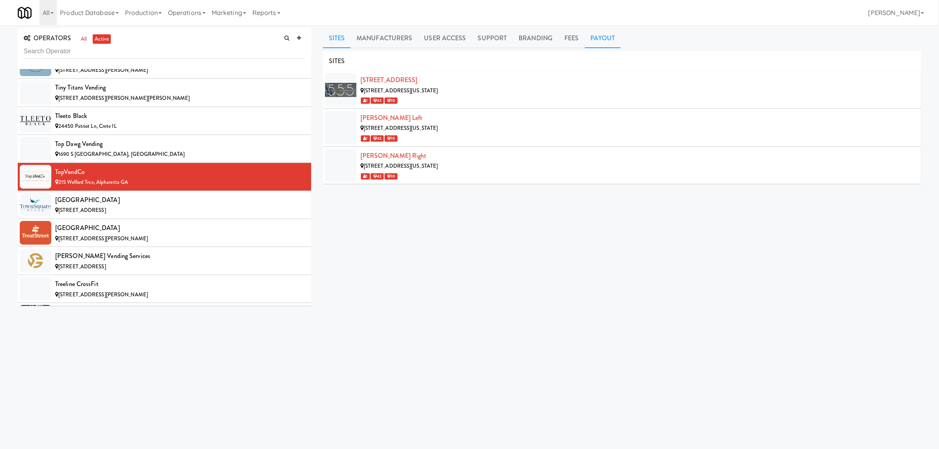
click at [593, 39] on link "Payout" at bounding box center [603, 38] width 36 height 20
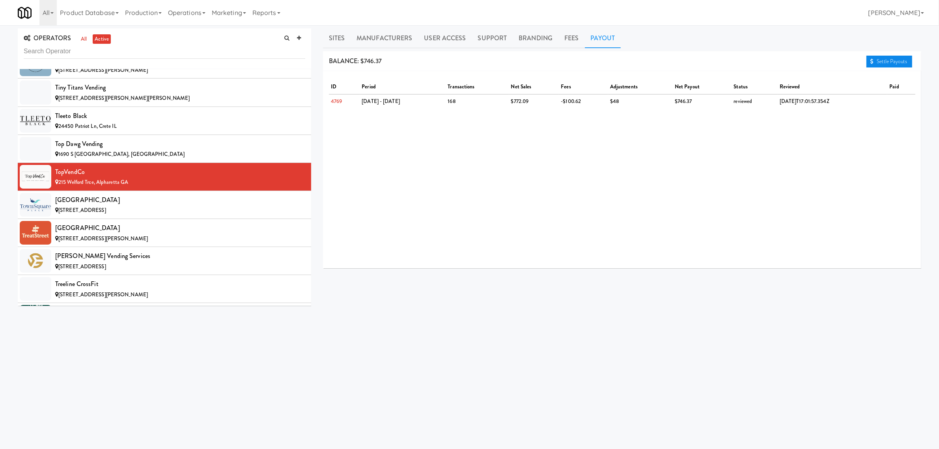
click at [887, 58] on link "Settle Payouts" at bounding box center [889, 62] width 46 height 12
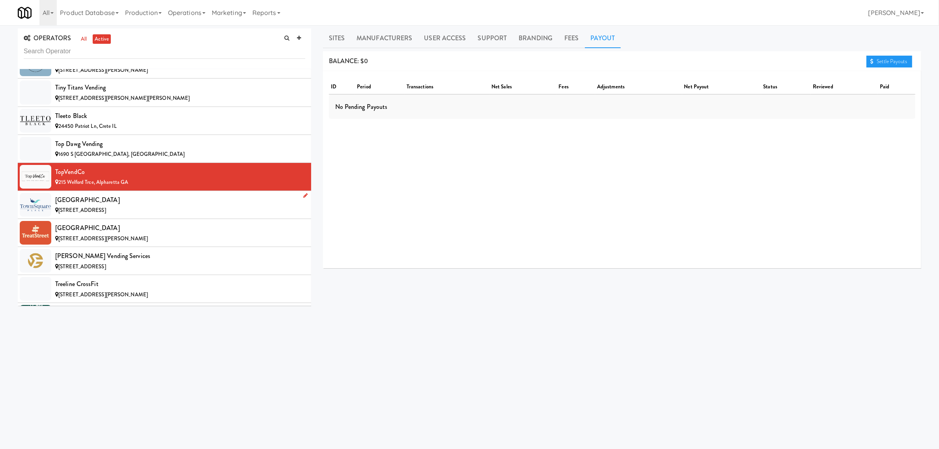
click at [104, 206] on div "[GEOGRAPHIC_DATA]" at bounding box center [180, 200] width 250 height 12
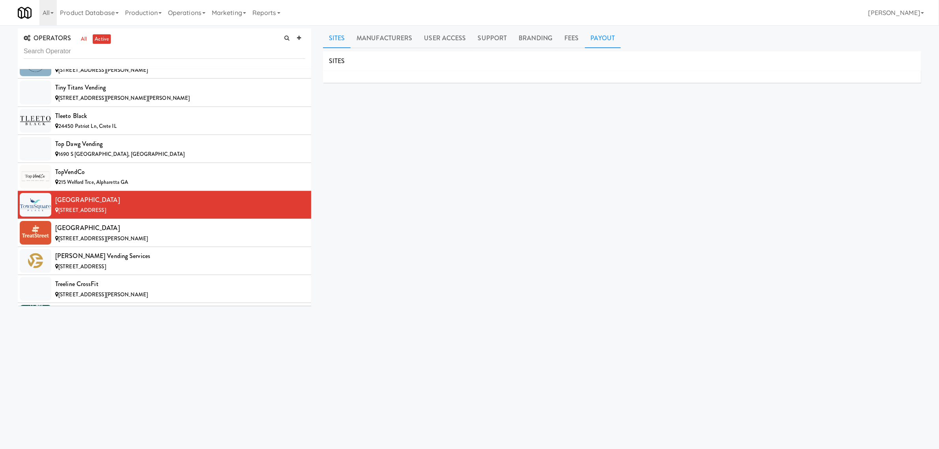
click at [602, 43] on link "Payout" at bounding box center [603, 38] width 36 height 20
click at [130, 234] on div "[GEOGRAPHIC_DATA]" at bounding box center [180, 228] width 250 height 12
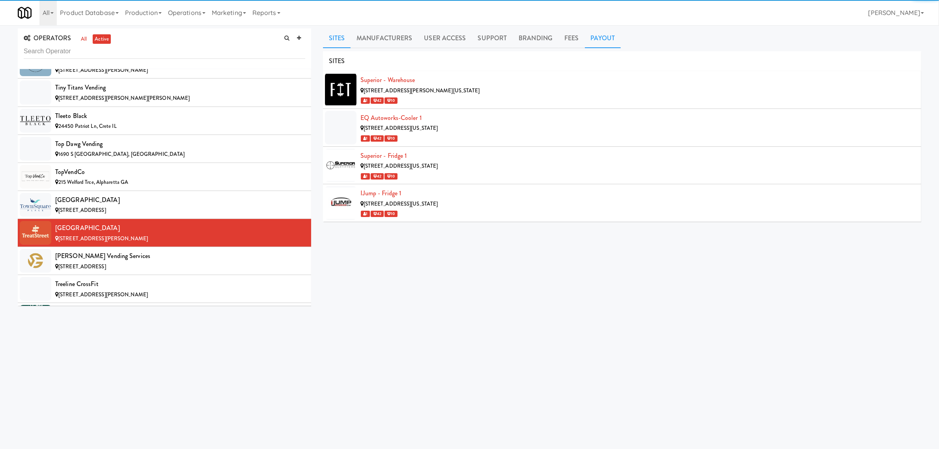
click at [596, 37] on link "Payout" at bounding box center [603, 38] width 36 height 20
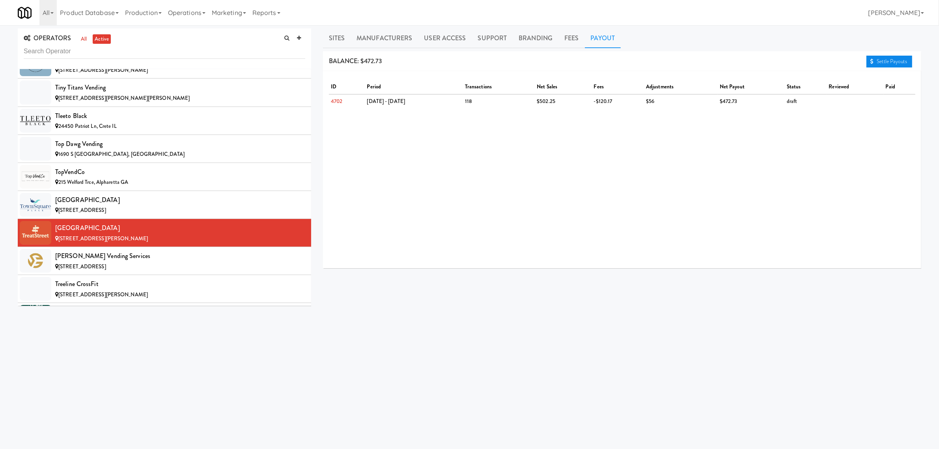
click at [874, 62] on link "Settle Payouts" at bounding box center [889, 62] width 46 height 12
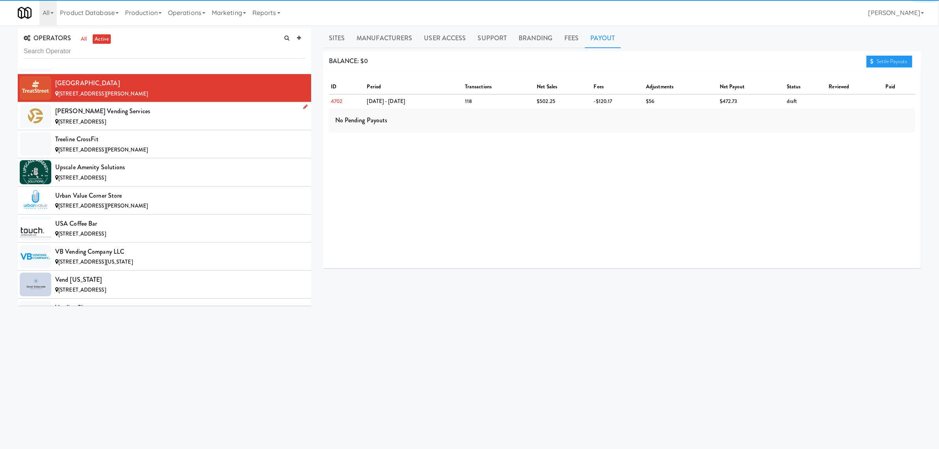
scroll to position [7394, 0]
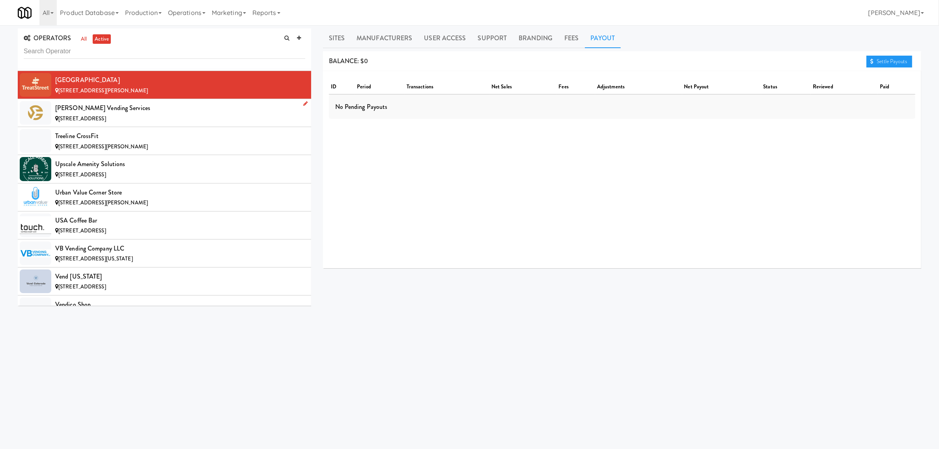
click at [112, 114] on div "[PERSON_NAME] Vending Services" at bounding box center [180, 108] width 250 height 12
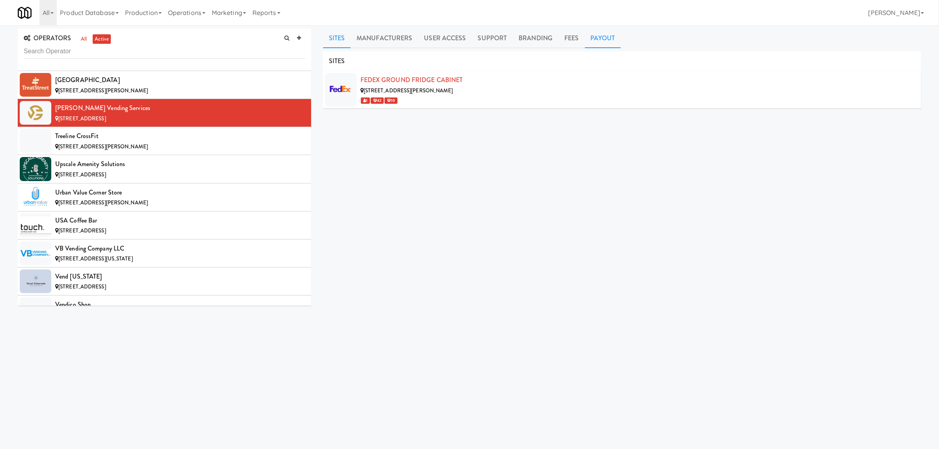
click at [606, 37] on link "Payout" at bounding box center [603, 38] width 36 height 20
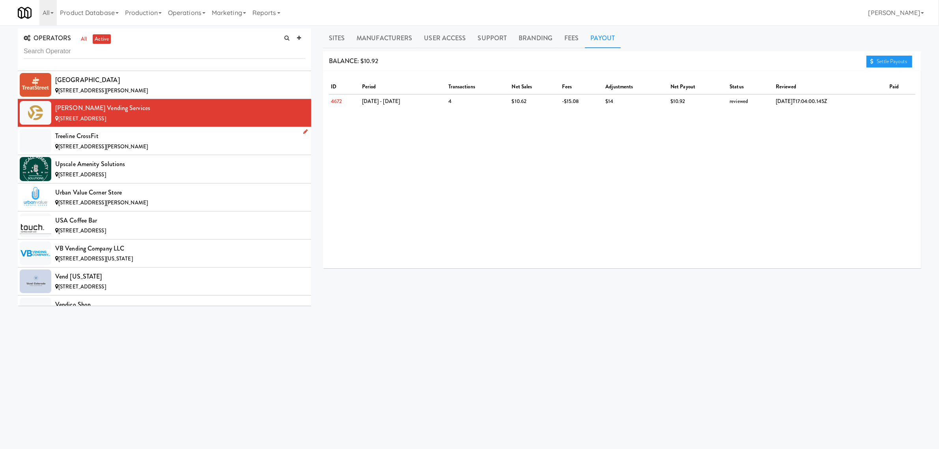
click at [144, 152] on div "[STREET_ADDRESS][PERSON_NAME]" at bounding box center [180, 147] width 250 height 10
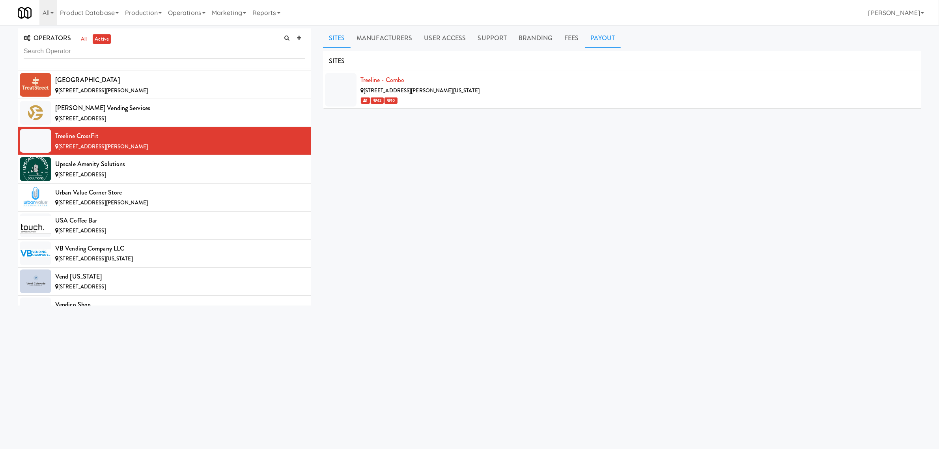
click at [596, 34] on link "Payout" at bounding box center [603, 38] width 36 height 20
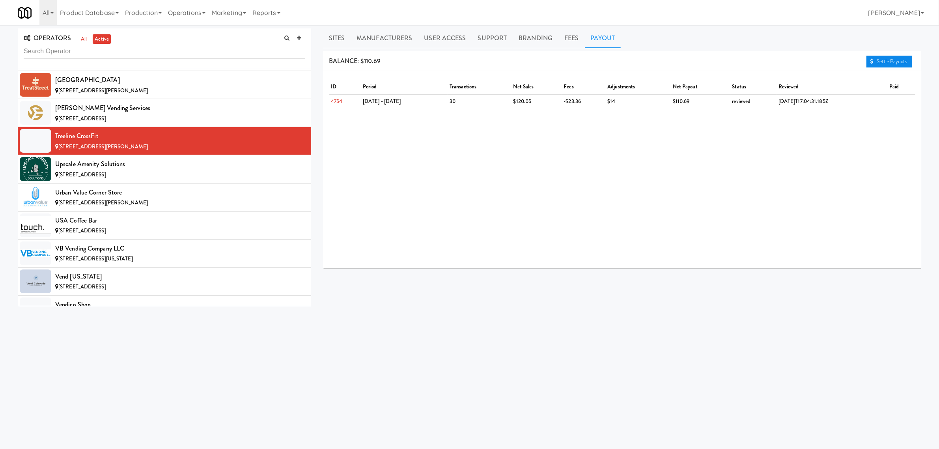
click at [889, 63] on link "Settle Payouts" at bounding box center [889, 62] width 46 height 12
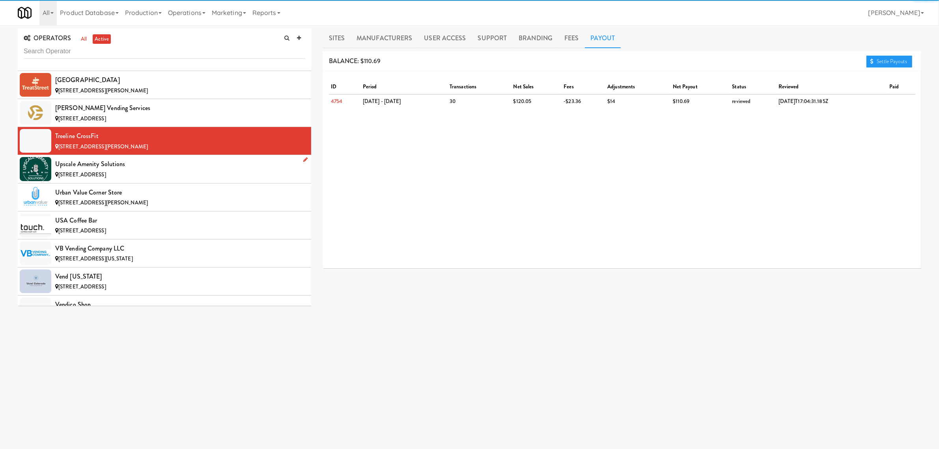
click at [141, 180] on div "[STREET_ADDRESS]" at bounding box center [180, 175] width 250 height 10
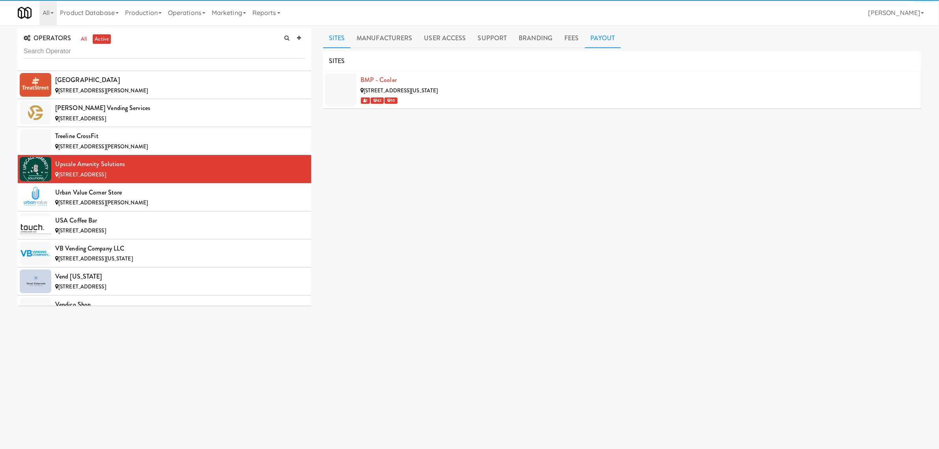
click at [588, 37] on link "Payout" at bounding box center [603, 38] width 36 height 20
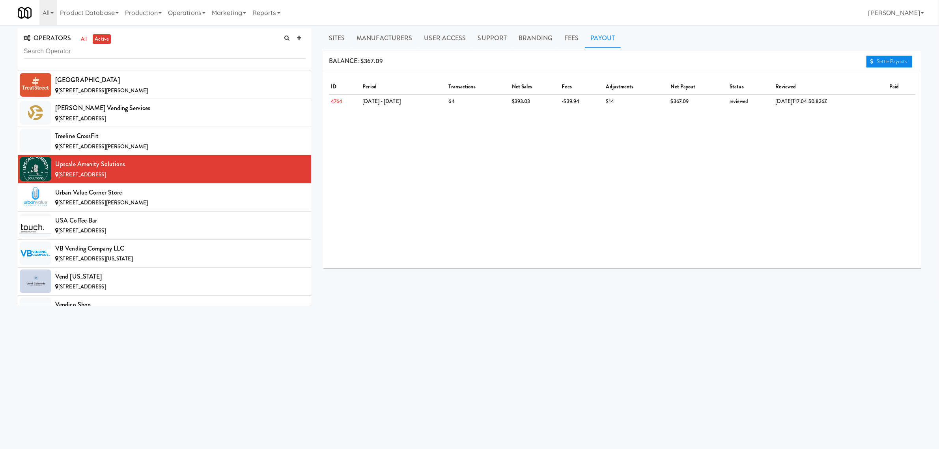
click at [870, 62] on icon at bounding box center [871, 61] width 3 height 5
click at [150, 198] on div "Urban Value Corner Store" at bounding box center [180, 193] width 250 height 12
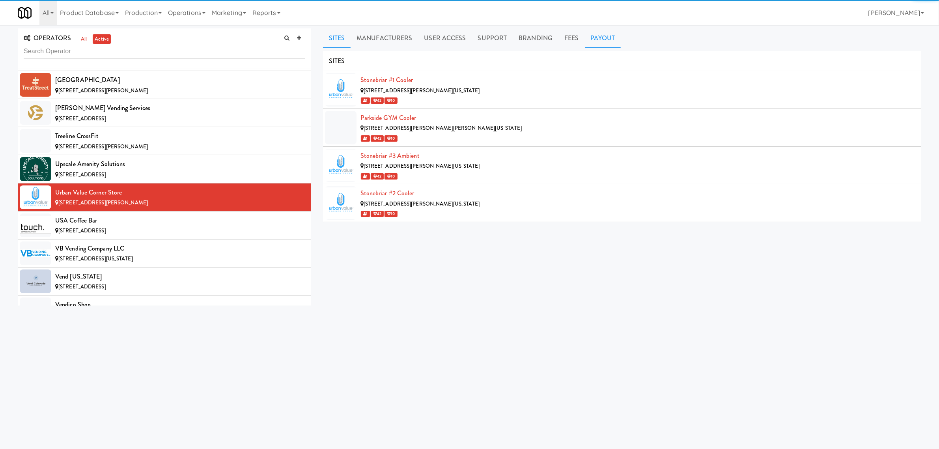
click at [597, 32] on link "Payout" at bounding box center [603, 38] width 36 height 20
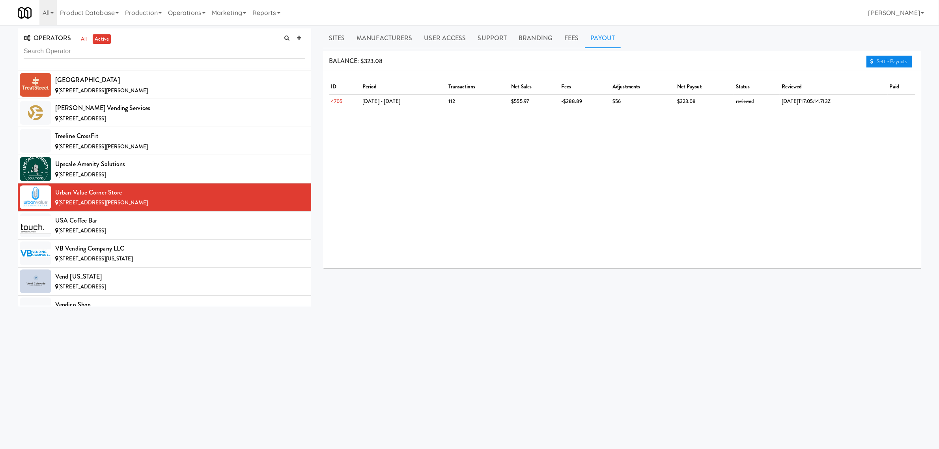
click at [890, 62] on link "Settle Payouts" at bounding box center [889, 62] width 46 height 12
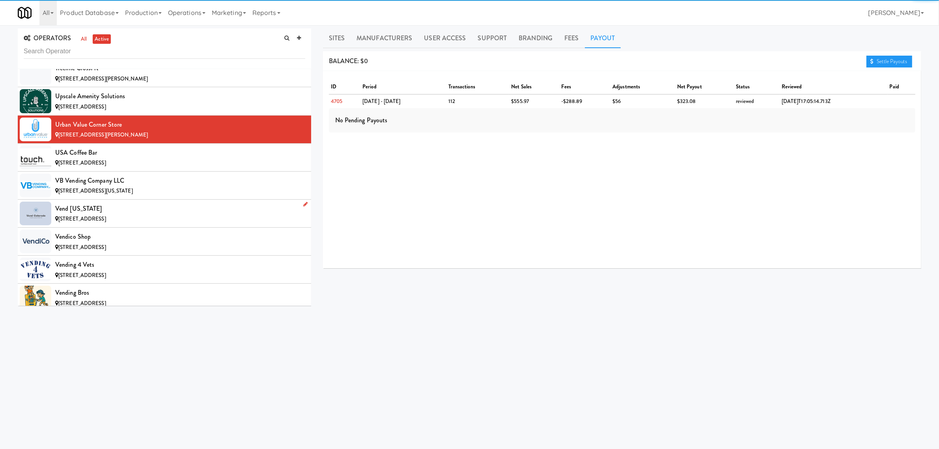
scroll to position [7492, 0]
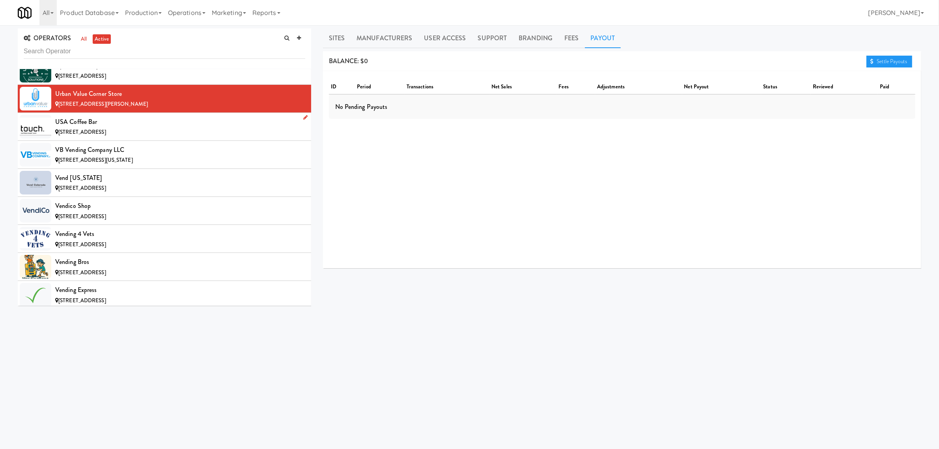
click at [93, 128] on div "USA Coffee Bar" at bounding box center [180, 122] width 250 height 12
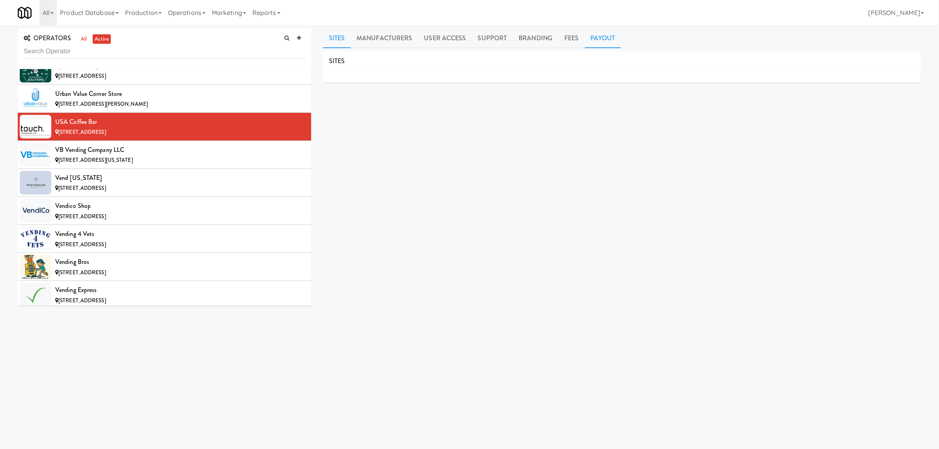
click at [602, 41] on link "Payout" at bounding box center [603, 38] width 36 height 20
click at [177, 156] on div "VB Vending Company LLC" at bounding box center [180, 150] width 250 height 12
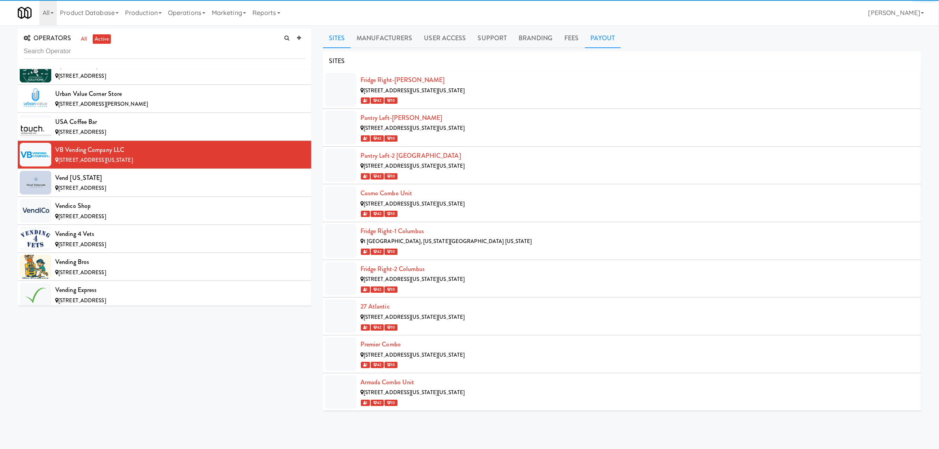
click at [591, 39] on link "Payout" at bounding box center [603, 38] width 36 height 20
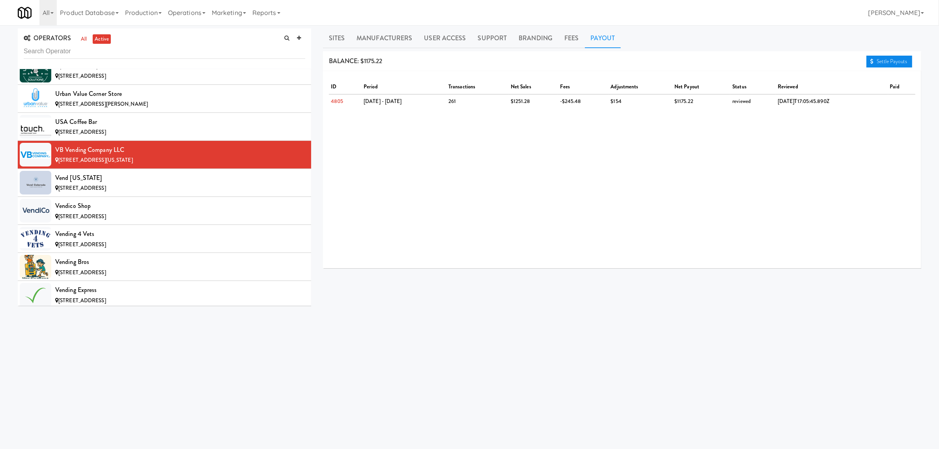
click at [878, 60] on link "Settle Payouts" at bounding box center [889, 62] width 46 height 12
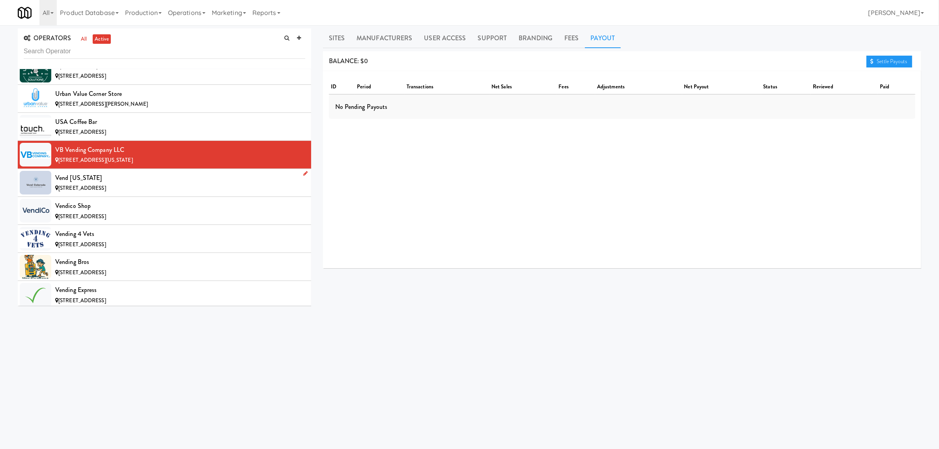
click at [79, 184] on div "Vend [US_STATE]" at bounding box center [180, 178] width 250 height 12
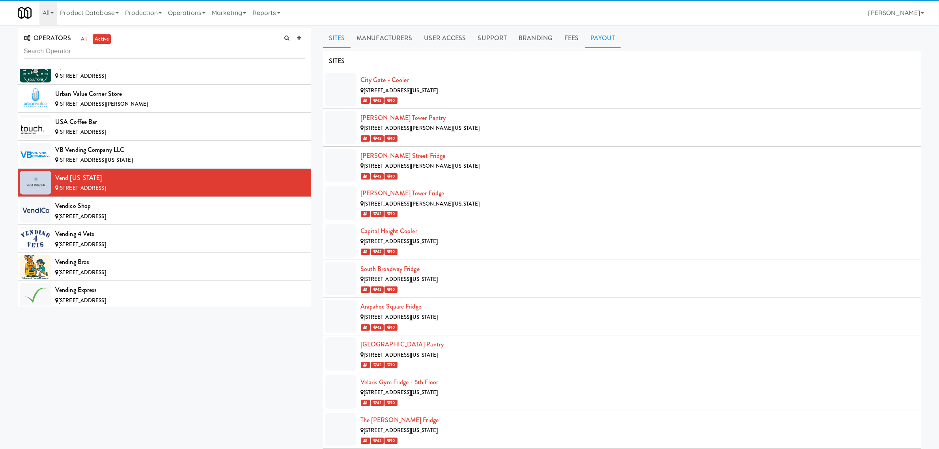
click at [588, 36] on link "Payout" at bounding box center [603, 38] width 36 height 20
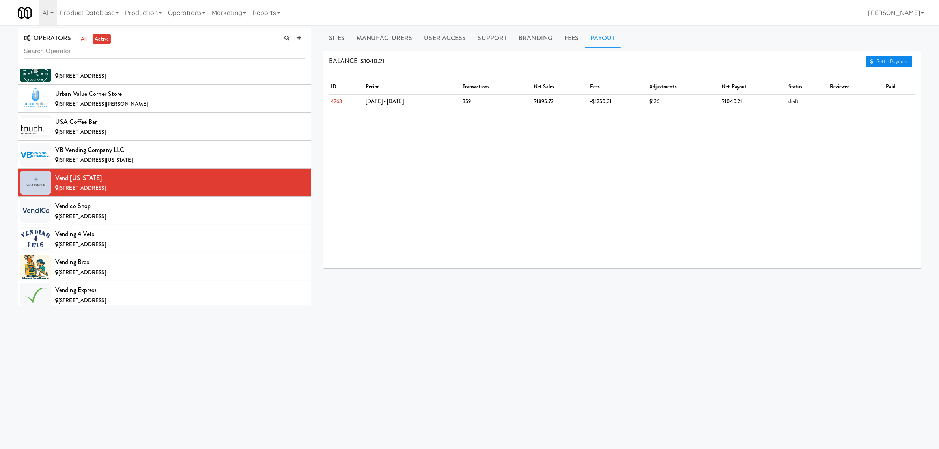
click at [878, 62] on link "Settle Payouts" at bounding box center [889, 62] width 46 height 12
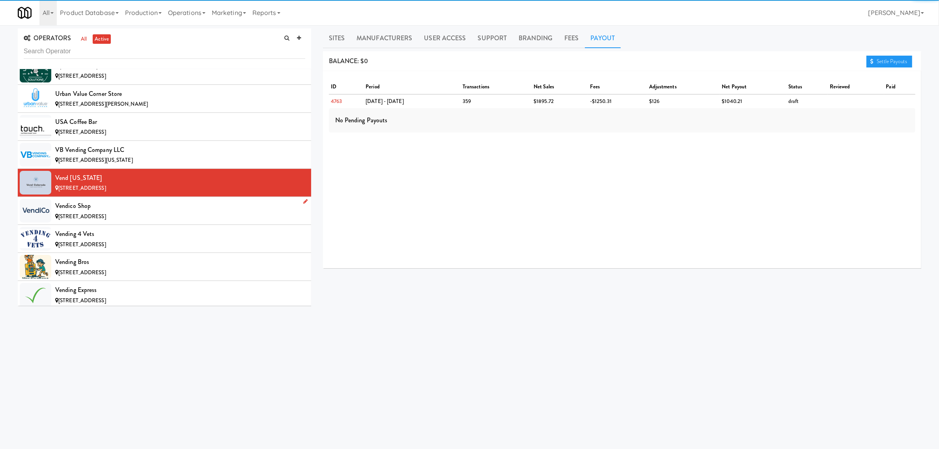
click at [78, 212] on div "Vendico Shop" at bounding box center [180, 206] width 250 height 12
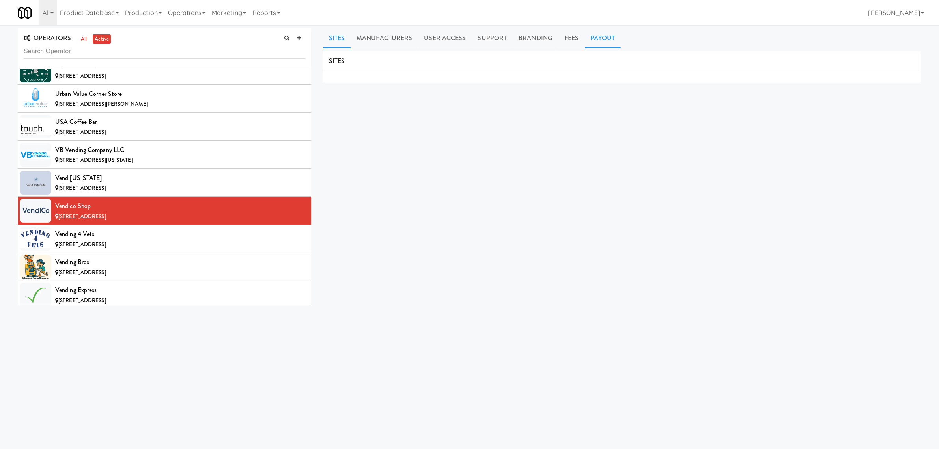
click at [598, 38] on link "Payout" at bounding box center [603, 38] width 36 height 20
click at [68, 240] on div "Vending 4 Vets" at bounding box center [180, 234] width 250 height 12
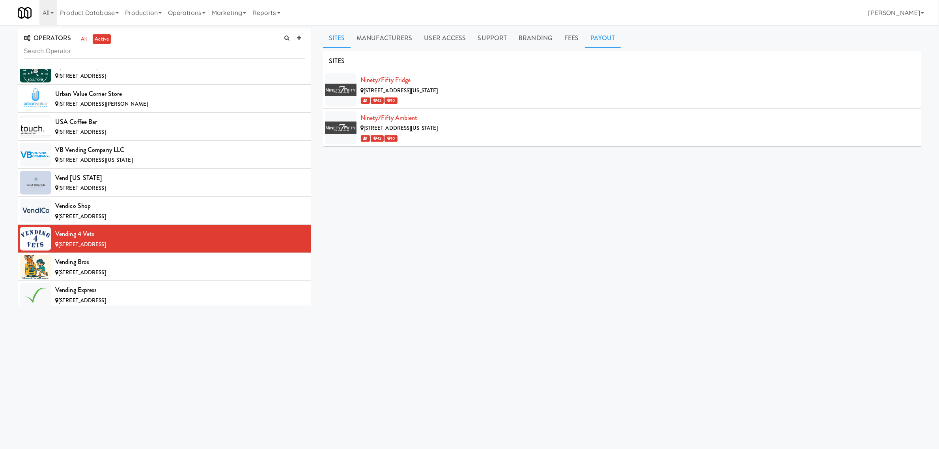
click at [604, 35] on link "Payout" at bounding box center [603, 38] width 36 height 20
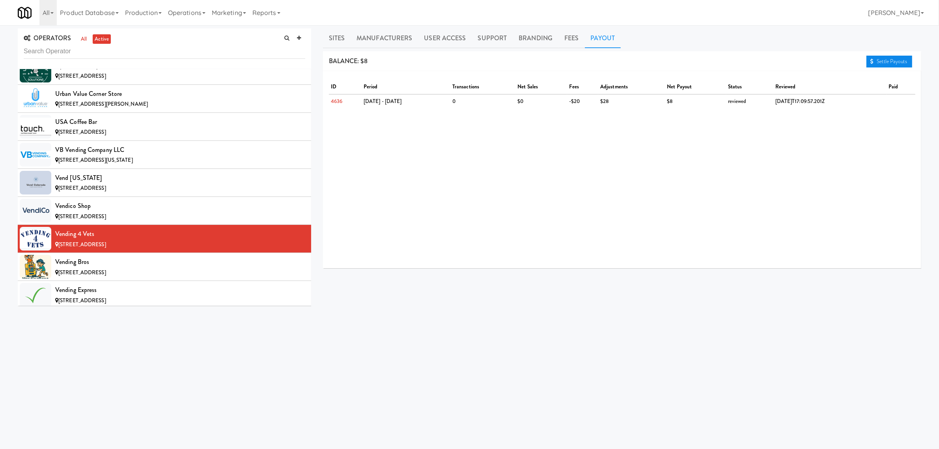
click at [880, 63] on link "Settle Payouts" at bounding box center [889, 62] width 46 height 12
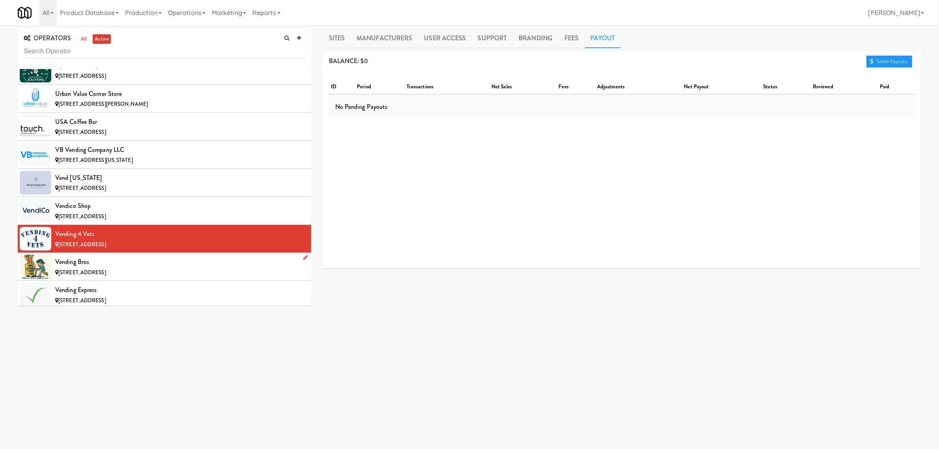
scroll to position [7541, 0]
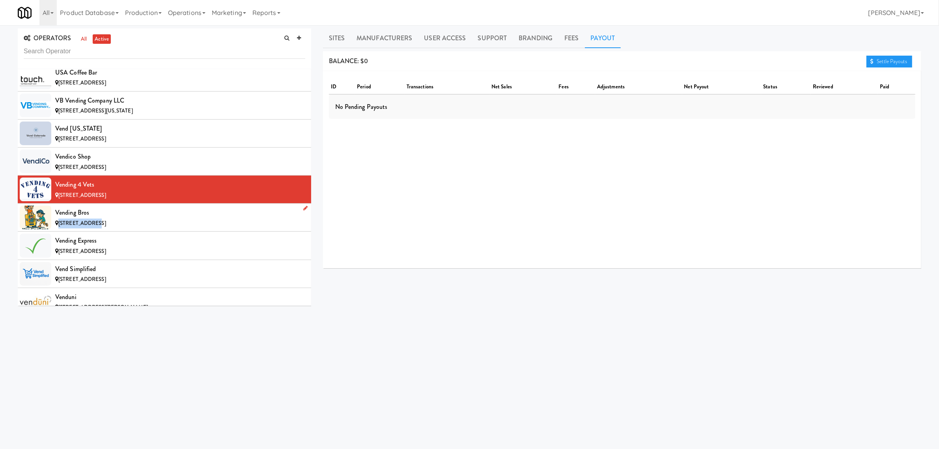
click at [91, 228] on div "Vending Bros [STREET_ADDRESS]" at bounding box center [180, 217] width 250 height 21
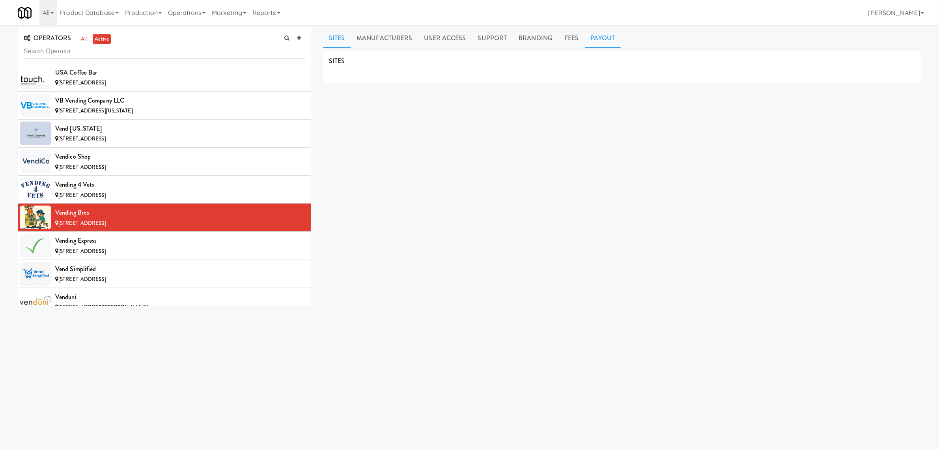
click at [604, 30] on link "Payout" at bounding box center [603, 38] width 36 height 20
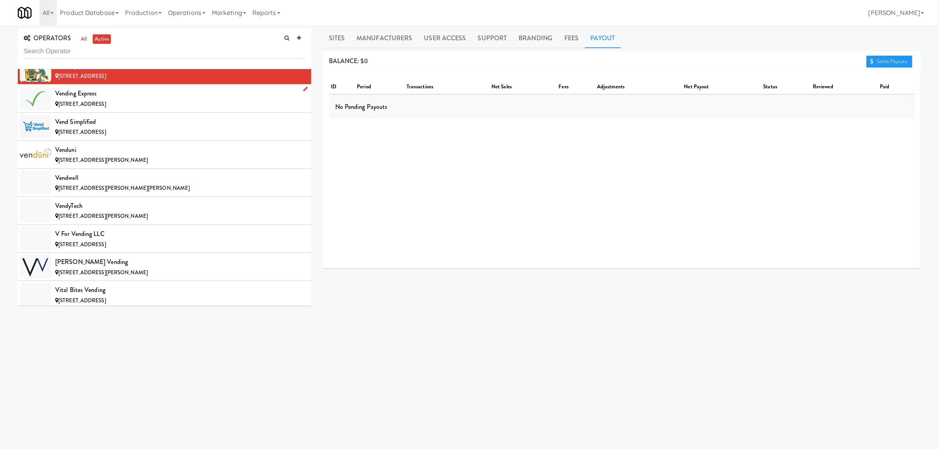
scroll to position [7689, 0]
click at [101, 99] on div "Vending Express" at bounding box center [180, 93] width 250 height 12
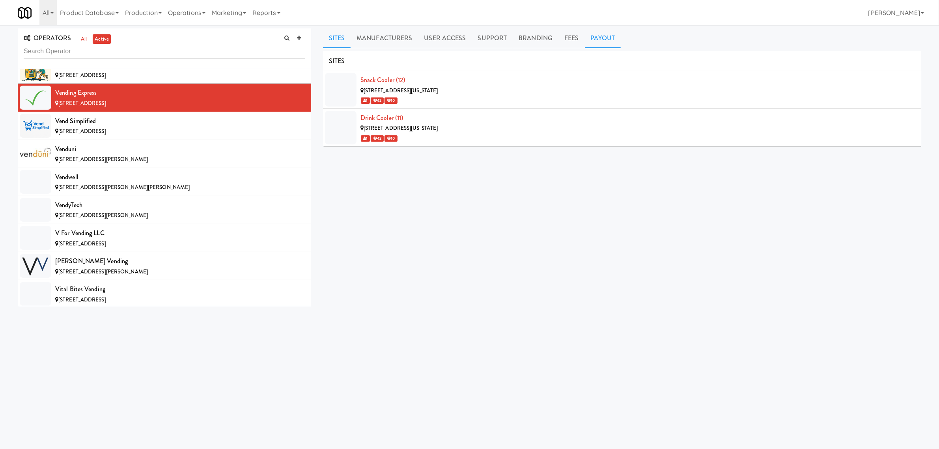
click at [599, 41] on link "Payout" at bounding box center [603, 38] width 36 height 20
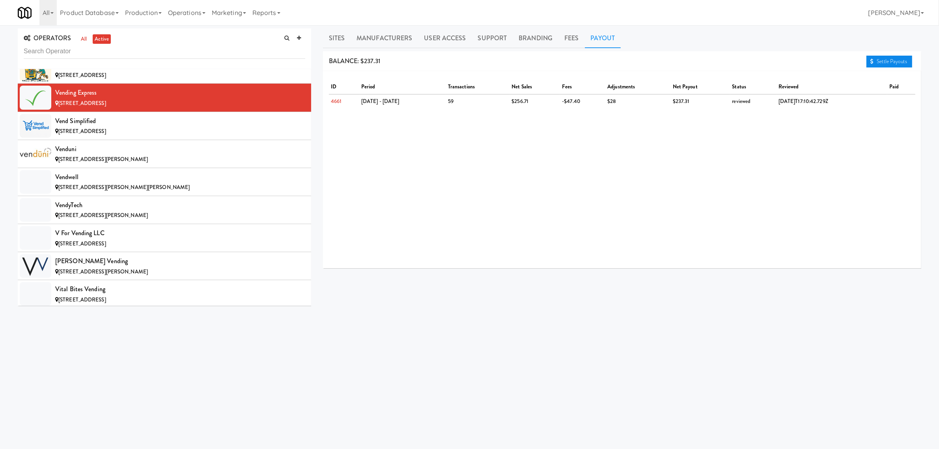
click at [879, 60] on link "Settle Payouts" at bounding box center [889, 62] width 46 height 12
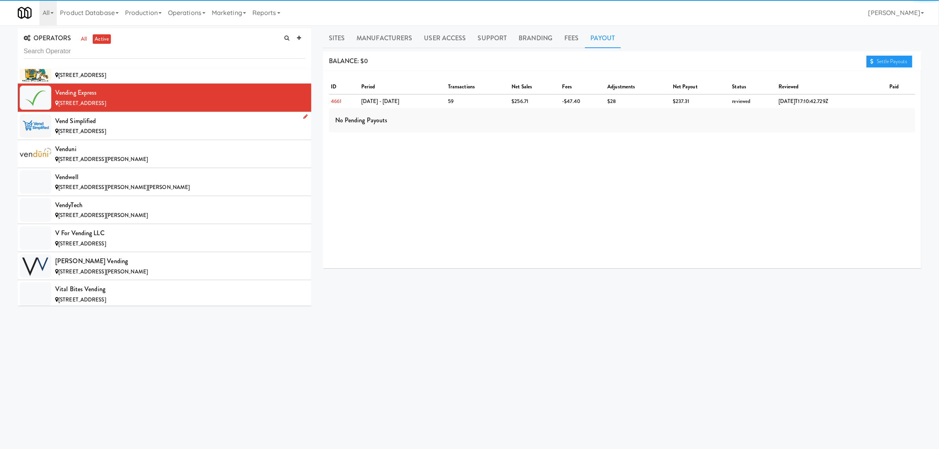
click at [86, 127] on div "Vend Simplified" at bounding box center [180, 121] width 250 height 12
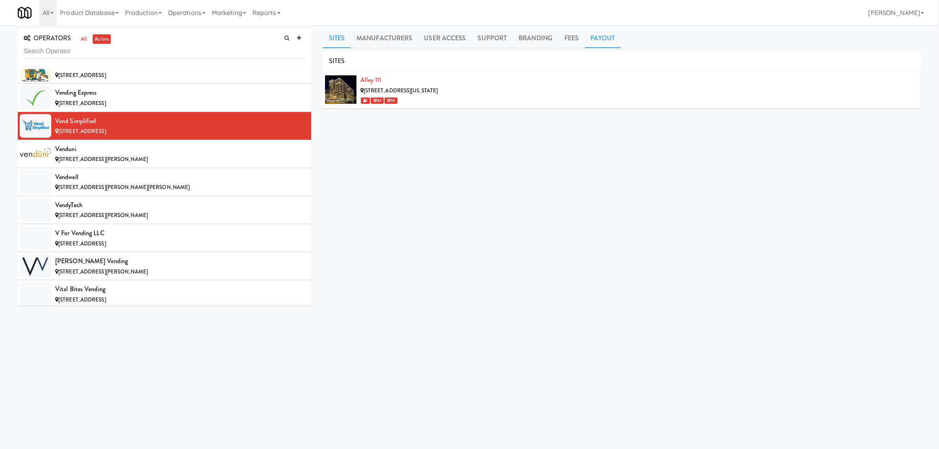
click at [602, 39] on link "Payout" at bounding box center [603, 38] width 36 height 20
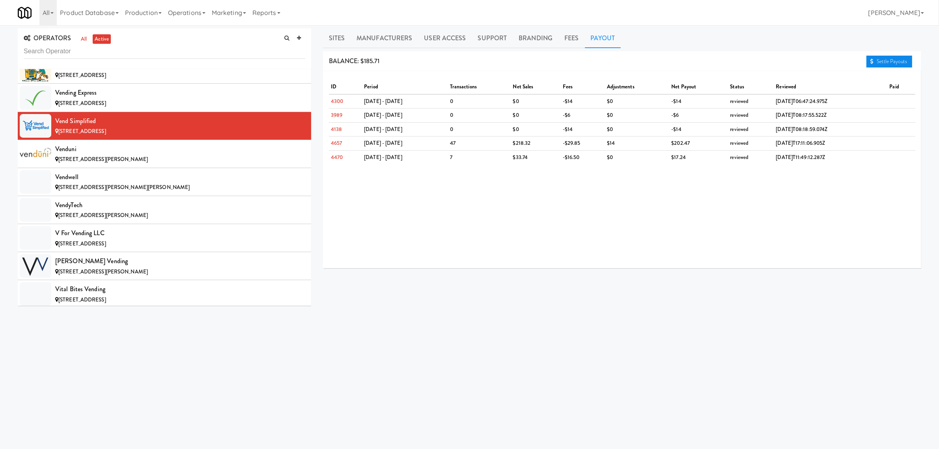
click at [903, 60] on link "Settle Payouts" at bounding box center [889, 62] width 46 height 12
click at [118, 155] on div "Venduni" at bounding box center [180, 149] width 250 height 12
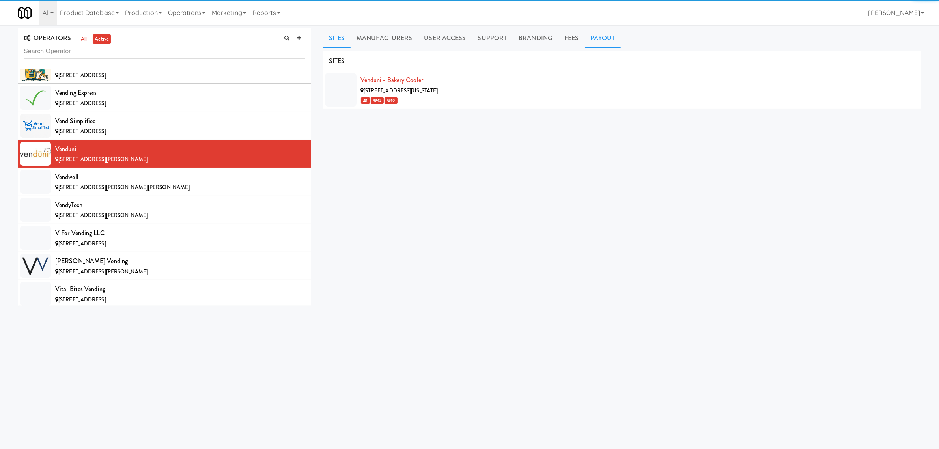
click at [595, 33] on link "Payout" at bounding box center [603, 38] width 36 height 20
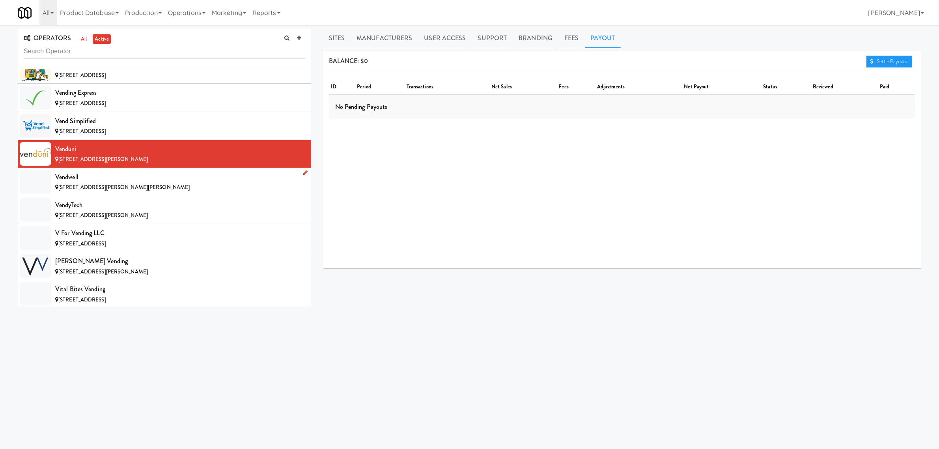
click at [99, 191] on span "[STREET_ADDRESS][PERSON_NAME][PERSON_NAME]" at bounding box center [123, 186] width 131 height 7
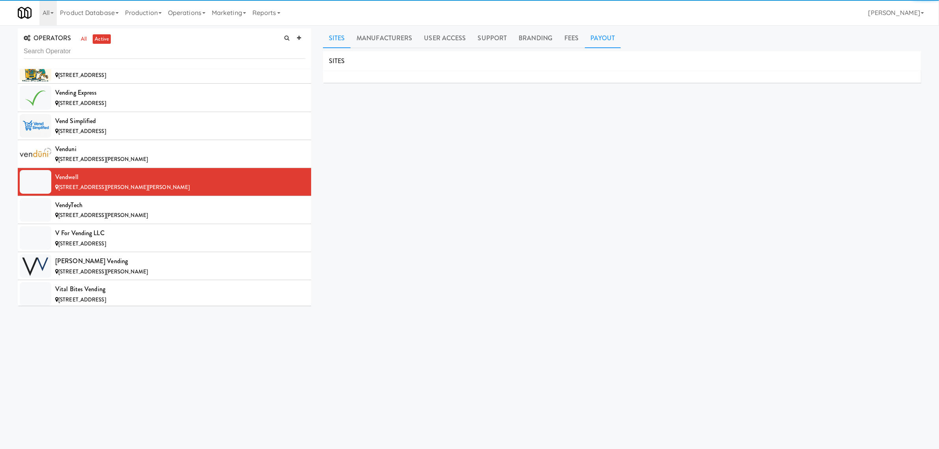
click at [594, 34] on link "Payout" at bounding box center [603, 38] width 36 height 20
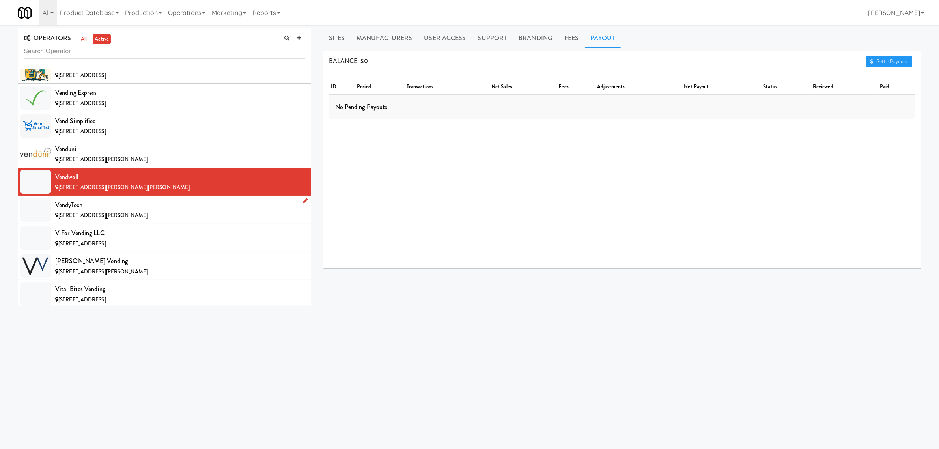
click at [96, 211] on div "VendyTech" at bounding box center [180, 205] width 250 height 12
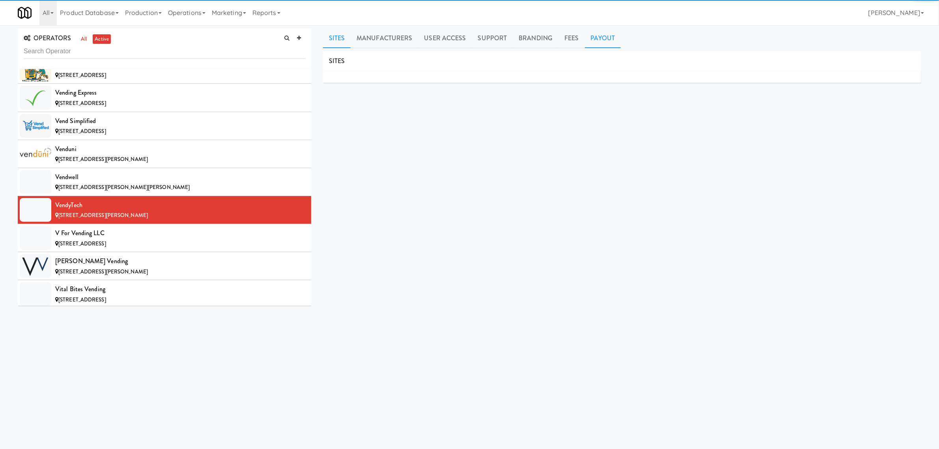
click at [604, 39] on link "Payout" at bounding box center [603, 38] width 36 height 20
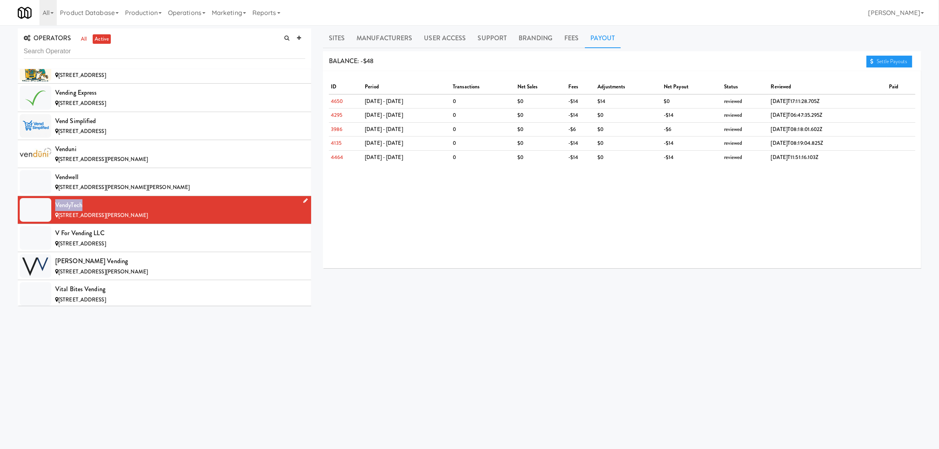
drag, startPoint x: 85, startPoint y: 228, endPoint x: 52, endPoint y: 231, distance: 32.9
click at [52, 224] on li "VendyTech [STREET_ADDRESS][PERSON_NAME]" at bounding box center [164, 210] width 293 height 28
click at [128, 239] on div "V for Vending LLC" at bounding box center [180, 233] width 250 height 12
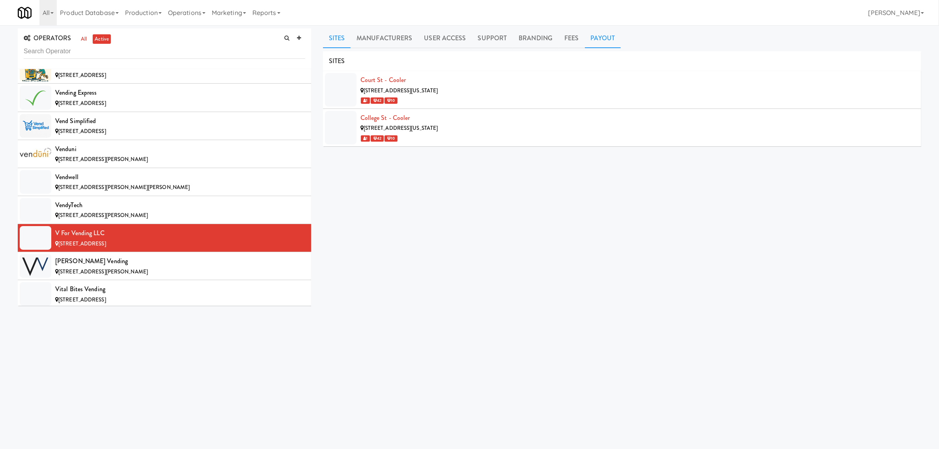
click at [585, 34] on link "Payout" at bounding box center [603, 38] width 36 height 20
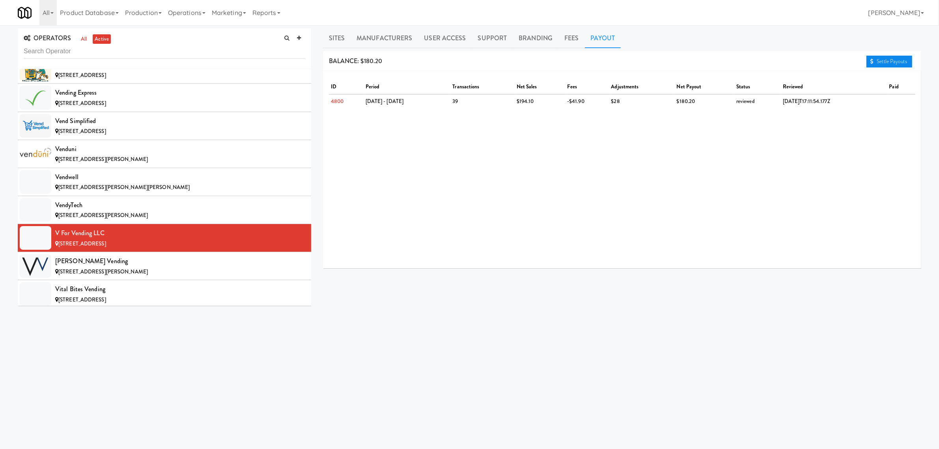
click at [886, 62] on link "Settle Payouts" at bounding box center [889, 62] width 46 height 12
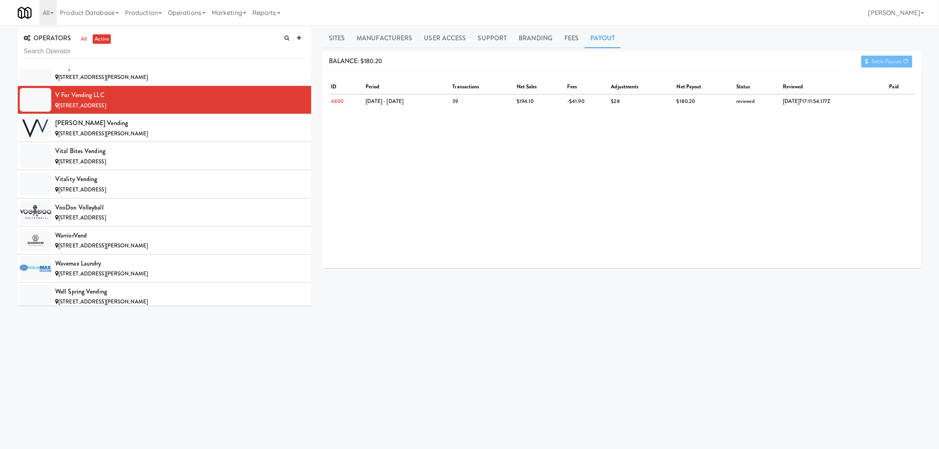
scroll to position [7837, 0]
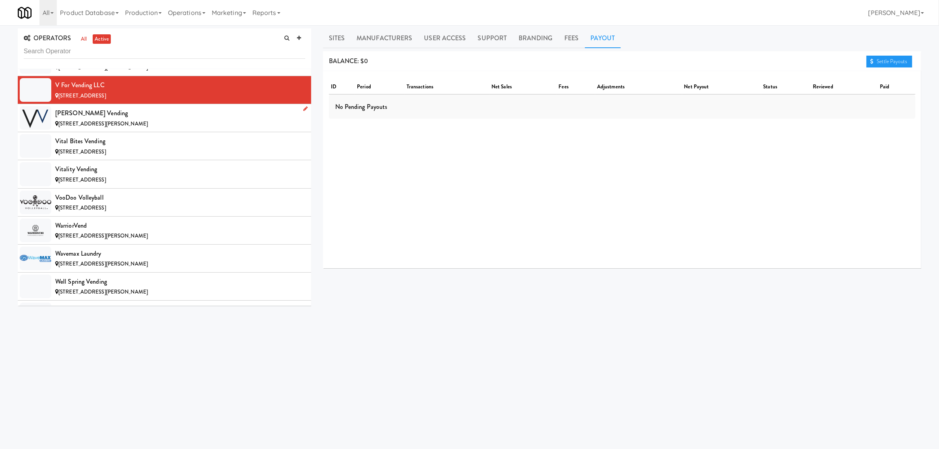
click at [99, 127] on span "[STREET_ADDRESS][PERSON_NAME]" at bounding box center [103, 123] width 90 height 7
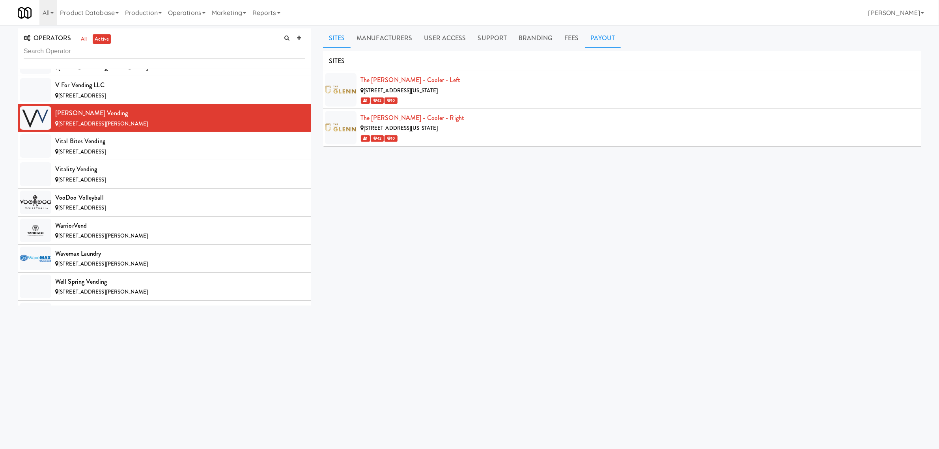
click at [602, 39] on link "Payout" at bounding box center [603, 38] width 36 height 20
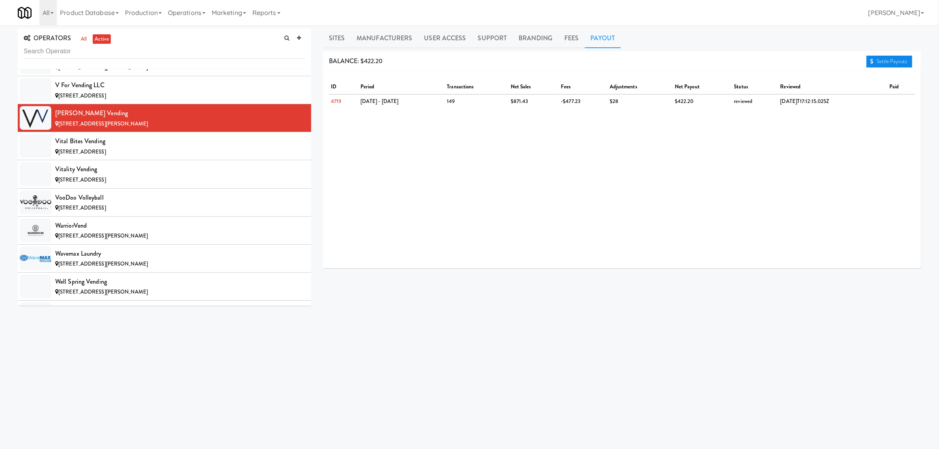
click at [877, 56] on link "Settle Payouts" at bounding box center [889, 62] width 46 height 12
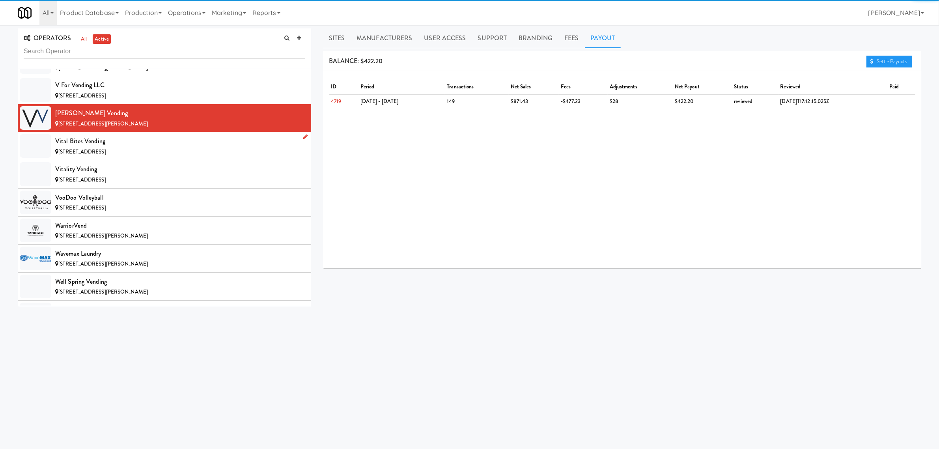
click at [95, 147] on div "Vital Bites Vending" at bounding box center [180, 141] width 250 height 12
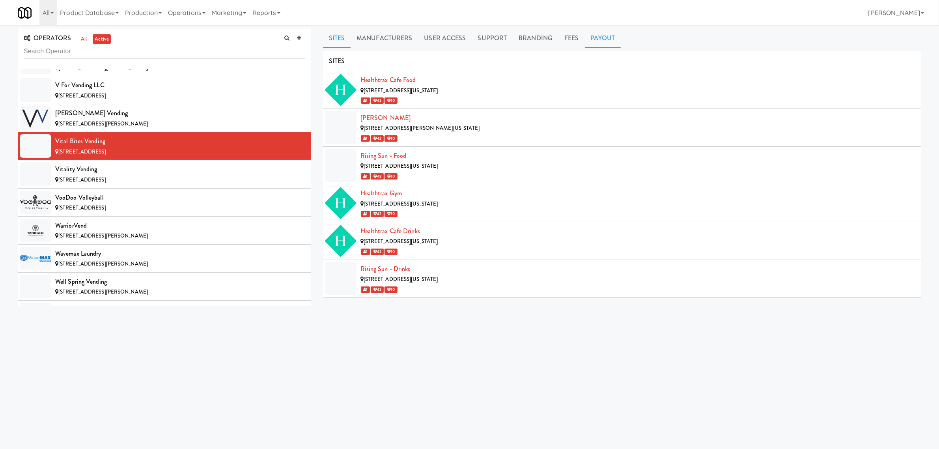
click at [599, 34] on link "Payout" at bounding box center [603, 38] width 36 height 20
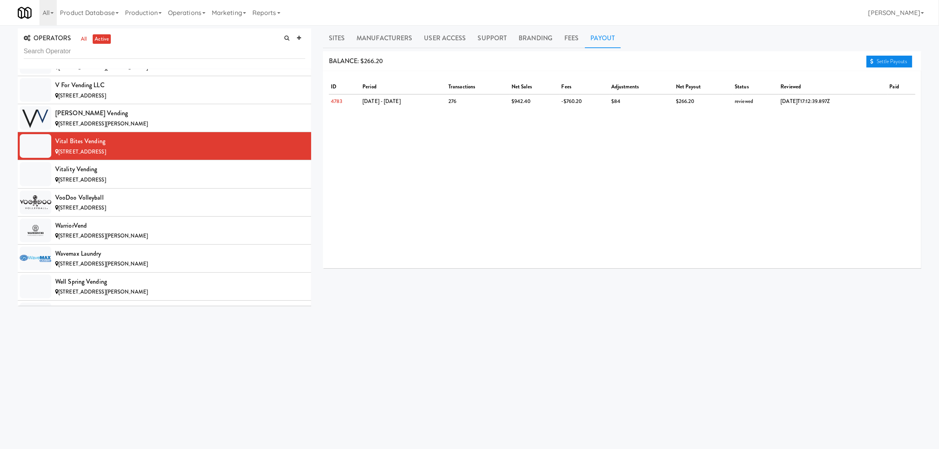
click at [878, 62] on link "Settle Payouts" at bounding box center [889, 62] width 46 height 12
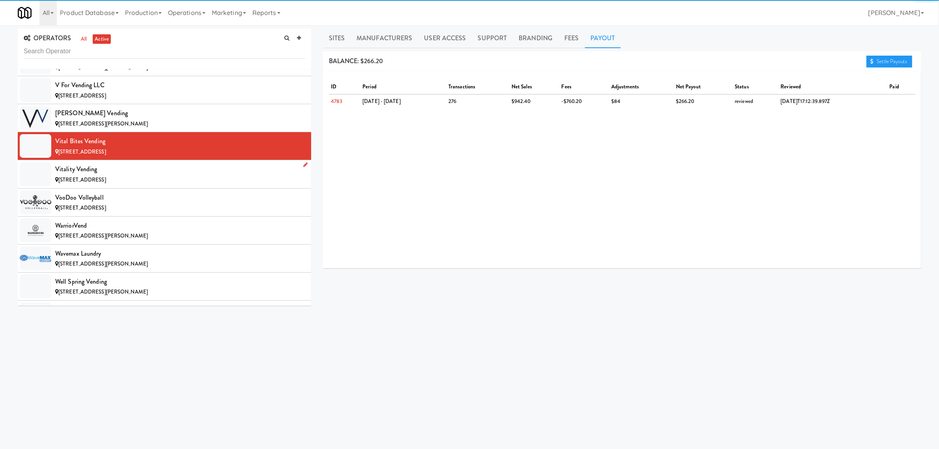
click at [123, 175] on div "Vitality Vending" at bounding box center [180, 169] width 250 height 12
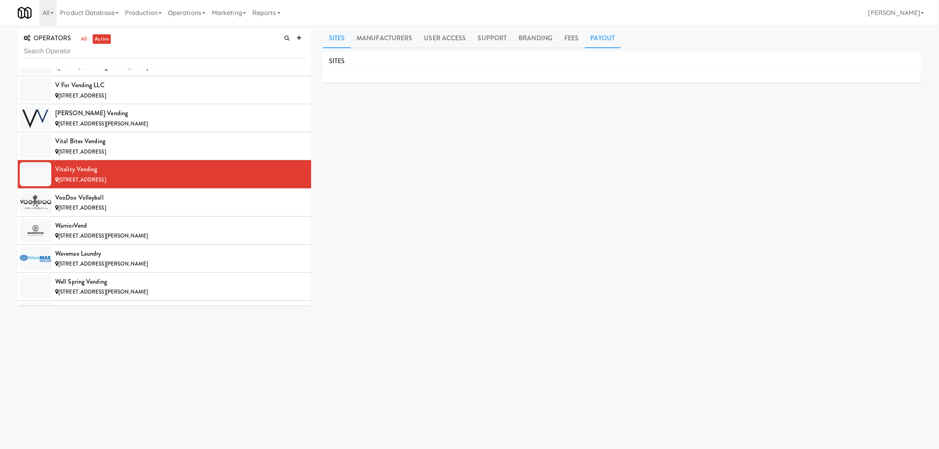
click at [598, 35] on link "Payout" at bounding box center [603, 38] width 36 height 20
click at [110, 203] on div "VooDoo Volleyball" at bounding box center [180, 198] width 250 height 12
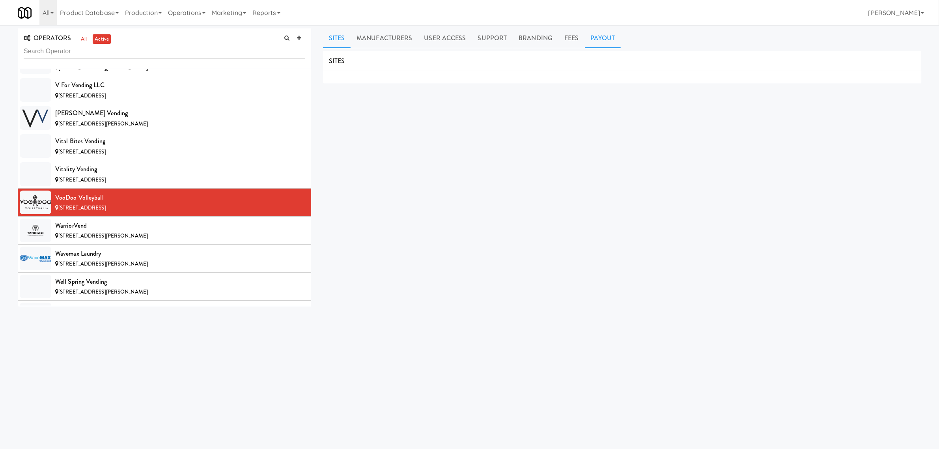
click at [595, 35] on link "Payout" at bounding box center [603, 38] width 36 height 20
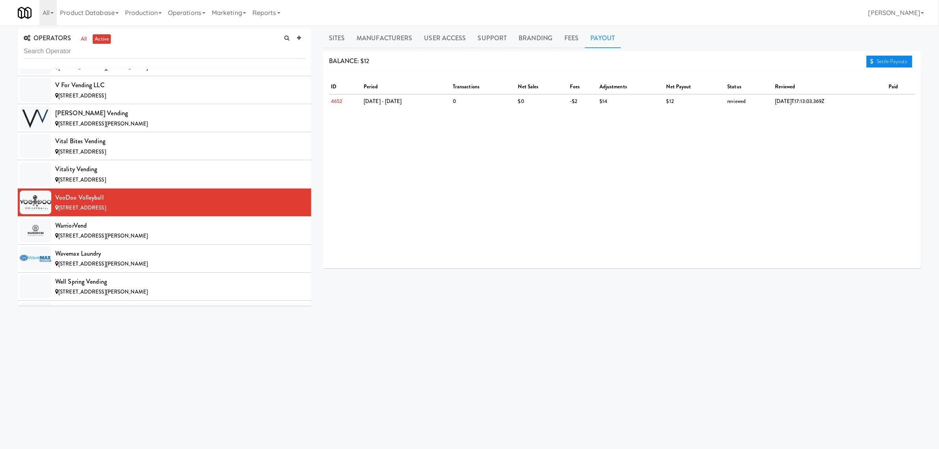
click at [906, 60] on link "Settle Payouts" at bounding box center [889, 62] width 46 height 12
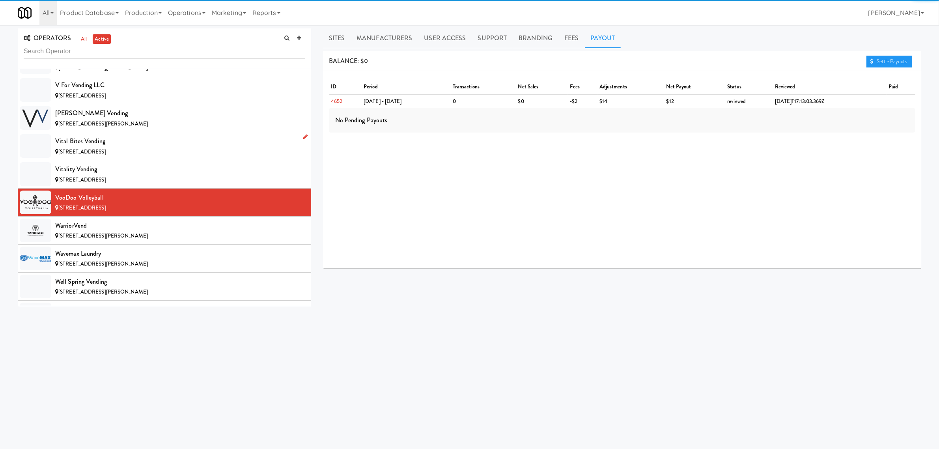
scroll to position [7886, 0]
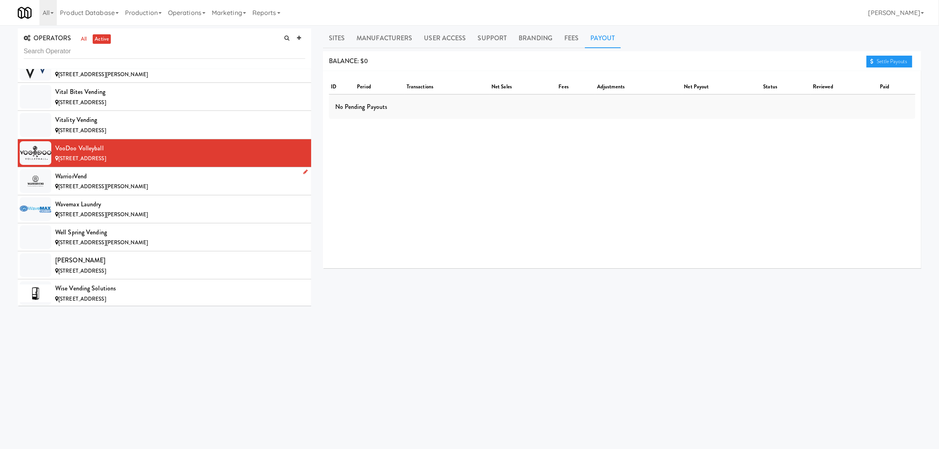
click at [66, 182] on div "WarriorVend" at bounding box center [180, 176] width 250 height 12
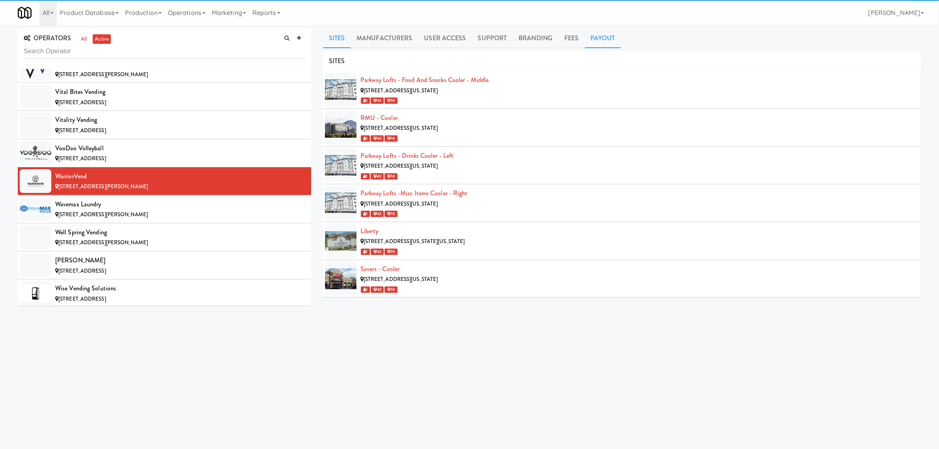
click at [602, 35] on link "Payout" at bounding box center [603, 38] width 36 height 20
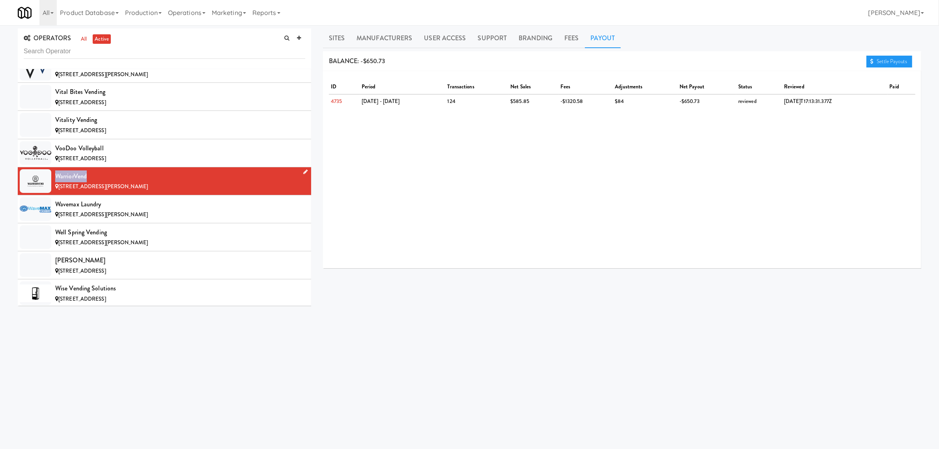
drag, startPoint x: 87, startPoint y: 198, endPoint x: 56, endPoint y: 199, distance: 31.6
click at [56, 182] on div "WarriorVend" at bounding box center [180, 176] width 250 height 12
click at [101, 210] on div "Wavemax Laundry" at bounding box center [180, 204] width 250 height 12
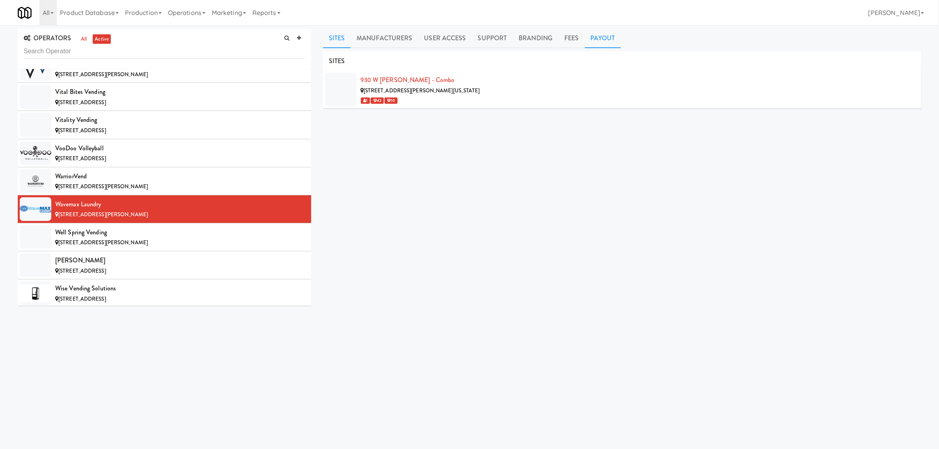
click at [591, 39] on link "Payout" at bounding box center [603, 38] width 36 height 20
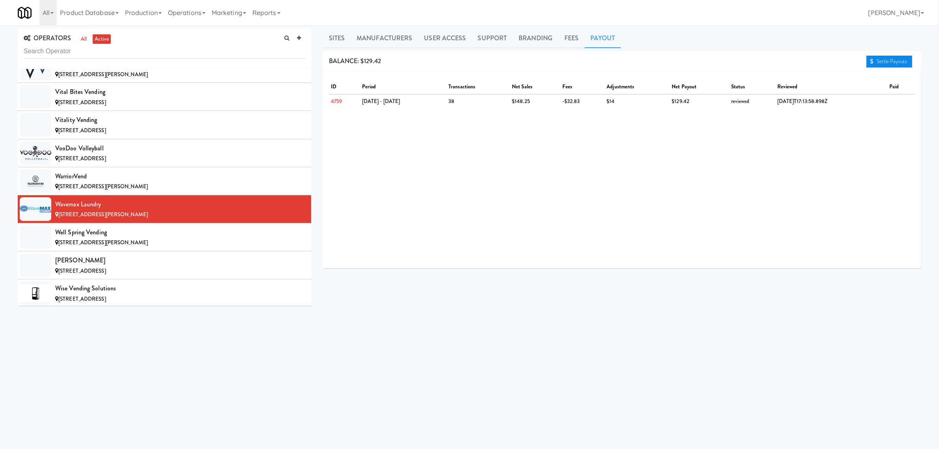
click at [892, 63] on link "Settle Payouts" at bounding box center [889, 62] width 46 height 12
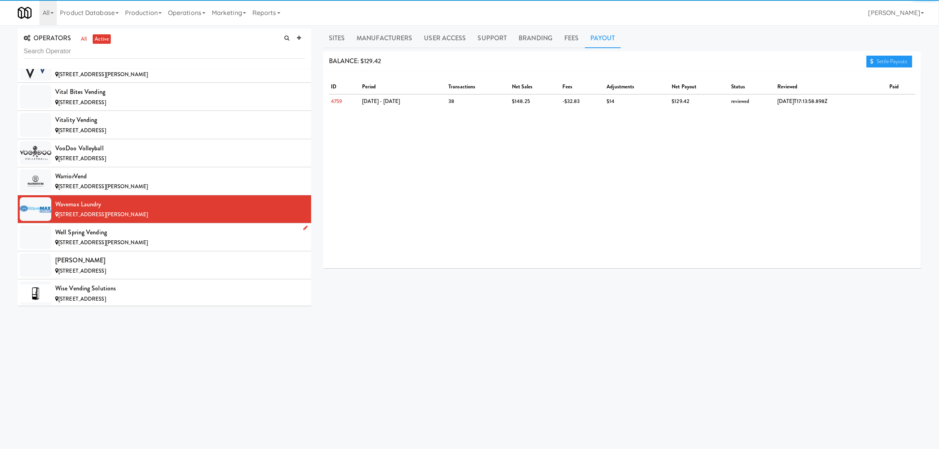
click at [104, 238] on div "Well Spring Vending" at bounding box center [180, 232] width 250 height 12
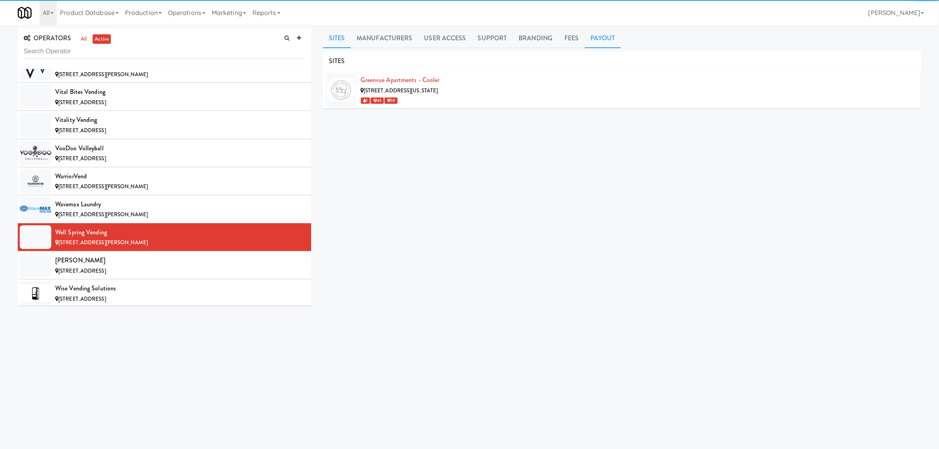
click at [608, 41] on link "Payout" at bounding box center [603, 38] width 36 height 20
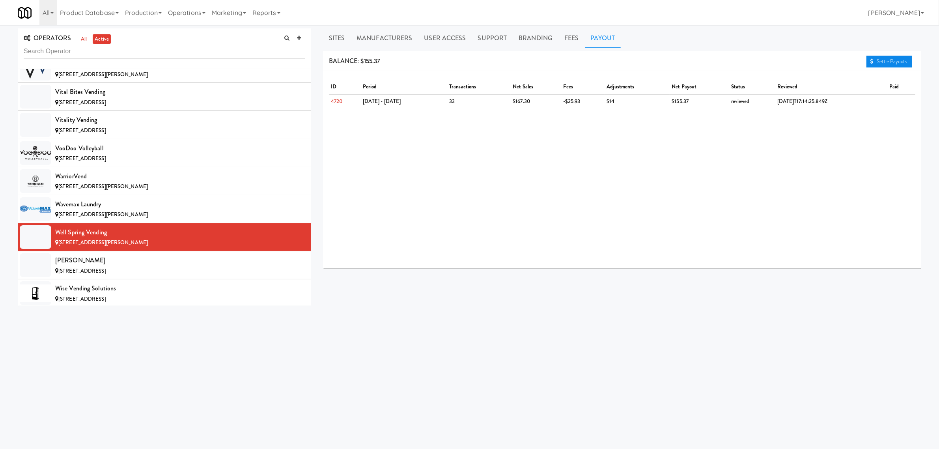
click at [886, 63] on link "Settle Payouts" at bounding box center [889, 62] width 46 height 12
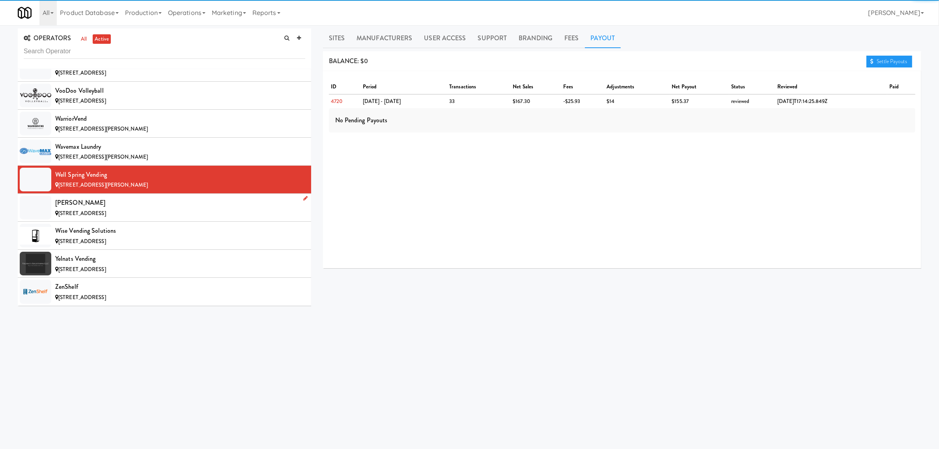
scroll to position [7969, 0]
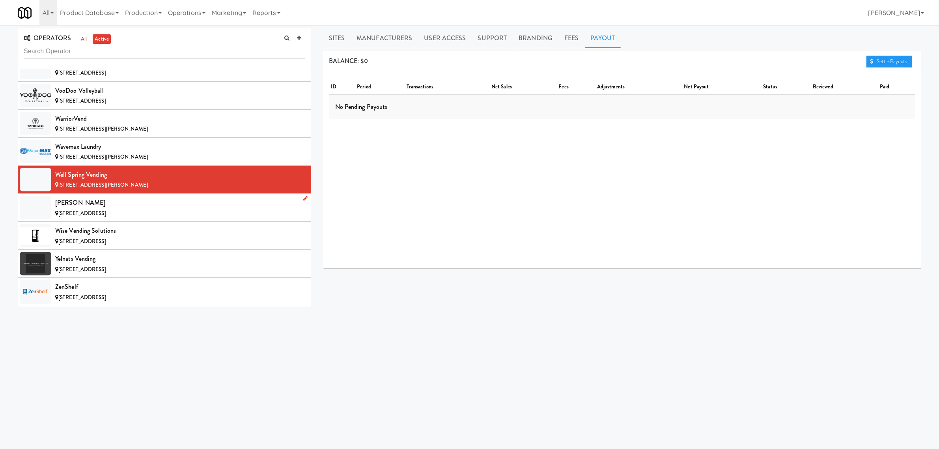
click at [105, 207] on div "[PERSON_NAME]" at bounding box center [180, 203] width 250 height 12
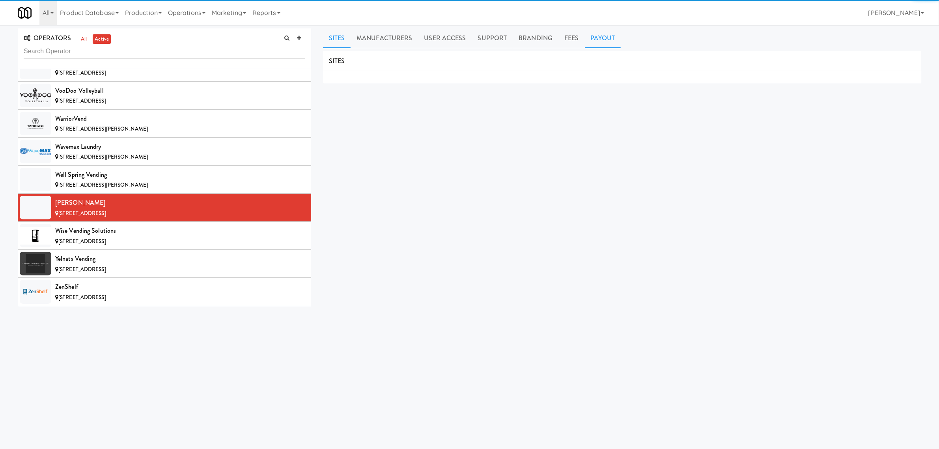
click at [608, 39] on link "Payout" at bounding box center [603, 38] width 36 height 20
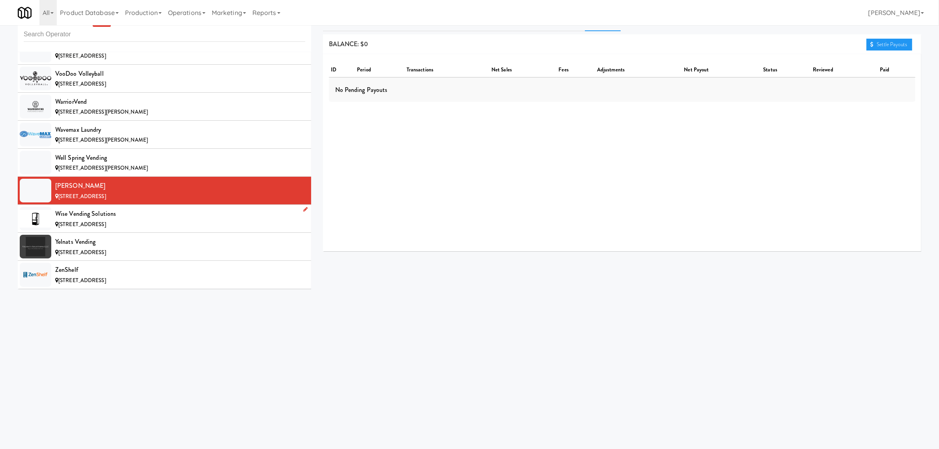
scroll to position [25, 0]
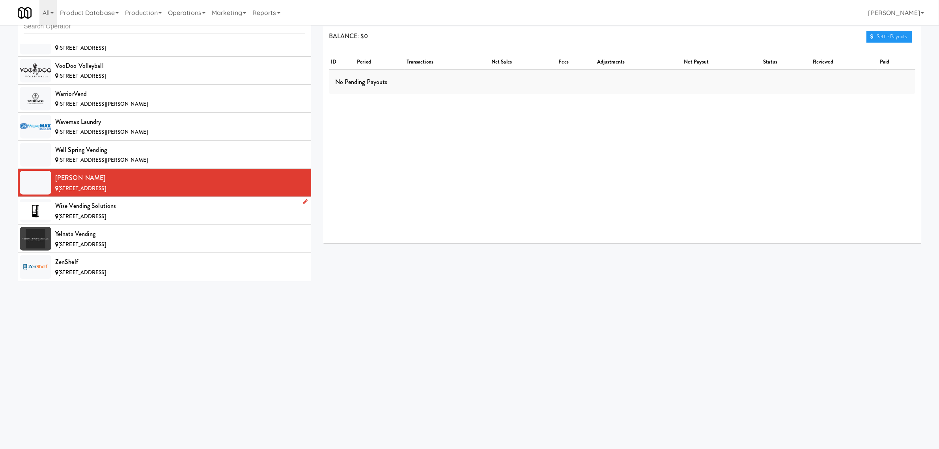
click at [114, 207] on div "Wise Vending Solutions" at bounding box center [180, 206] width 250 height 12
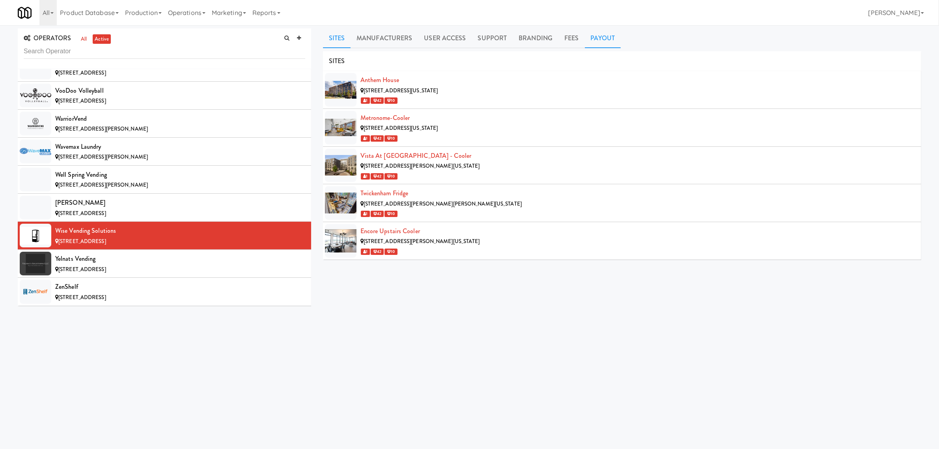
click at [606, 39] on link "Payout" at bounding box center [603, 38] width 36 height 20
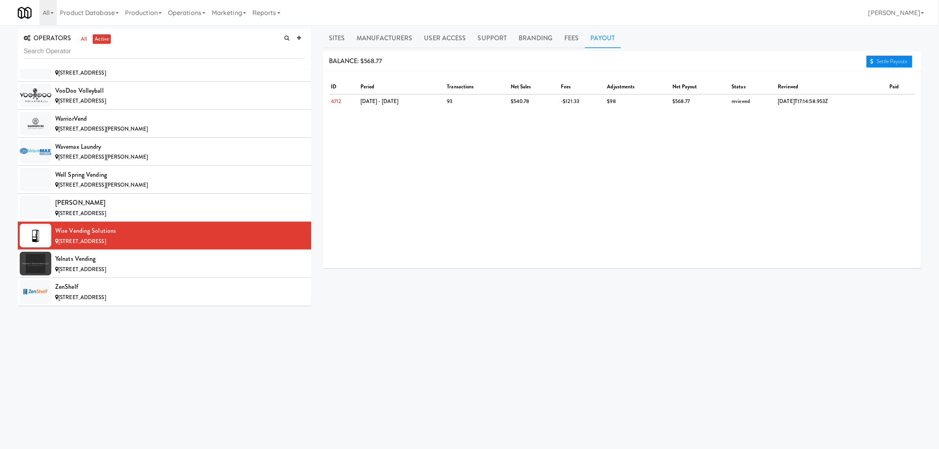
click at [882, 60] on link "Settle Payouts" at bounding box center [889, 62] width 46 height 12
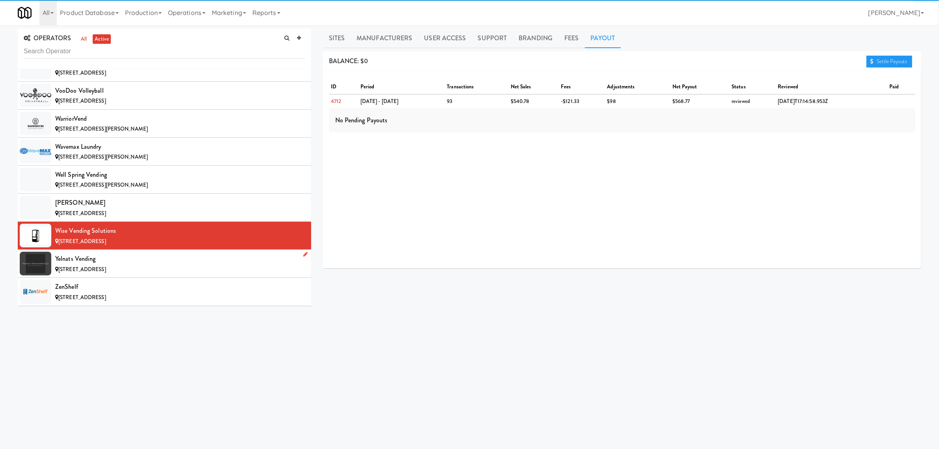
click at [60, 266] on span "[STREET_ADDRESS]" at bounding box center [82, 268] width 48 height 7
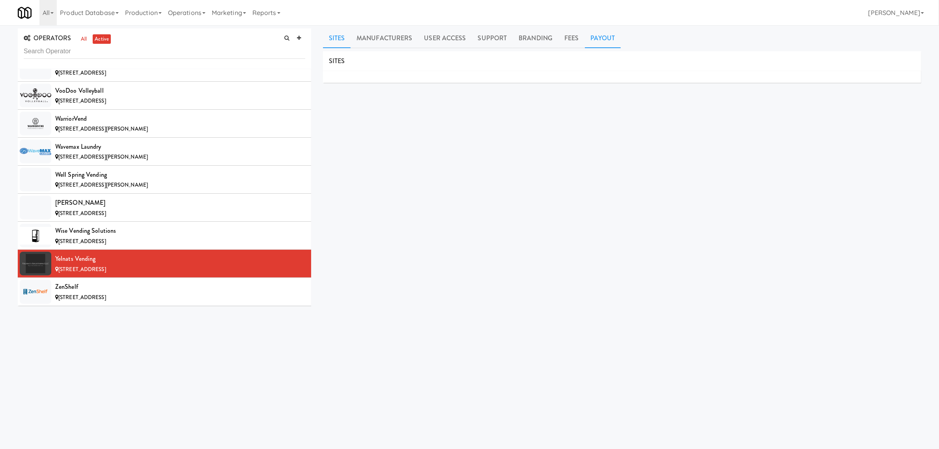
click at [596, 39] on link "Payout" at bounding box center [603, 38] width 36 height 20
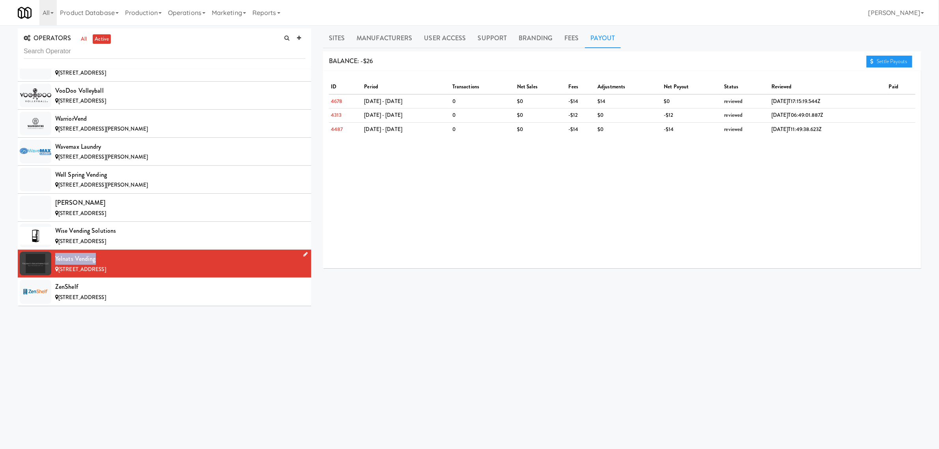
drag, startPoint x: 95, startPoint y: 257, endPoint x: 46, endPoint y: 259, distance: 48.9
click at [46, 259] on li "Yelnats Vending [STREET_ADDRESS]" at bounding box center [164, 264] width 293 height 28
click at [89, 292] on div "ZenShelf" at bounding box center [180, 287] width 250 height 12
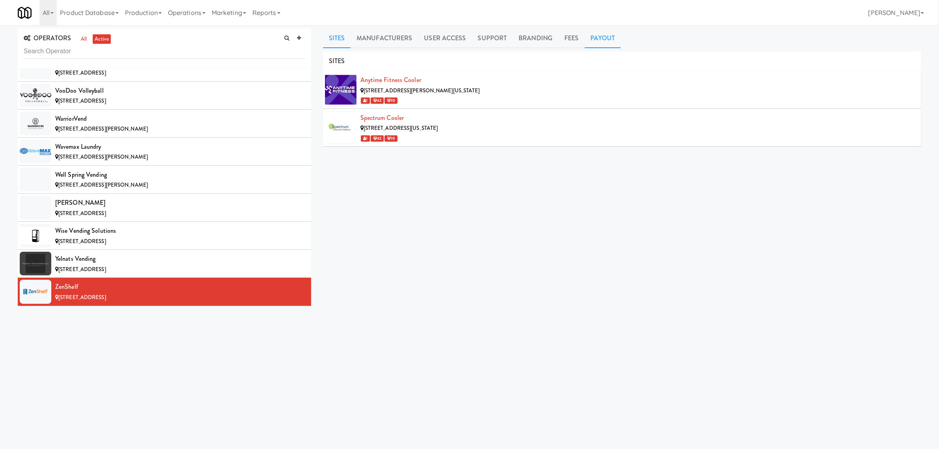
click at [603, 37] on link "Payout" at bounding box center [603, 38] width 36 height 20
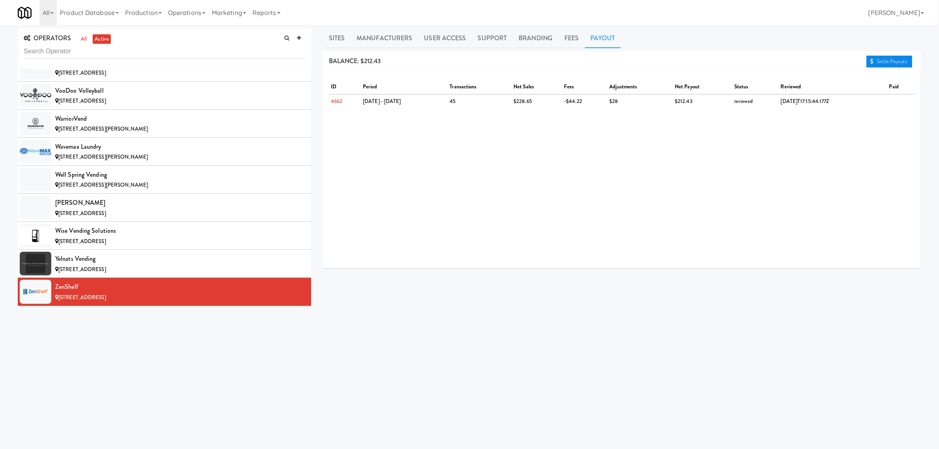
click at [888, 56] on link "Settle Payouts" at bounding box center [889, 62] width 46 height 12
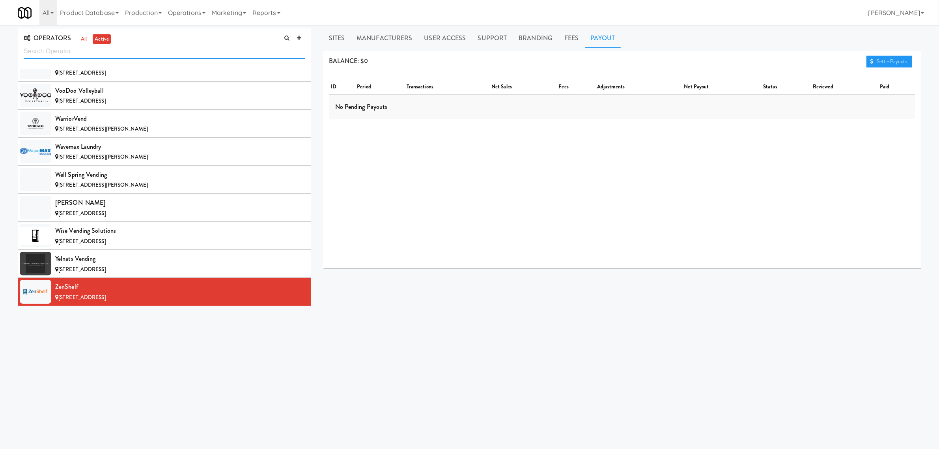
click at [72, 56] on input "text" at bounding box center [165, 51] width 282 height 15
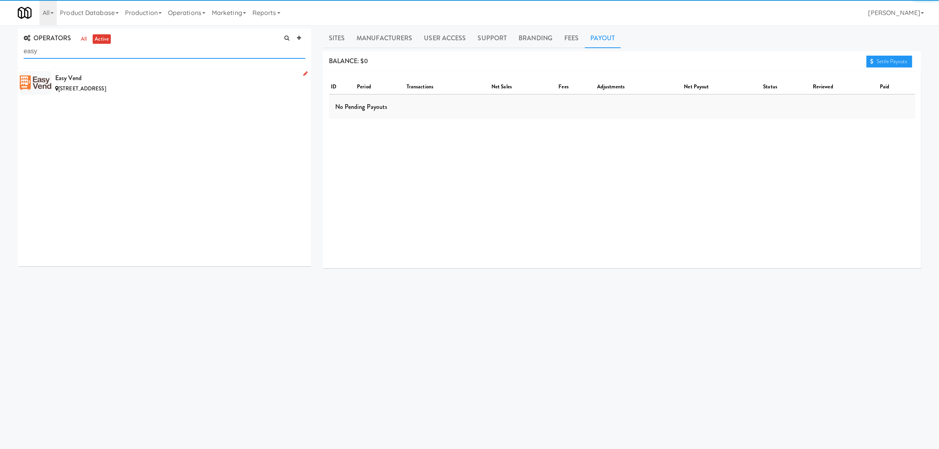
type input "easy"
click at [84, 78] on div "Easy Vend" at bounding box center [180, 78] width 250 height 12
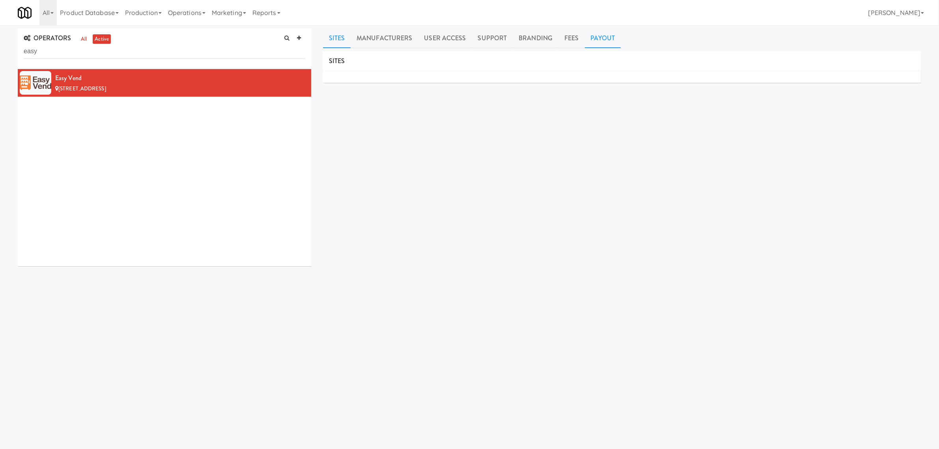
click at [596, 35] on link "Payout" at bounding box center [603, 38] width 36 height 20
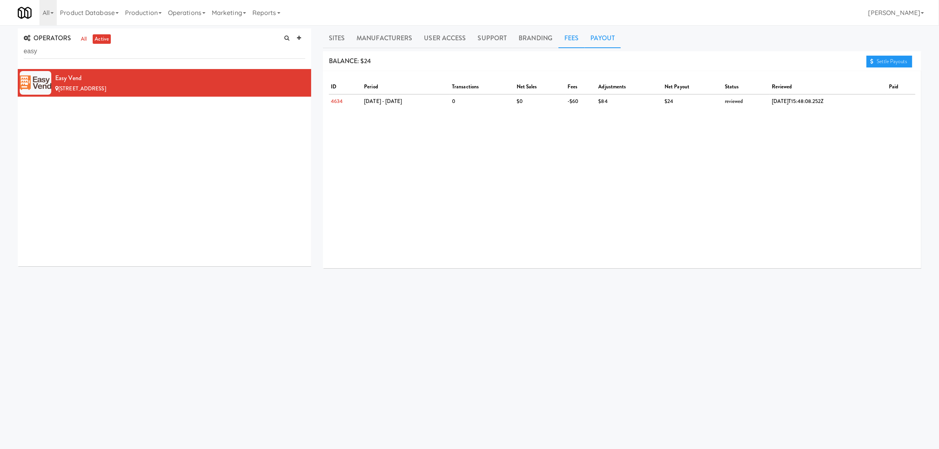
click at [574, 37] on link "Fees" at bounding box center [571, 38] width 26 height 20
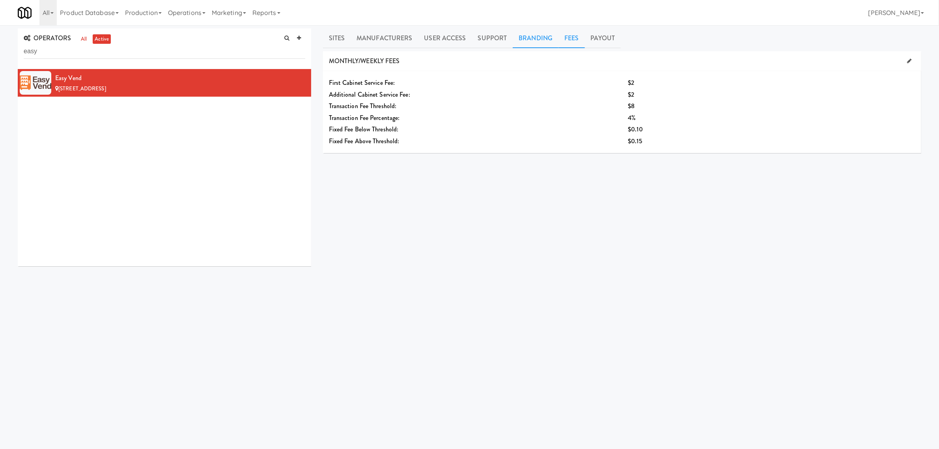
click at [533, 37] on link "Branding" at bounding box center [536, 38] width 46 height 20
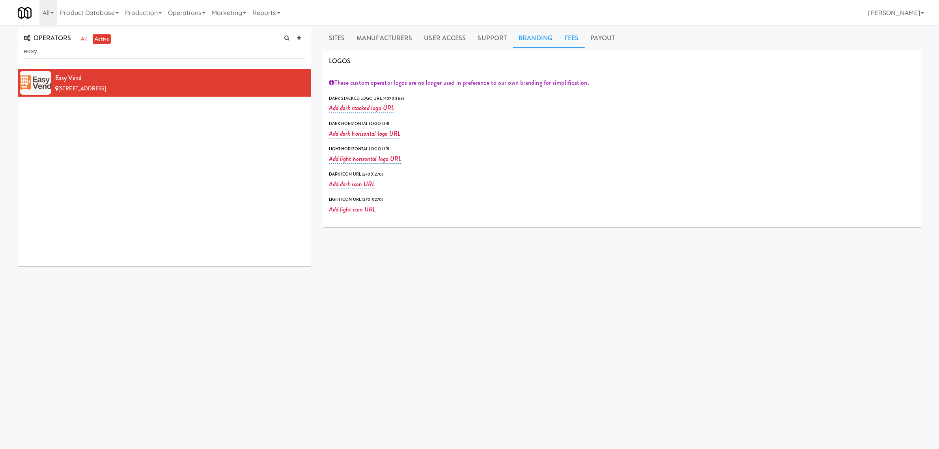
click at [578, 38] on link "Fees" at bounding box center [571, 38] width 26 height 20
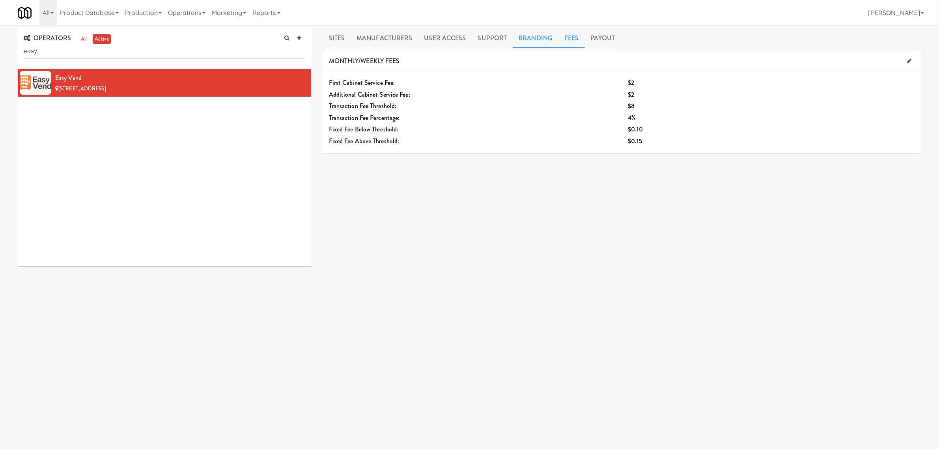
click at [535, 40] on link "Branding" at bounding box center [536, 38] width 46 height 20
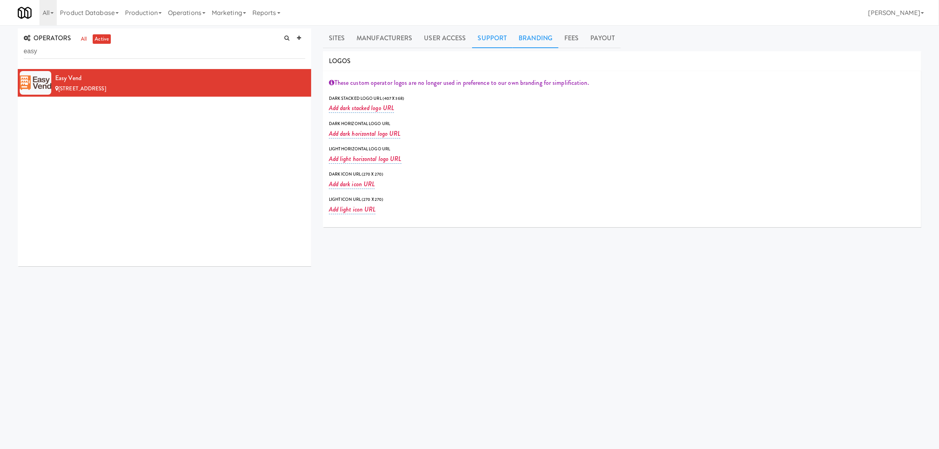
click at [499, 39] on link "Support" at bounding box center [492, 38] width 41 height 20
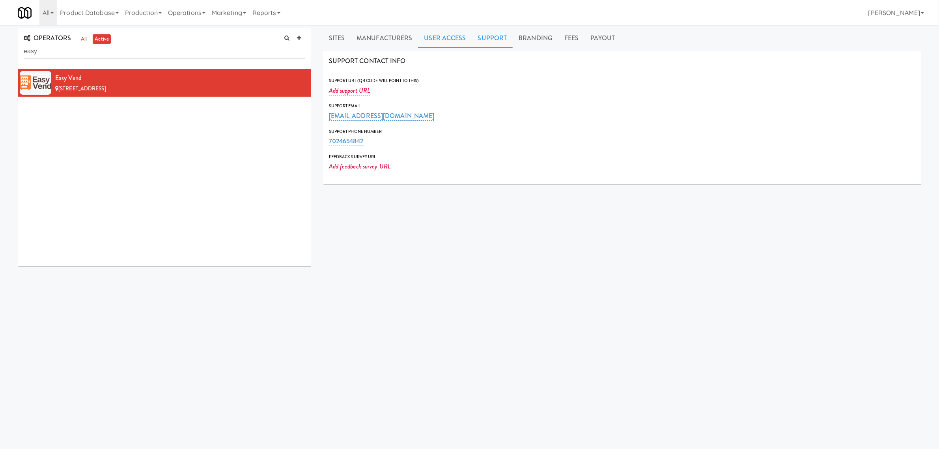
click at [442, 35] on link "User Access" at bounding box center [445, 38] width 54 height 20
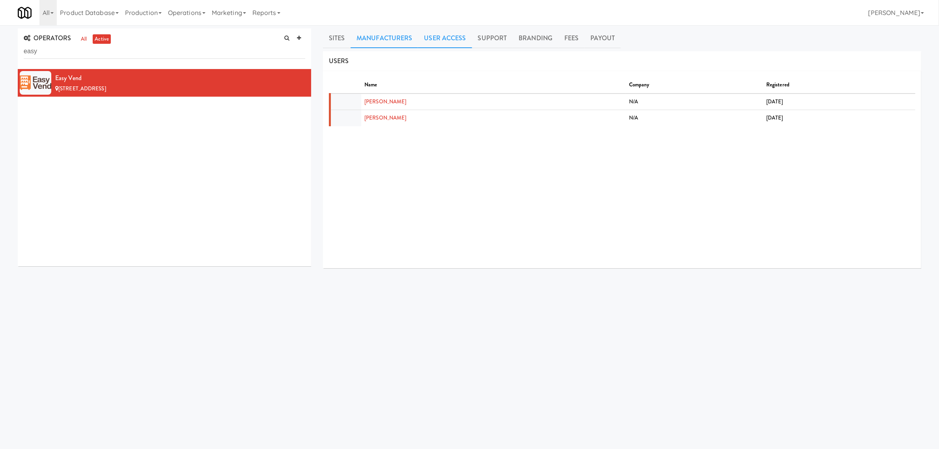
click at [391, 35] on link "Manufacturers" at bounding box center [384, 38] width 67 height 20
click at [332, 37] on link "Sites" at bounding box center [337, 38] width 28 height 20
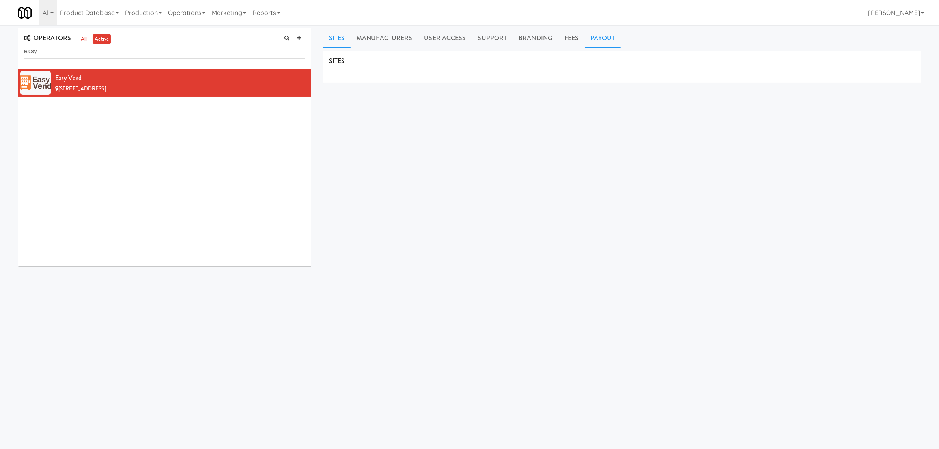
drag, startPoint x: 596, startPoint y: 34, endPoint x: 583, endPoint y: 41, distance: 15.0
click at [596, 34] on link "Payout" at bounding box center [603, 38] width 36 height 20
click at [336, 43] on link "Sites" at bounding box center [337, 38] width 28 height 20
